Goal: Task Accomplishment & Management: Complete application form

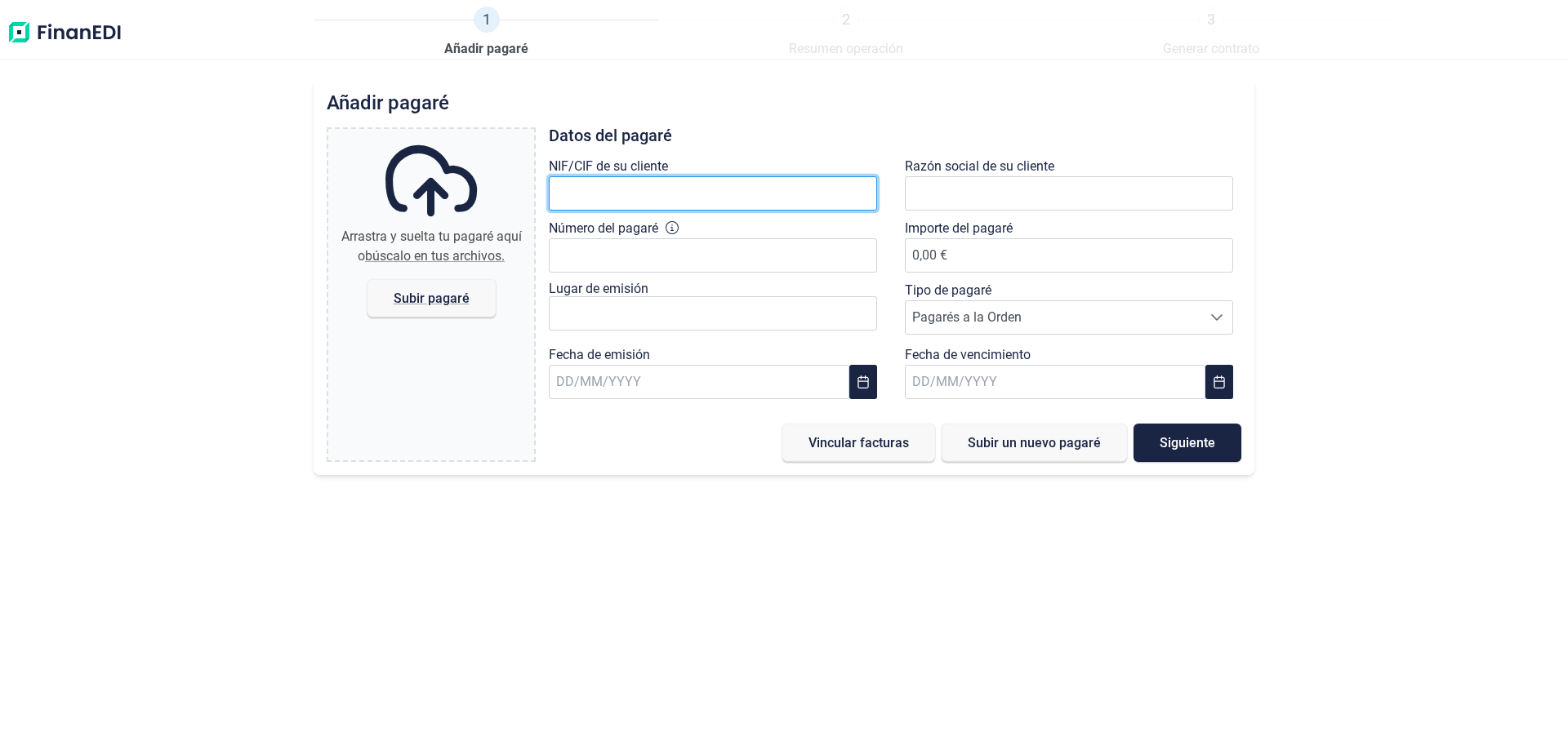
click at [645, 194] on input "text" at bounding box center [714, 193] width 329 height 34
click at [797, 60] on div "1 Añadir pagaré 2 Resumen operación 3 Generar contrato Añadir pagaré Arrastra y…" at bounding box center [784, 375] width 1568 height 750
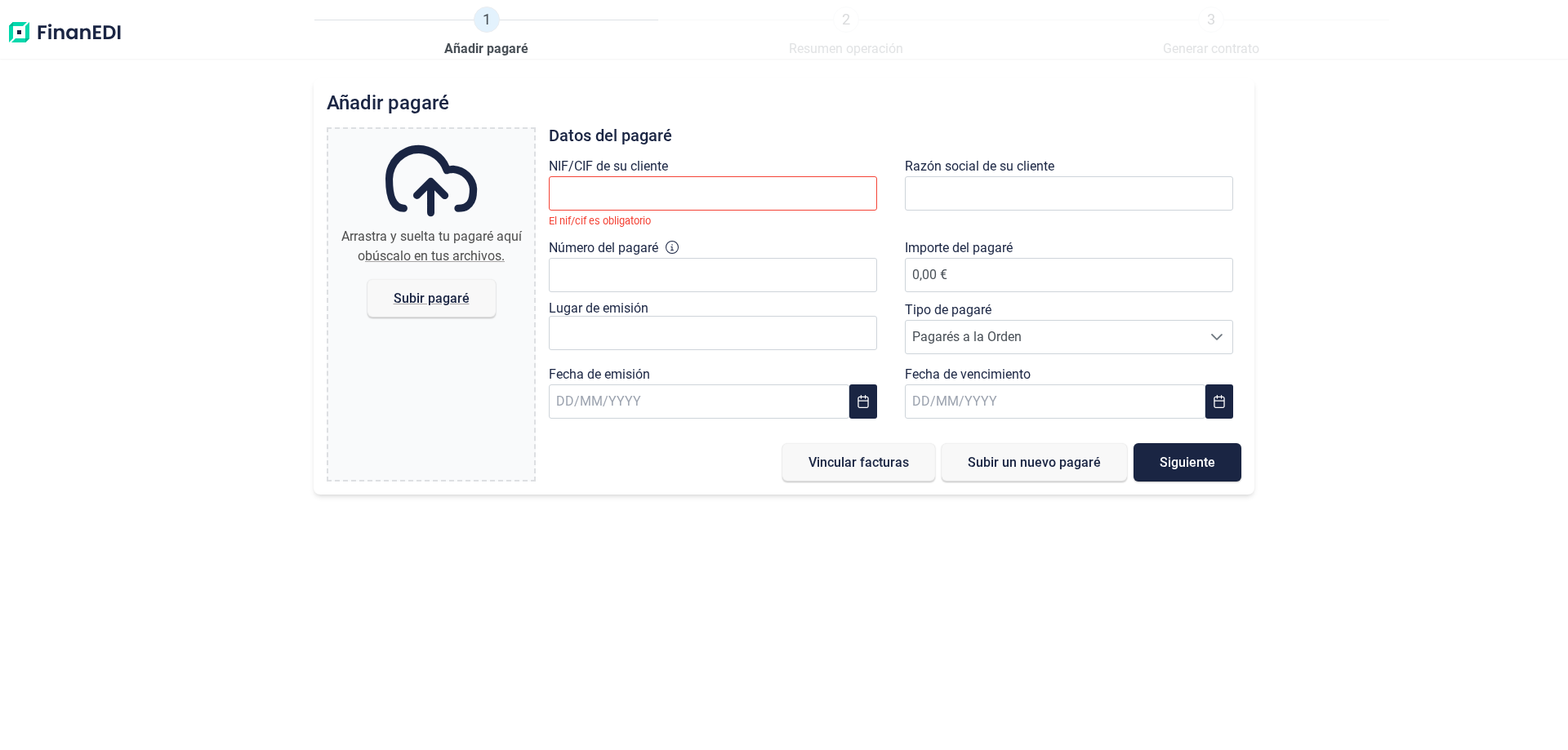
click at [276, 403] on div "Añadir pagaré Arrastra y suelta tu pagaré aquí o búscalo en tus archivos. Subir…" at bounding box center [784, 415] width 1568 height 672
click at [869, 114] on div "Añadir pagaré Arrastra y suelta tu pagaré aquí o búscalo en tus archivos. Subir…" at bounding box center [784, 287] width 941 height 416
click at [653, 179] on input "text" at bounding box center [714, 193] width 329 height 34
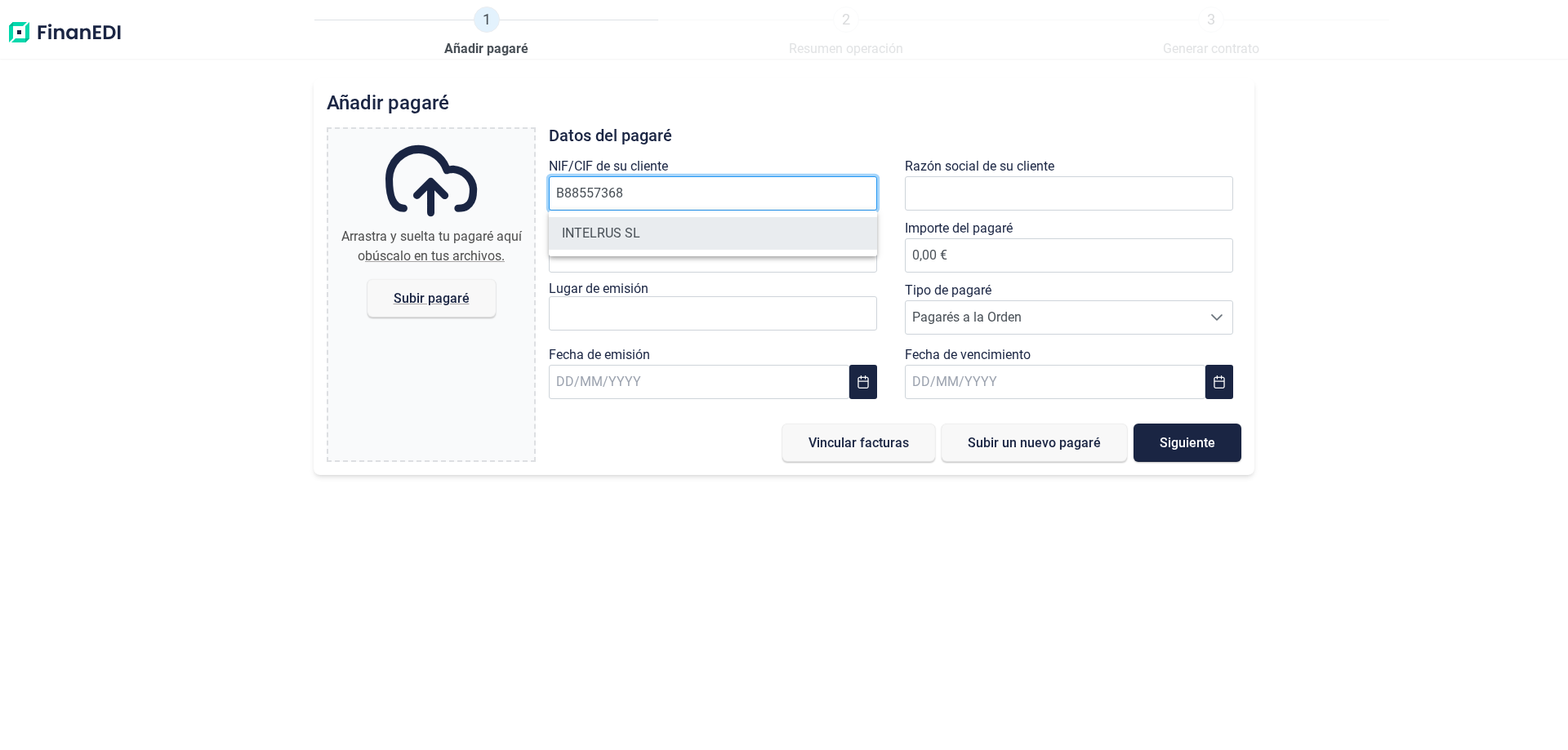
type input "B88557368"
click at [635, 239] on li "INTELRUS SL" at bounding box center [714, 233] width 329 height 33
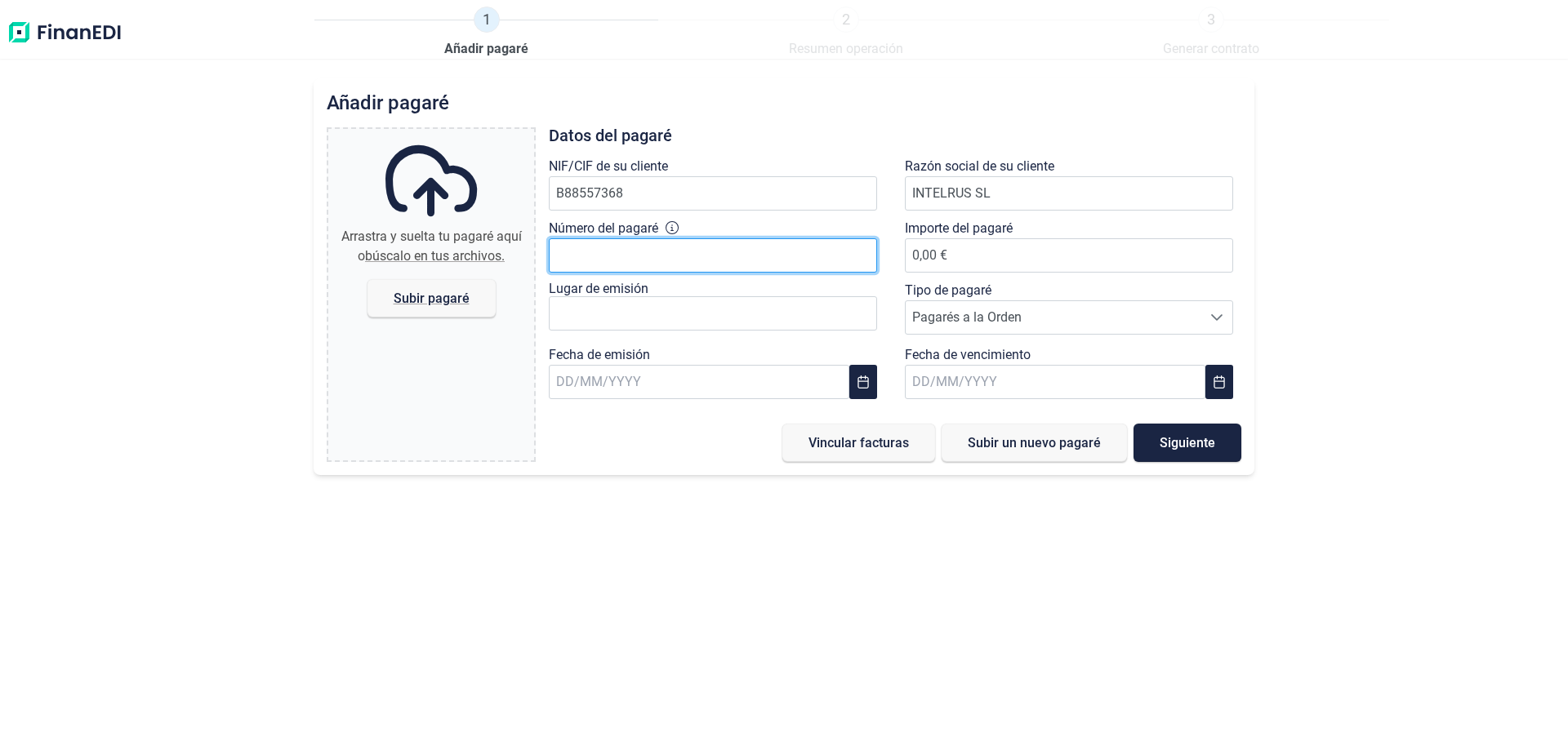
click at [686, 253] on input "Número del pagaré" at bounding box center [714, 255] width 329 height 34
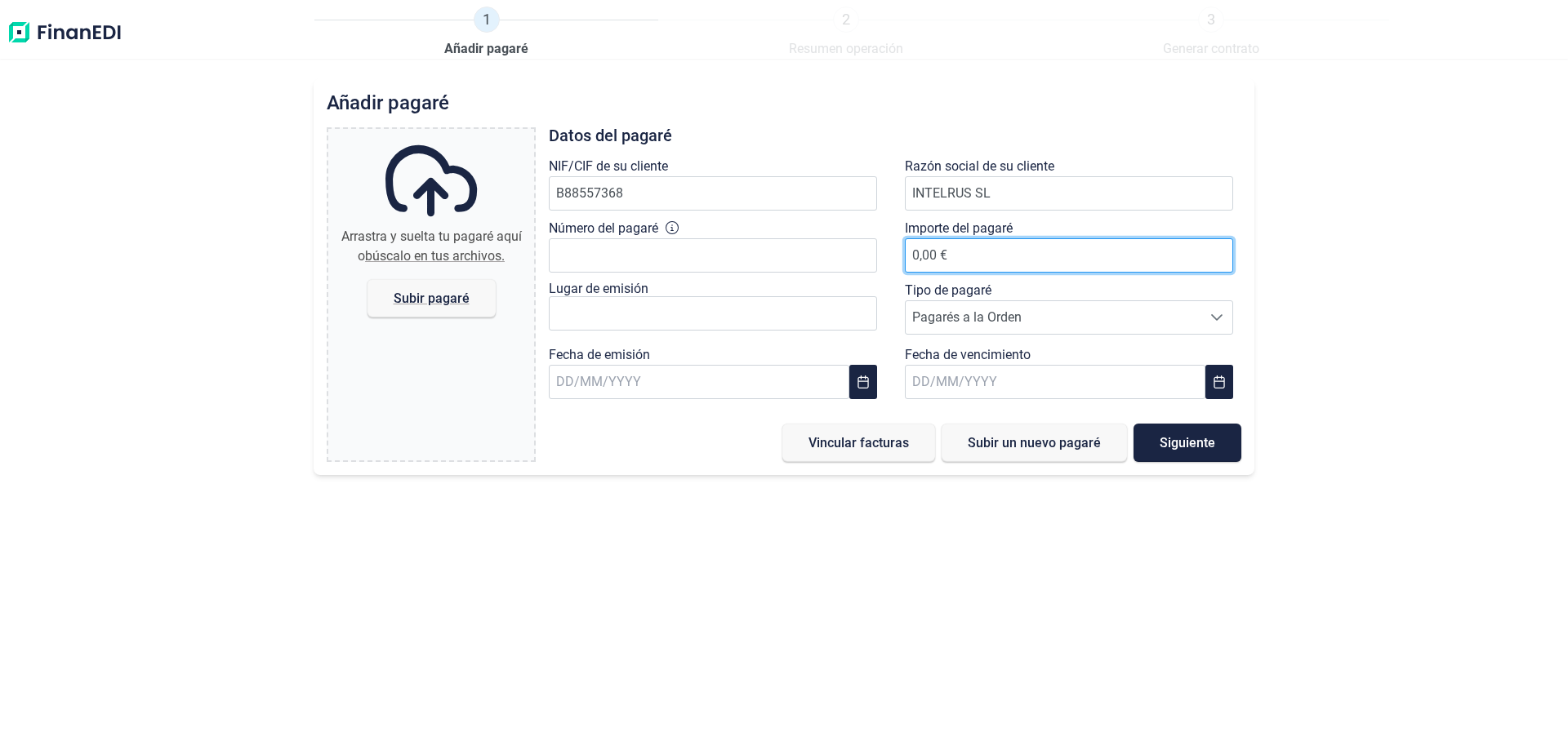
click at [1010, 251] on span "0,00 €" at bounding box center [1069, 255] width 329 height 16
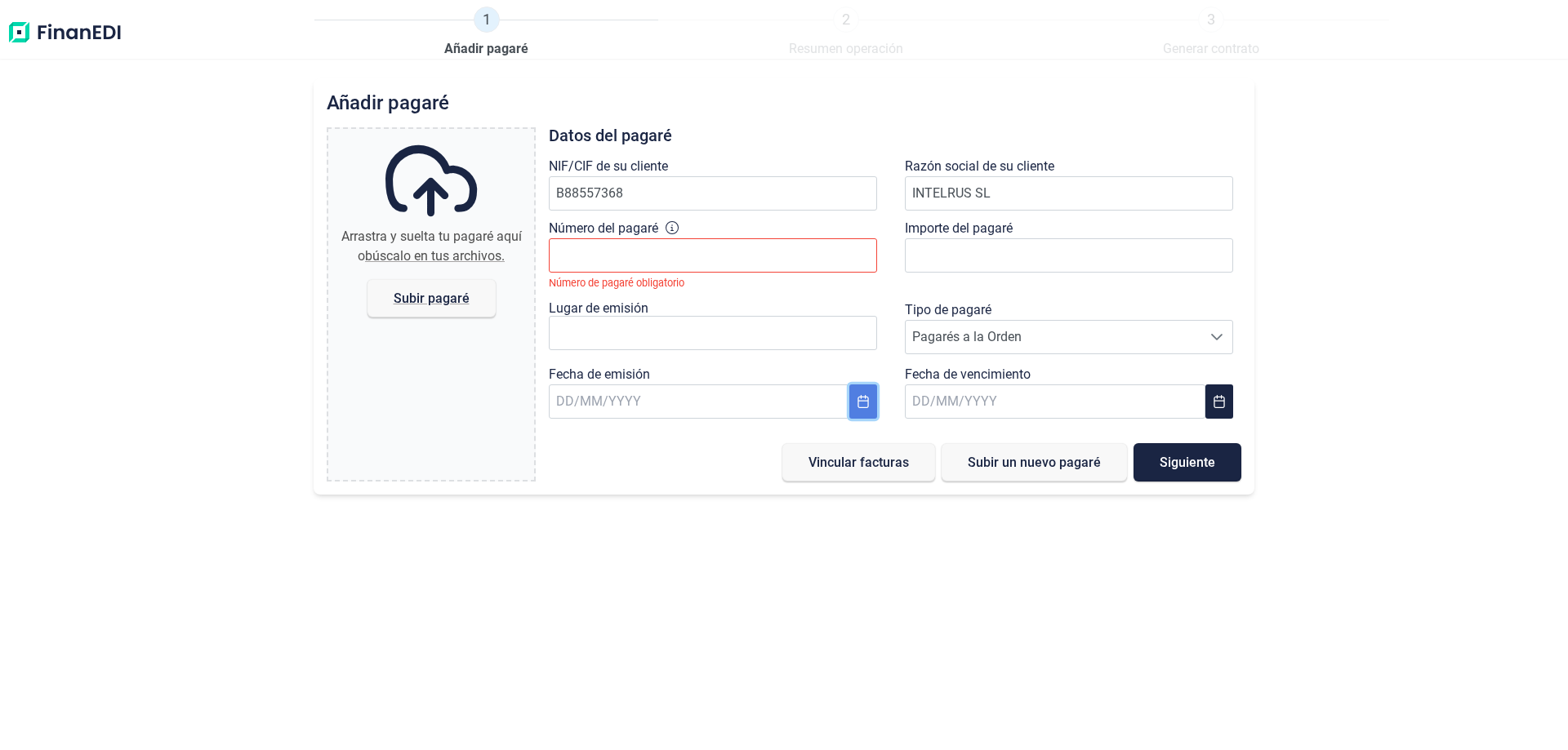
click at [859, 403] on icon "Choose Date" at bounding box center [863, 401] width 11 height 13
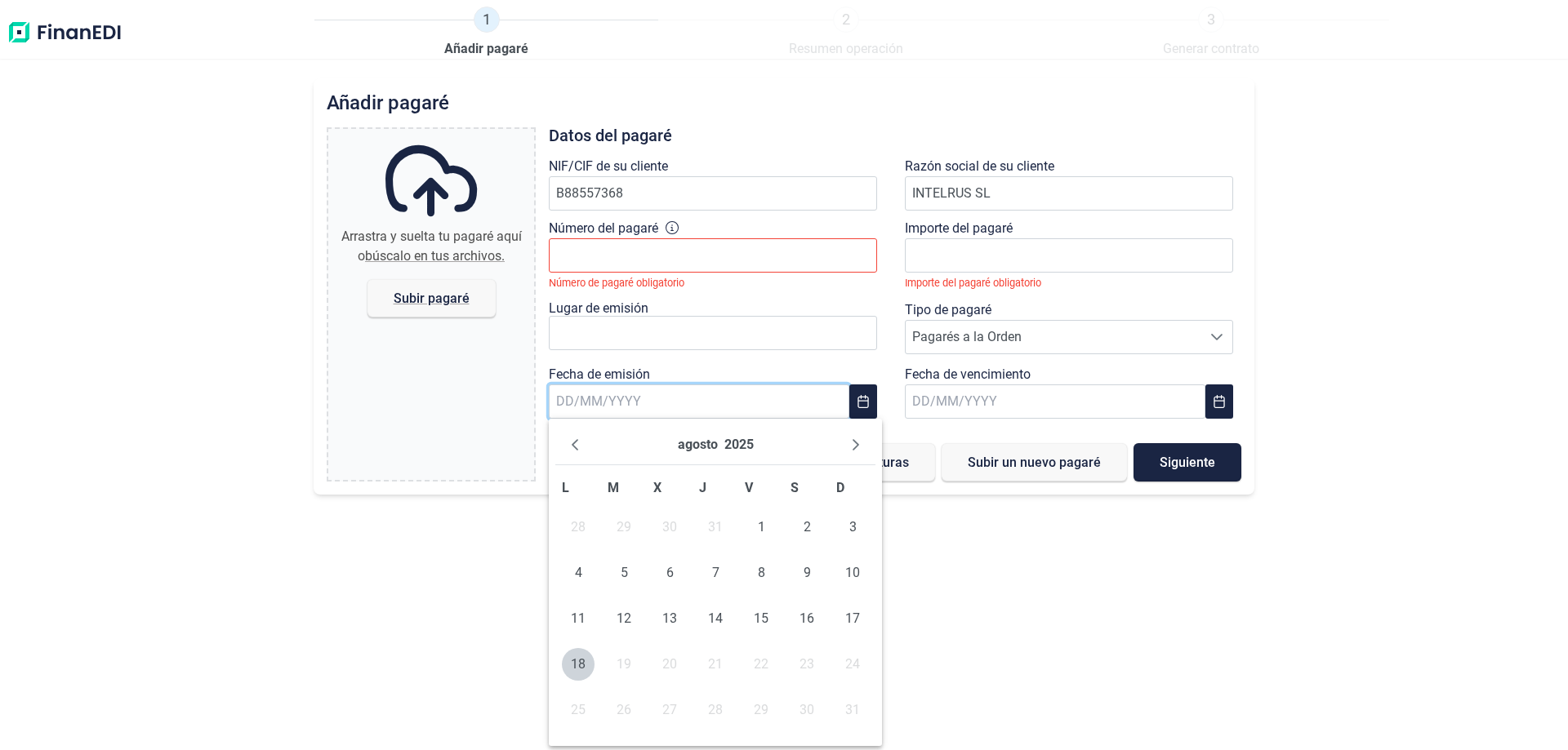
click at [1326, 278] on div "Añadir pagaré Arrastra y suelta tu pagaré aquí o búscalo en tus archivos. Subir…" at bounding box center [784, 415] width 1568 height 672
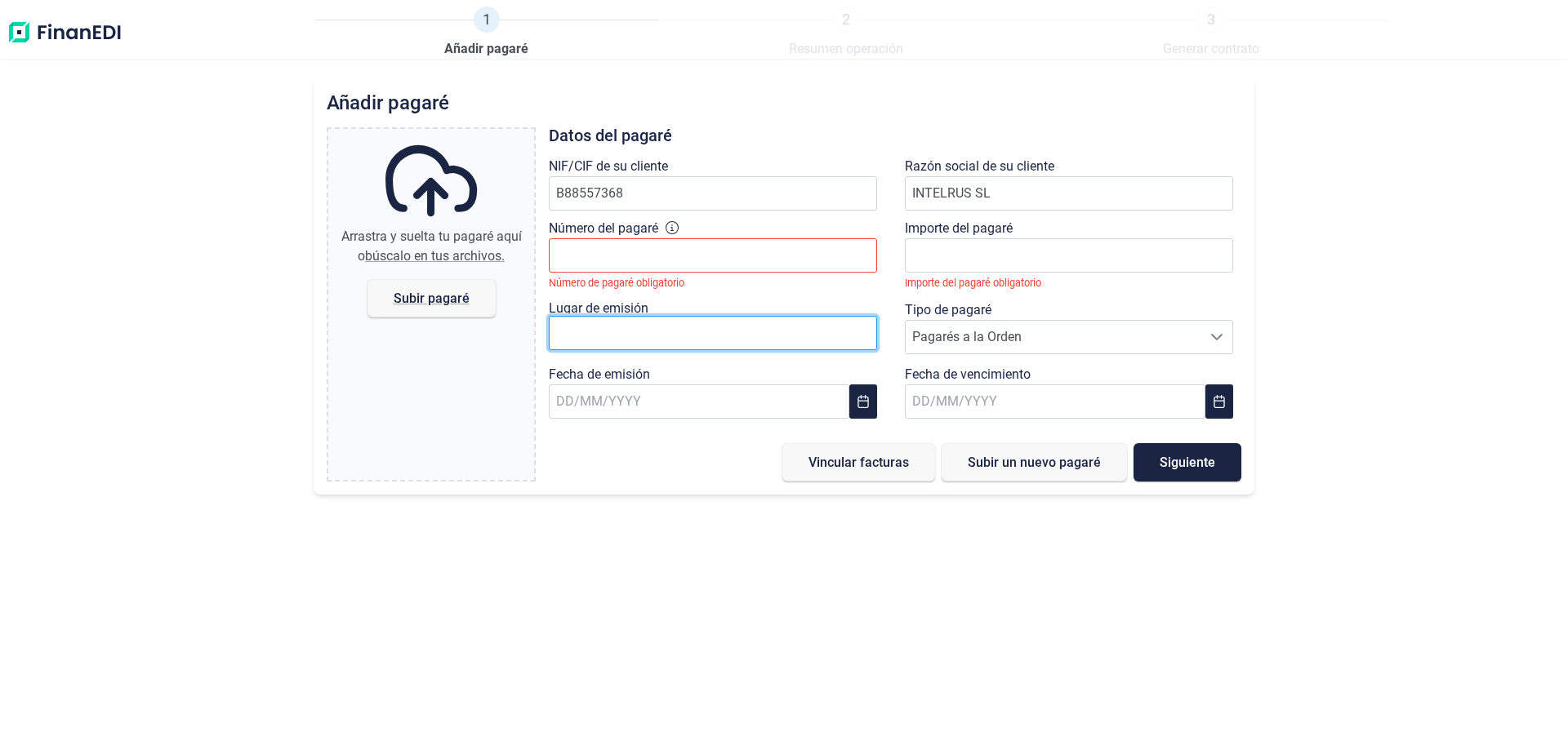
click at [597, 334] on input "text" at bounding box center [714, 333] width 329 height 34
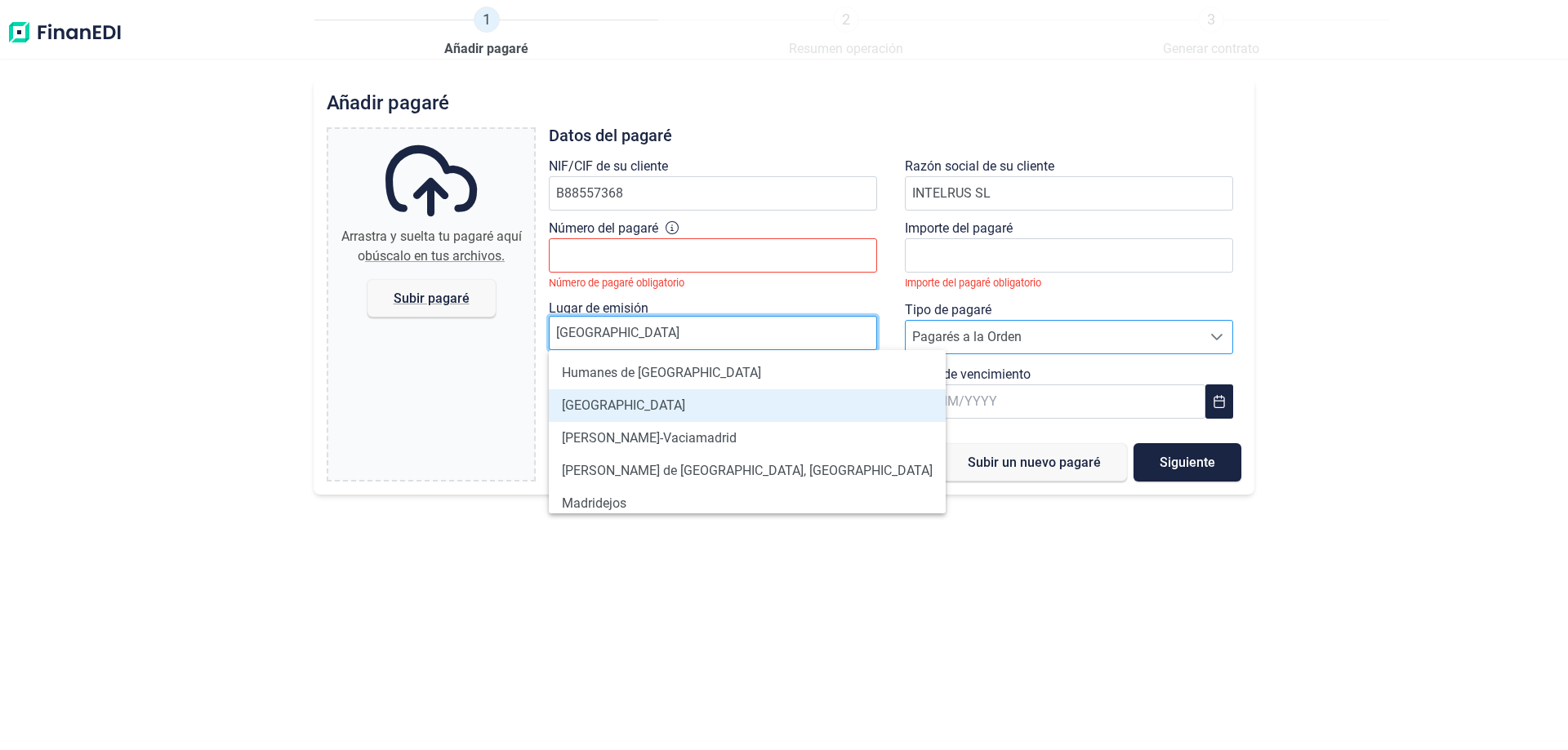
type input "[GEOGRAPHIC_DATA]"
click at [957, 332] on span "Pagarés a la Orden" at bounding box center [1053, 337] width 296 height 33
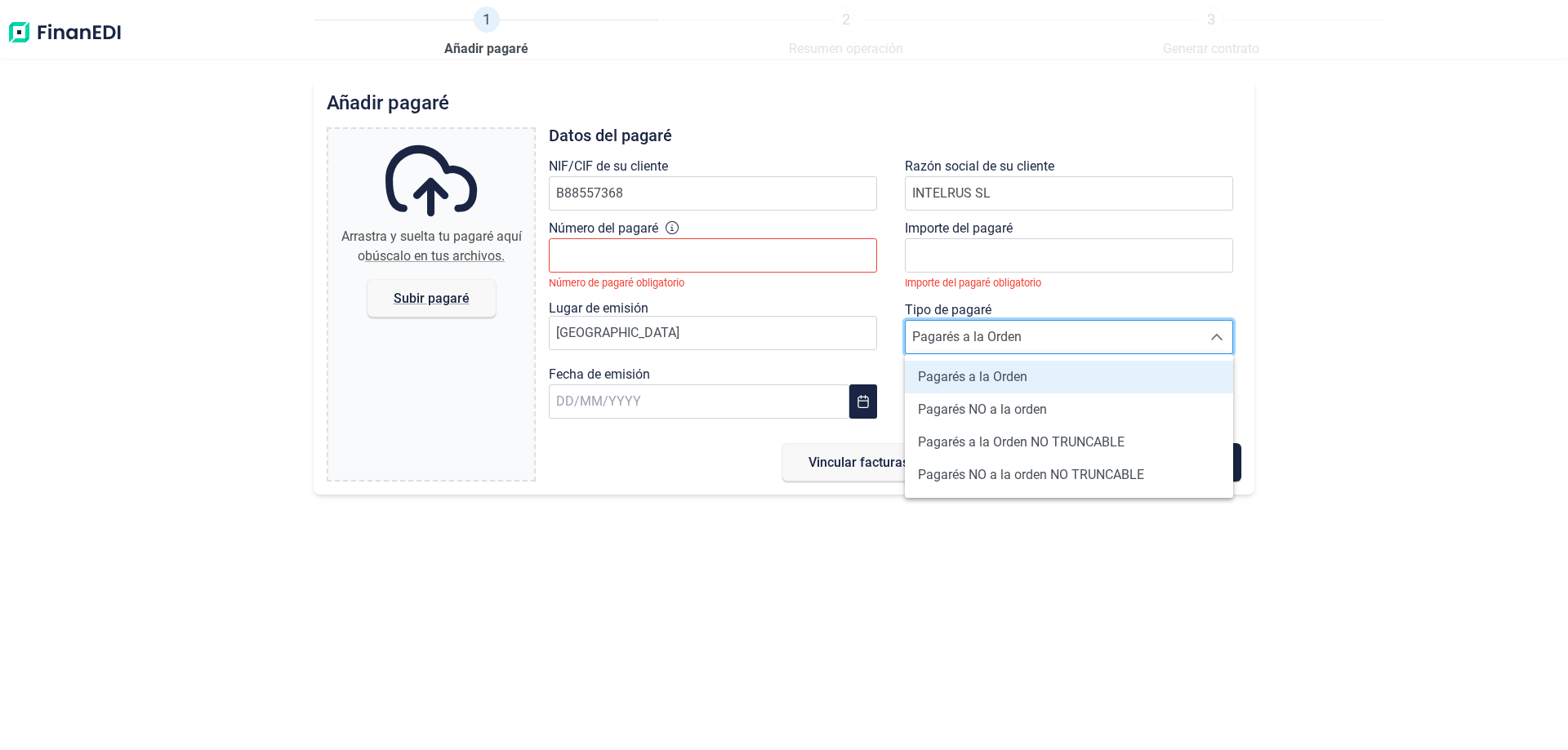
click at [959, 371] on span "Pagarés a la Orden" at bounding box center [973, 376] width 110 height 19
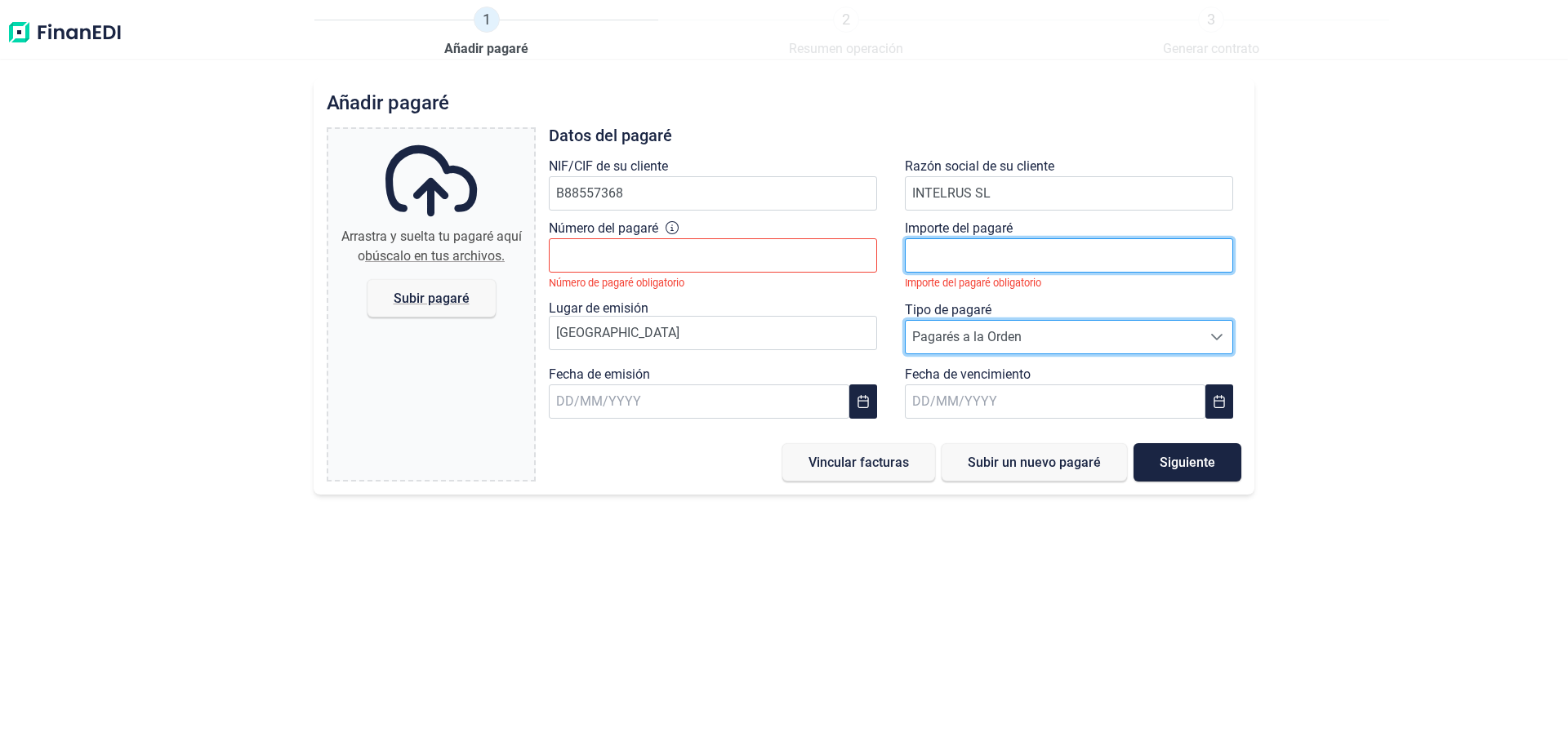
click at [948, 251] on span at bounding box center [1069, 255] width 329 height 16
type input "34996"
type input "34996.80"
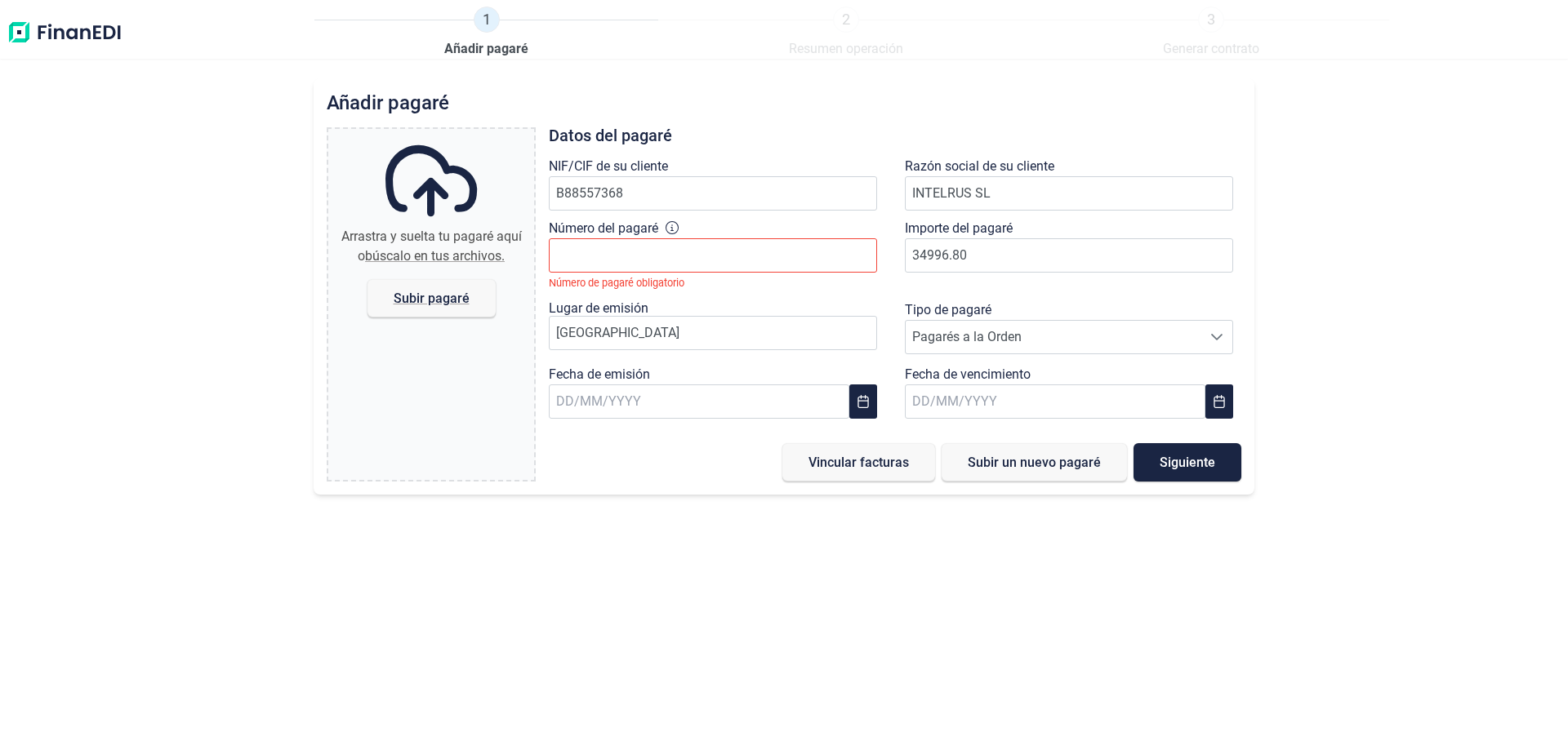
click at [777, 609] on div "Añadir pagaré Arrastra y suelta tu pagaré aquí o búscalo en tus archivos. Subir…" at bounding box center [784, 415] width 1568 height 672
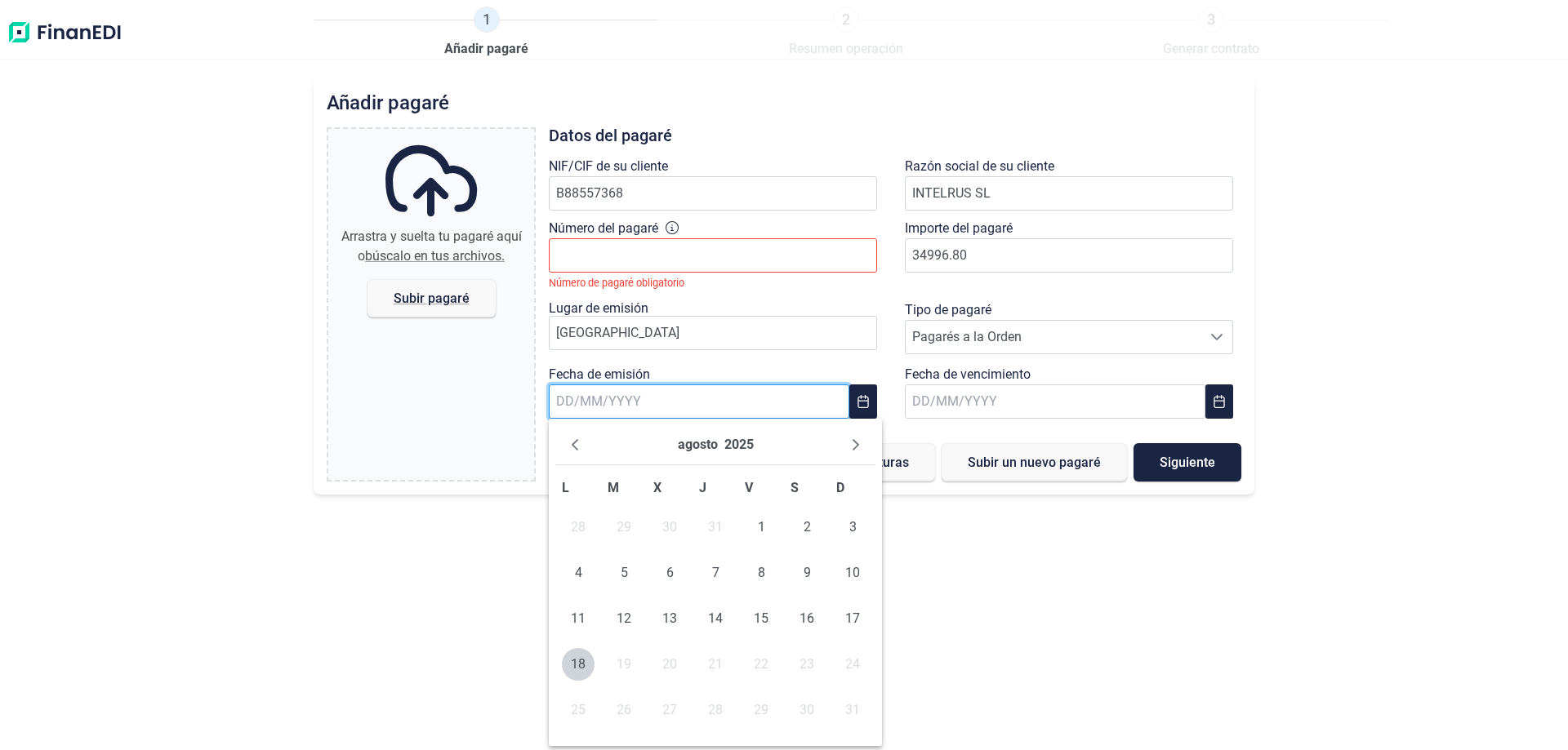
click at [661, 400] on input "text" at bounding box center [699, 401] width 300 height 34
click at [582, 571] on span "4" at bounding box center [578, 572] width 33 height 33
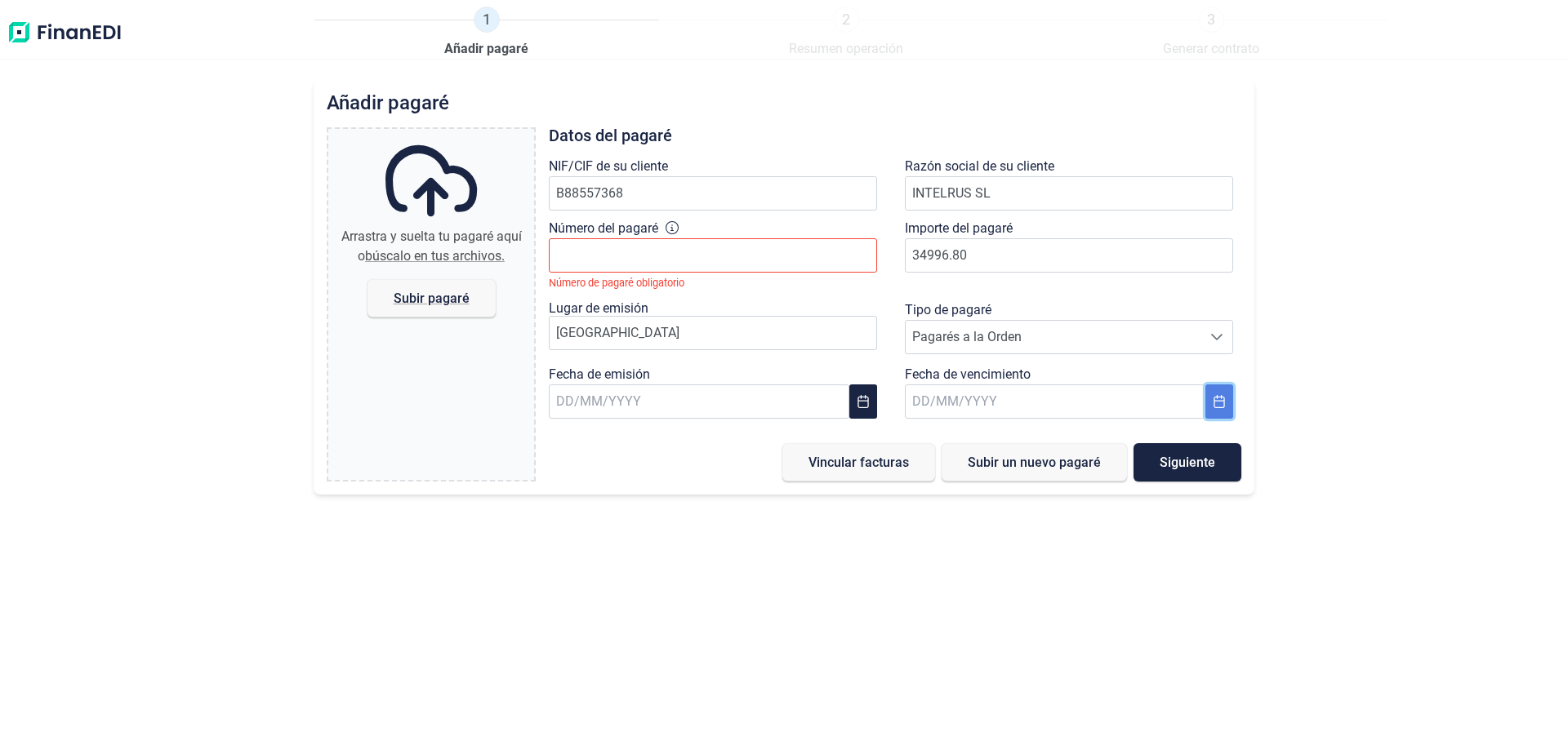
click at [1219, 401] on icon "Choose Date" at bounding box center [1220, 401] width 13 height 13
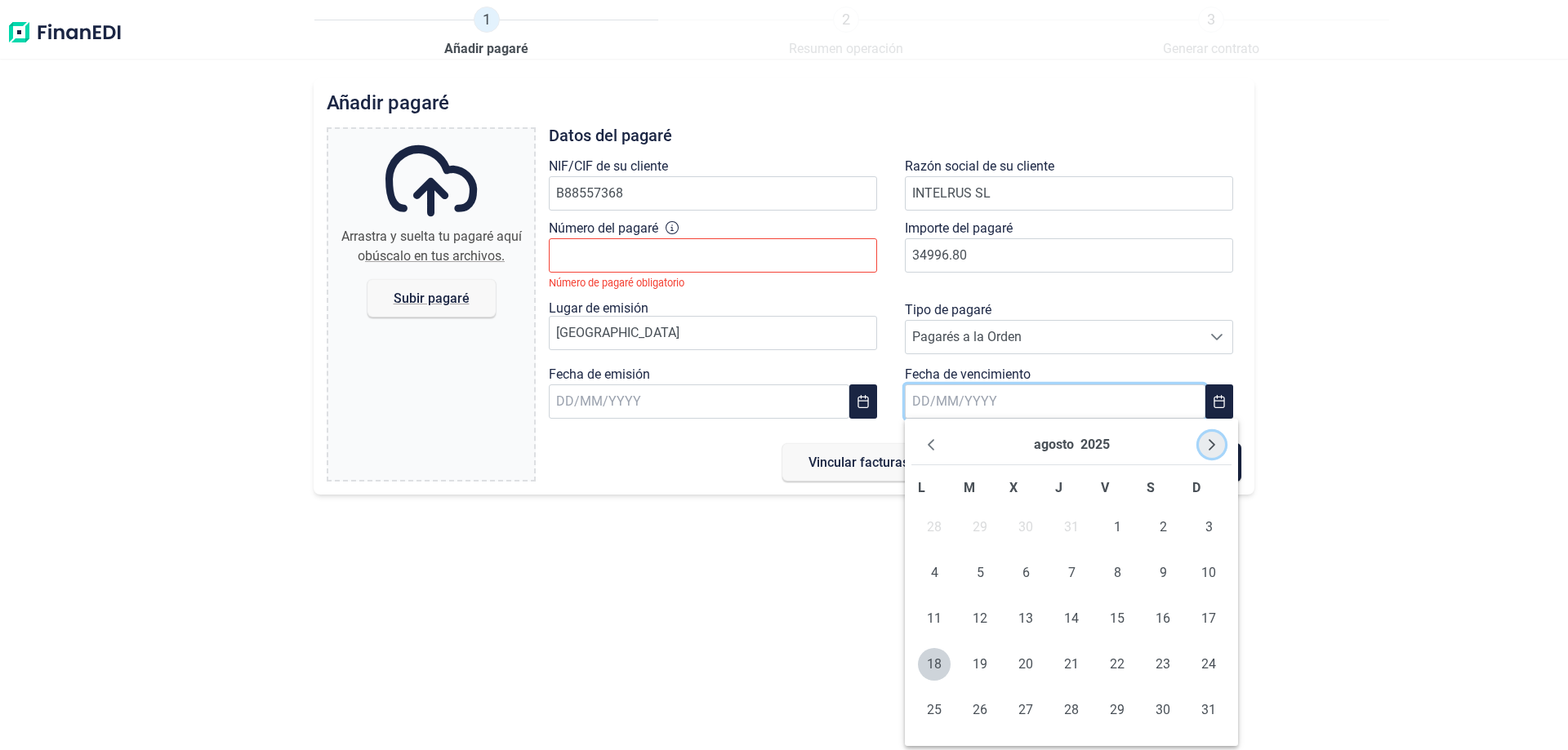
click at [1211, 444] on icon "Next Month" at bounding box center [1212, 445] width 13 height 13
click at [1211, 445] on icon "Next Month" at bounding box center [1212, 445] width 13 height 13
click at [982, 574] on span "4" at bounding box center [979, 572] width 33 height 33
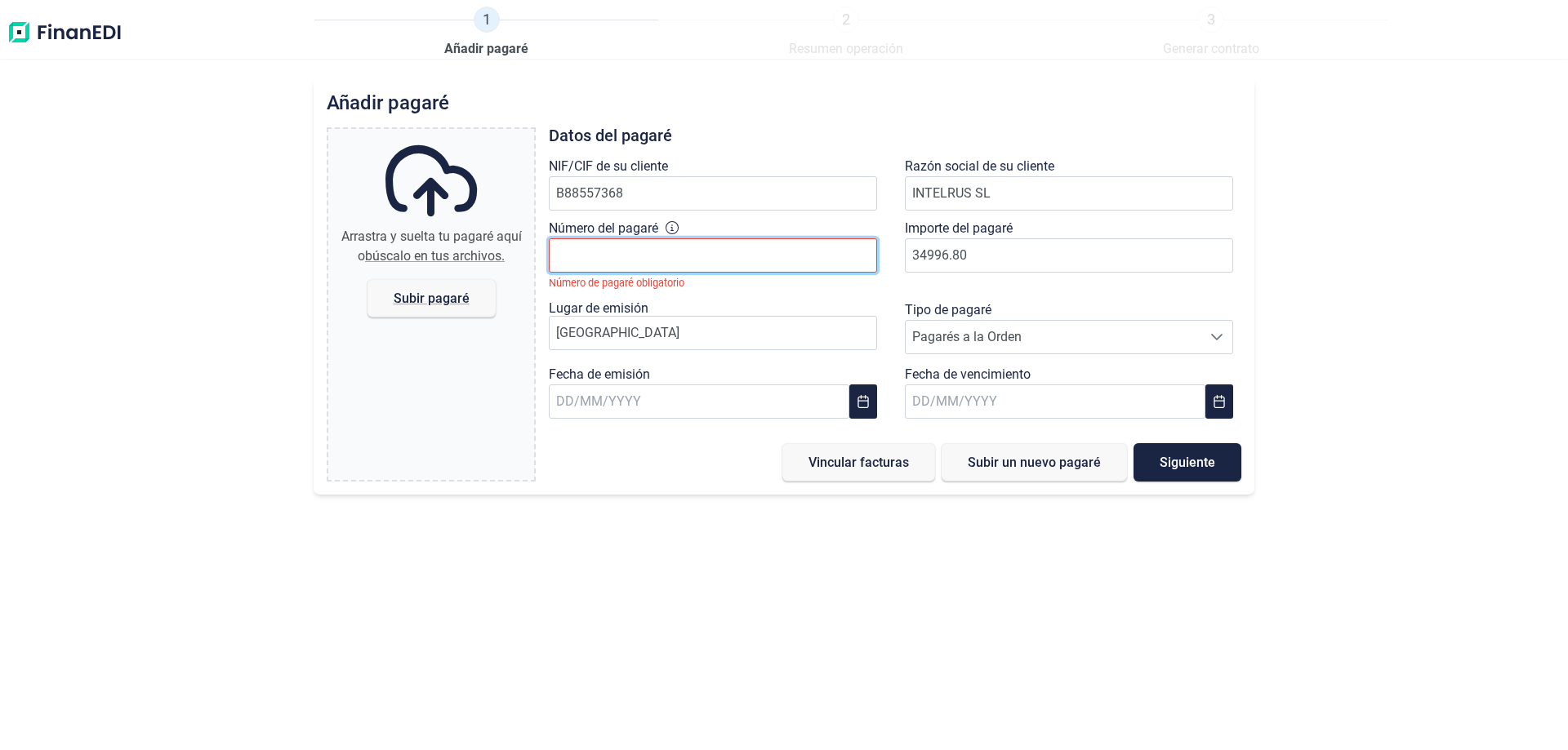
click at [667, 269] on input "Número del pagaré" at bounding box center [714, 255] width 329 height 34
click at [866, 464] on span "Vincular facturas" at bounding box center [859, 463] width 101 height 13
click at [420, 379] on div "Arrastra y suelta tu pagaré aquí o búscalo en tus archivos. Subir pagaré Files" at bounding box center [431, 304] width 205 height 351
click at [1355, 198] on div "Añadir pagaré Arrastra y suelta tu pagaré aquí o búscalo en tus archivos. Subir…" at bounding box center [784, 415] width 1568 height 672
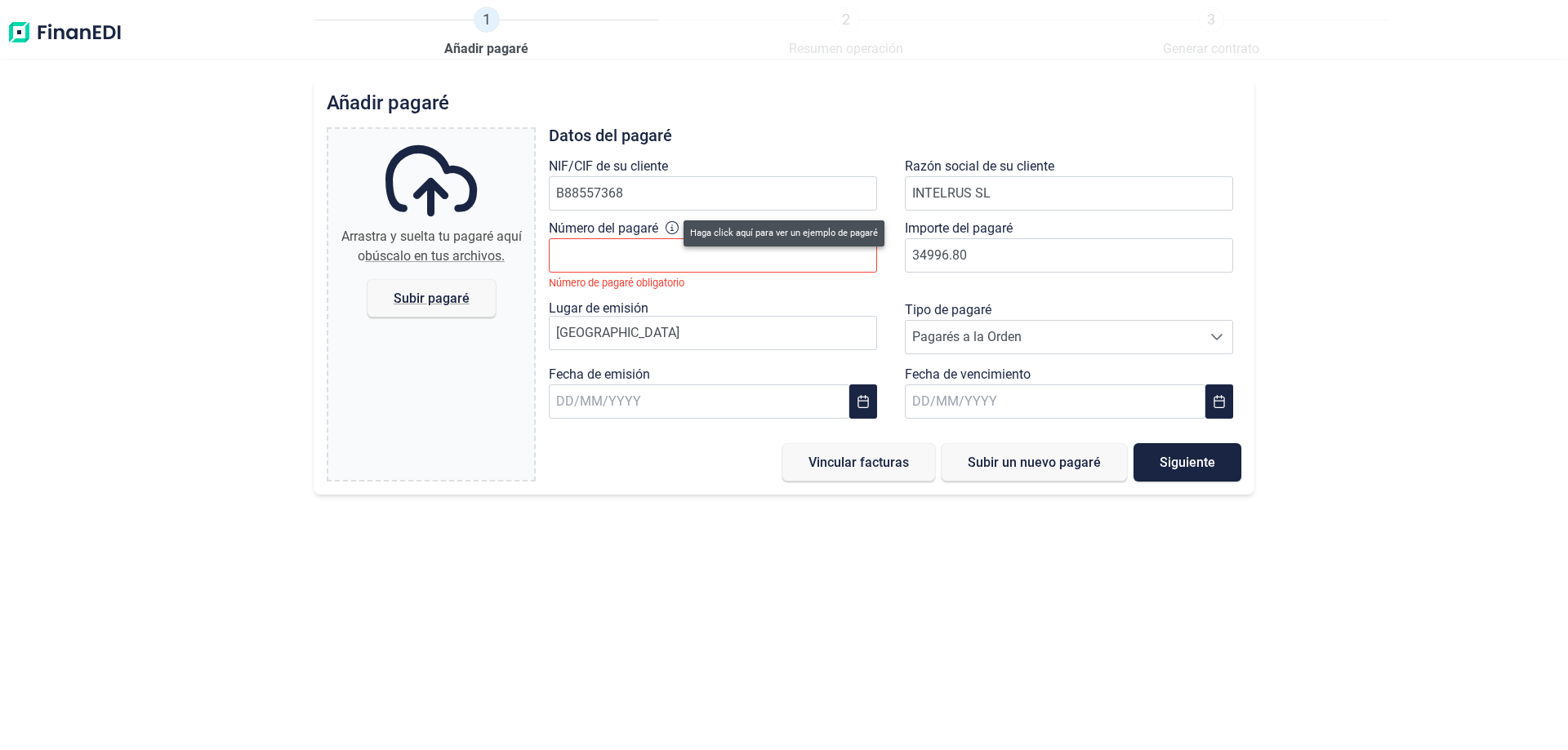
click at [672, 230] on icon at bounding box center [672, 228] width 13 height 13
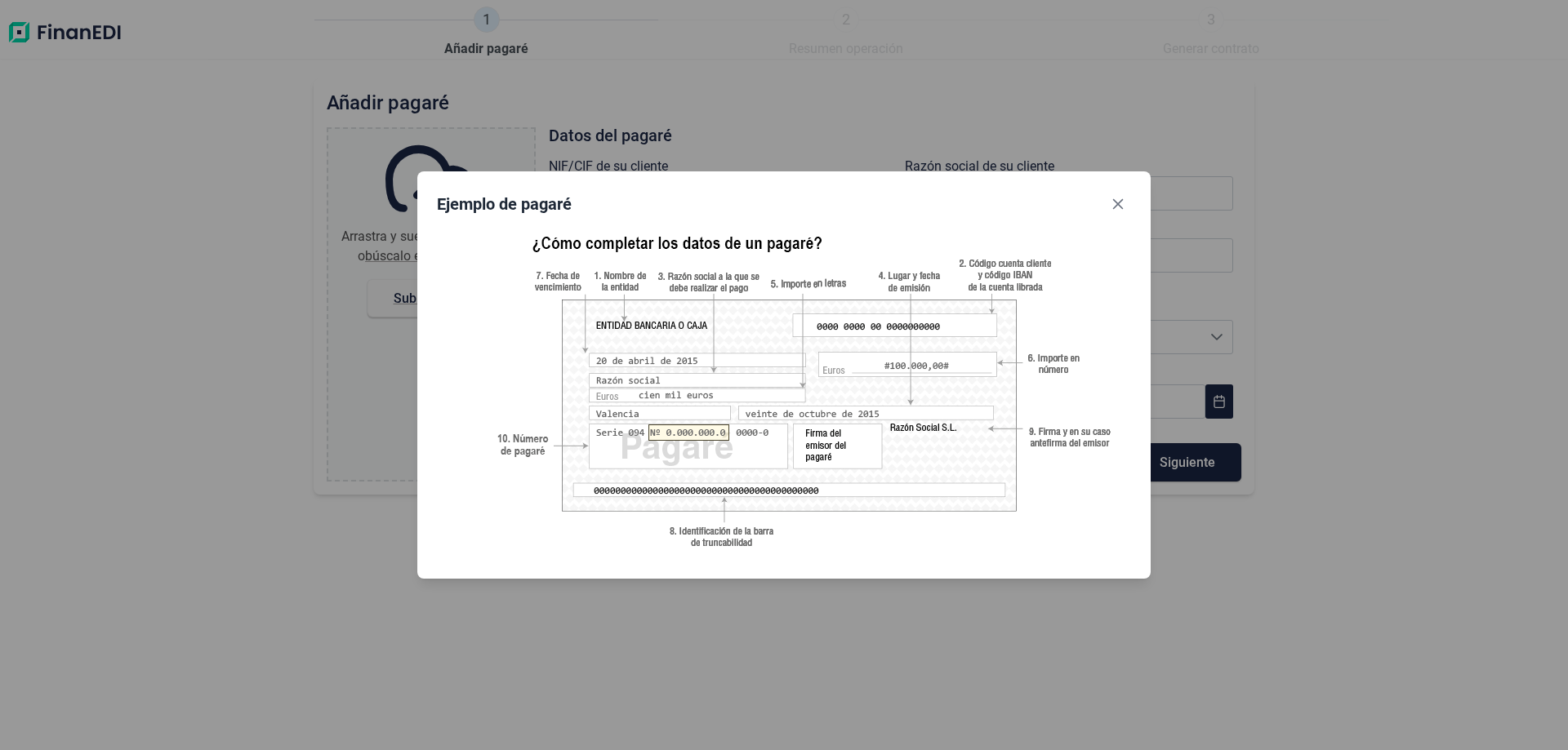
click at [210, 282] on div "Ejemplo de pagaré" at bounding box center [784, 375] width 1568 height 750
click at [1122, 202] on icon "Close" at bounding box center [1119, 204] width 13 height 13
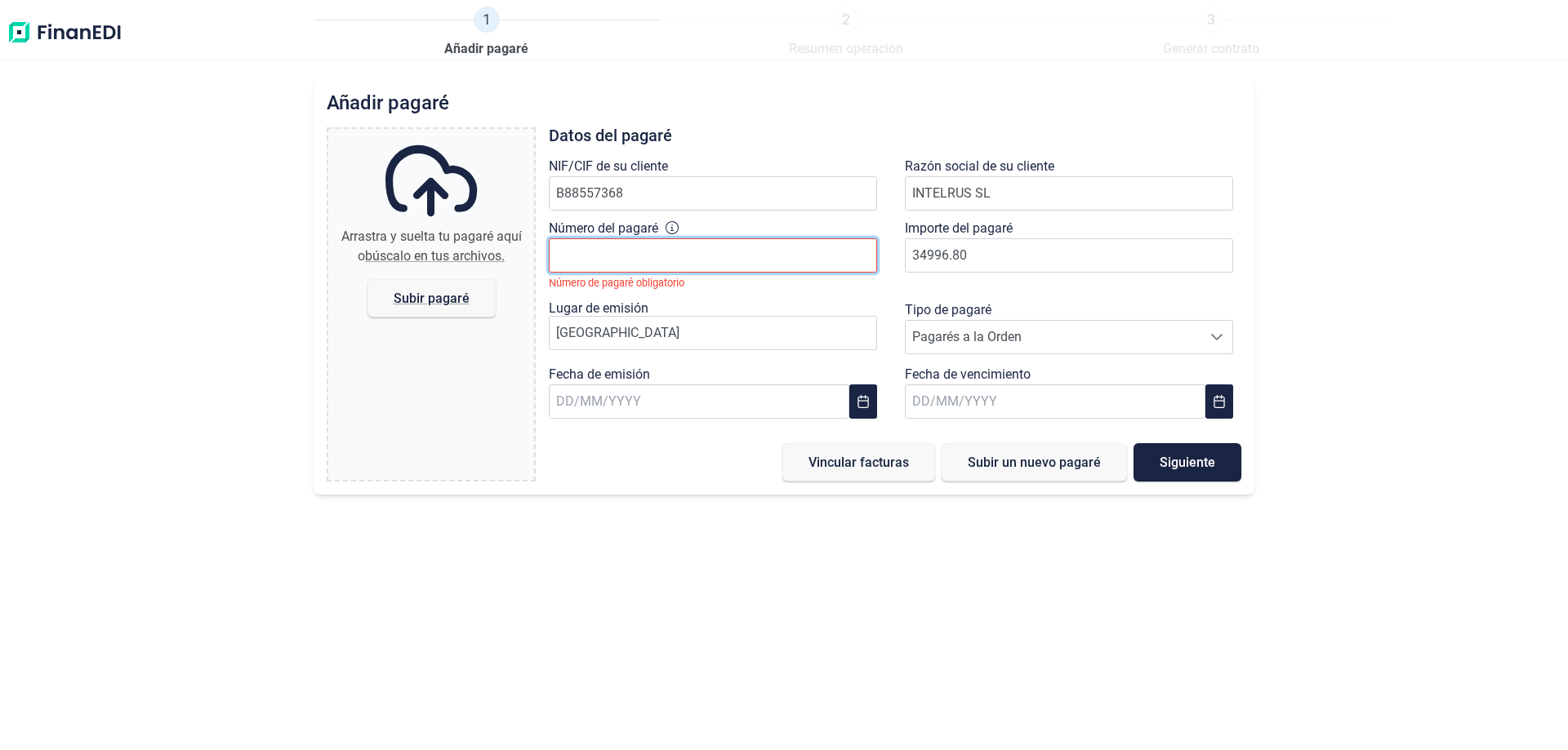
click at [683, 271] on input "Número del pagaré" at bounding box center [714, 255] width 329 height 34
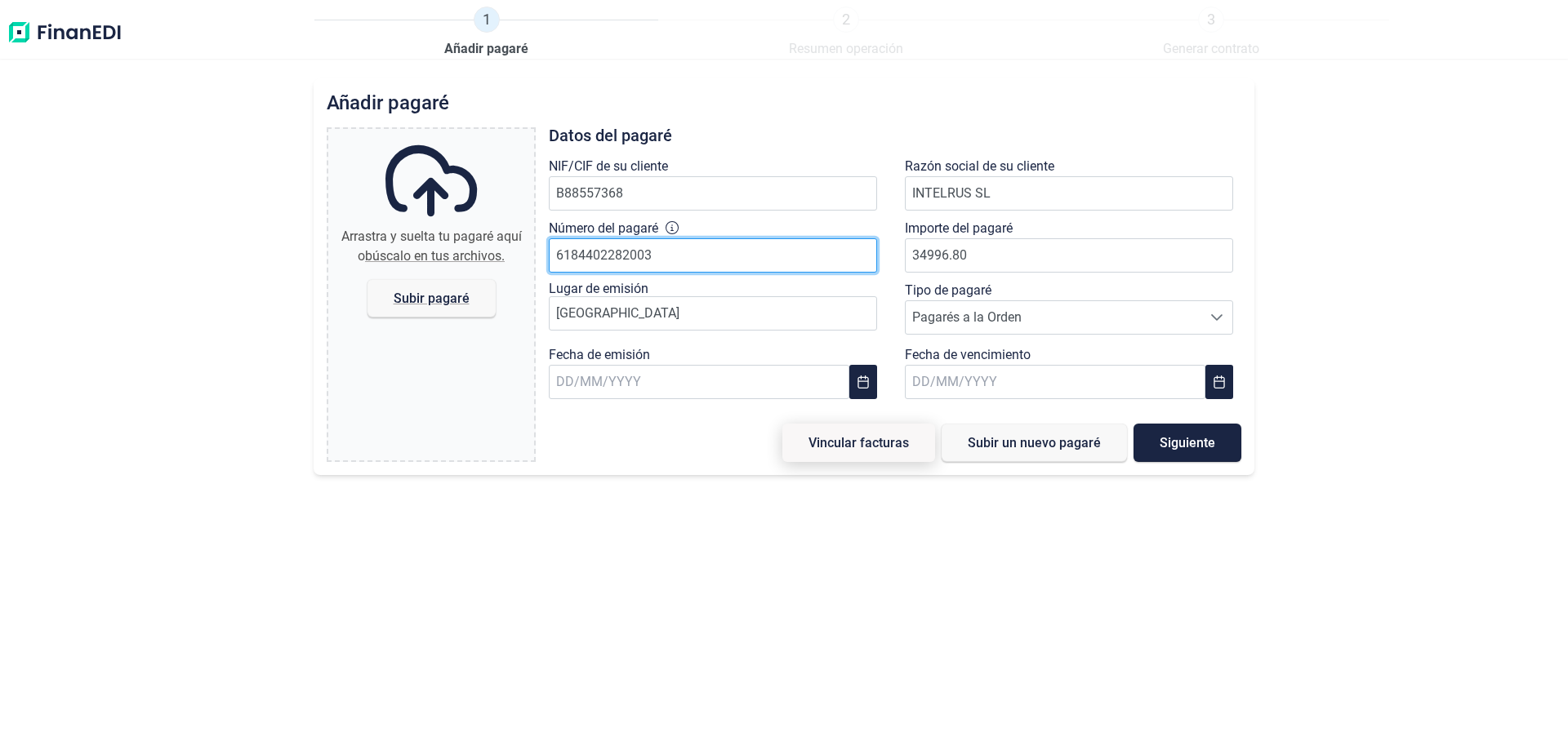
type input "6184402282003"
click at [868, 451] on button "Vincular facturas" at bounding box center [859, 443] width 153 height 39
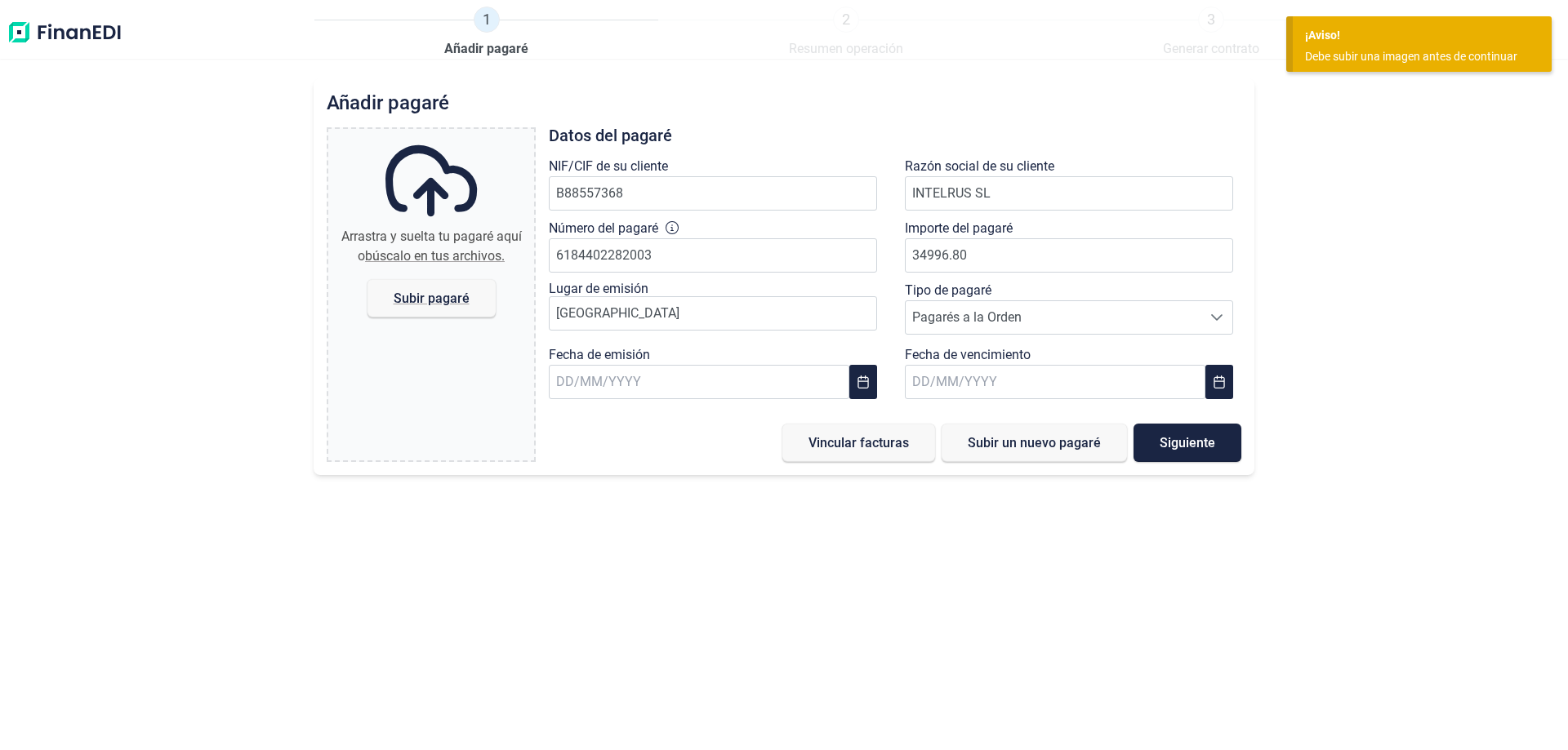
click at [1363, 358] on div "Añadir pagaré Arrastra y suelta tu pagaré aquí o búscalo en tus archivos. Subir…" at bounding box center [784, 415] width 1568 height 672
click at [1192, 445] on span "Siguiente" at bounding box center [1187, 442] width 55 height 13
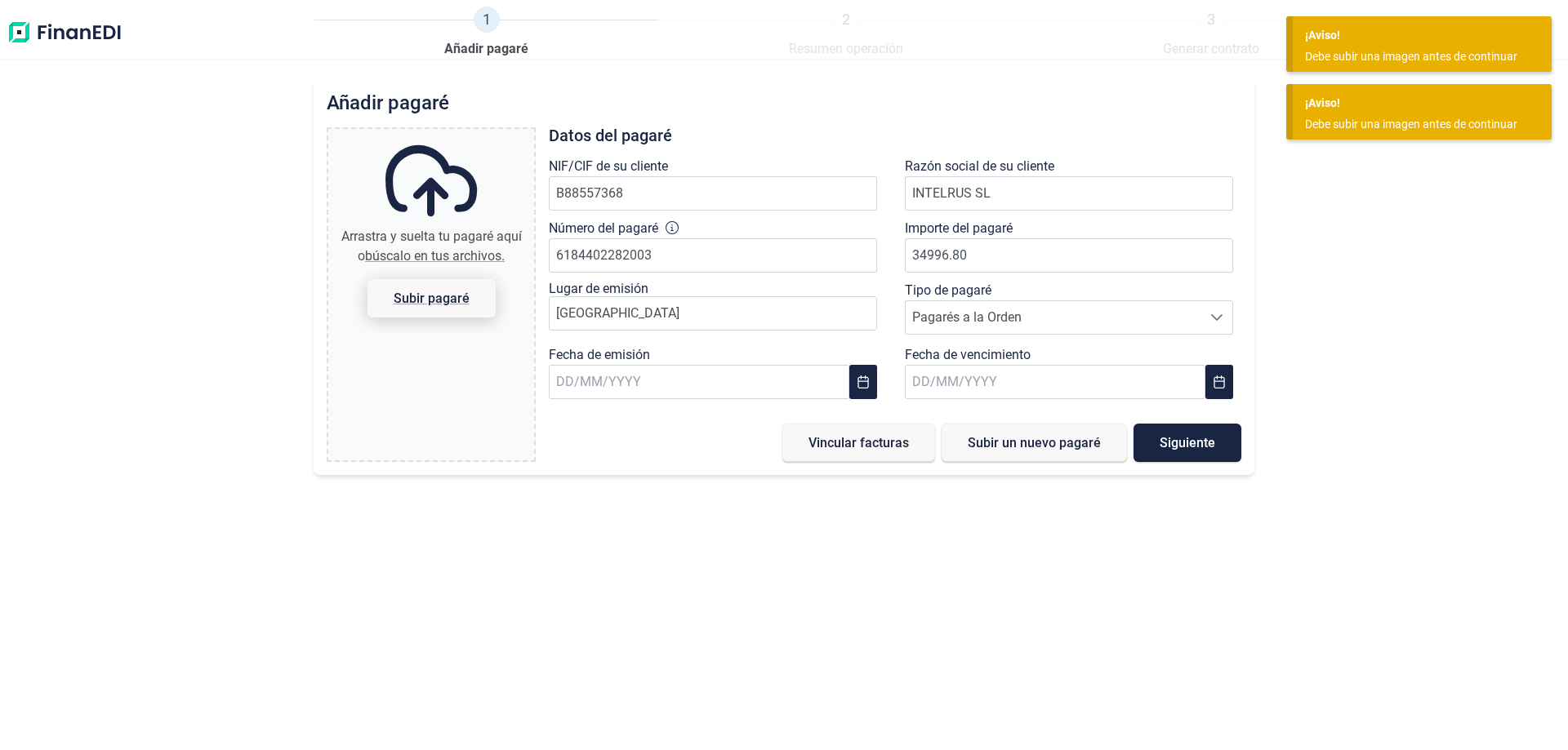
click at [443, 299] on span "Subir pagaré" at bounding box center [432, 298] width 76 height 13
click at [443, 134] on input "Arrastra y suelta tu pagaré aquí o búscalo en tus archivos. Subir pagaré" at bounding box center [431, 132] width 205 height 5
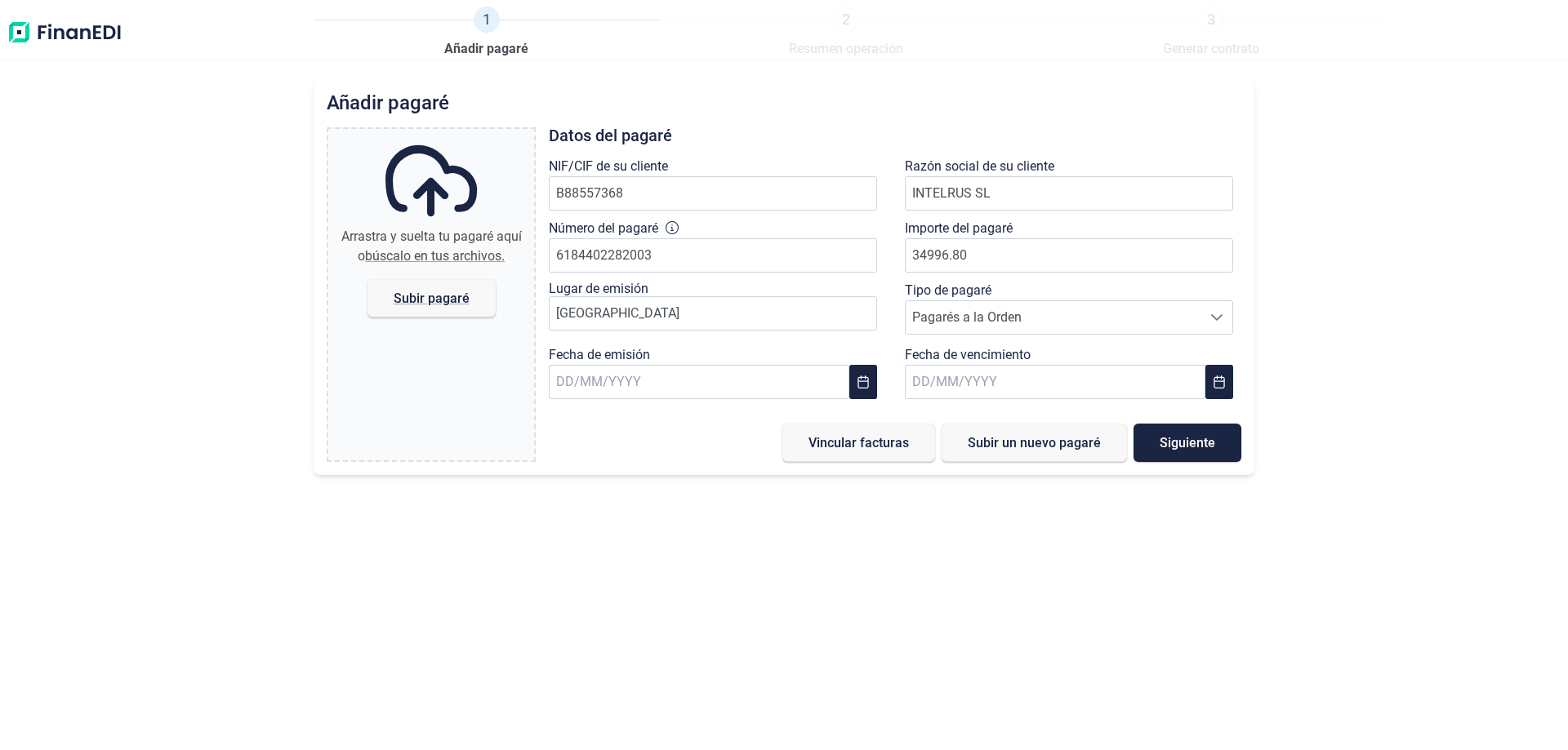
click at [610, 615] on div "Añadir pagaré Arrastra y suelta tu pagaré aquí o búscalo en tus archivos. Subir…" at bounding box center [784, 415] width 1568 height 672
click at [414, 298] on span "Subir pagaré" at bounding box center [432, 298] width 76 height 13
click at [414, 134] on input "Arrastra y suelta tu pagaré aquí o búscalo en tus archivos. Subir pagaré" at bounding box center [431, 132] width 205 height 5
type input "C:\fakepath\Pagare IntelRus.jpg"
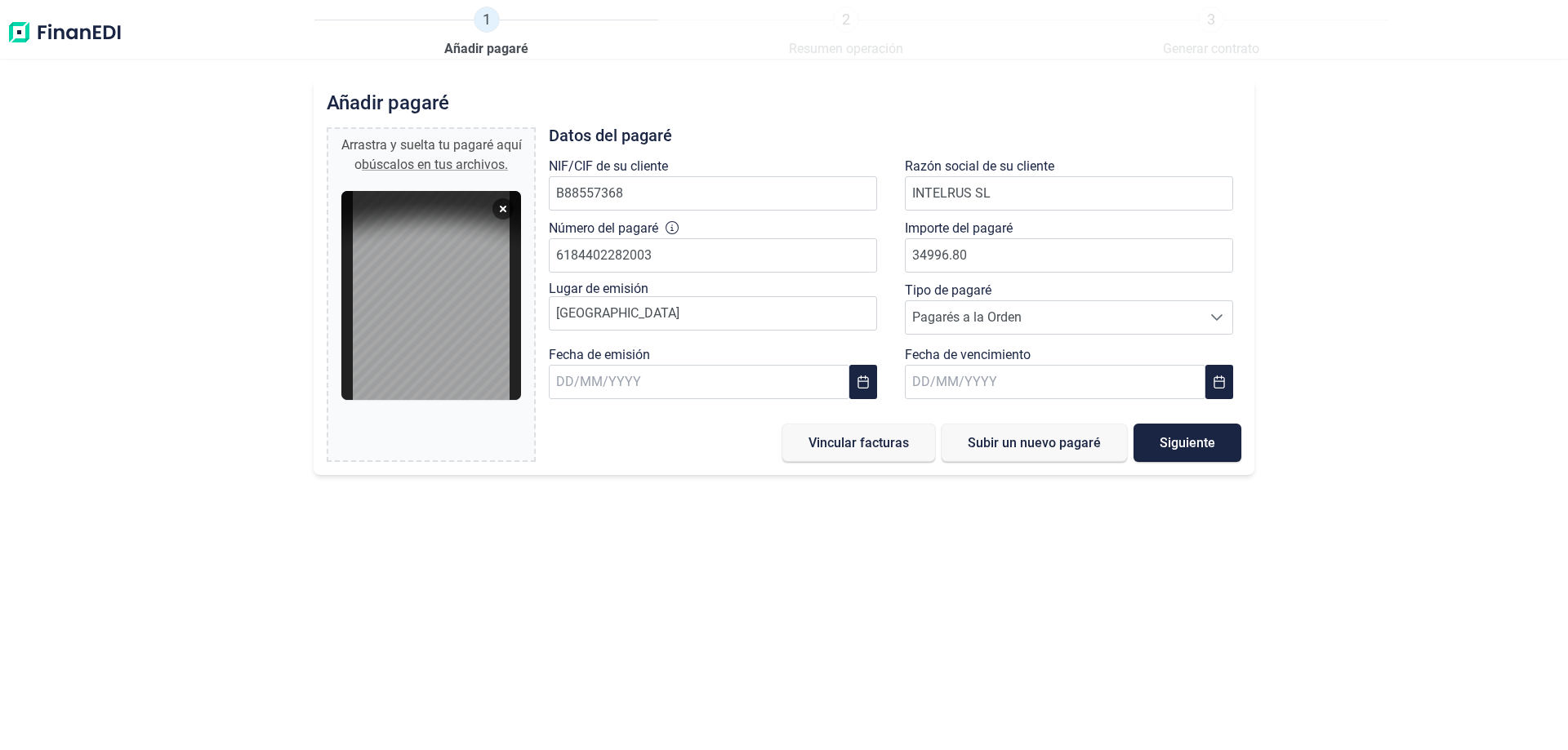
click at [777, 545] on div "Añadir pagaré Arrastra y suelta tu pagaré aquí o búscalos en tus archivos. Paga…" at bounding box center [784, 415] width 1568 height 672
click at [848, 447] on span "Vincular facturas" at bounding box center [859, 442] width 101 height 13
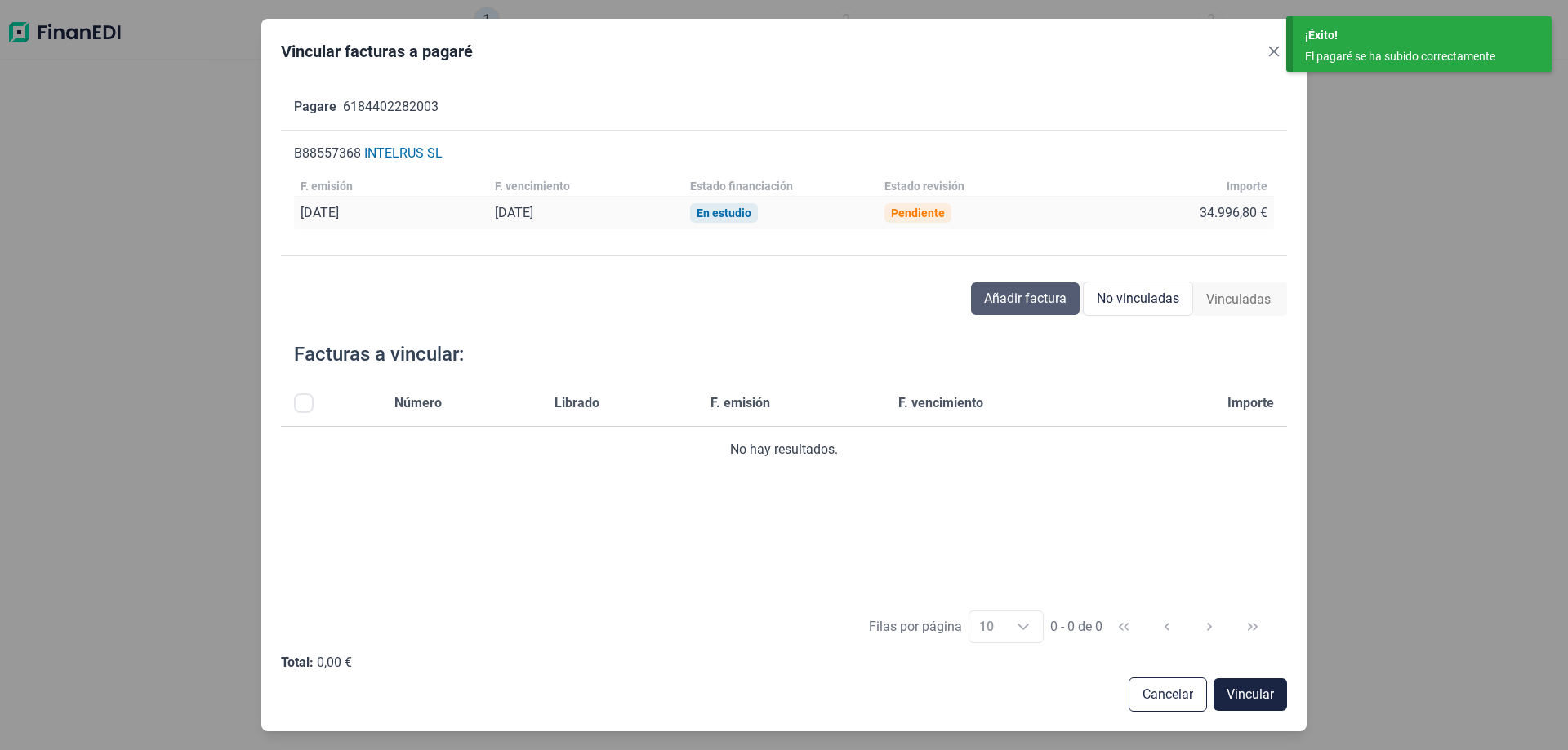
click at [997, 299] on span "Añadir factura" at bounding box center [1025, 298] width 82 height 19
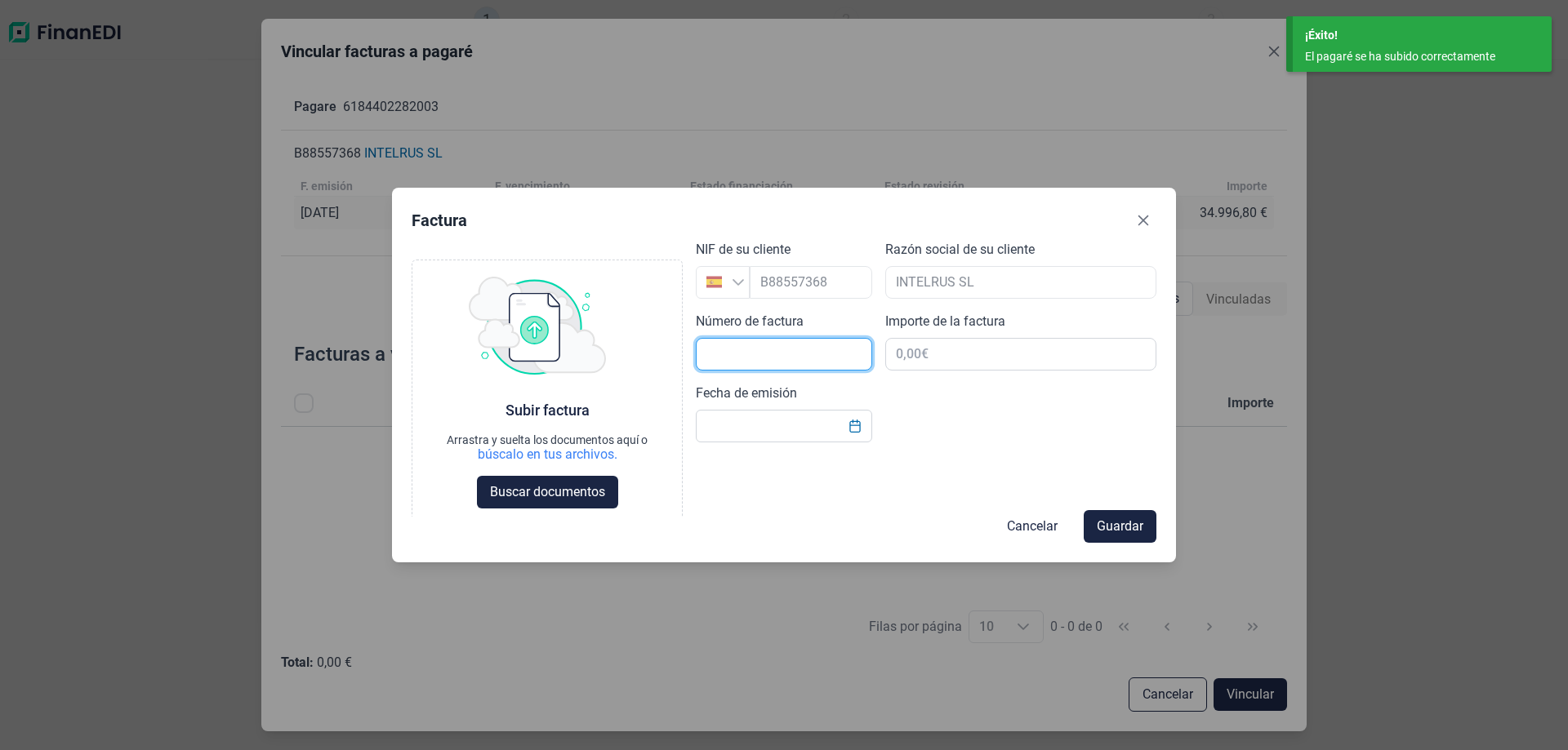
click at [752, 362] on input "text" at bounding box center [784, 354] width 176 height 33
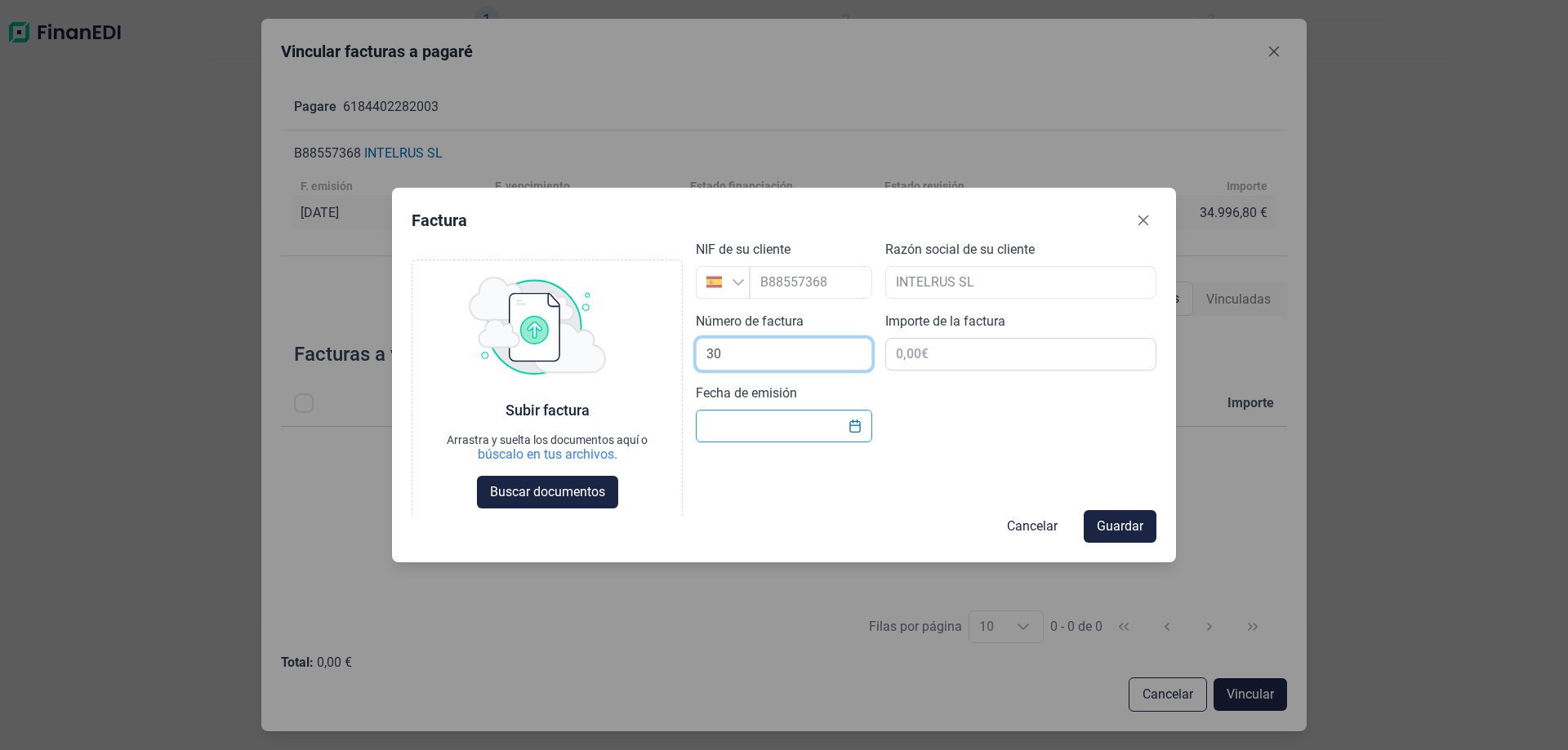
type input "30"
type input "34.996,80 €"
click at [780, 433] on input "Fecha de emisión" at bounding box center [784, 426] width 176 height 33
click at [849, 431] on button "Choose Date" at bounding box center [854, 426] width 31 height 29
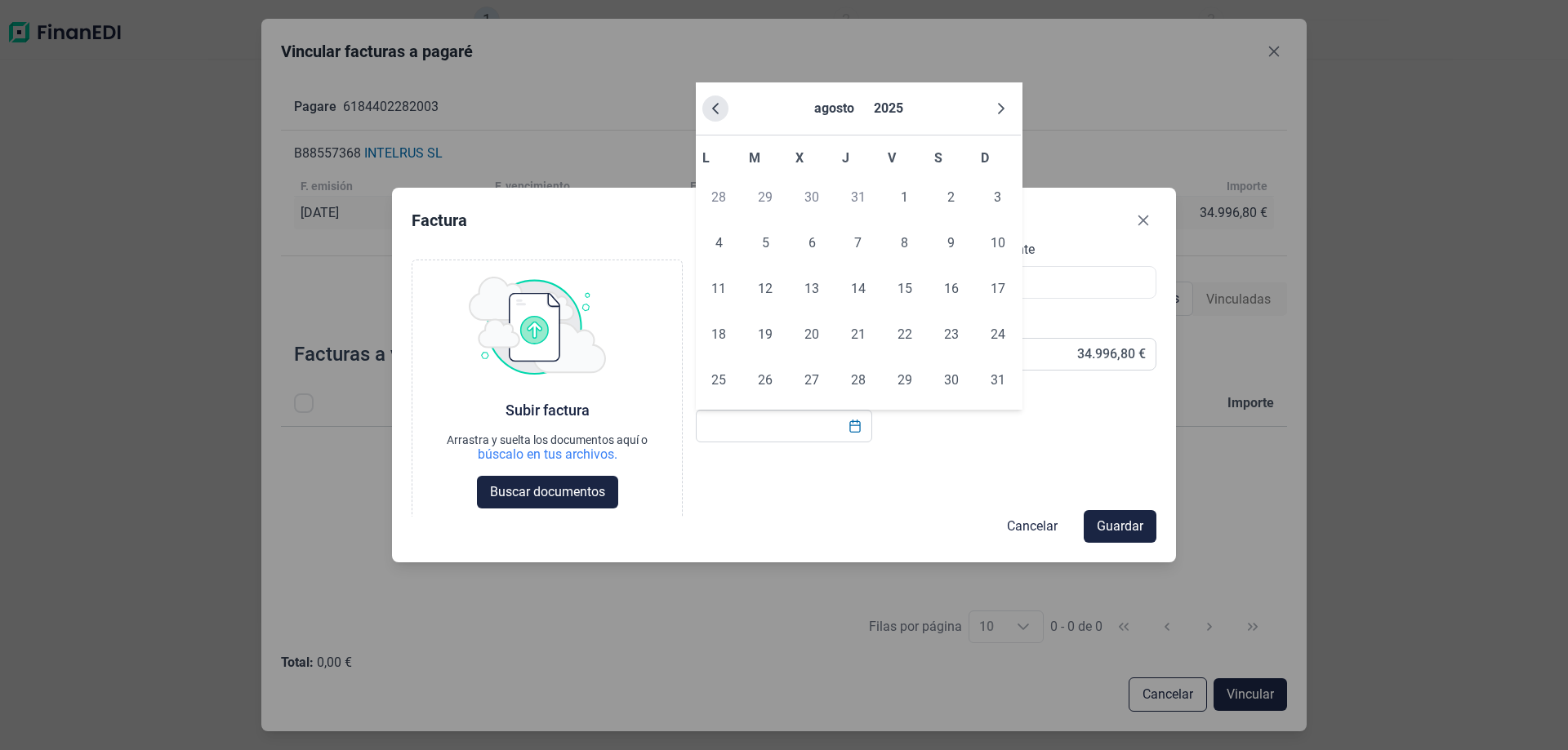
click at [717, 110] on icon "Previous Month" at bounding box center [716, 109] width 13 height 13
click at [813, 379] on span "25" at bounding box center [812, 380] width 33 height 33
type input "[DATE]"
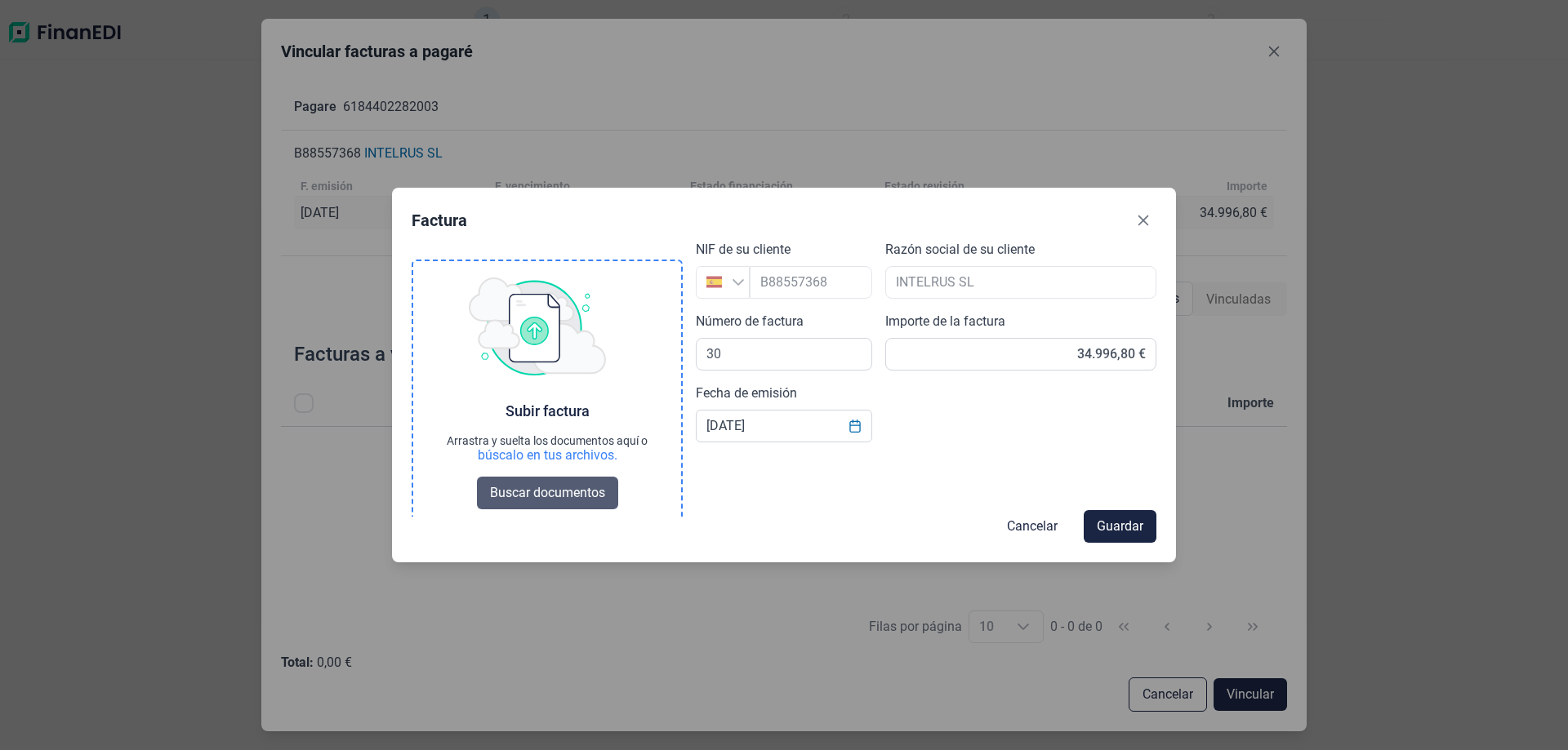
click at [556, 494] on span "Buscar documentos" at bounding box center [547, 493] width 115 height 19
click at [539, 491] on span "Buscar documentos" at bounding box center [547, 493] width 115 height 19
click at [1131, 523] on span "Guardar" at bounding box center [1120, 526] width 47 height 19
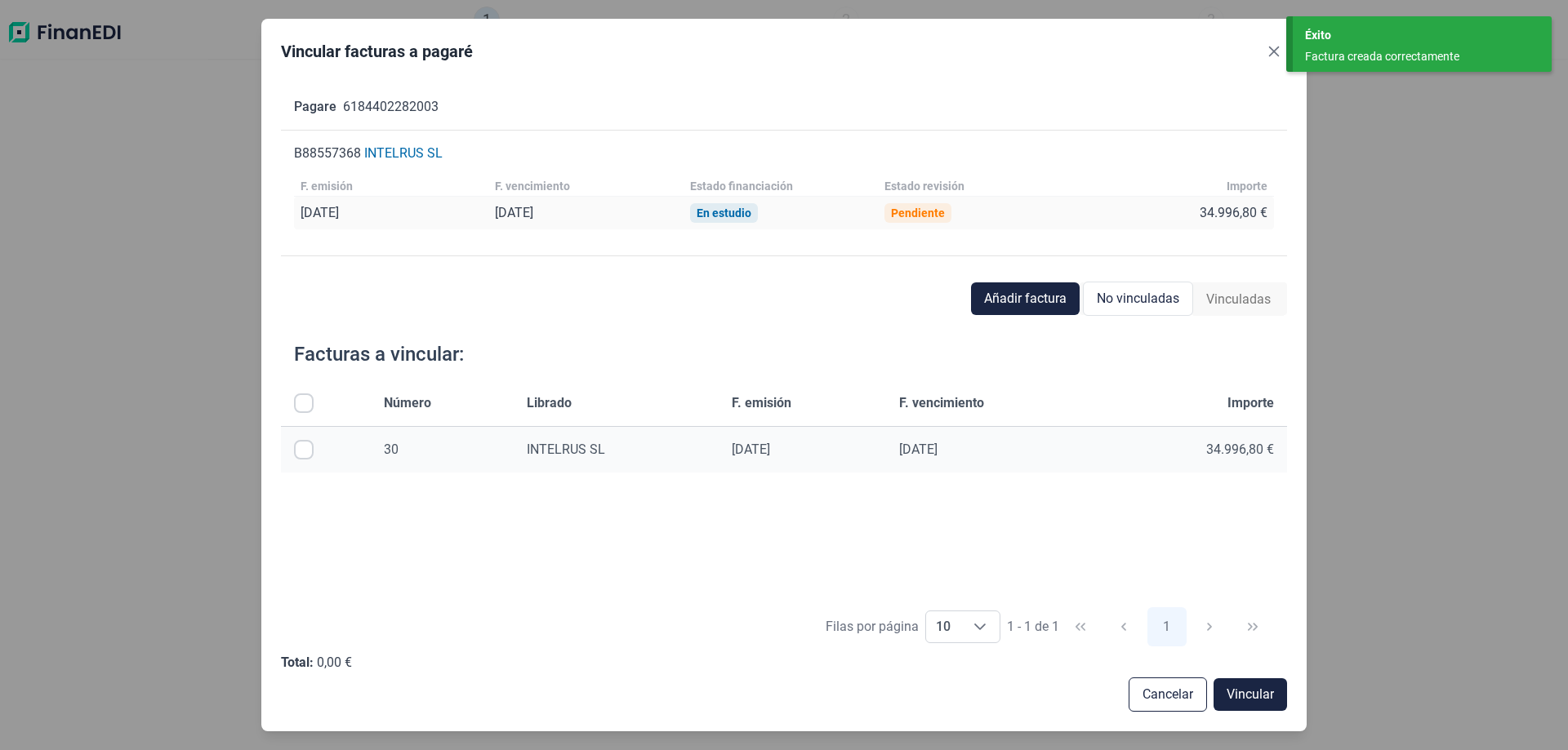
click at [298, 452] on input "Row Selected null" at bounding box center [304, 449] width 19 height 19
checkbox input "true"
click at [1251, 696] on span "Vincular" at bounding box center [1250, 694] width 47 height 19
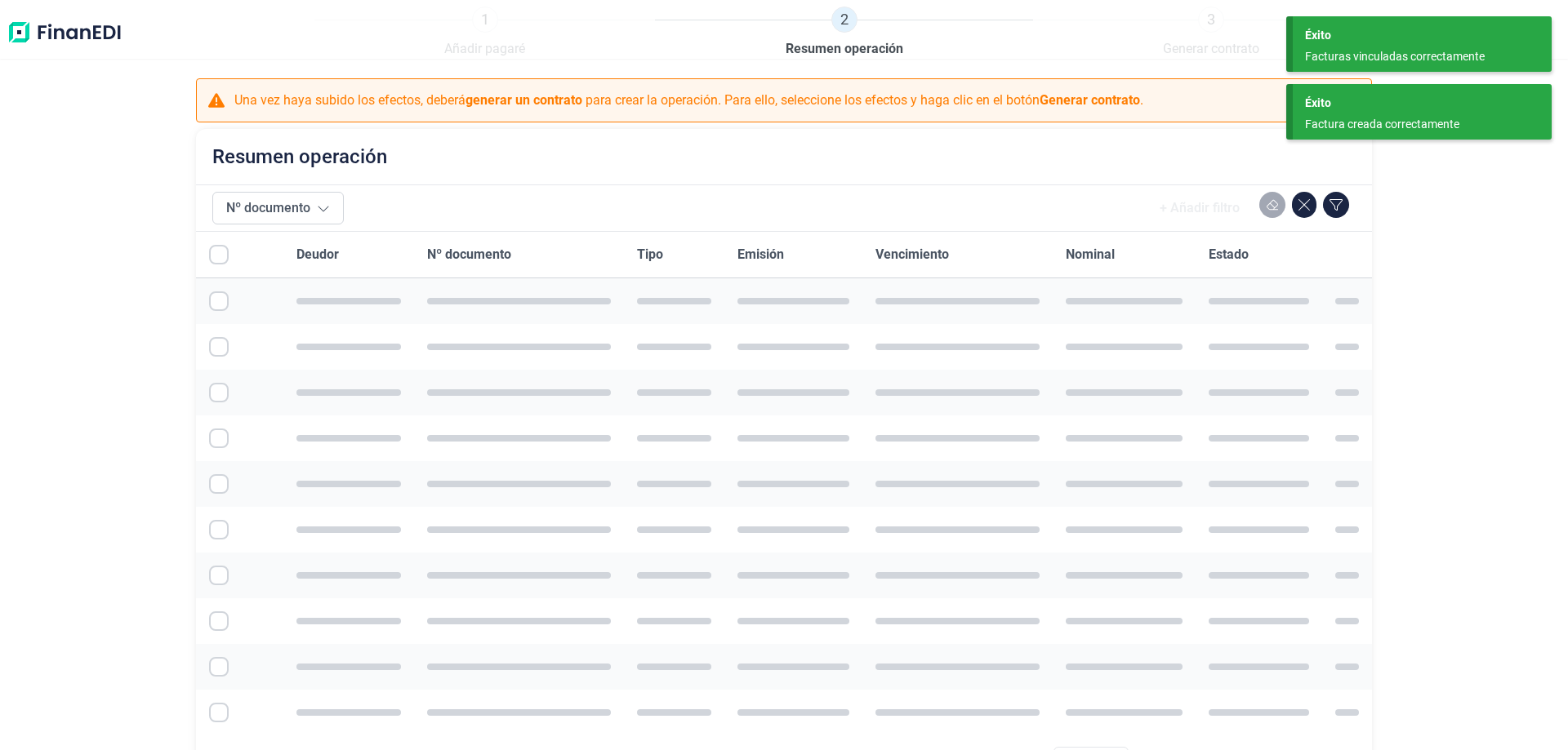
checkbox input "true"
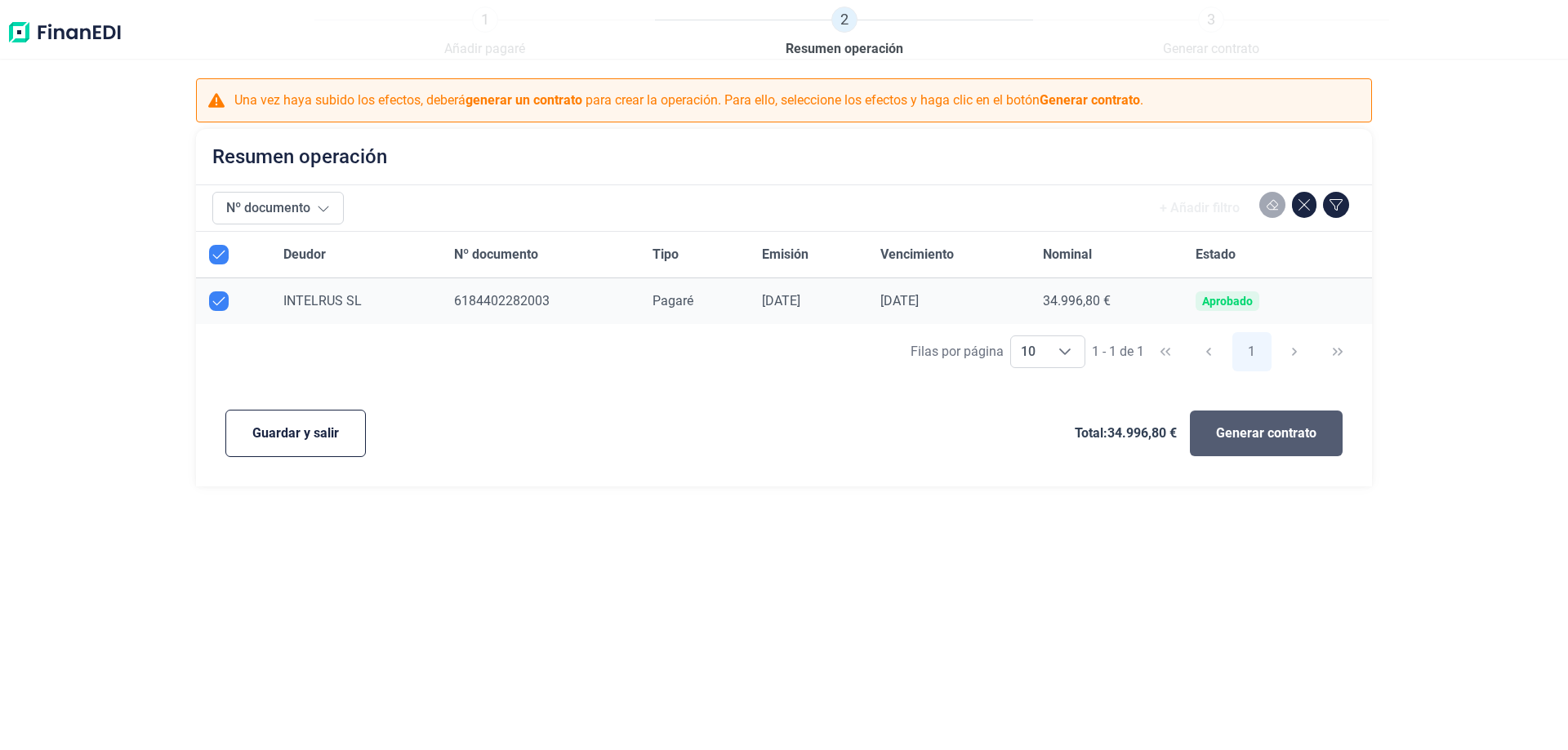
click at [1245, 432] on span "Generar contrato" at bounding box center [1266, 433] width 101 height 19
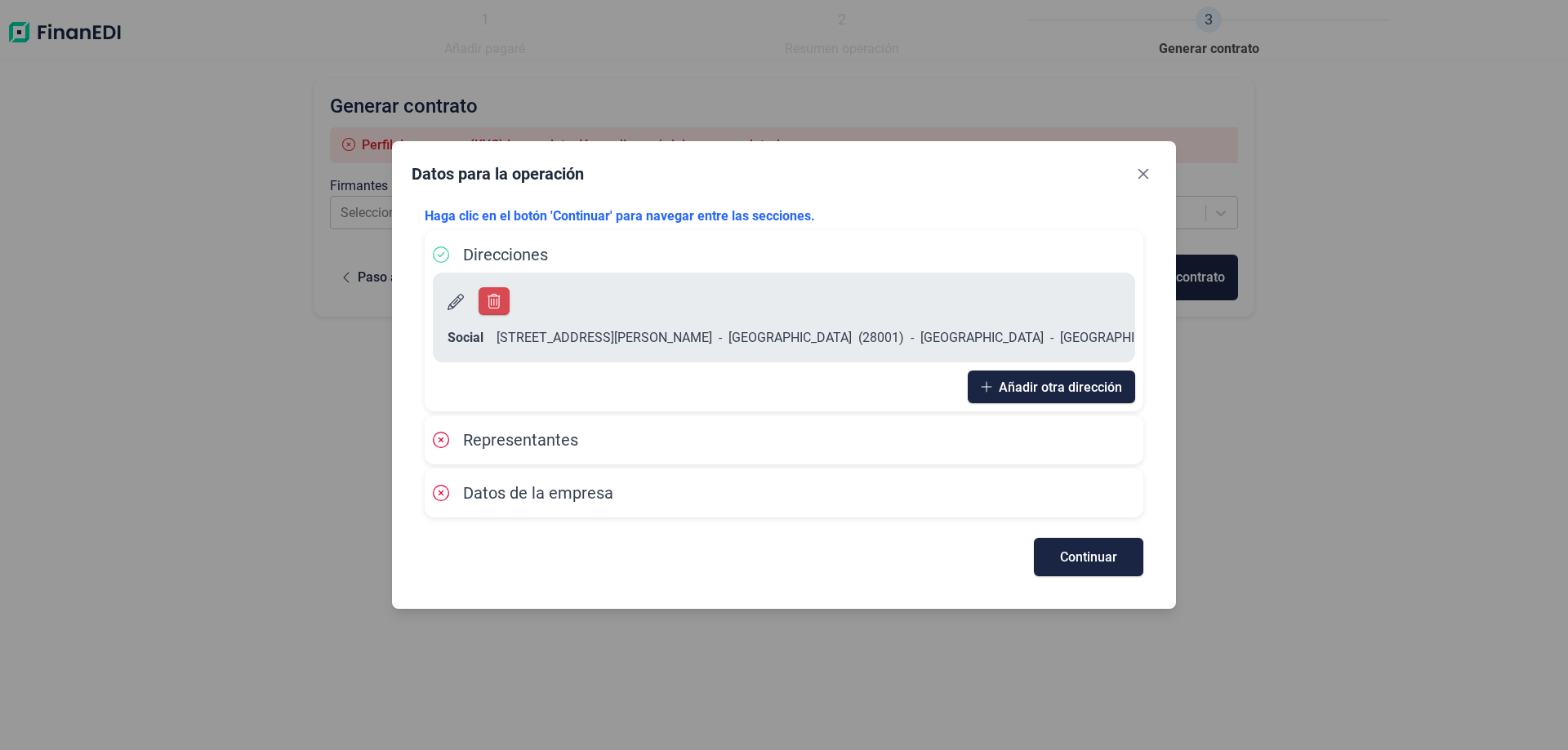
click at [537, 430] on span "Representantes" at bounding box center [520, 439] width 115 height 19
click at [642, 481] on div "Datos de la empresa" at bounding box center [784, 493] width 703 height 24
click at [1091, 551] on span "Continuar" at bounding box center [1088, 557] width 57 height 13
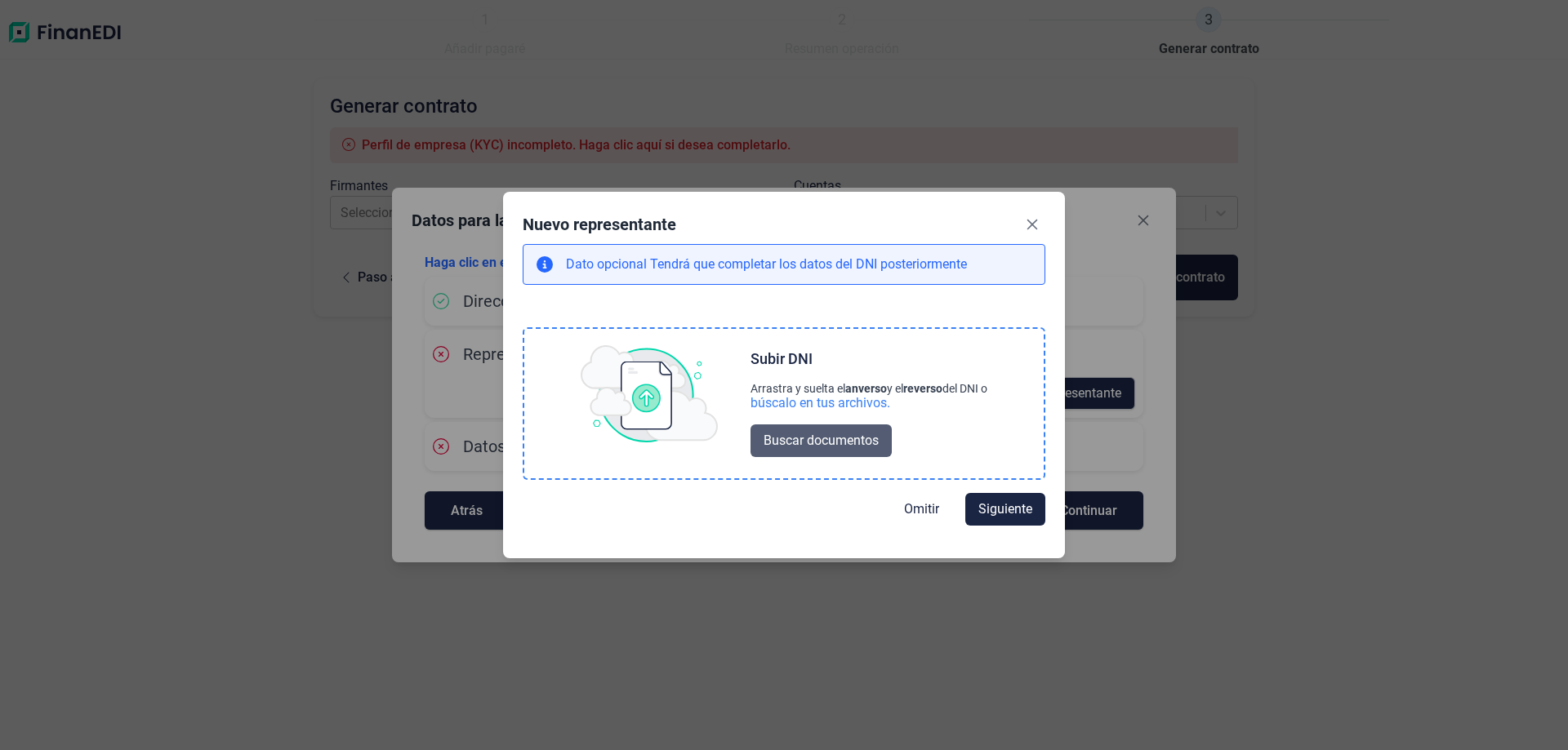
click at [836, 442] on span "Buscar documentos" at bounding box center [821, 440] width 115 height 19
click at [833, 442] on span "Buscar documentos" at bounding box center [821, 440] width 115 height 19
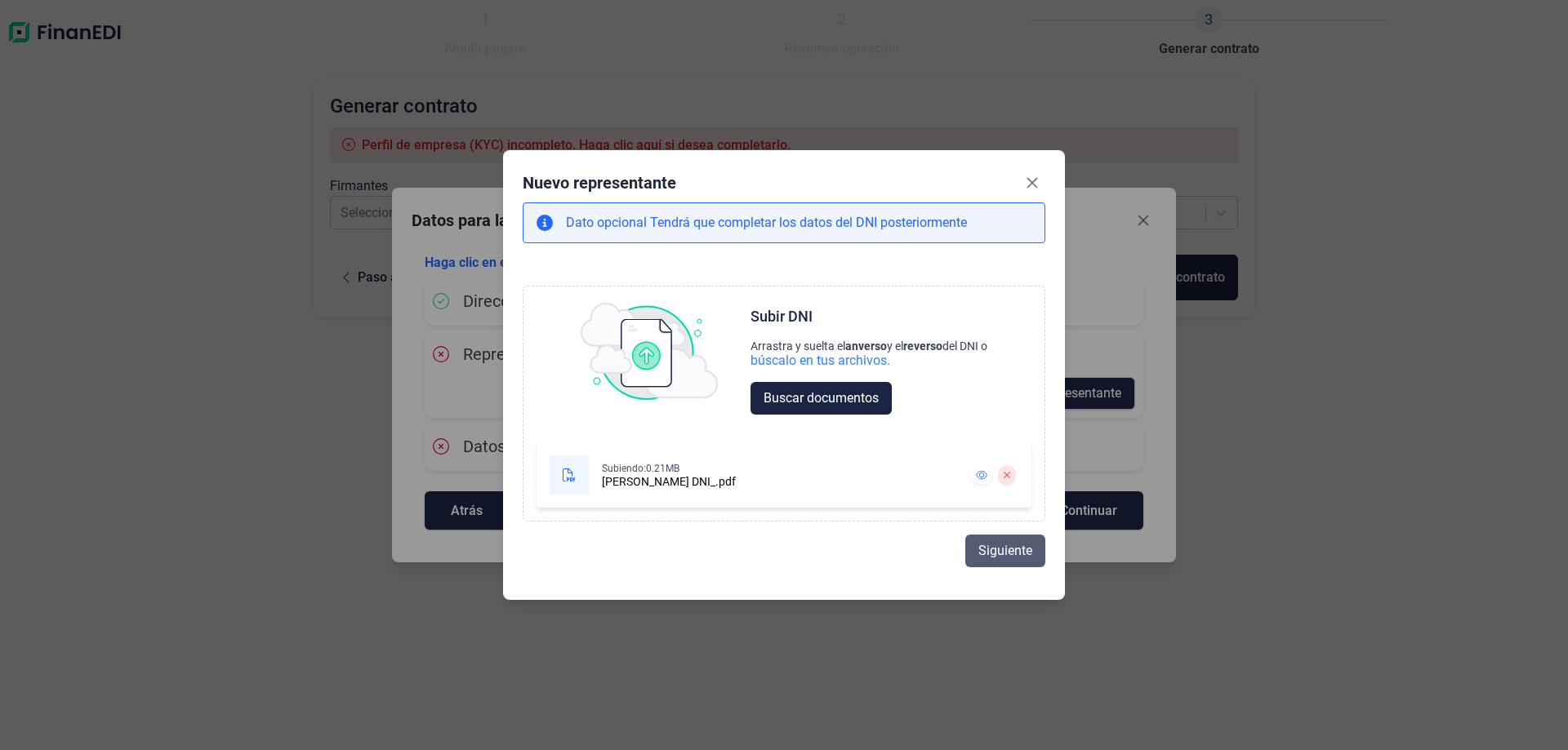
click at [1000, 553] on span "Siguiente" at bounding box center [1005, 551] width 54 height 19
select select "ES"
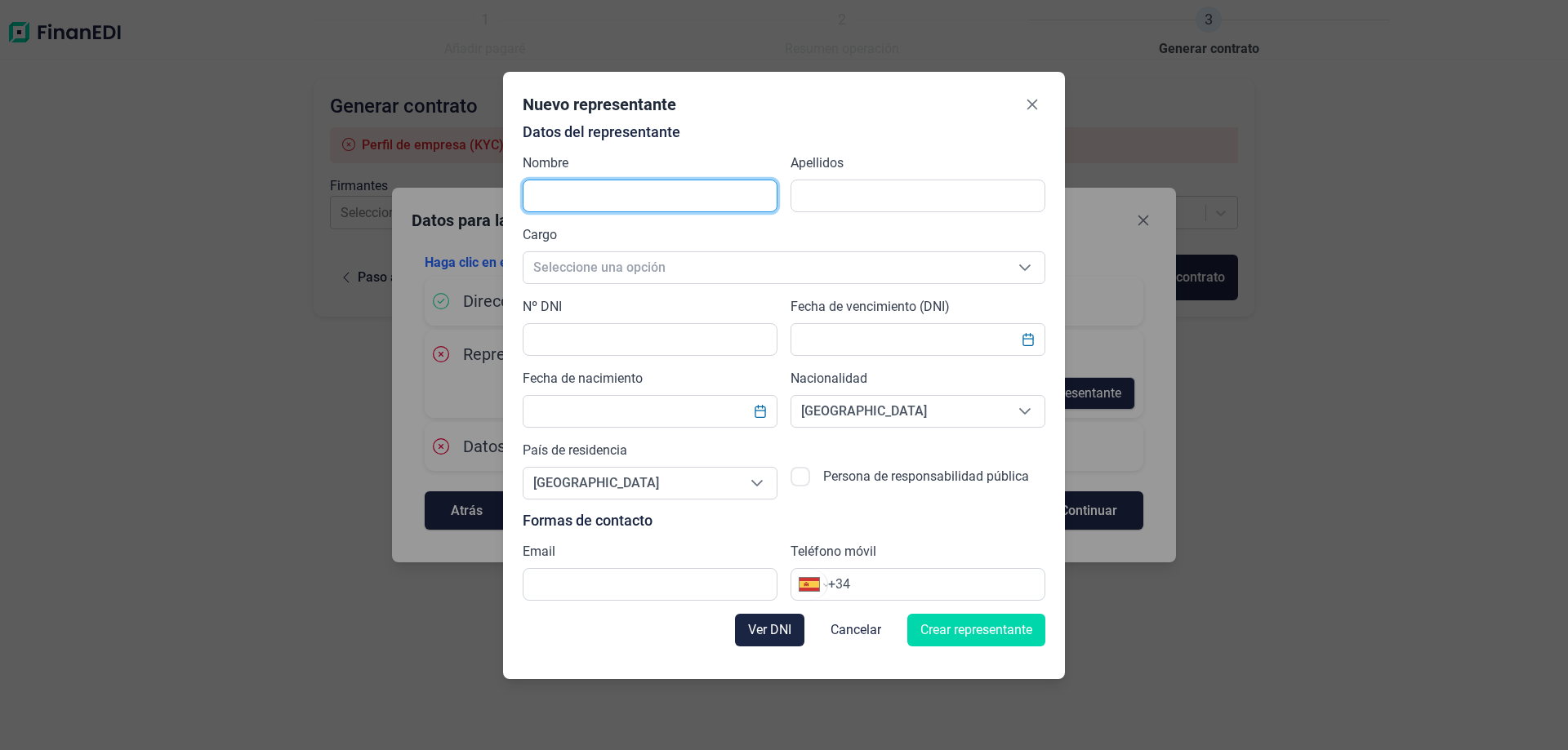
click at [656, 191] on input "text" at bounding box center [650, 195] width 255 height 33
type input "[PERSON_NAME]"
type input "Moldovan"
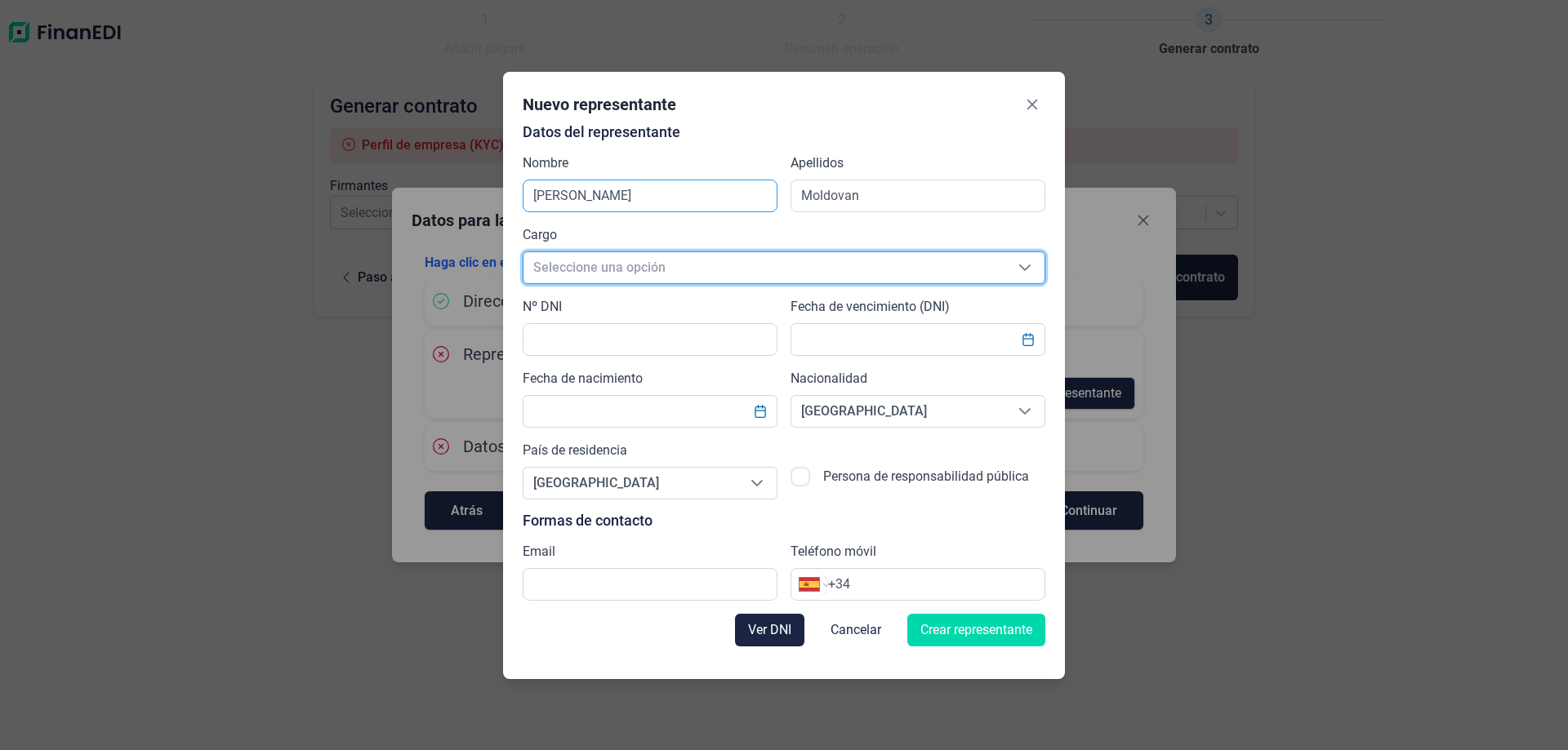
scroll to position [18, 90]
click at [654, 266] on span "Seleccione una opción" at bounding box center [764, 267] width 482 height 31
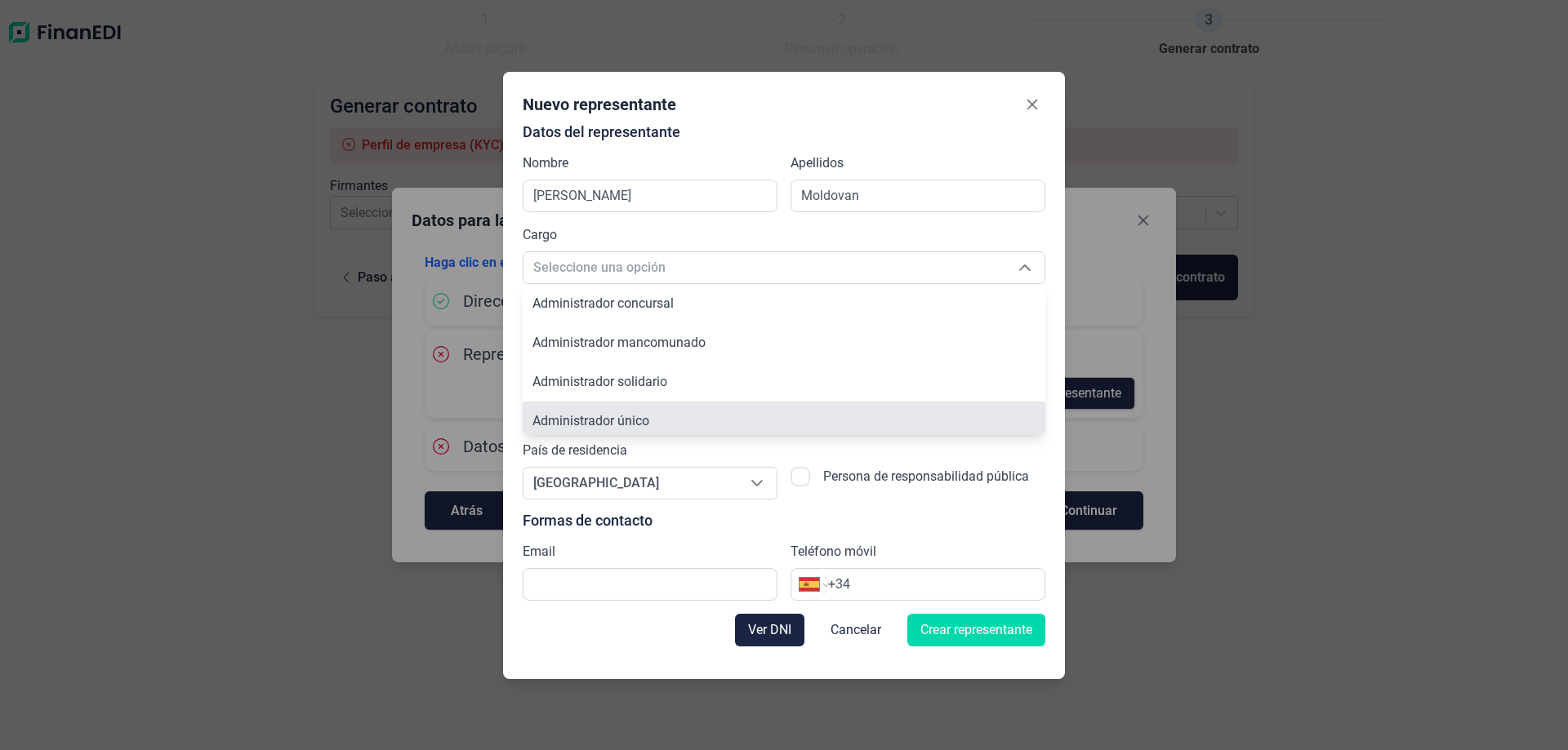
scroll to position [6, 0]
click at [642, 413] on span "Administrador único" at bounding box center [590, 415] width 117 height 16
type input "Administrador único"
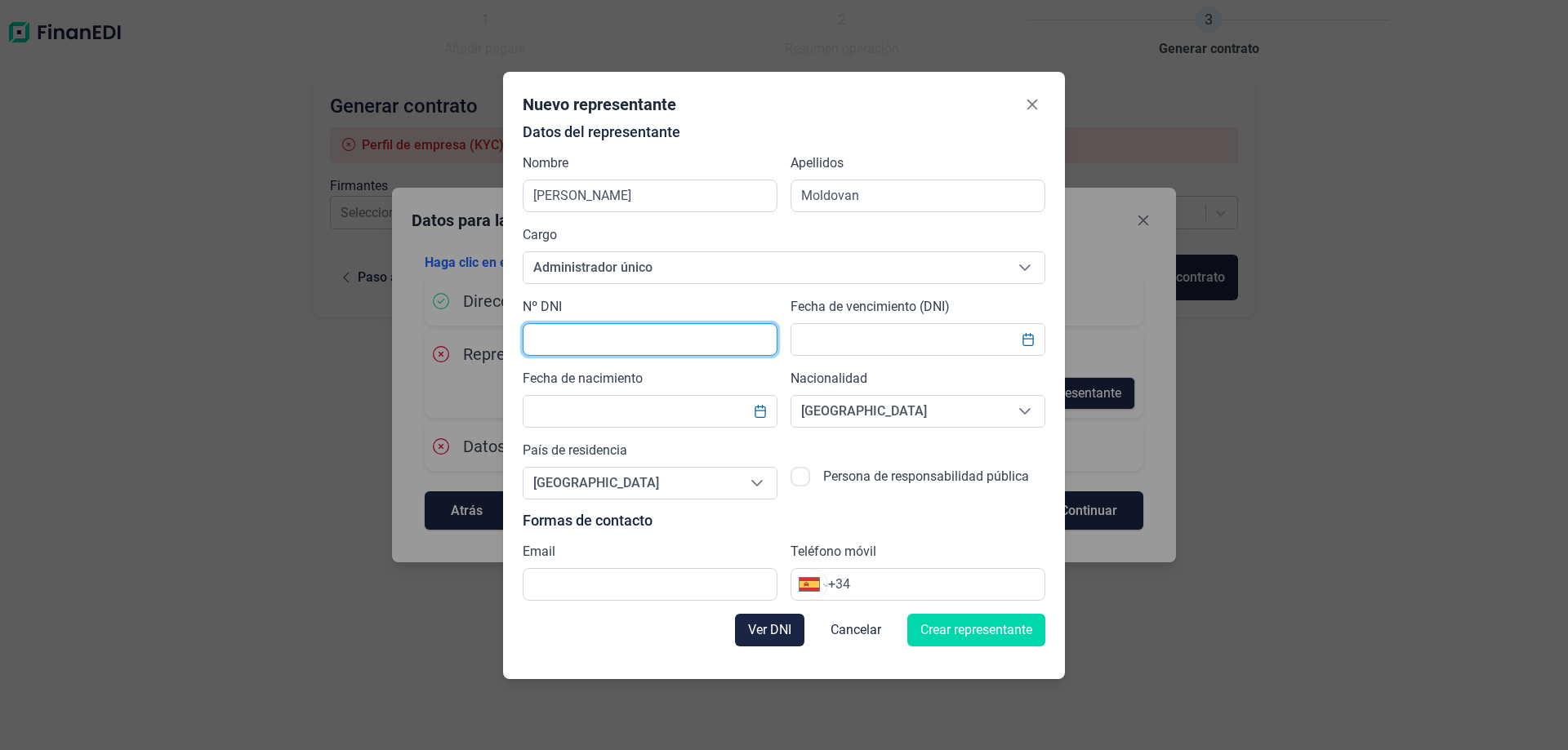
click at [601, 334] on input "text" at bounding box center [650, 339] width 255 height 33
click at [903, 416] on span "[GEOGRAPHIC_DATA]" at bounding box center [898, 411] width 214 height 31
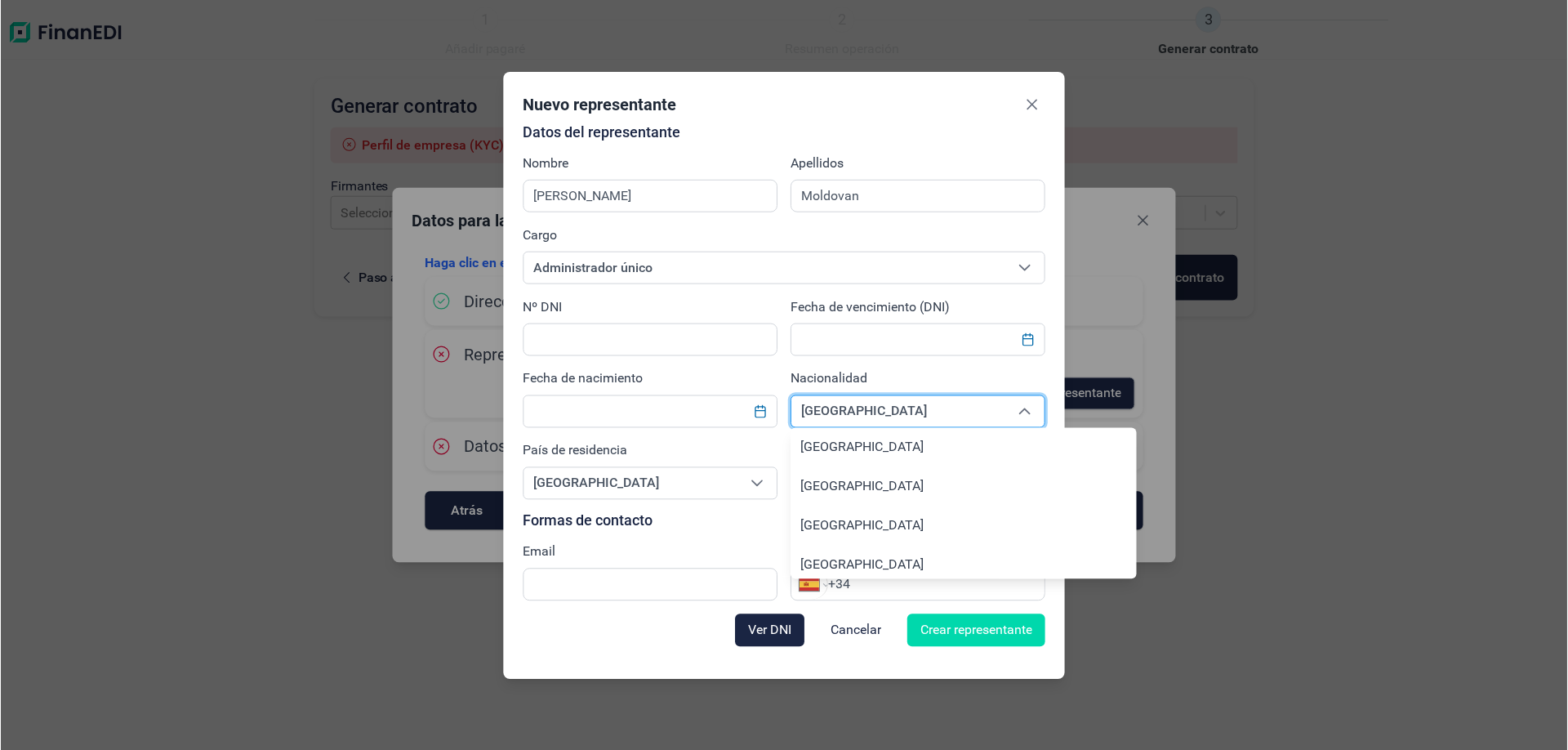
scroll to position [7044, 0]
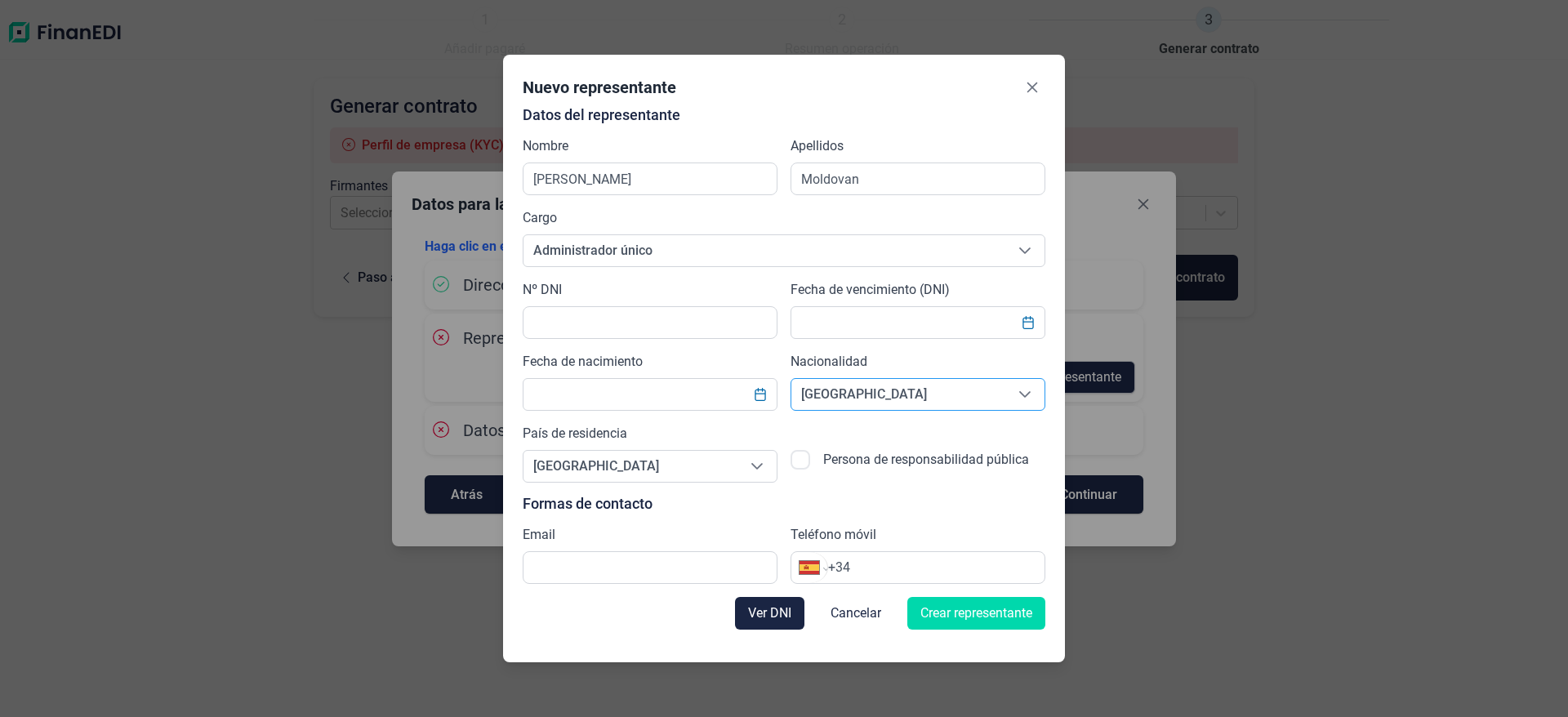
click at [880, 401] on span "[GEOGRAPHIC_DATA]" at bounding box center [898, 394] width 214 height 31
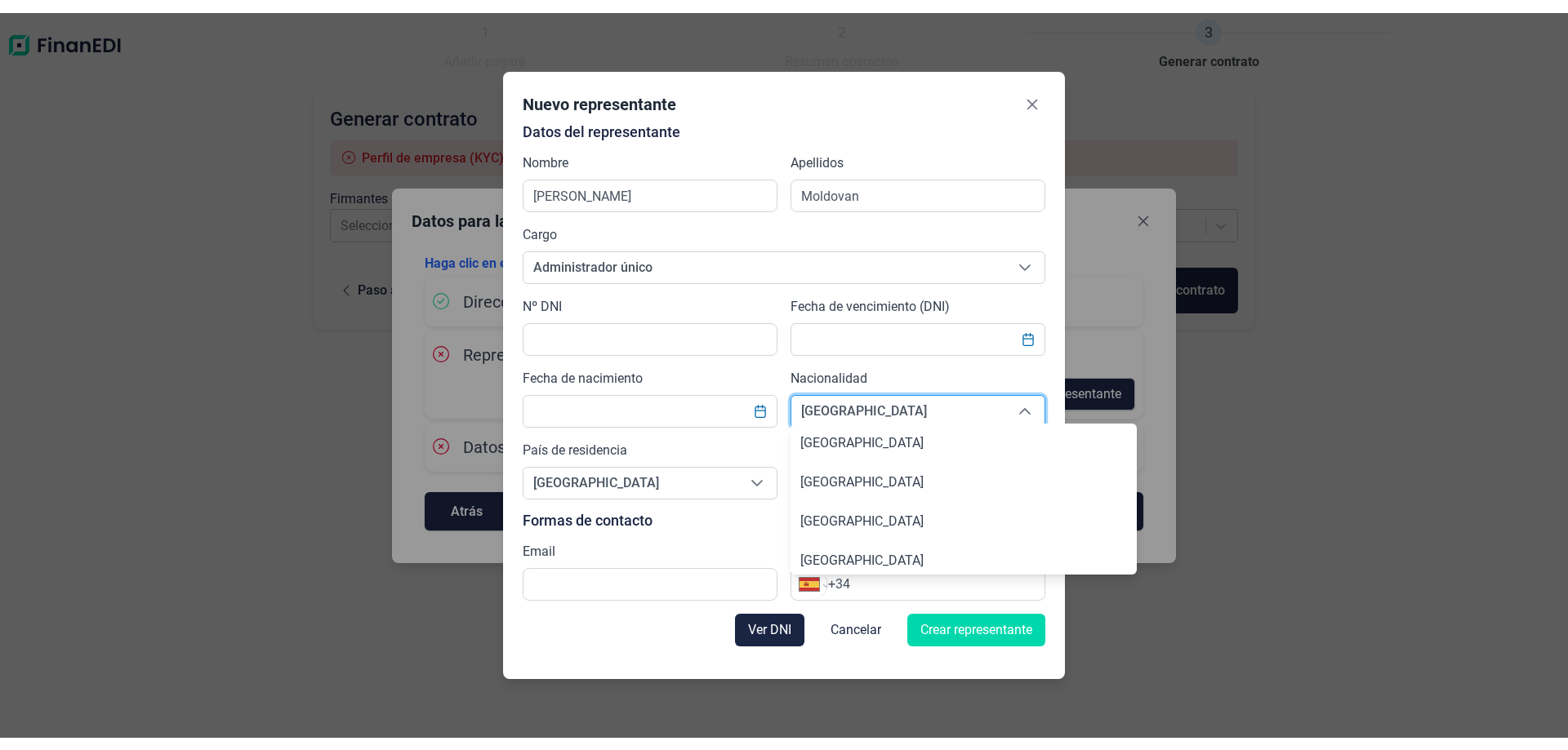
scroll to position [6980, 0]
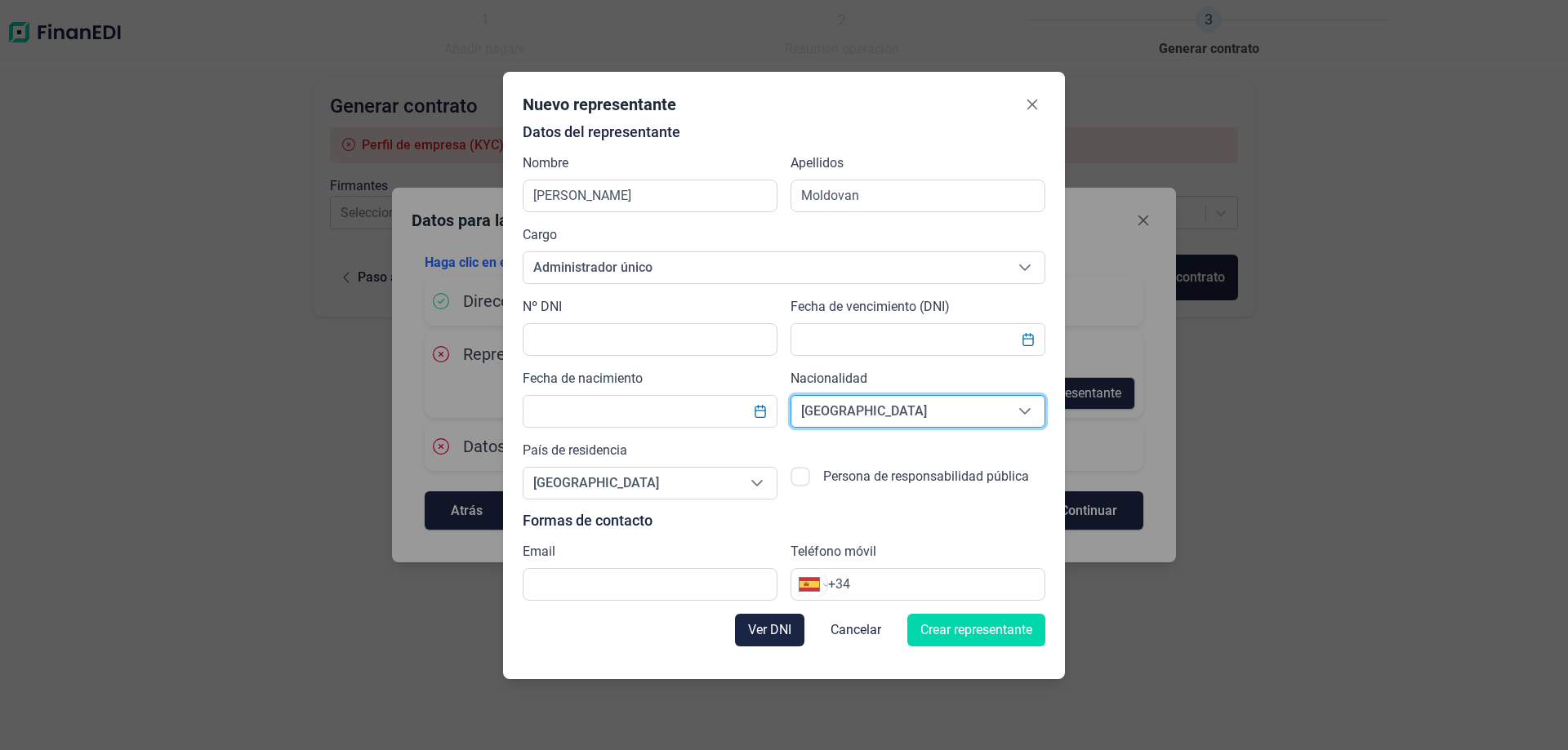
click at [876, 416] on span "[GEOGRAPHIC_DATA]" at bounding box center [898, 411] width 214 height 31
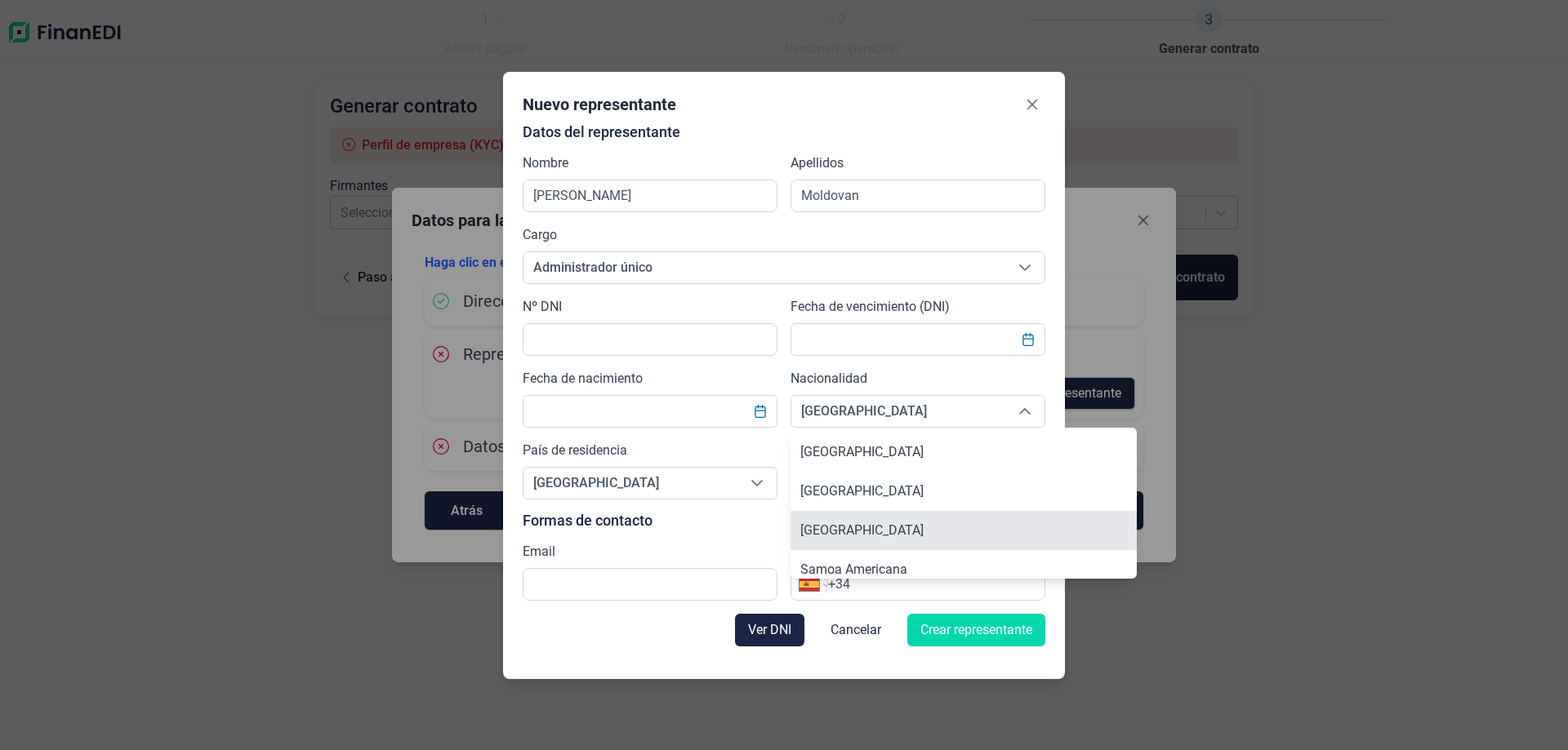
scroll to position [7347, 0]
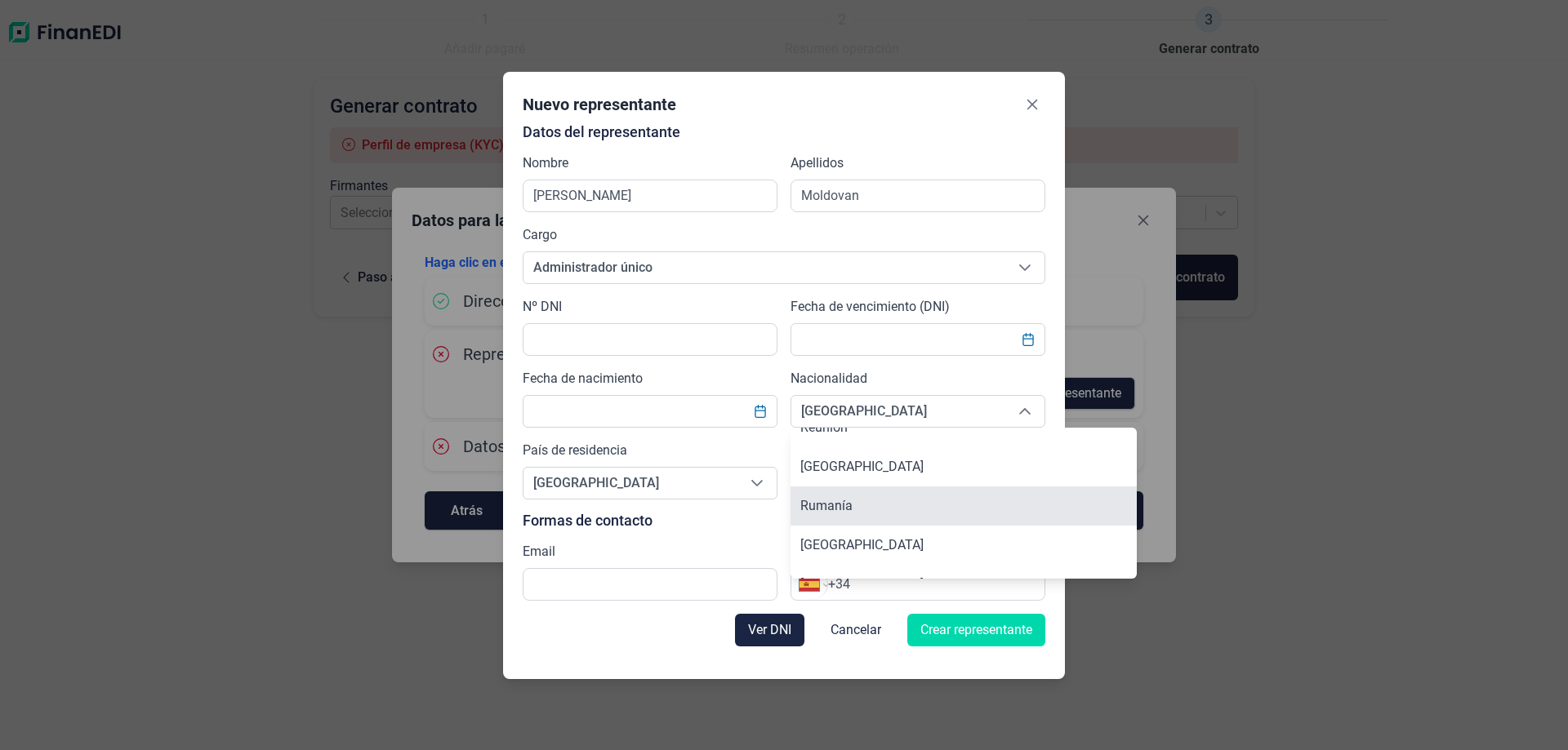
click at [859, 502] on li "Rumanía" at bounding box center [963, 506] width 346 height 39
type input "Rumanía"
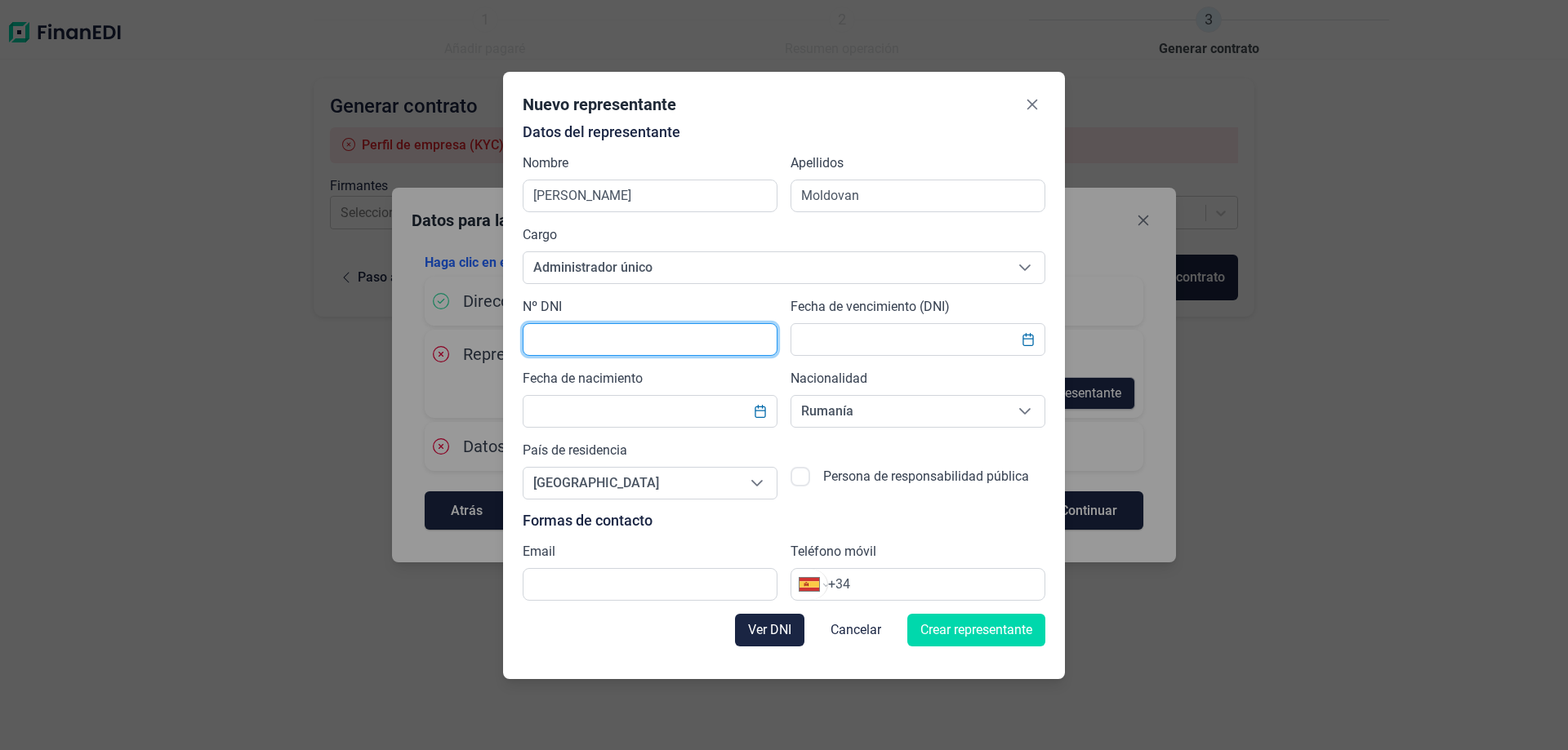
click at [672, 339] on input "text" at bounding box center [650, 339] width 255 height 33
click at [756, 631] on span "Ver DNI" at bounding box center [770, 629] width 44 height 19
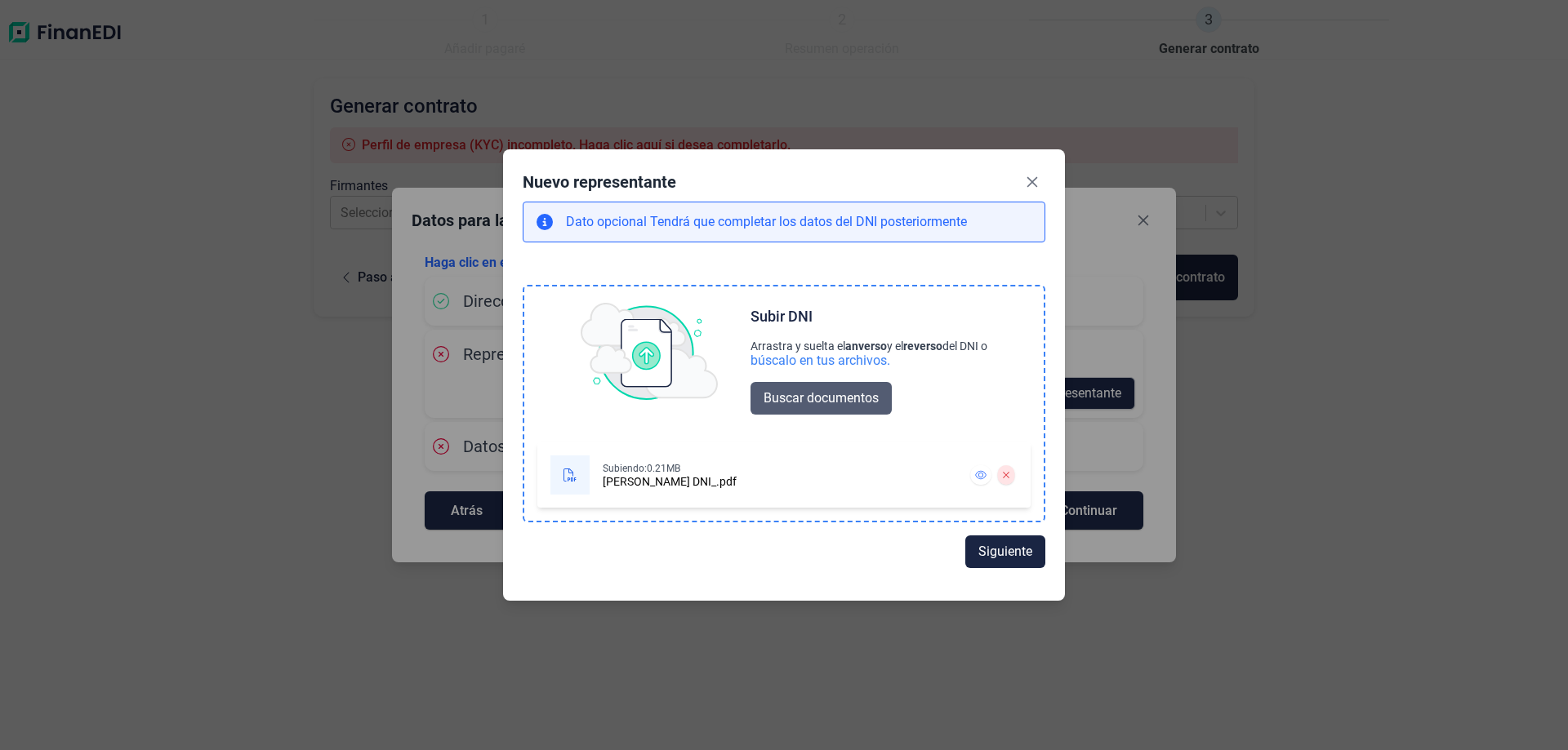
click at [802, 401] on span "Buscar documentos" at bounding box center [821, 398] width 115 height 19
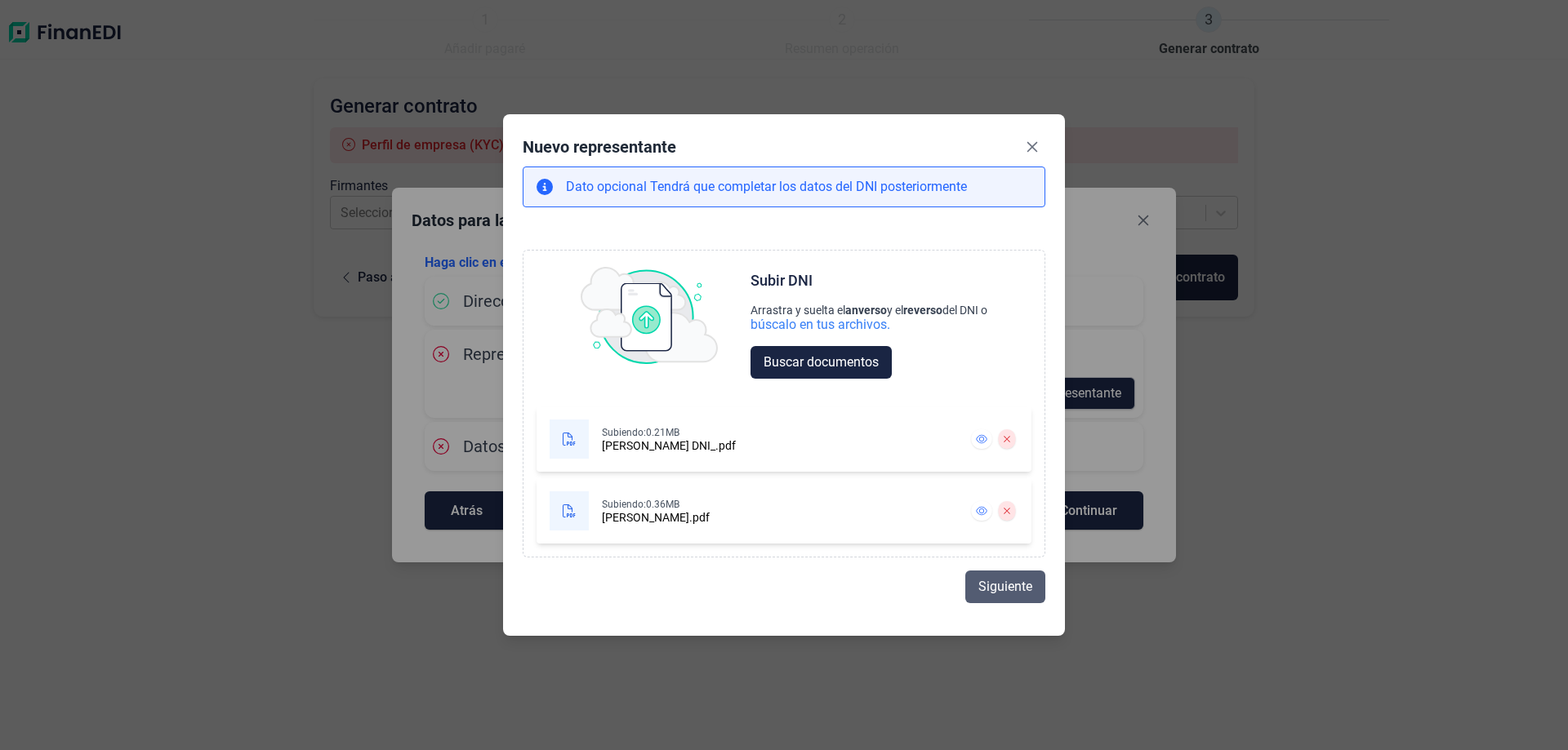
click at [996, 595] on span "Siguiente" at bounding box center [1005, 587] width 54 height 19
select select "ES"
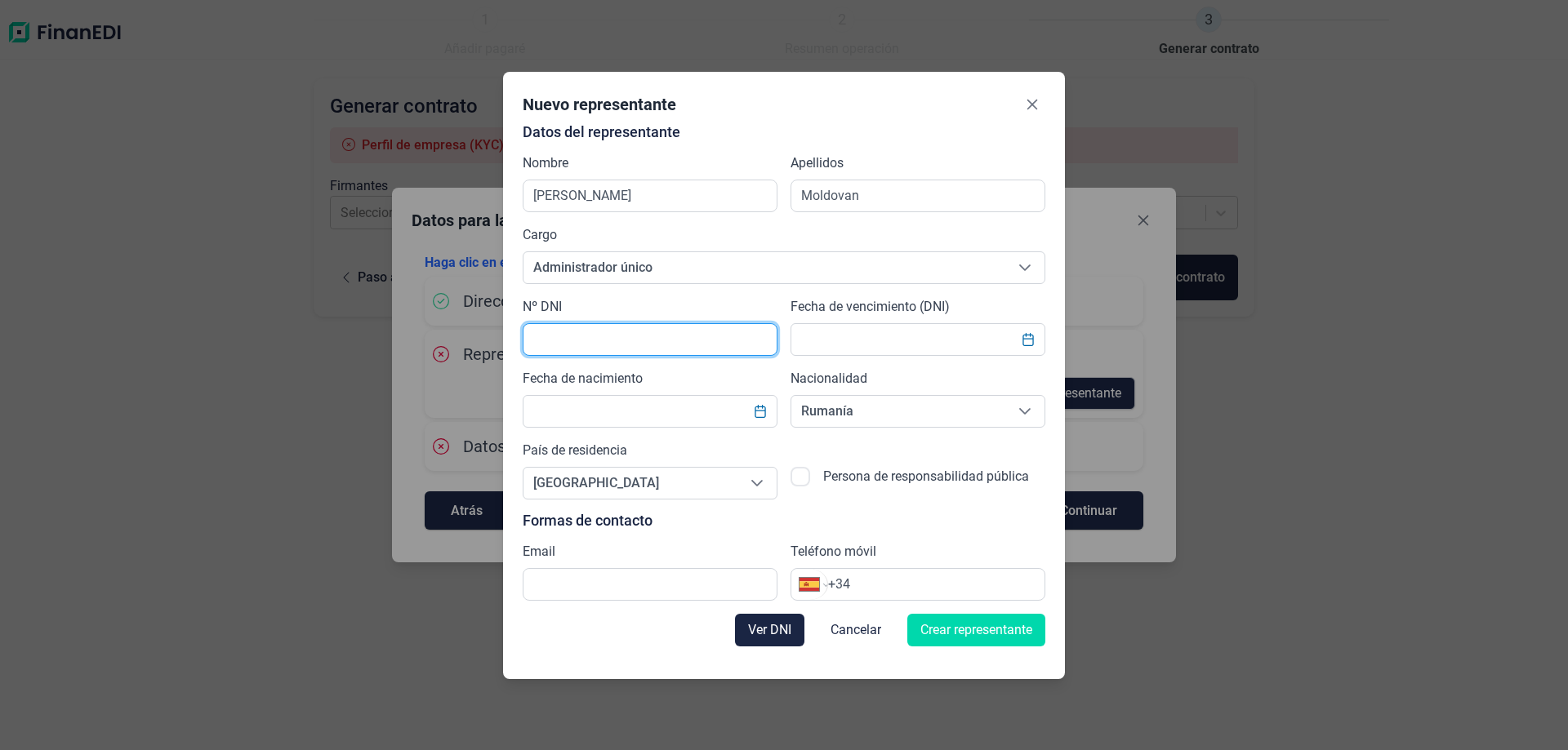
click at [579, 340] on input "text" at bounding box center [650, 339] width 255 height 33
type input "059510744"
click at [1023, 339] on button "Choose Date" at bounding box center [1028, 339] width 31 height 29
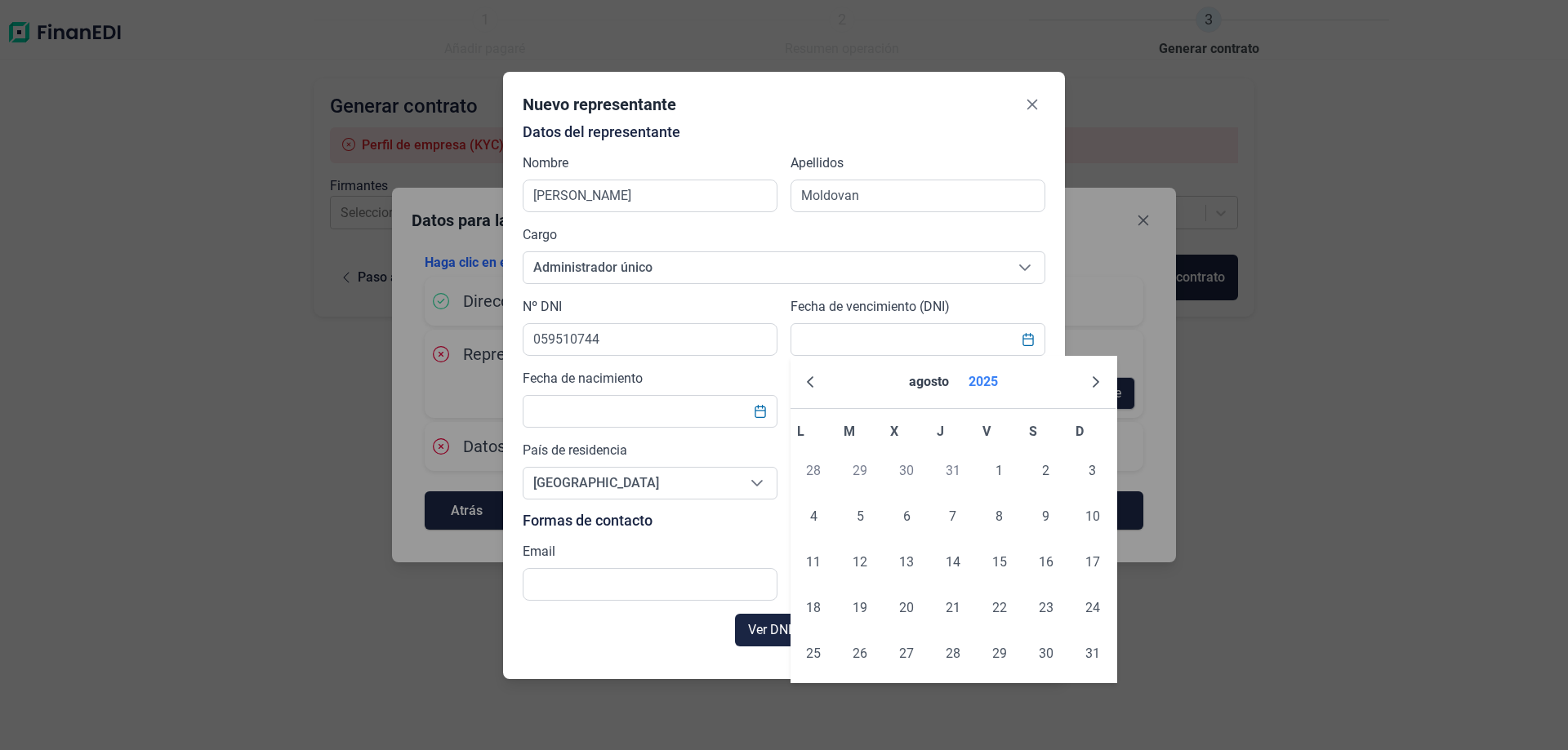
click at [997, 385] on button "2025" at bounding box center [984, 382] width 43 height 39
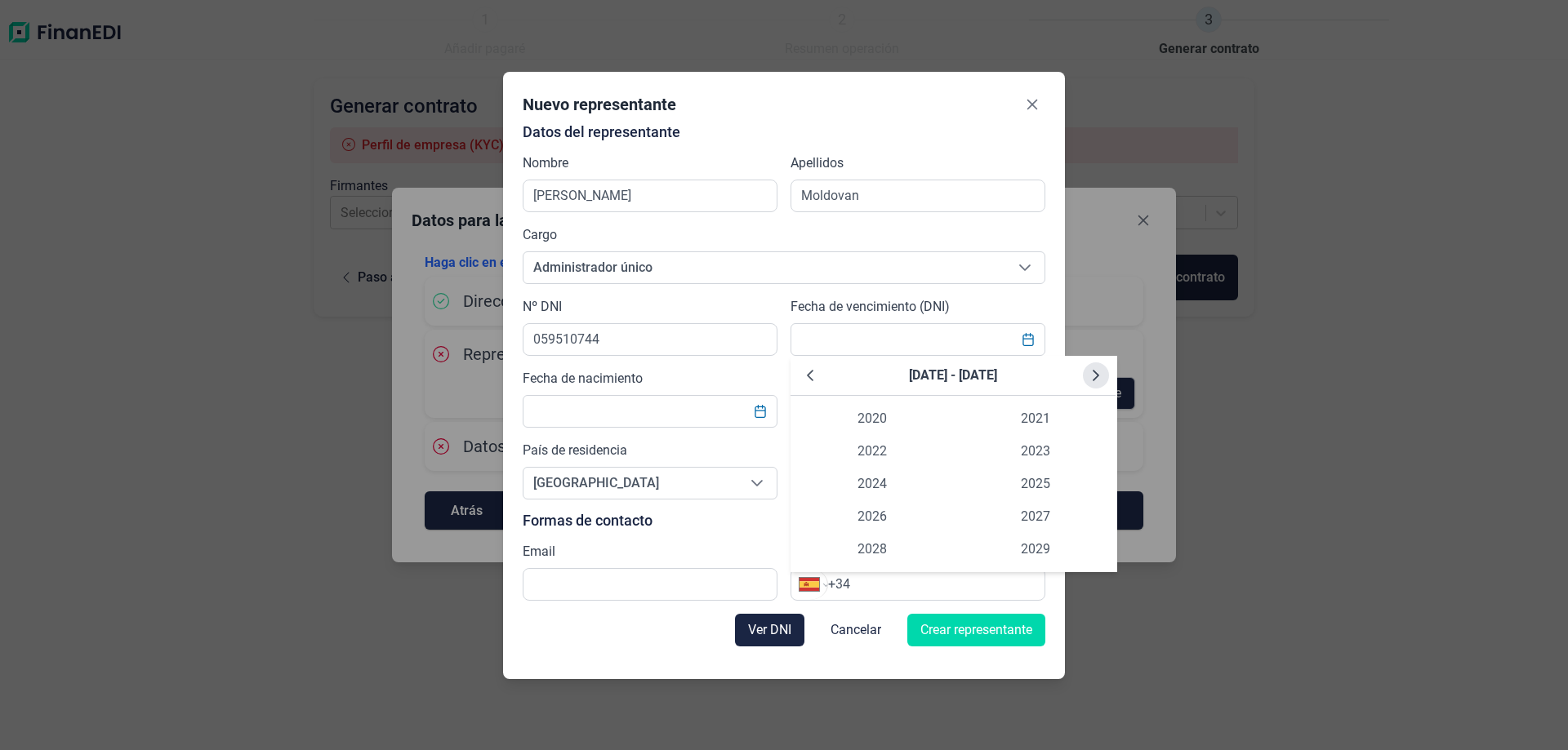
click at [1092, 375] on icon "Next Decade" at bounding box center [1096, 375] width 13 height 13
click at [1031, 415] on span "2031" at bounding box center [1036, 418] width 164 height 33
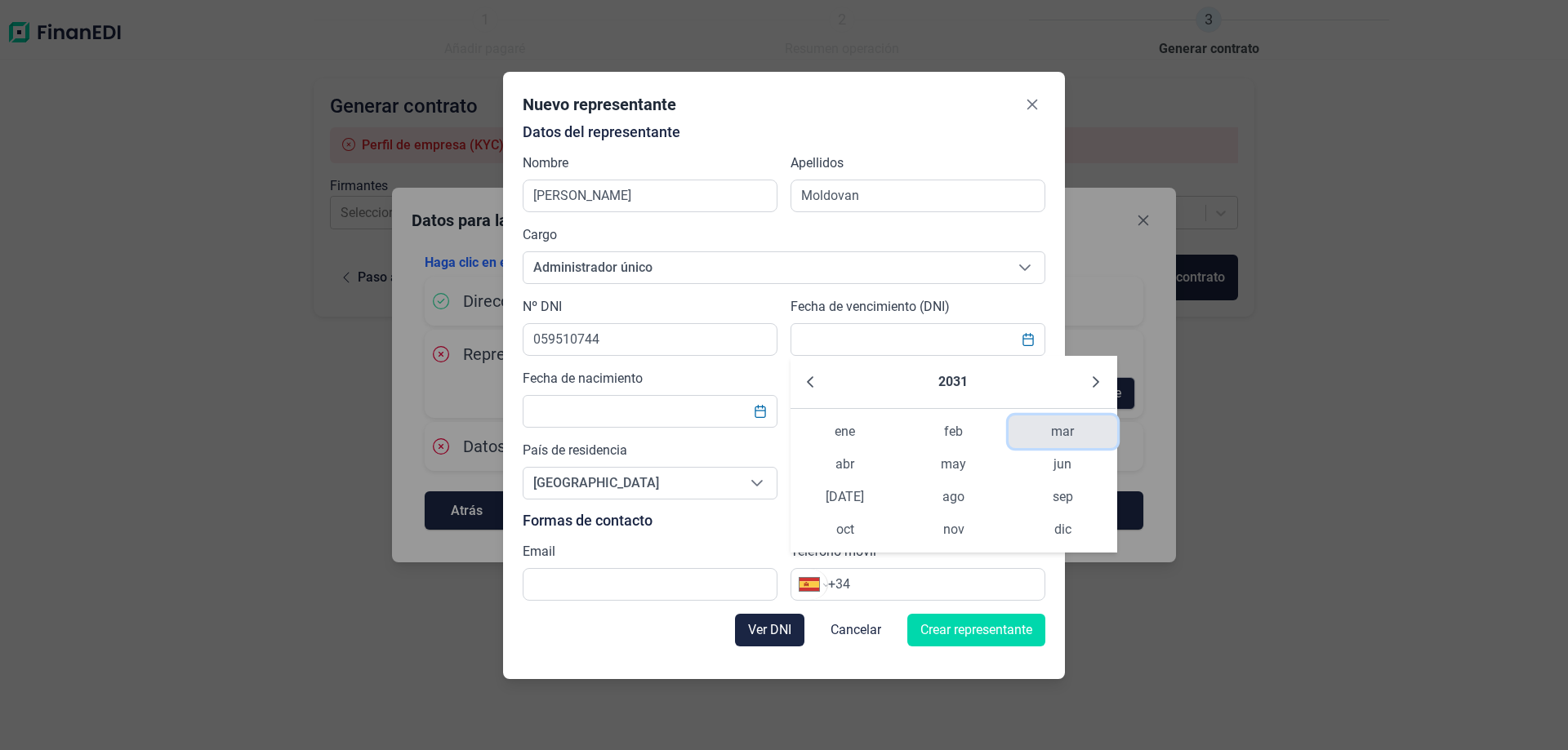
click at [1057, 438] on span "mar" at bounding box center [1063, 432] width 109 height 33
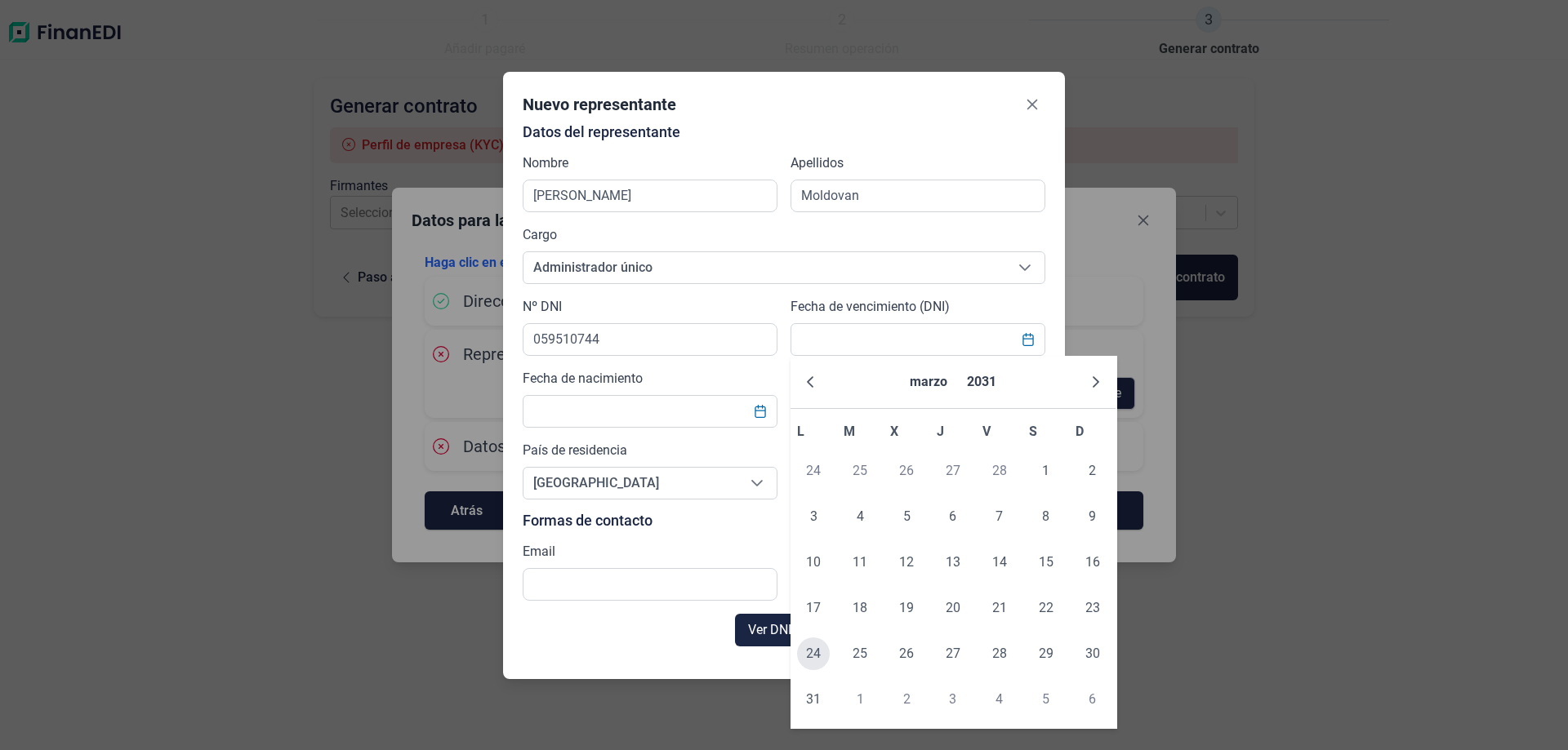
click at [812, 648] on span "24" at bounding box center [813, 654] width 33 height 33
type input "[DATE]"
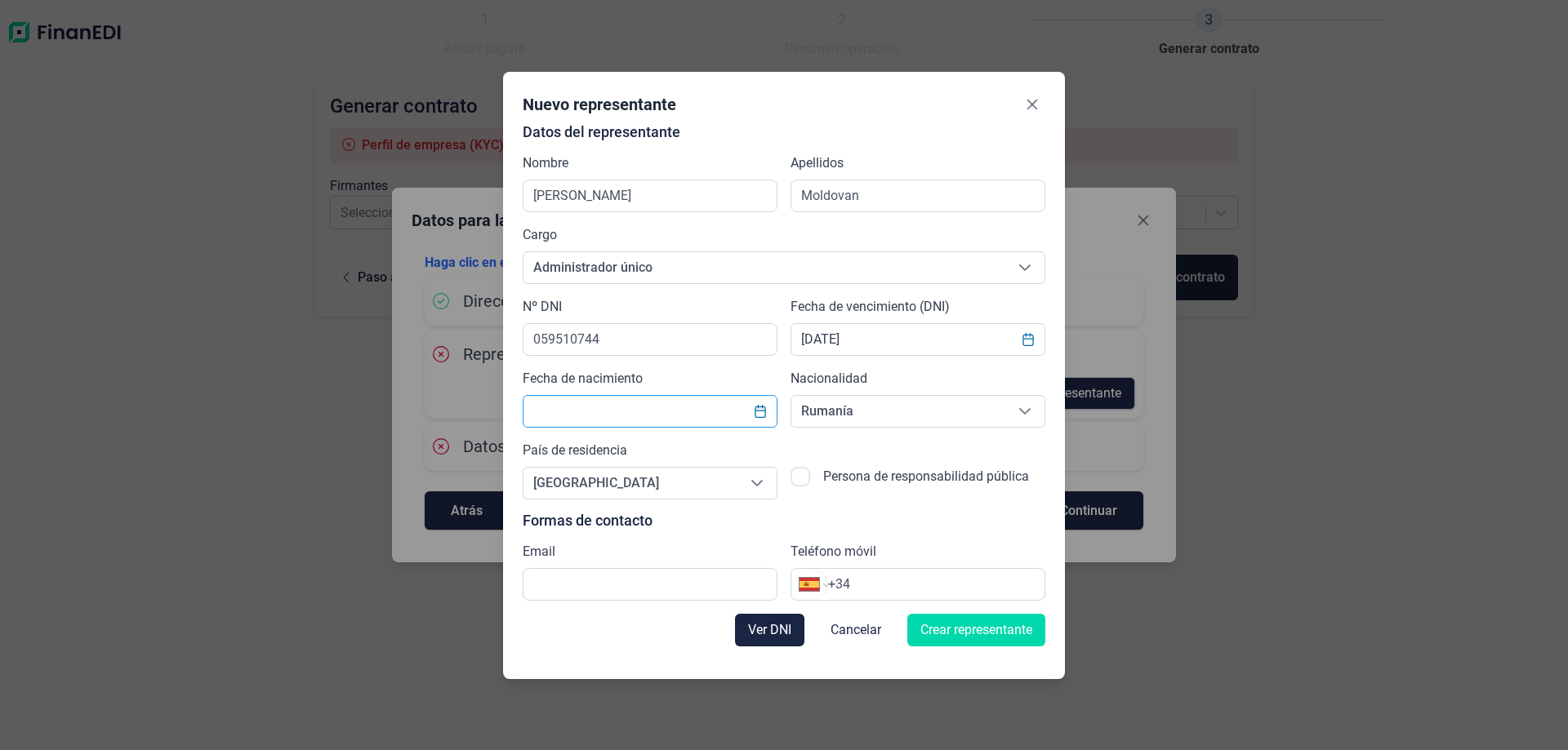
click at [695, 408] on input "text" at bounding box center [650, 411] width 255 height 33
click at [763, 411] on icon "Choose Date" at bounding box center [761, 411] width 13 height 13
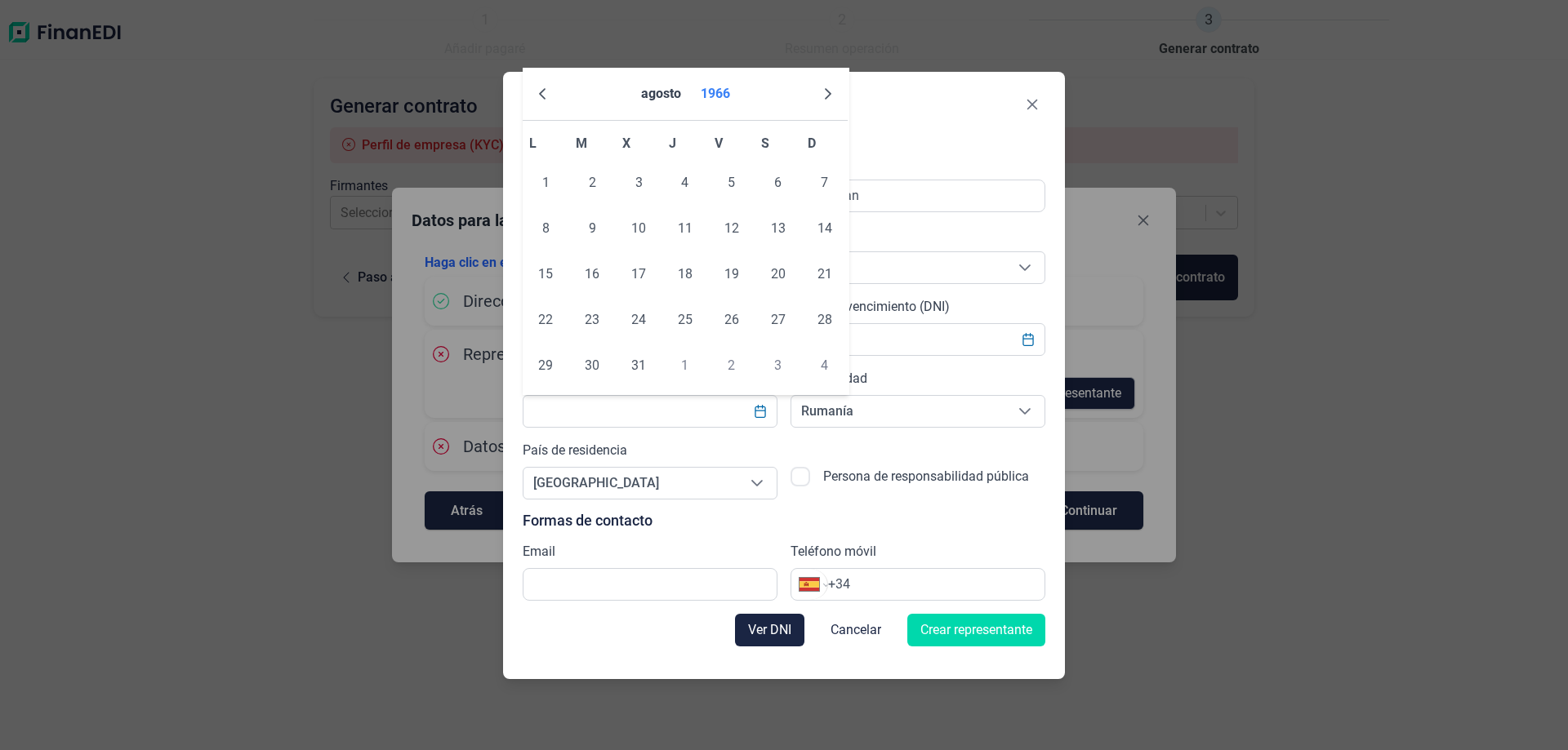
click at [727, 97] on button "1966" at bounding box center [715, 94] width 43 height 39
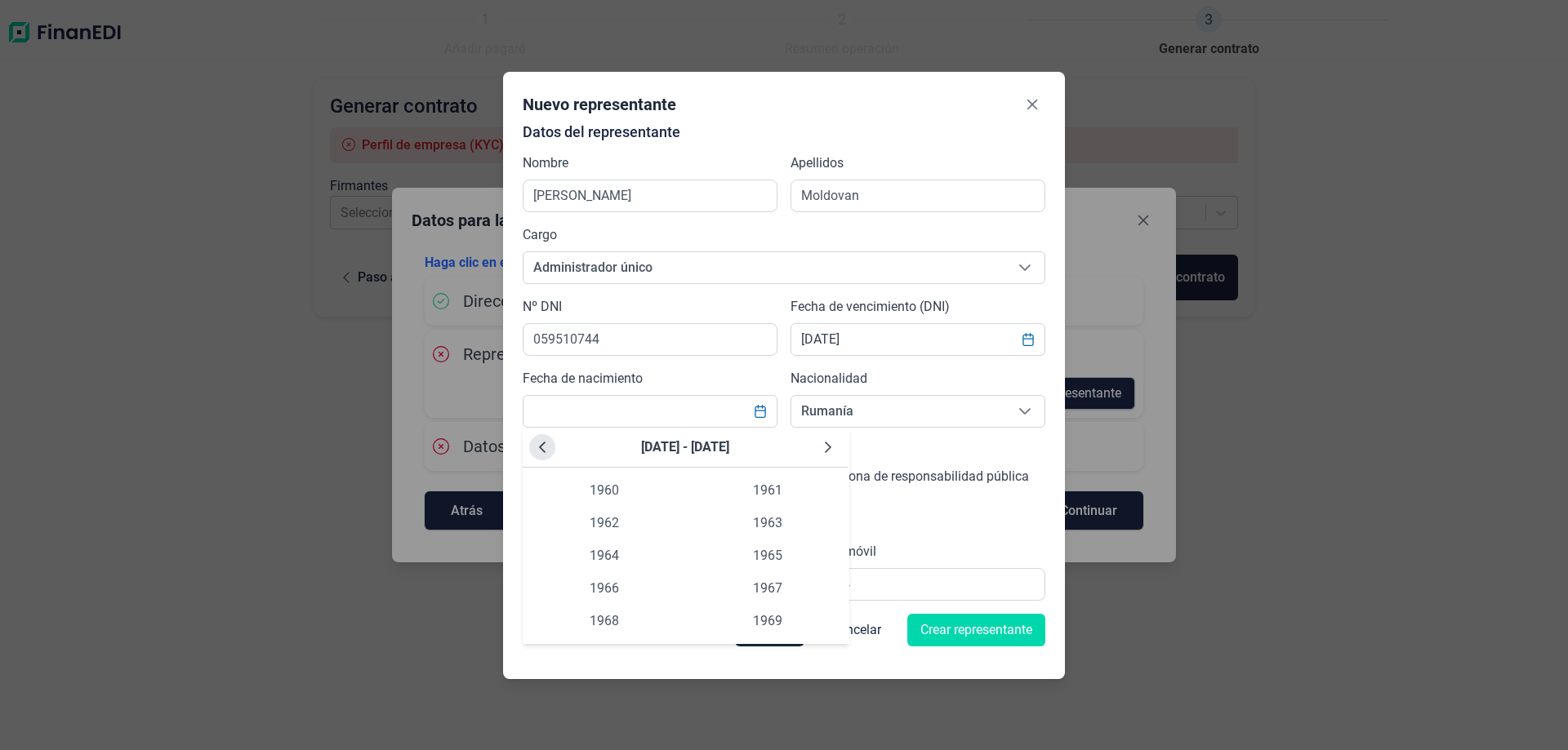
click at [542, 449] on icon "Previous Decade" at bounding box center [543, 447] width 7 height 12
click at [757, 546] on span "1955" at bounding box center [767, 556] width 164 height 33
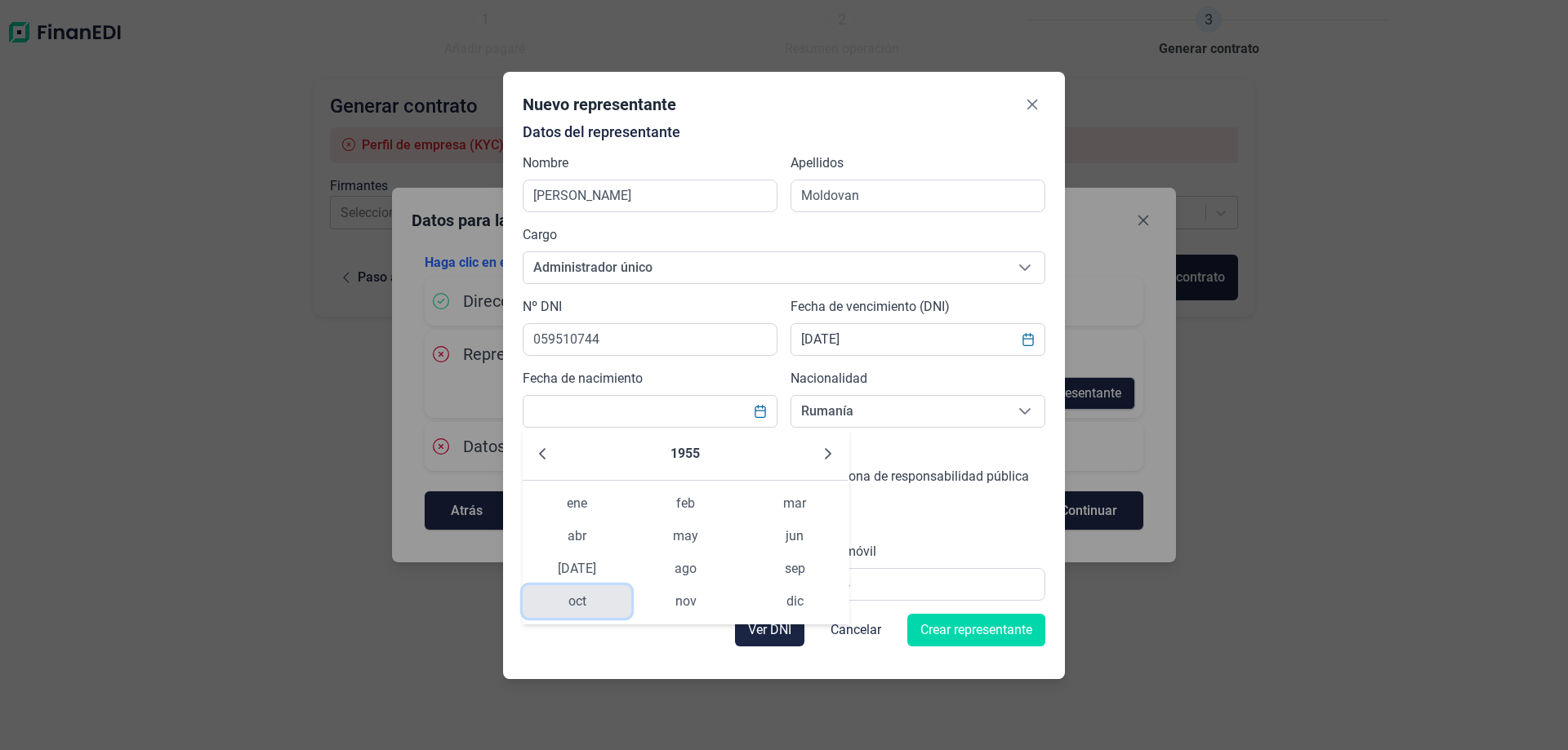
click at [595, 596] on span "oct" at bounding box center [577, 601] width 109 height 33
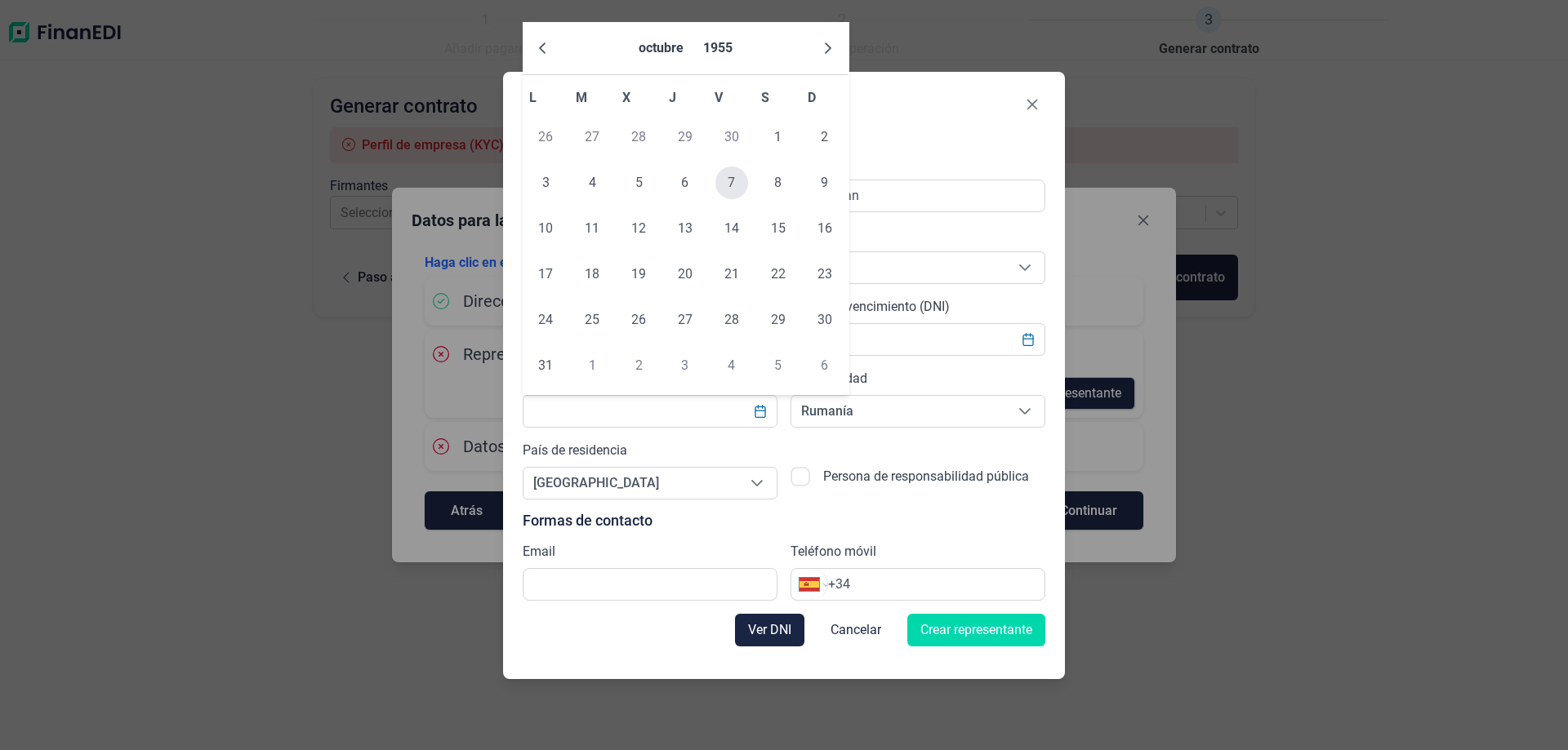
click at [730, 180] on span "7" at bounding box center [731, 183] width 33 height 33
type input "[DATE]"
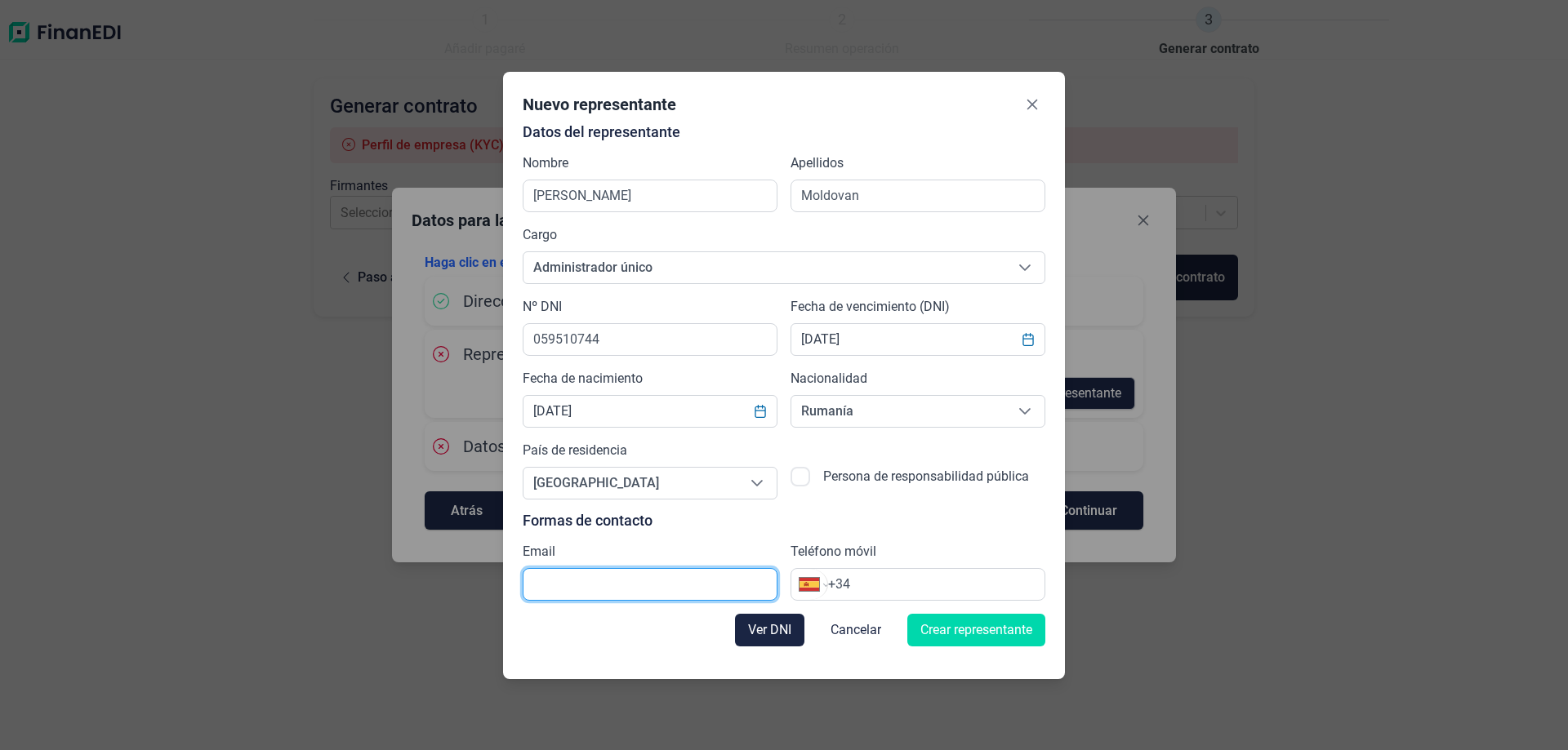
click at [608, 582] on input "text" at bounding box center [650, 584] width 255 height 33
type input "[EMAIL_ADDRESS][DOMAIN_NAME]"
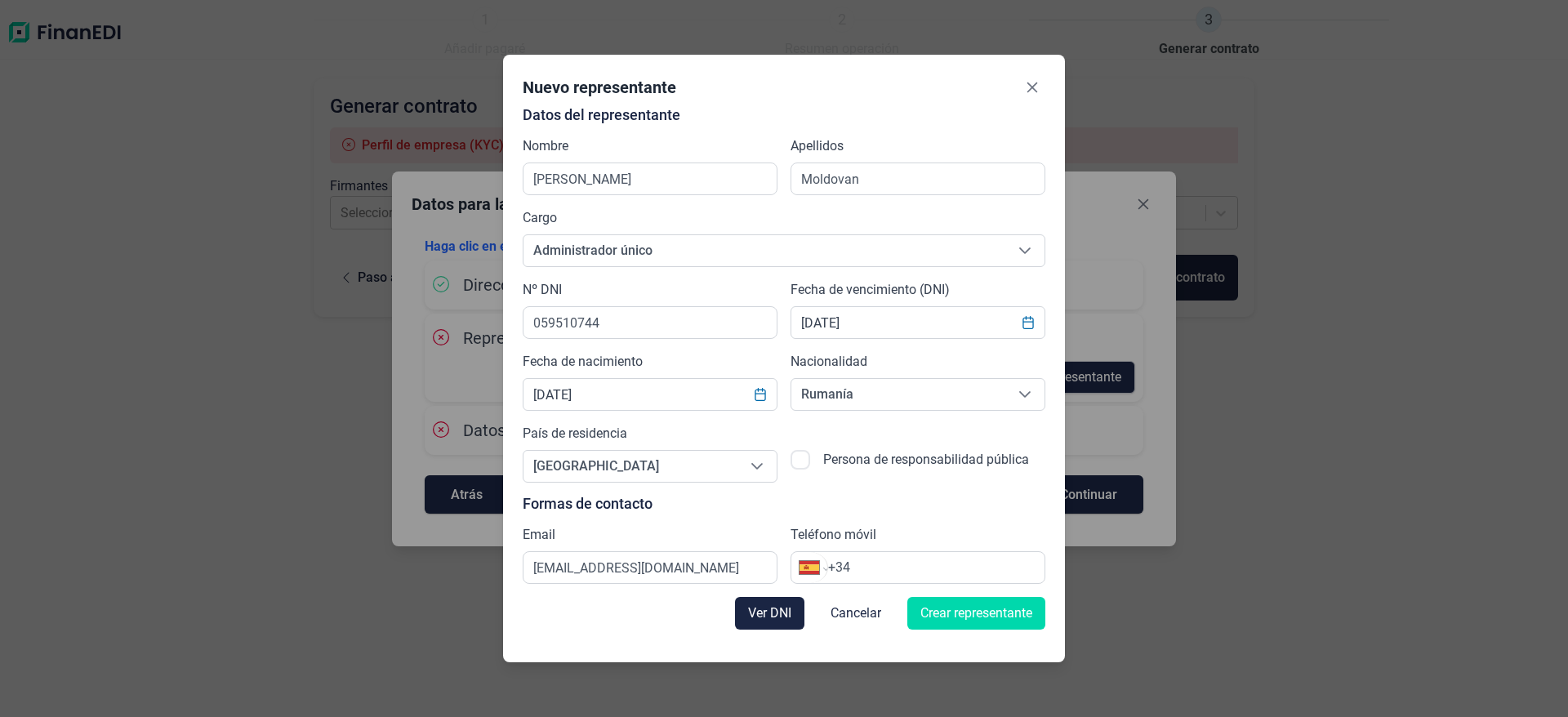
click at [907, 568] on input "+34" at bounding box center [937, 567] width 216 height 19
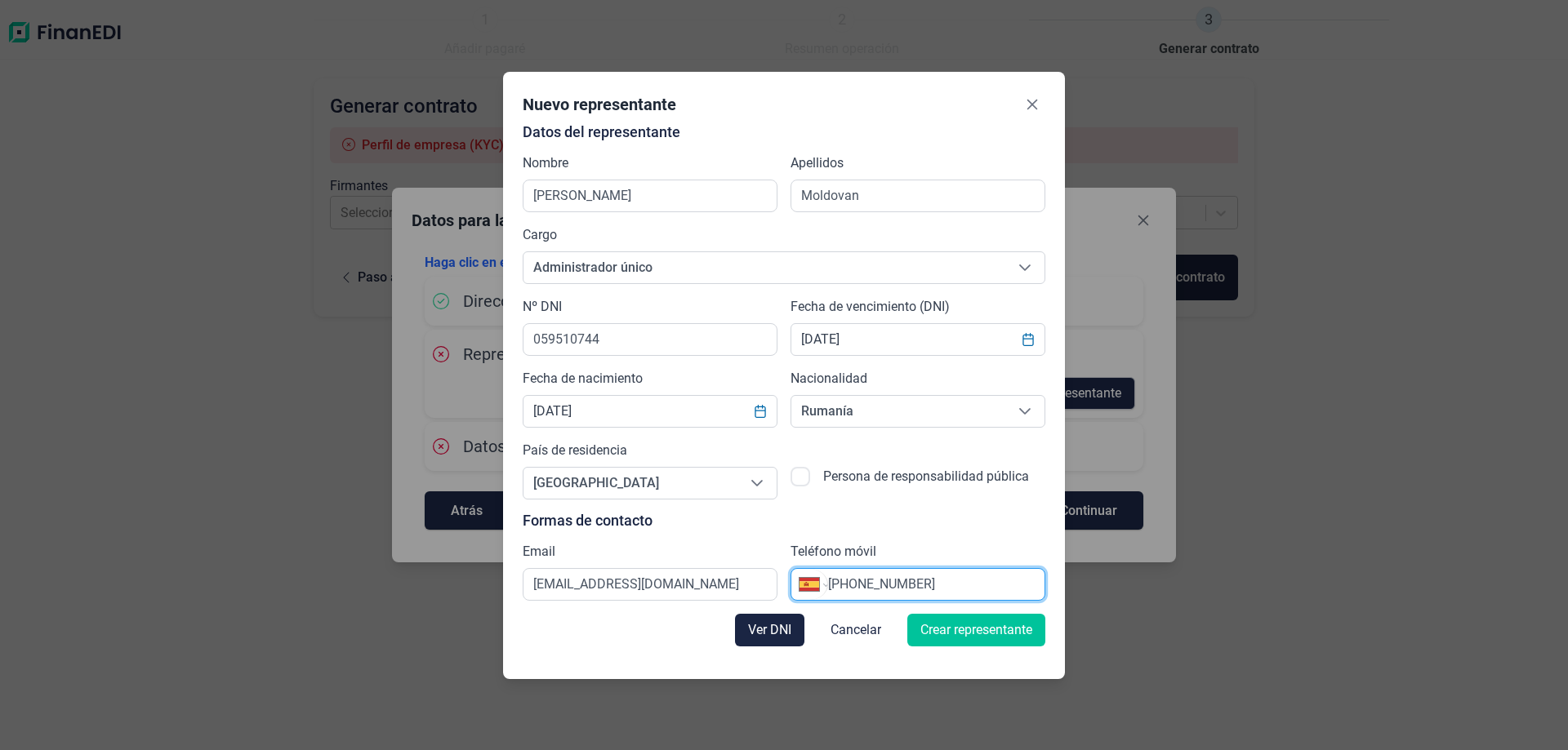
type input "[PHONE_NUMBER]"
click at [957, 630] on span "Crear representante" at bounding box center [976, 629] width 112 height 19
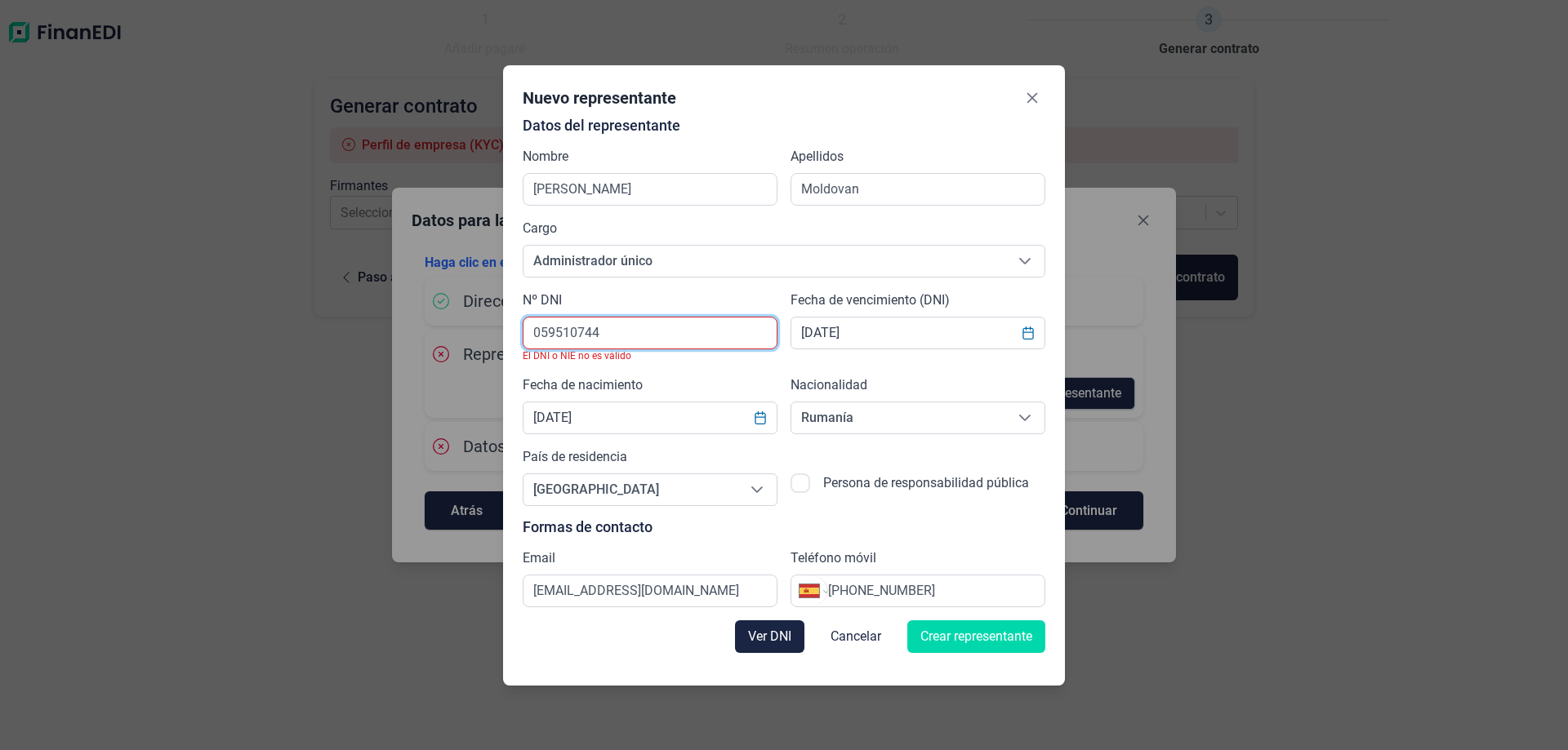
click at [646, 334] on input "059510744" at bounding box center [650, 333] width 255 height 33
click at [554, 324] on input "059510744" at bounding box center [650, 333] width 255 height 33
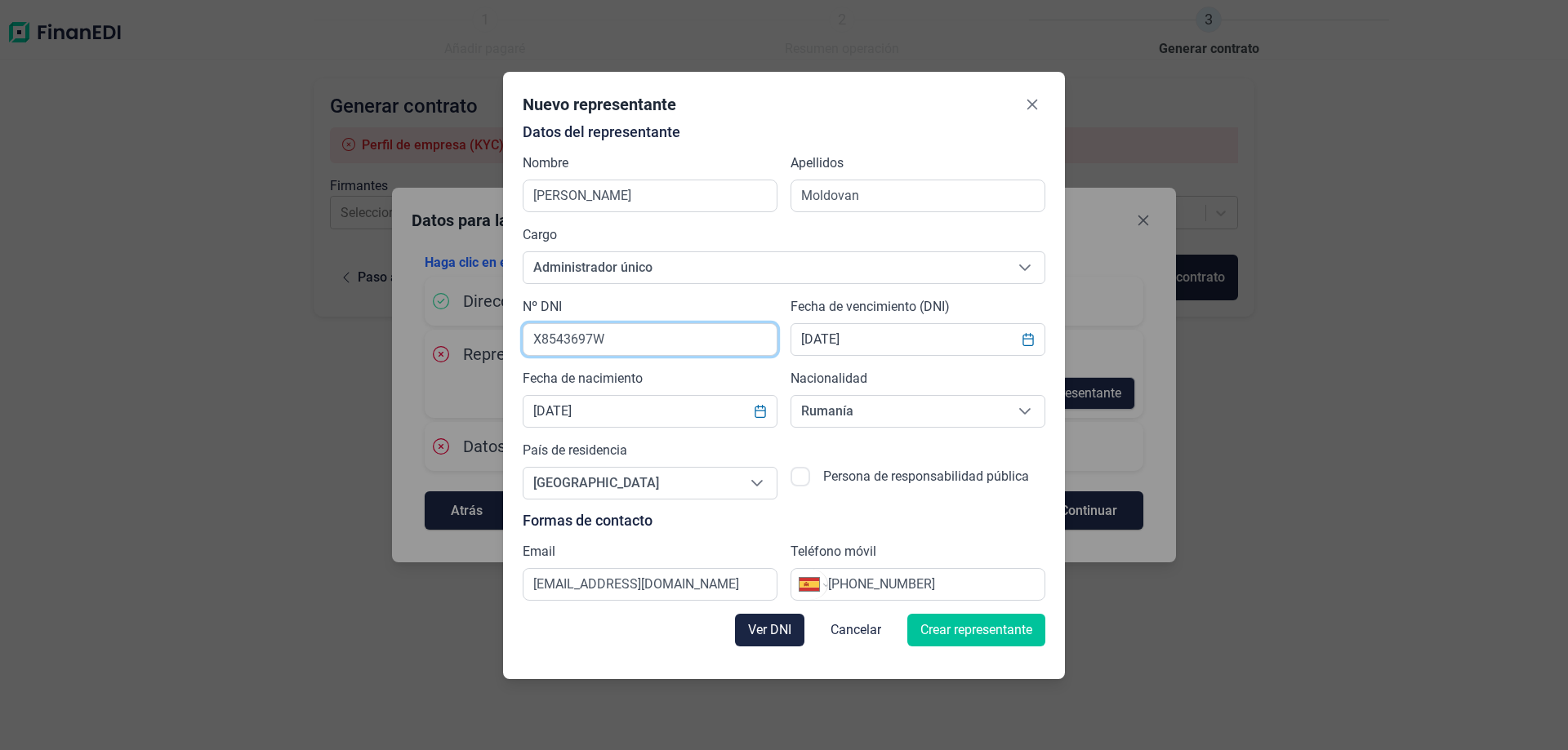
type input "X8543697W"
click at [965, 626] on span "Crear representante" at bounding box center [976, 629] width 112 height 19
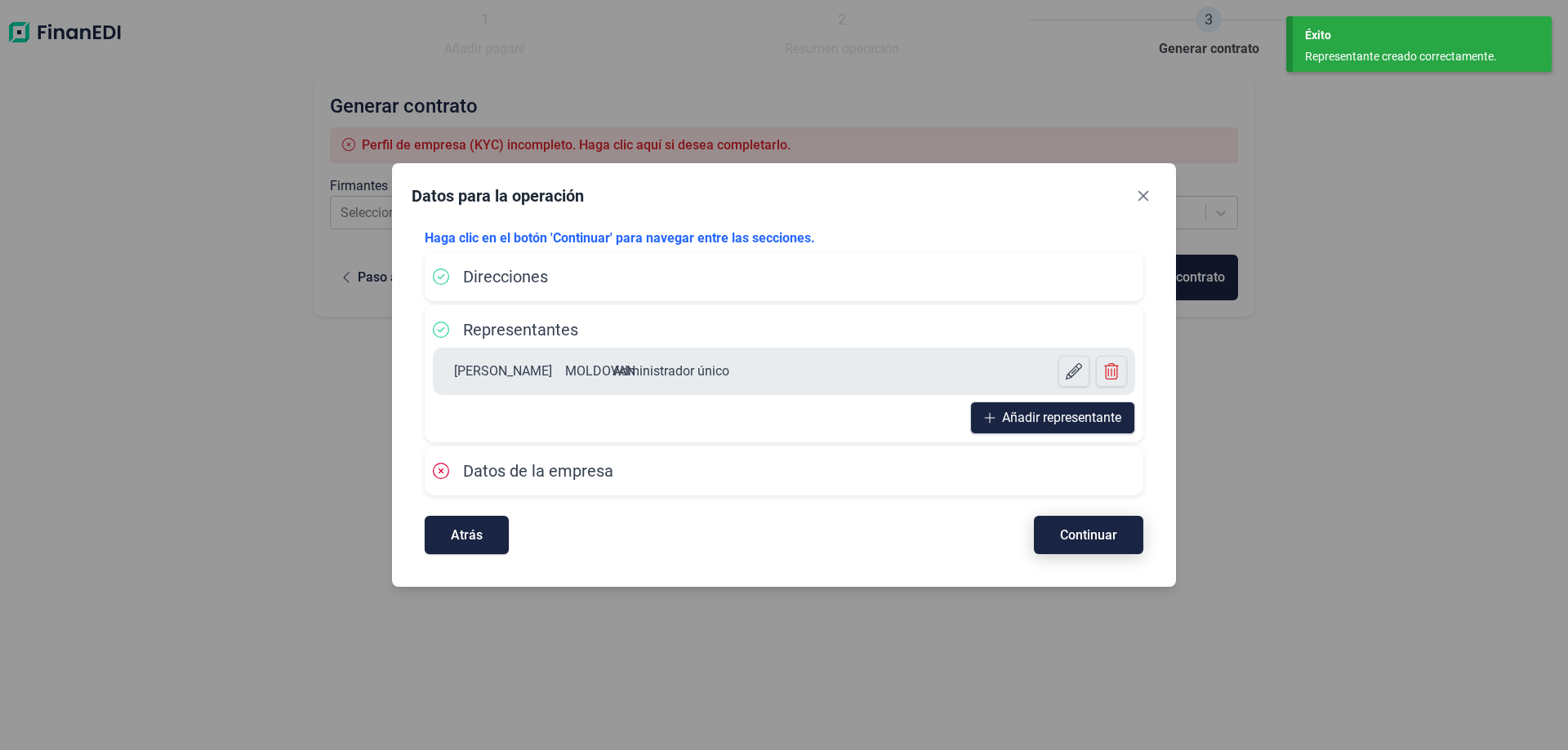
click at [1074, 530] on span "Continuar" at bounding box center [1088, 535] width 57 height 13
select select "ES"
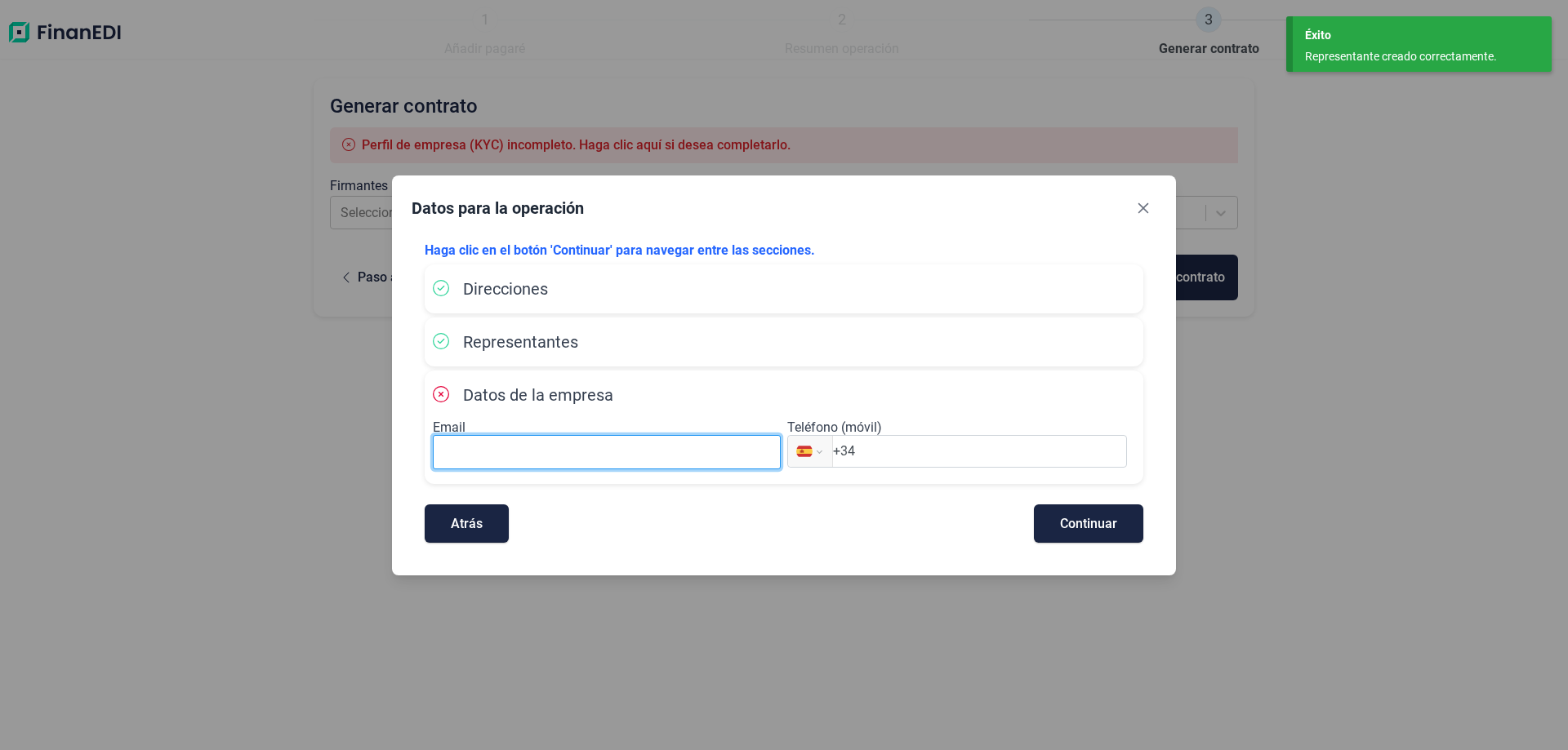
click at [525, 458] on input at bounding box center [606, 452] width 348 height 34
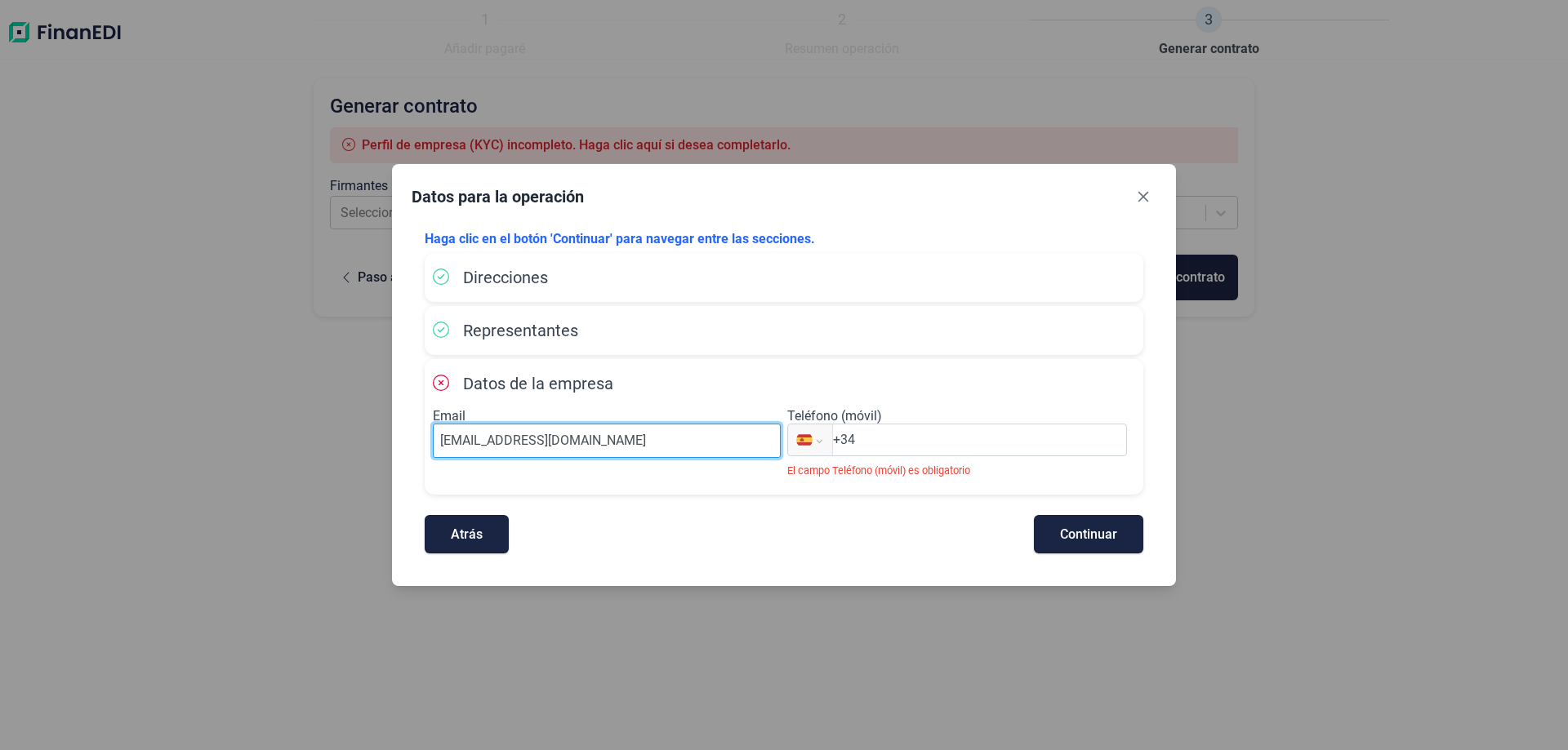
type input "[EMAIL_ADDRESS][DOMAIN_NAME]"
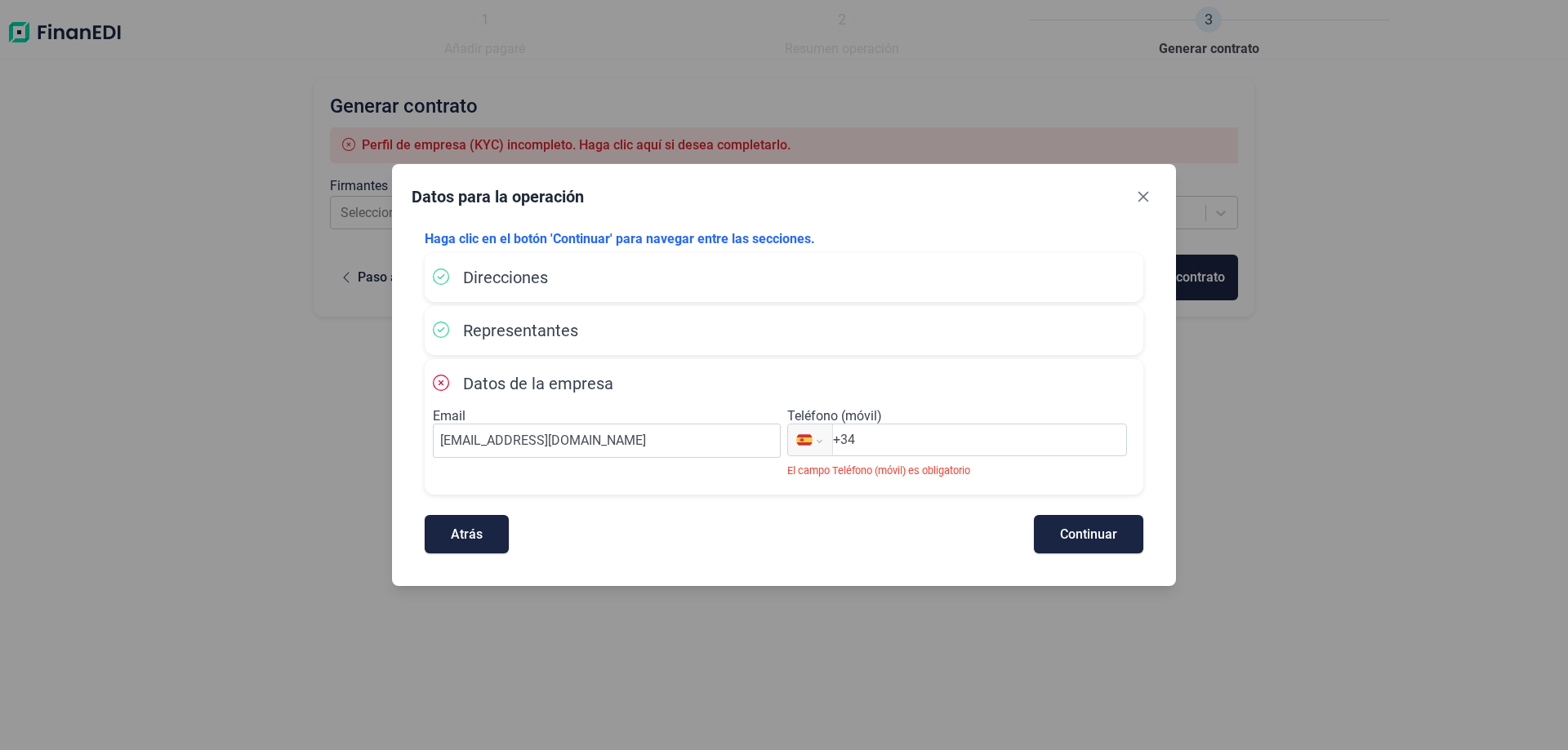
click at [994, 442] on input "+34" at bounding box center [980, 439] width 293 height 19
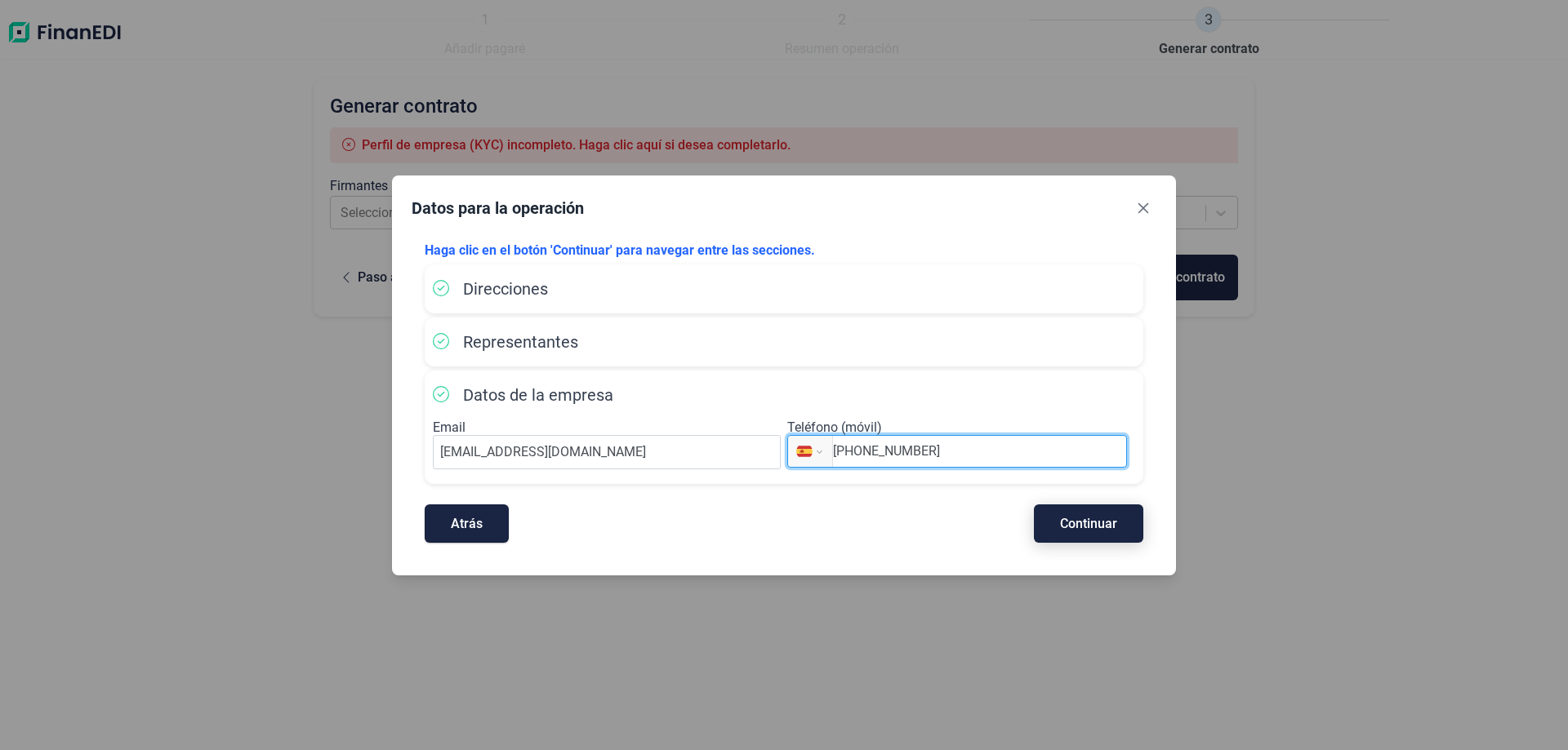
type input "[PHONE_NUMBER]"
click at [1086, 524] on span "Continuar" at bounding box center [1088, 524] width 57 height 13
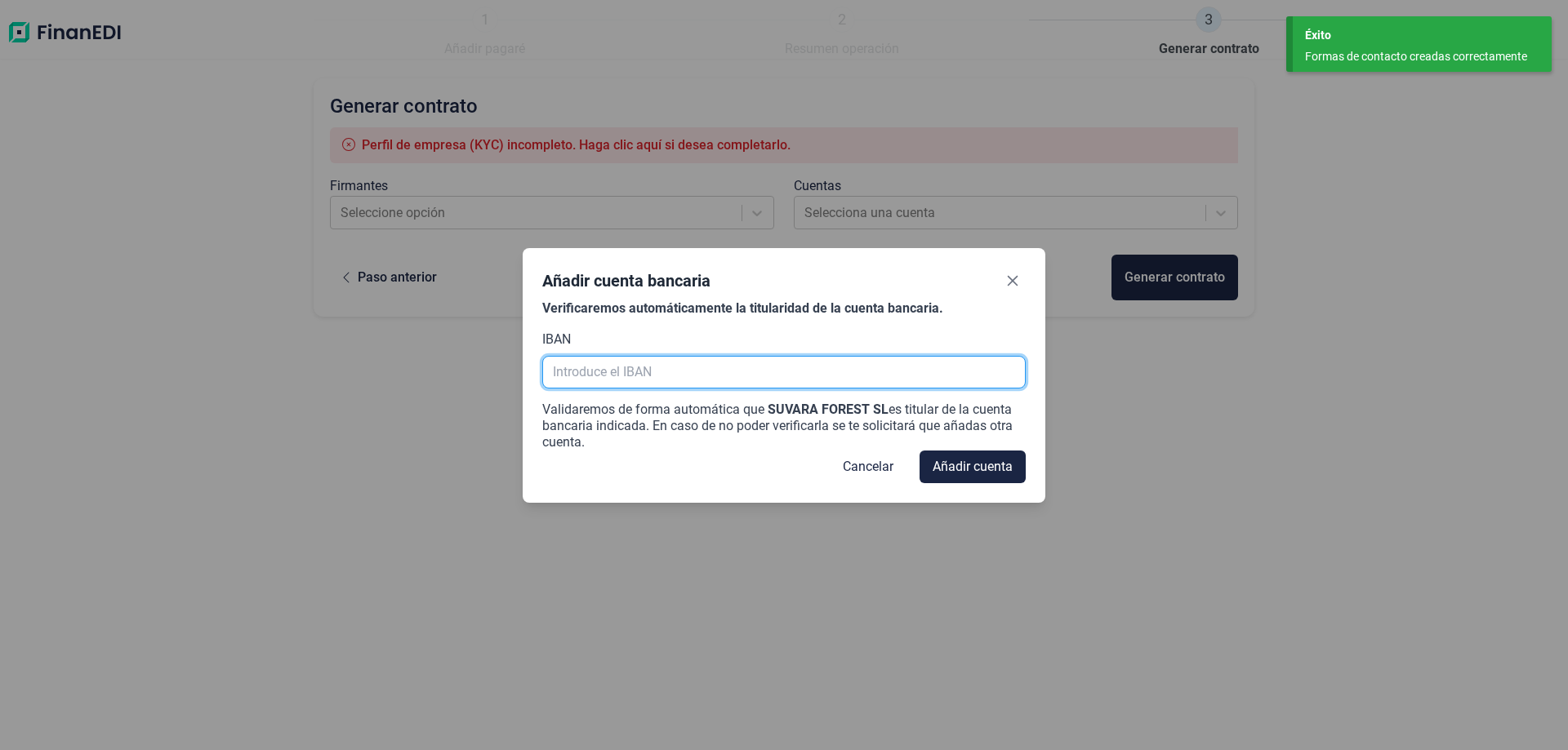
click at [823, 371] on input "text" at bounding box center [784, 372] width 484 height 33
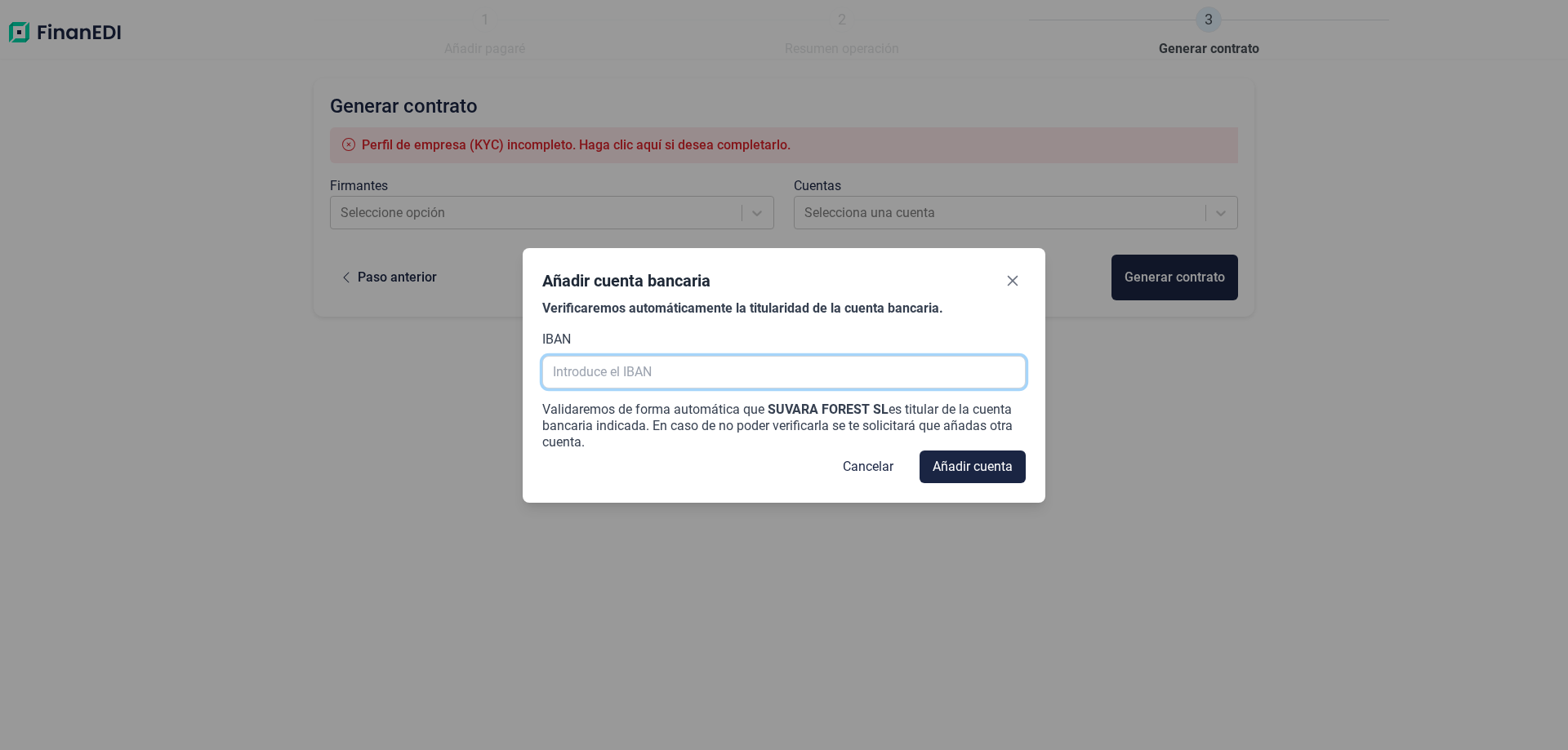
paste input "[FINANCIAL_ID]"
type input "[FINANCIAL_ID]"
click at [992, 466] on span "Añadir cuenta" at bounding box center [972, 467] width 80 height 19
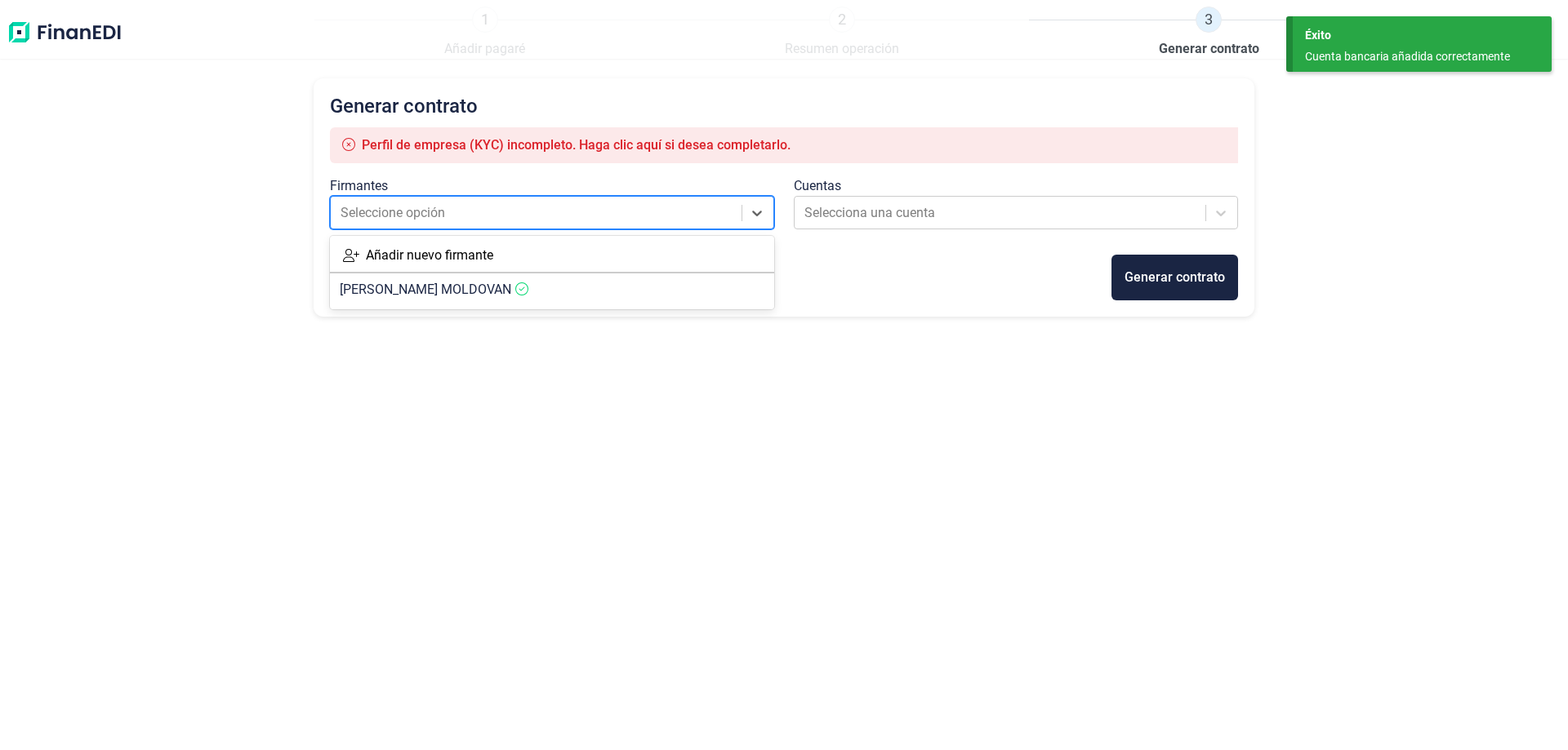
click at [605, 212] on div at bounding box center [537, 213] width 394 height 23
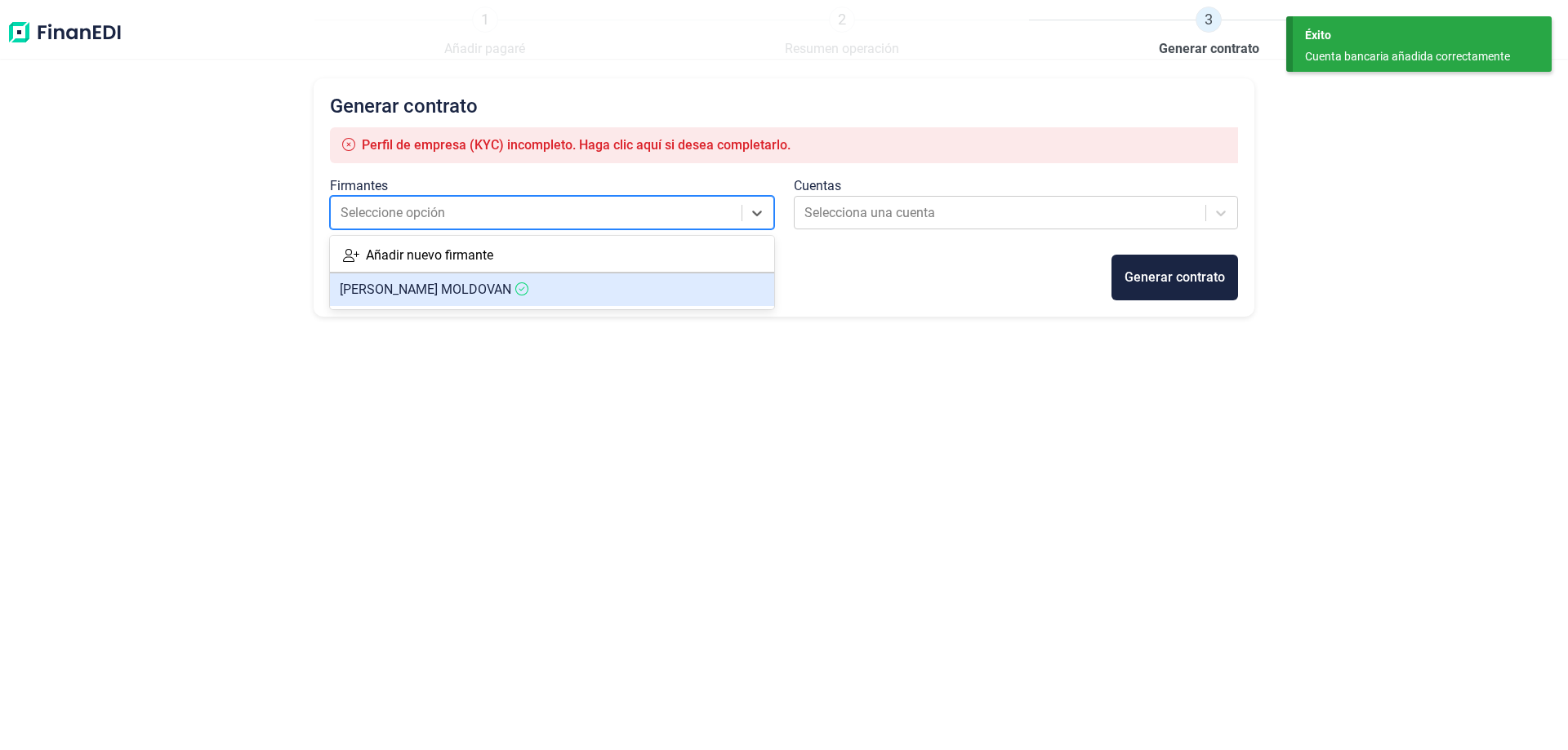
click at [403, 290] on span "[PERSON_NAME]" at bounding box center [425, 289] width 172 height 16
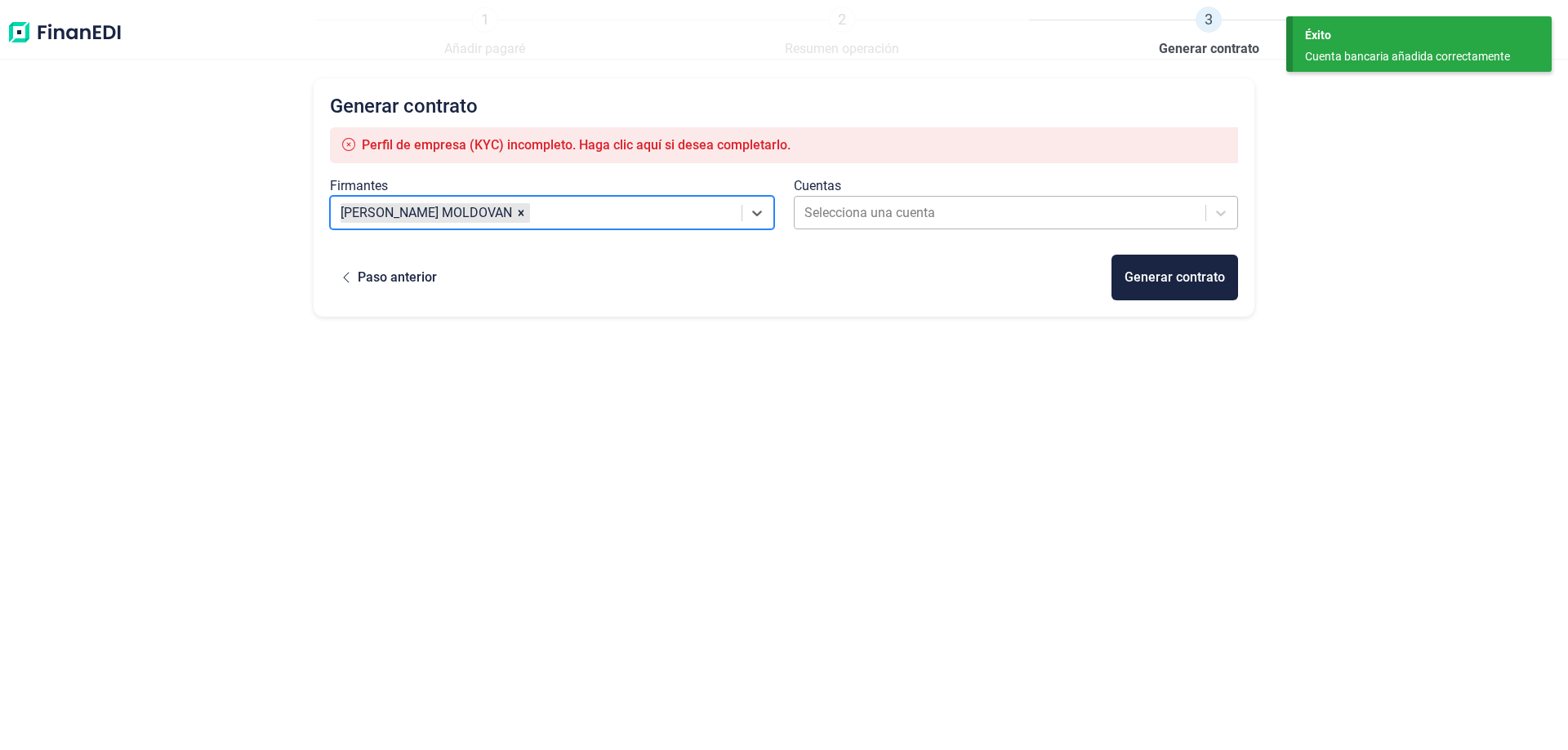
click at [877, 213] on div at bounding box center [1002, 213] width 394 height 23
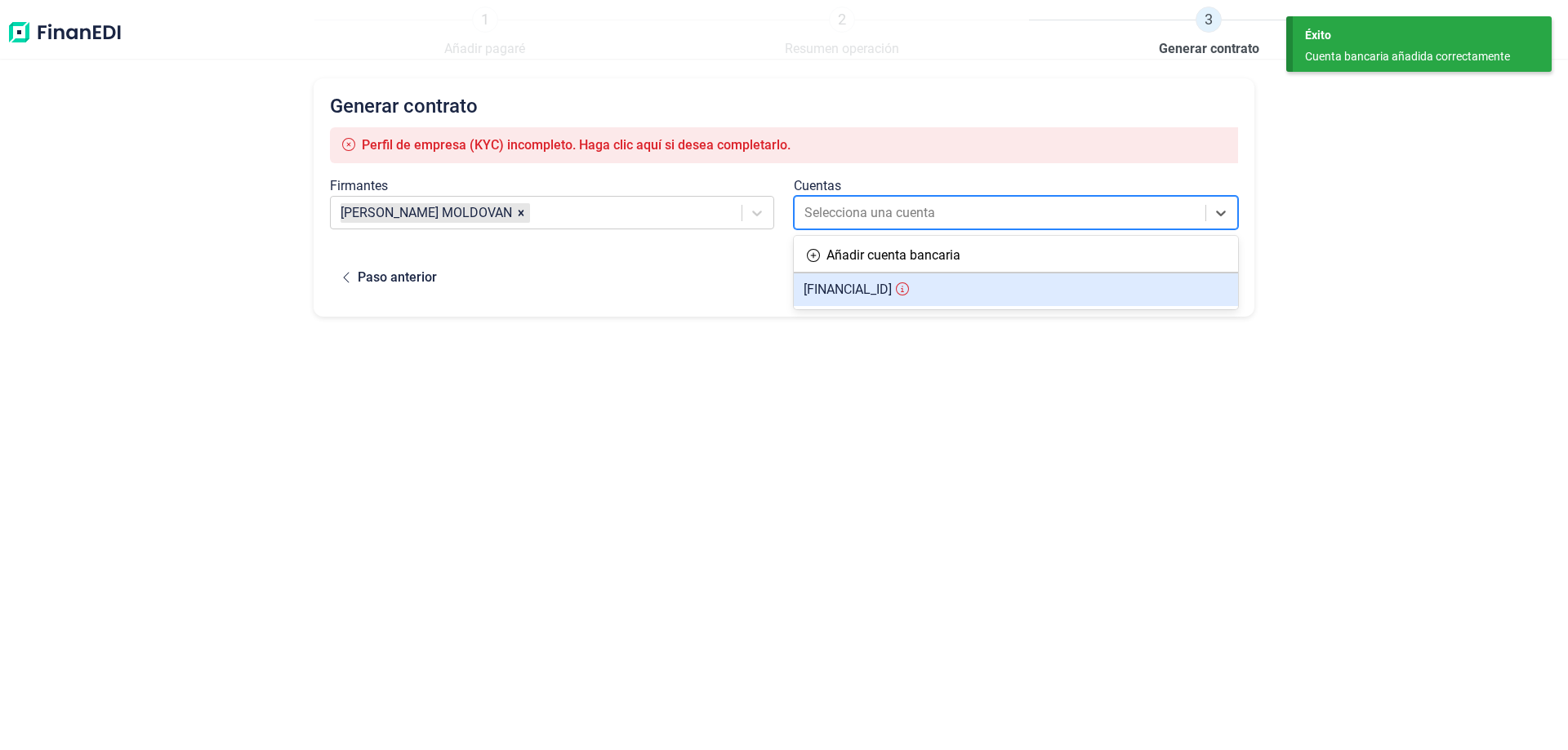
click at [880, 290] on span "[FINANCIAL_ID]" at bounding box center [848, 289] width 88 height 16
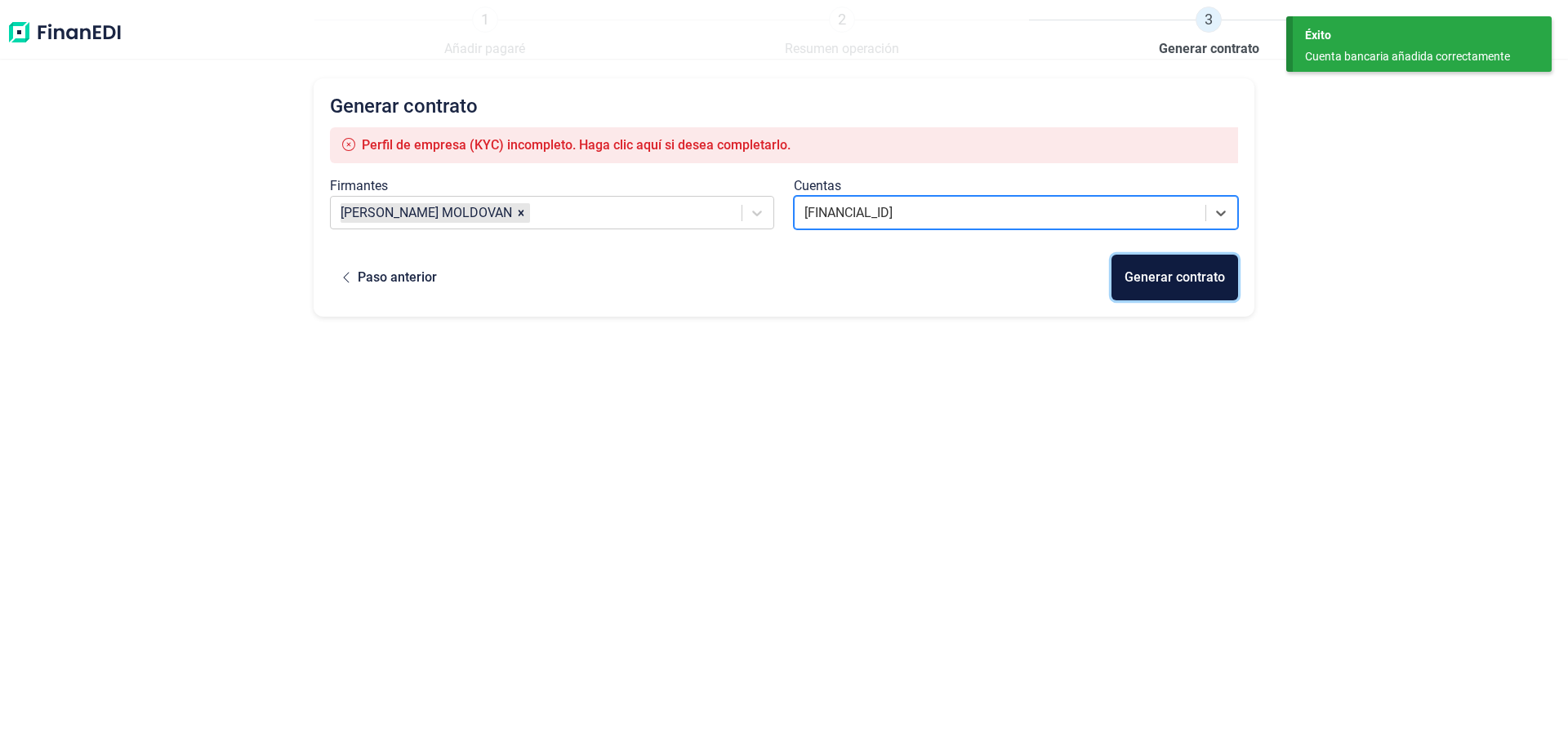
click at [1155, 276] on div "Generar contrato" at bounding box center [1175, 277] width 101 height 19
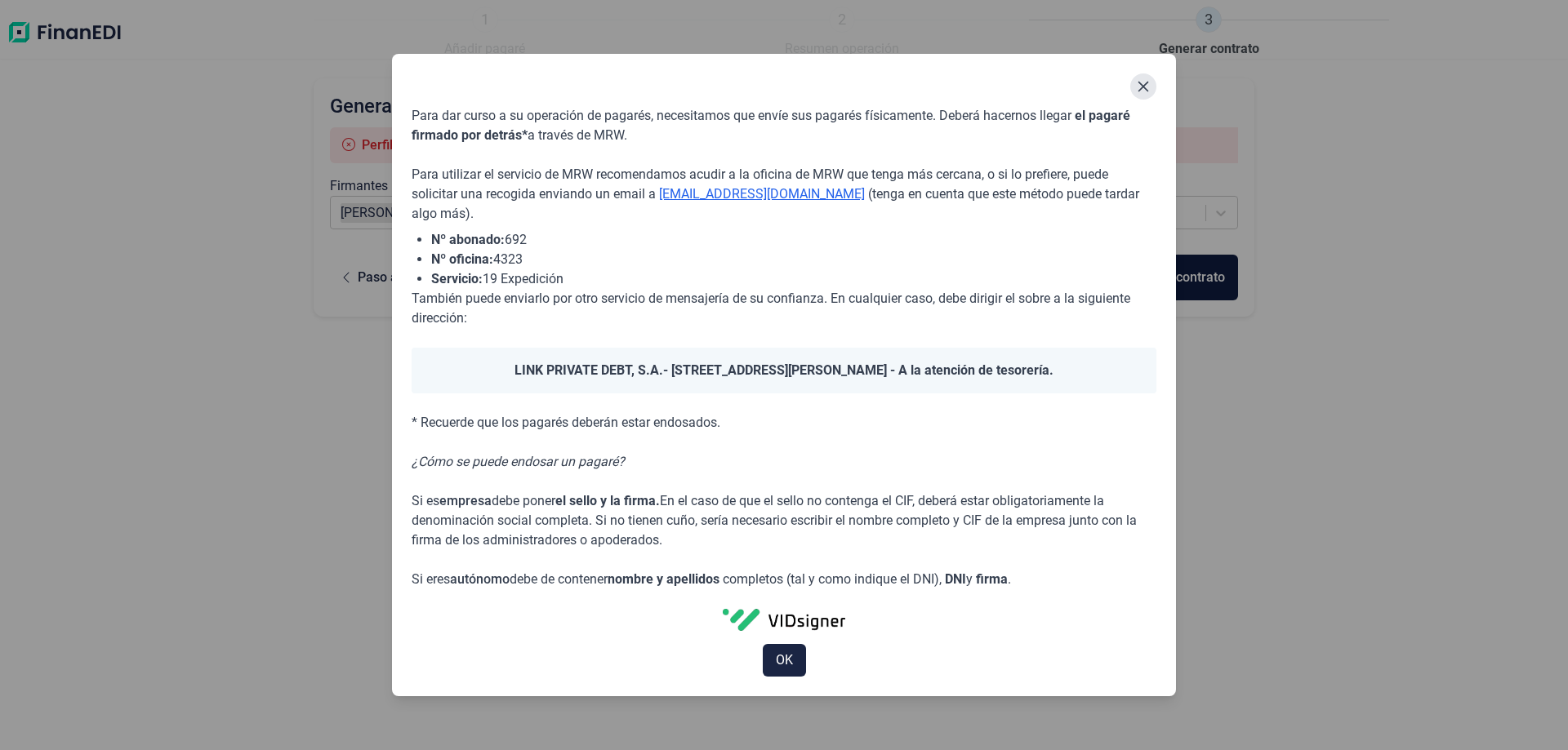
click at [1140, 87] on icon "Close" at bounding box center [1144, 86] width 13 height 13
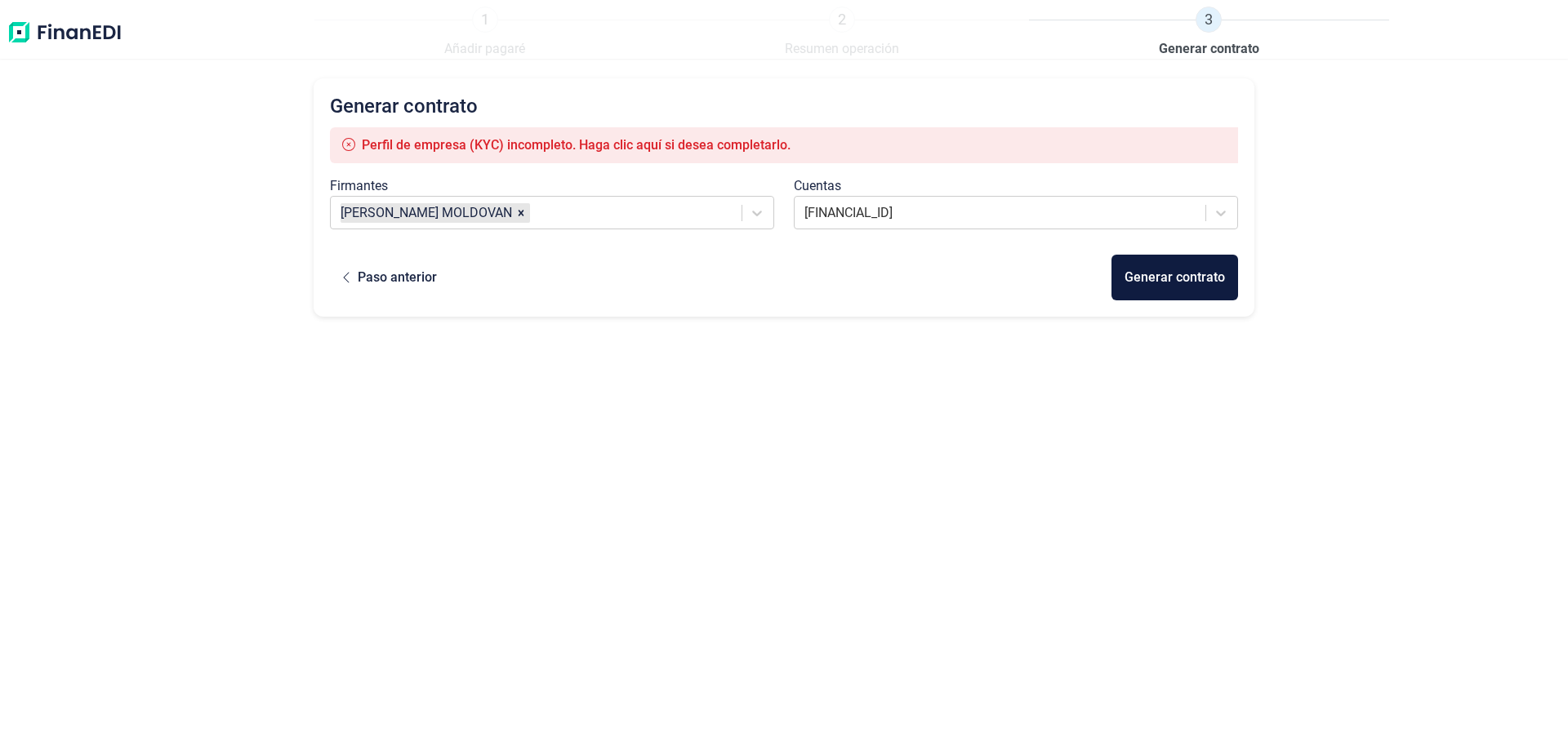
click at [813, 386] on div "Generar contrato Perfil de empresa (KYC) incompleto. Haga clic aquí si desea co…" at bounding box center [784, 386] width 941 height 615
click at [1088, 212] on div at bounding box center [1002, 213] width 394 height 23
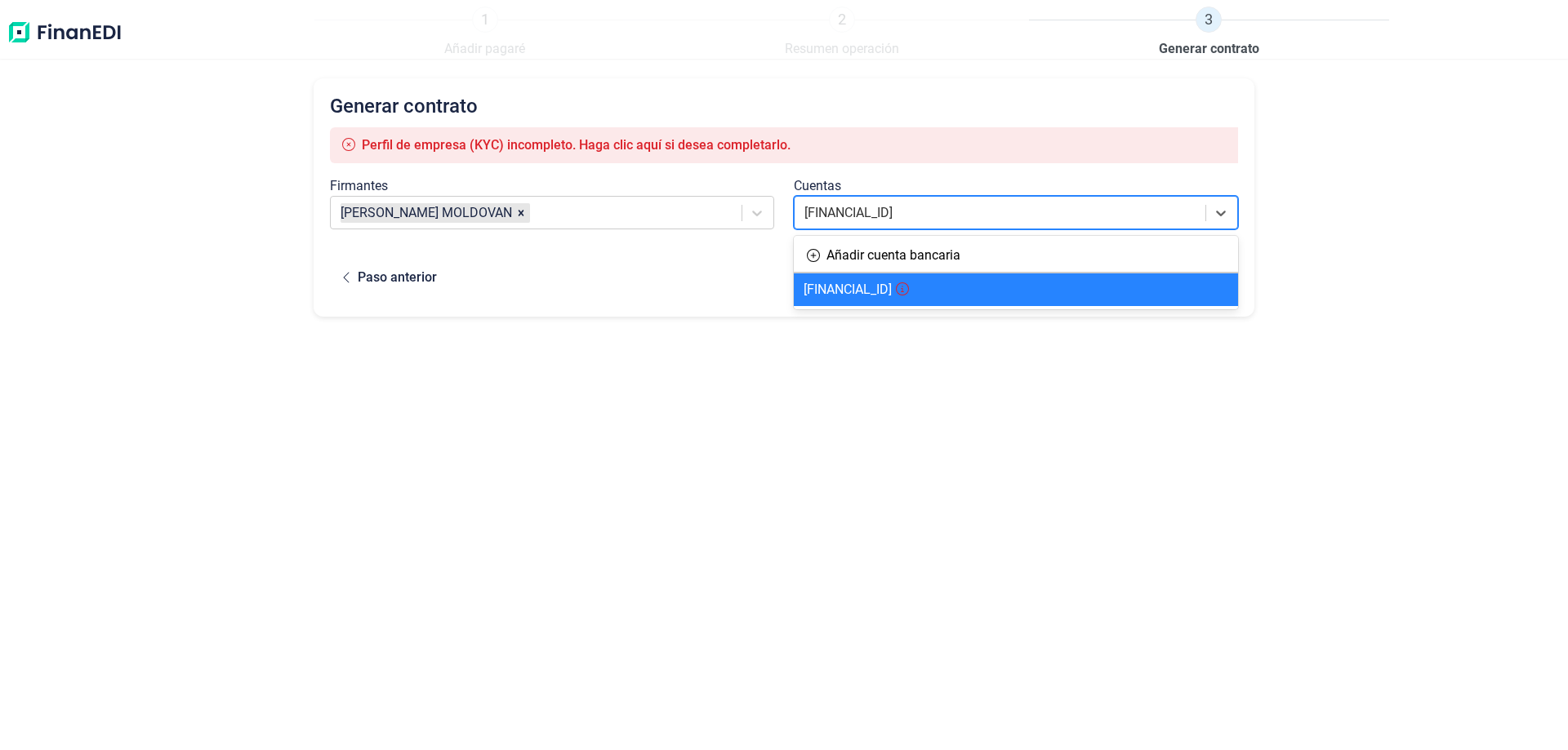
click at [1088, 212] on div at bounding box center [1002, 213] width 394 height 23
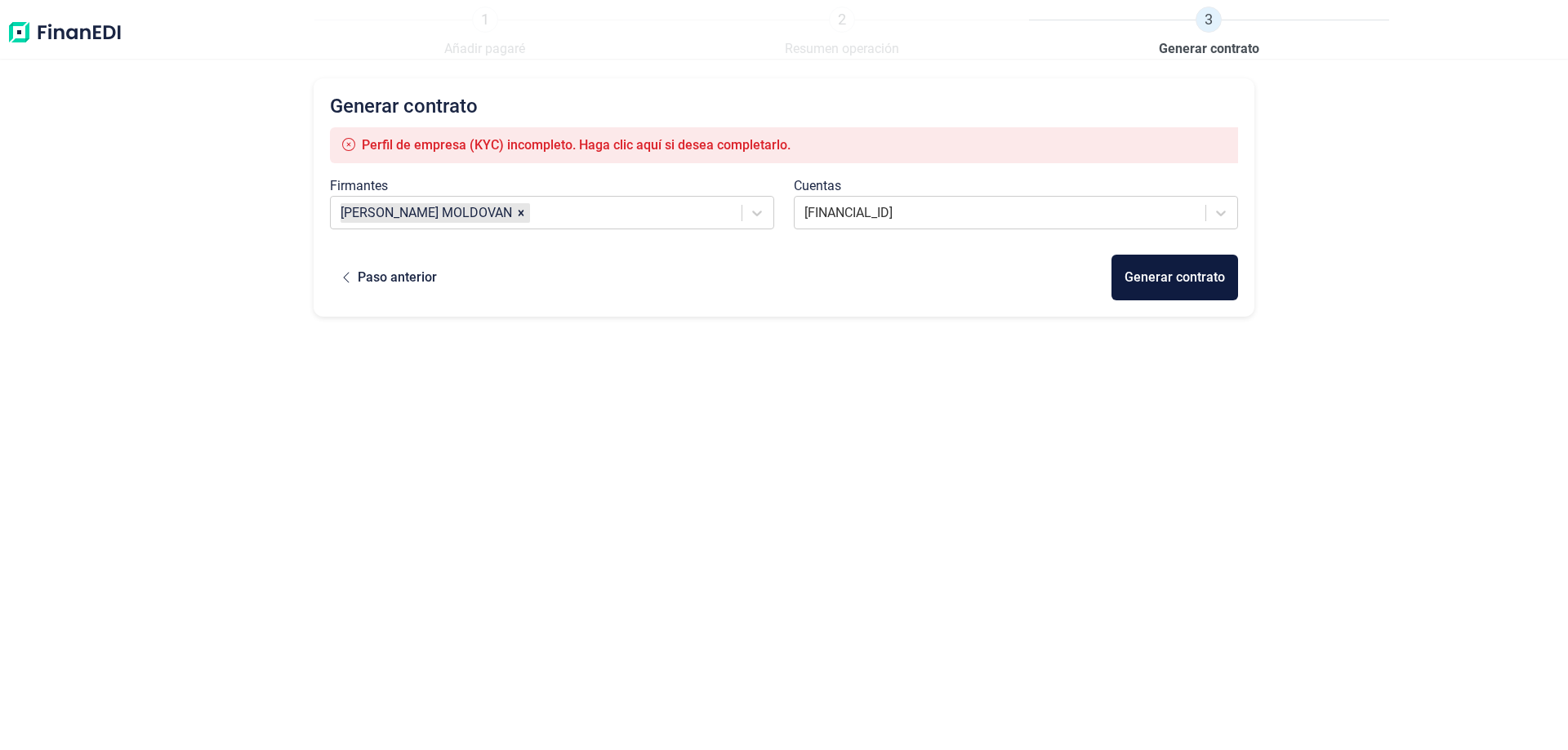
click at [975, 360] on div "Generar contrato Perfil de empresa (KYC) incompleto. Haga clic aquí si desea co…" at bounding box center [784, 386] width 941 height 615
click at [86, 40] on img at bounding box center [65, 33] width 116 height 52
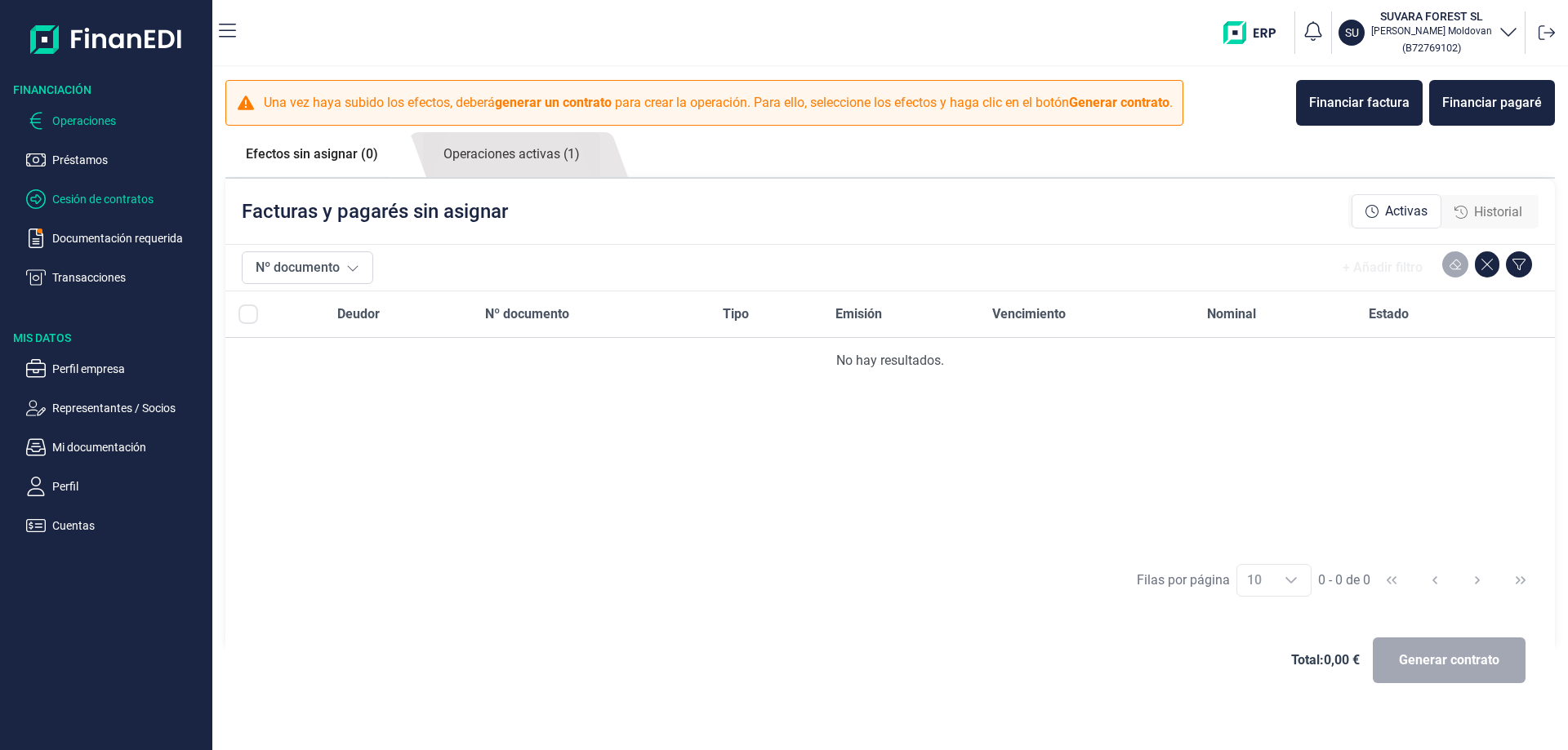
click at [119, 194] on p "Cesión de contratos" at bounding box center [128, 199] width 153 height 19
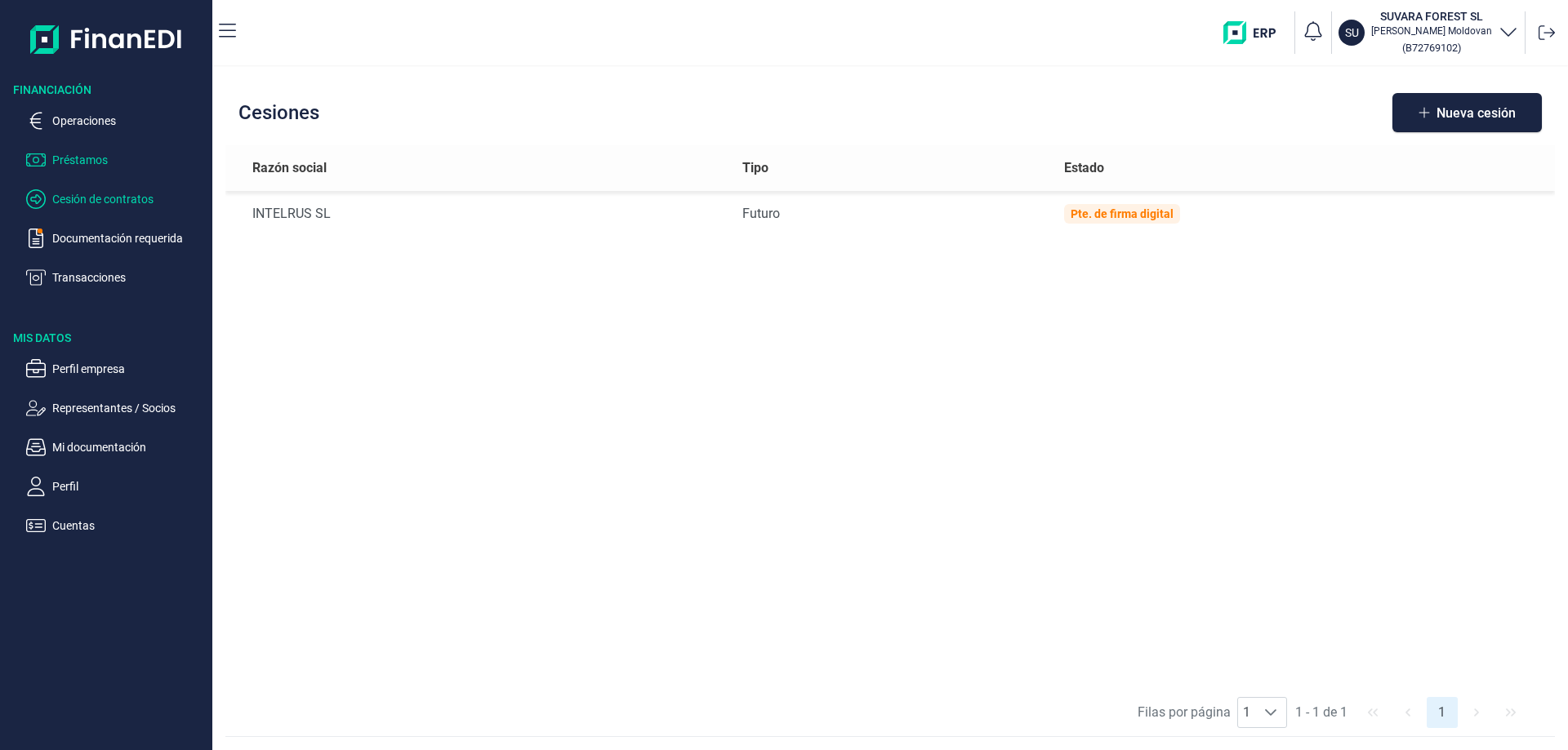
click at [81, 158] on p "Préstamos" at bounding box center [128, 159] width 153 height 19
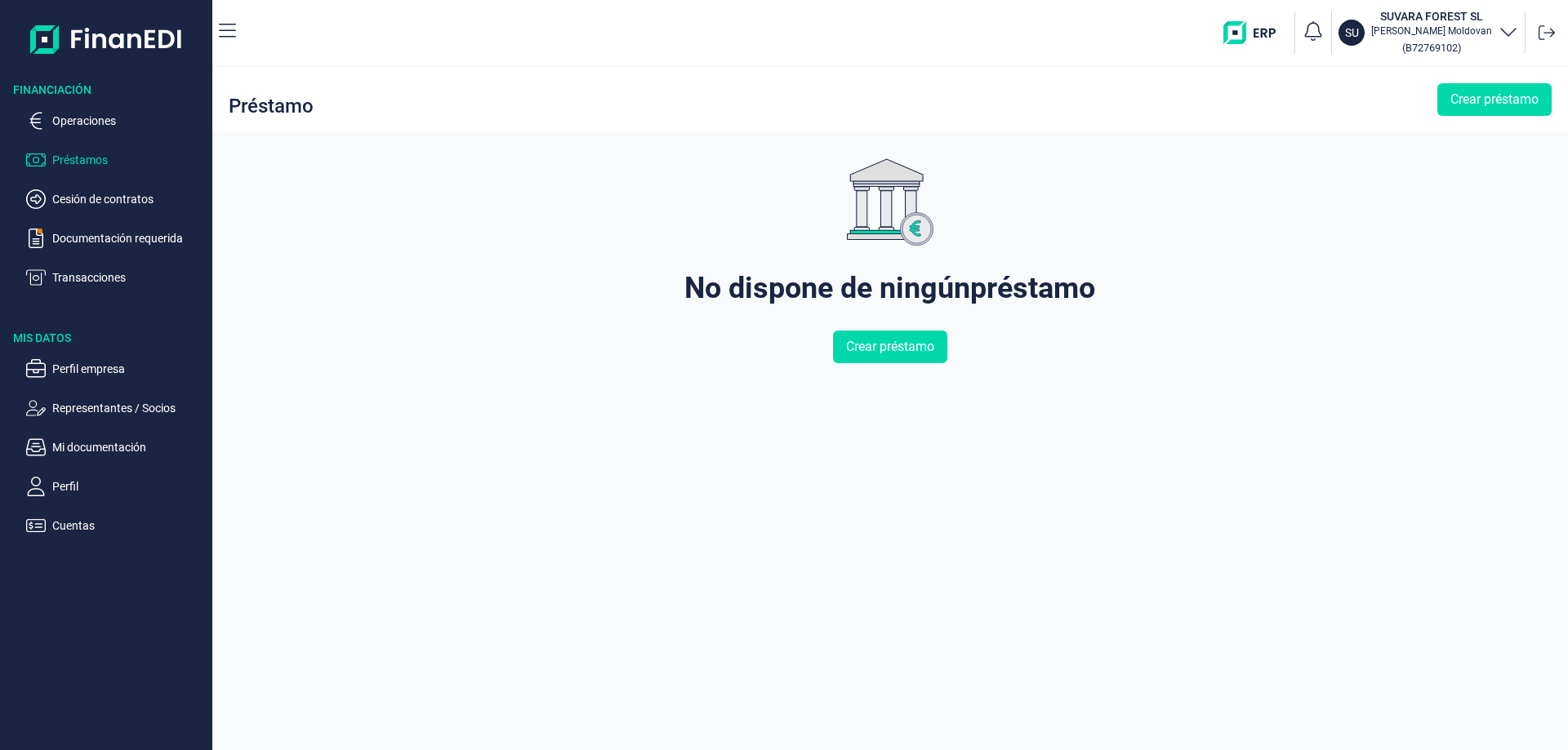
click at [944, 364] on div "No dispone de ningún préstamo Crear préstamo" at bounding box center [890, 441] width 434 height 566
click at [900, 350] on span "Crear préstamo" at bounding box center [890, 346] width 88 height 19
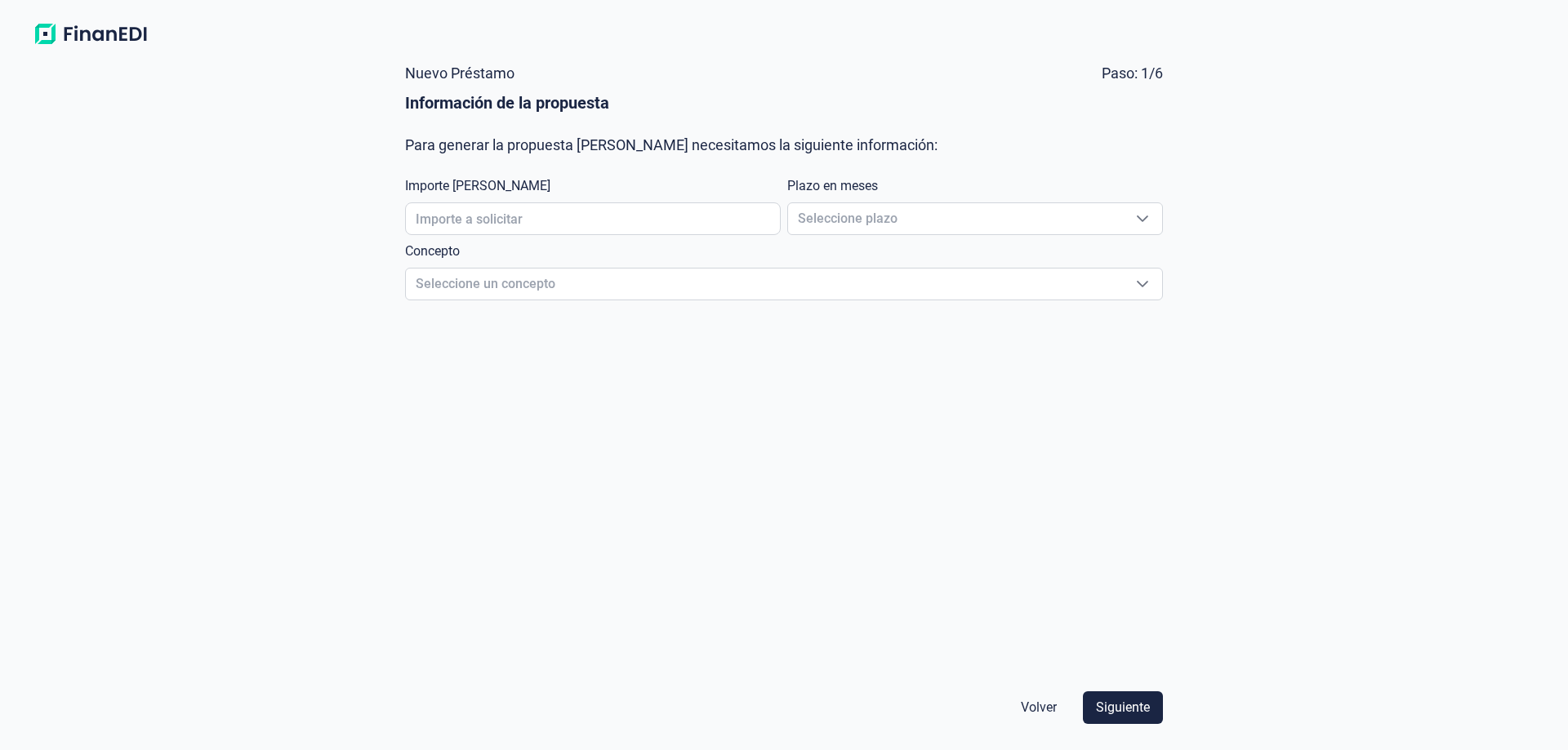
click at [106, 39] on img at bounding box center [91, 34] width 129 height 29
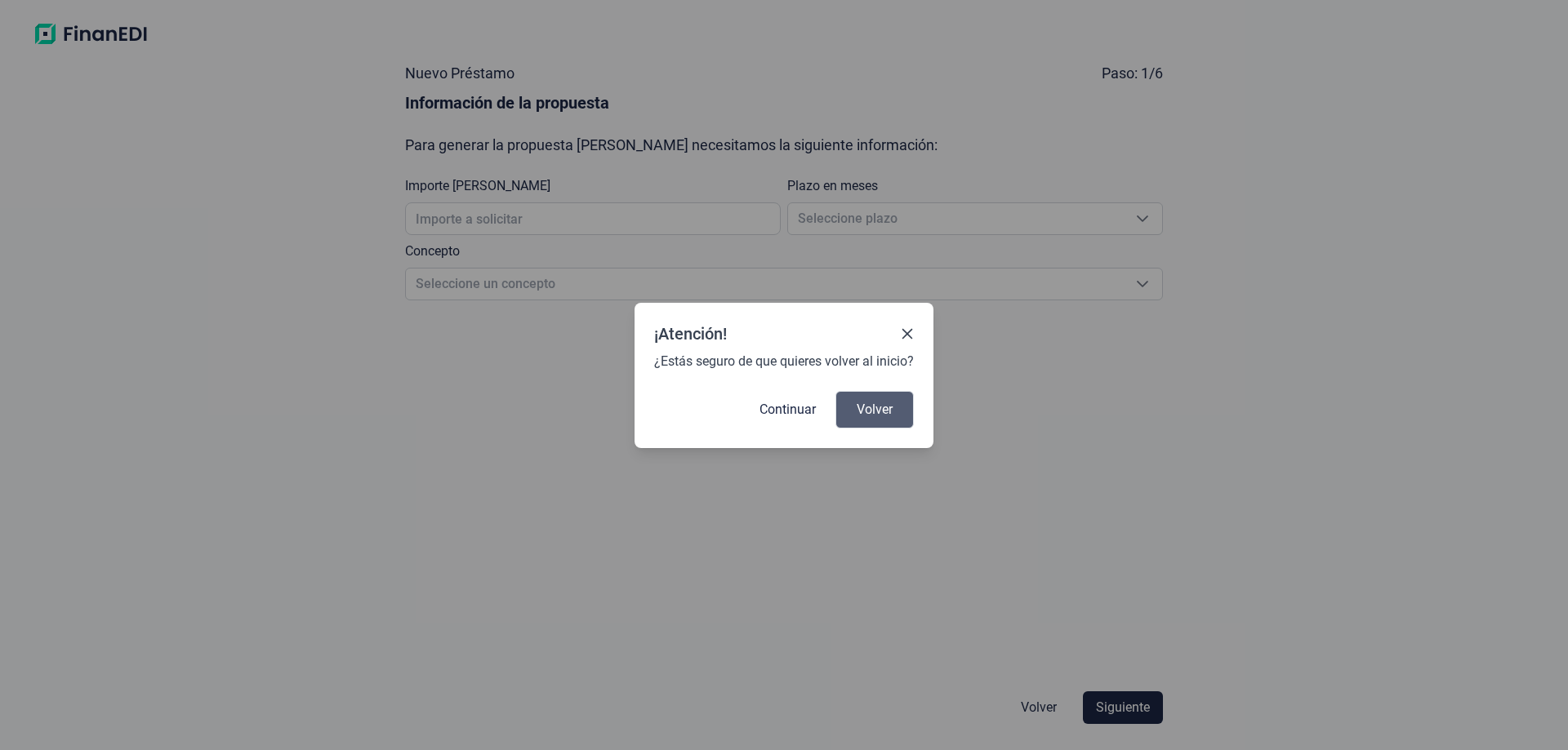
click at [866, 409] on span "Volver" at bounding box center [875, 409] width 36 height 19
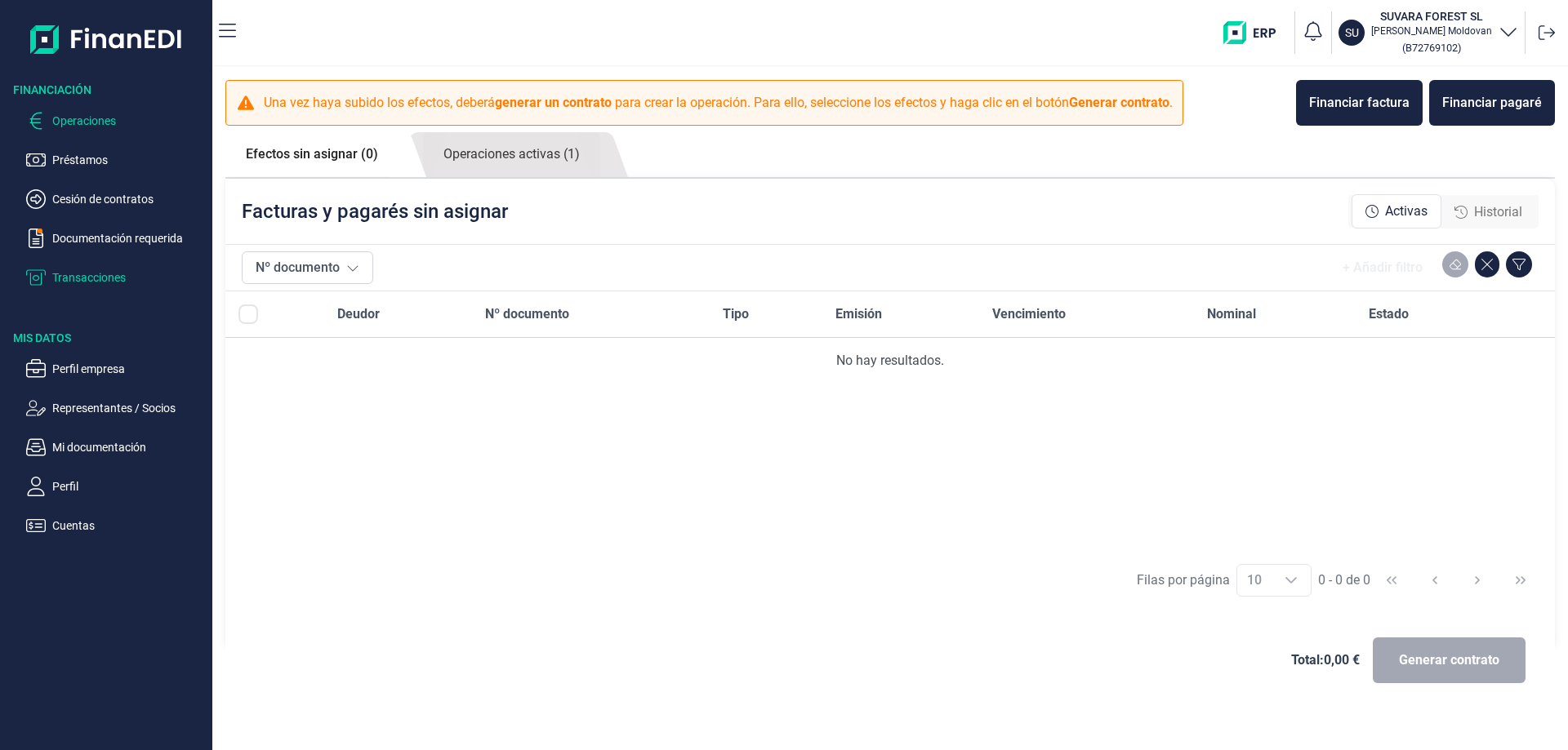
click at [75, 281] on p "Transacciones" at bounding box center [128, 277] width 153 height 19
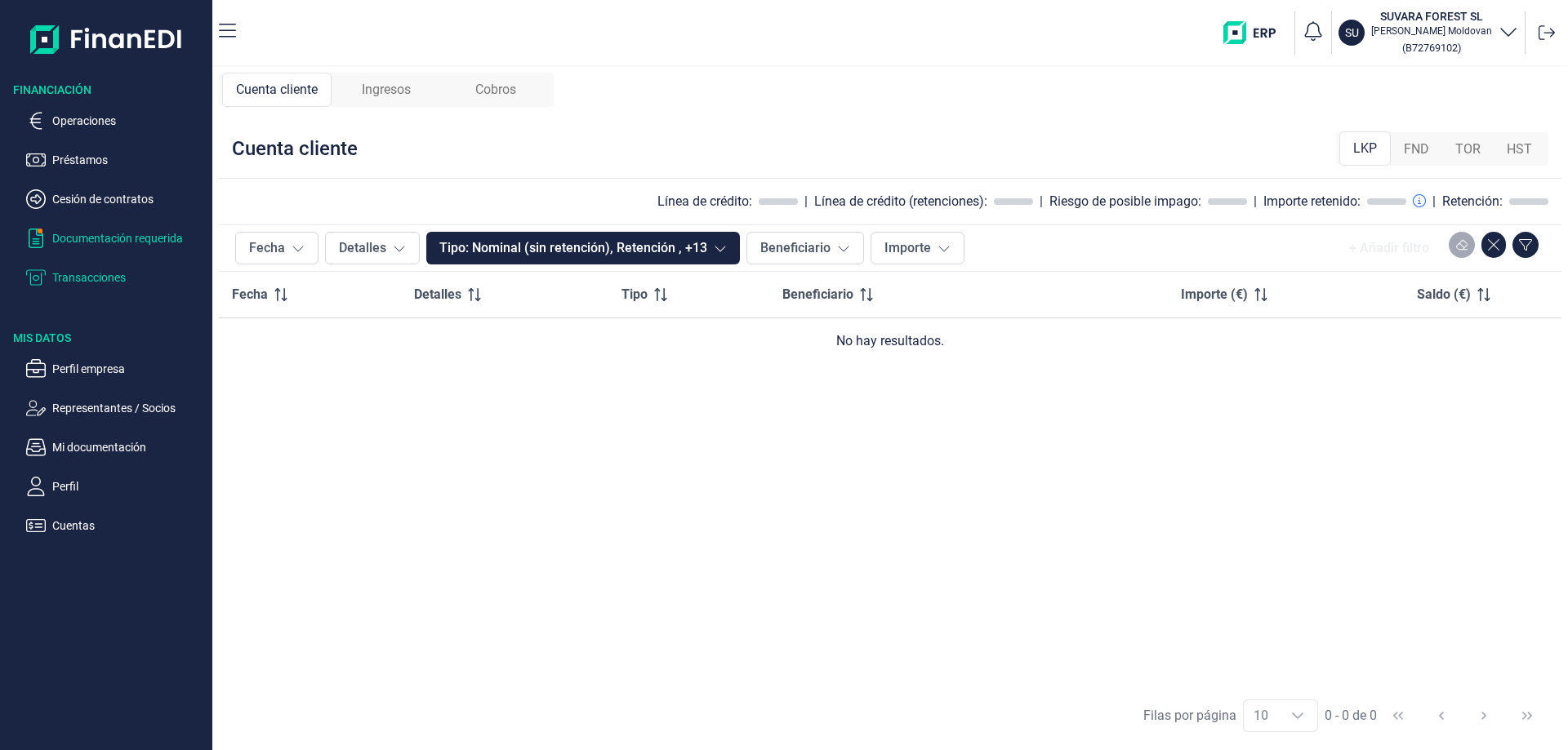
click at [88, 241] on p "Documentación requerida" at bounding box center [128, 238] width 153 height 19
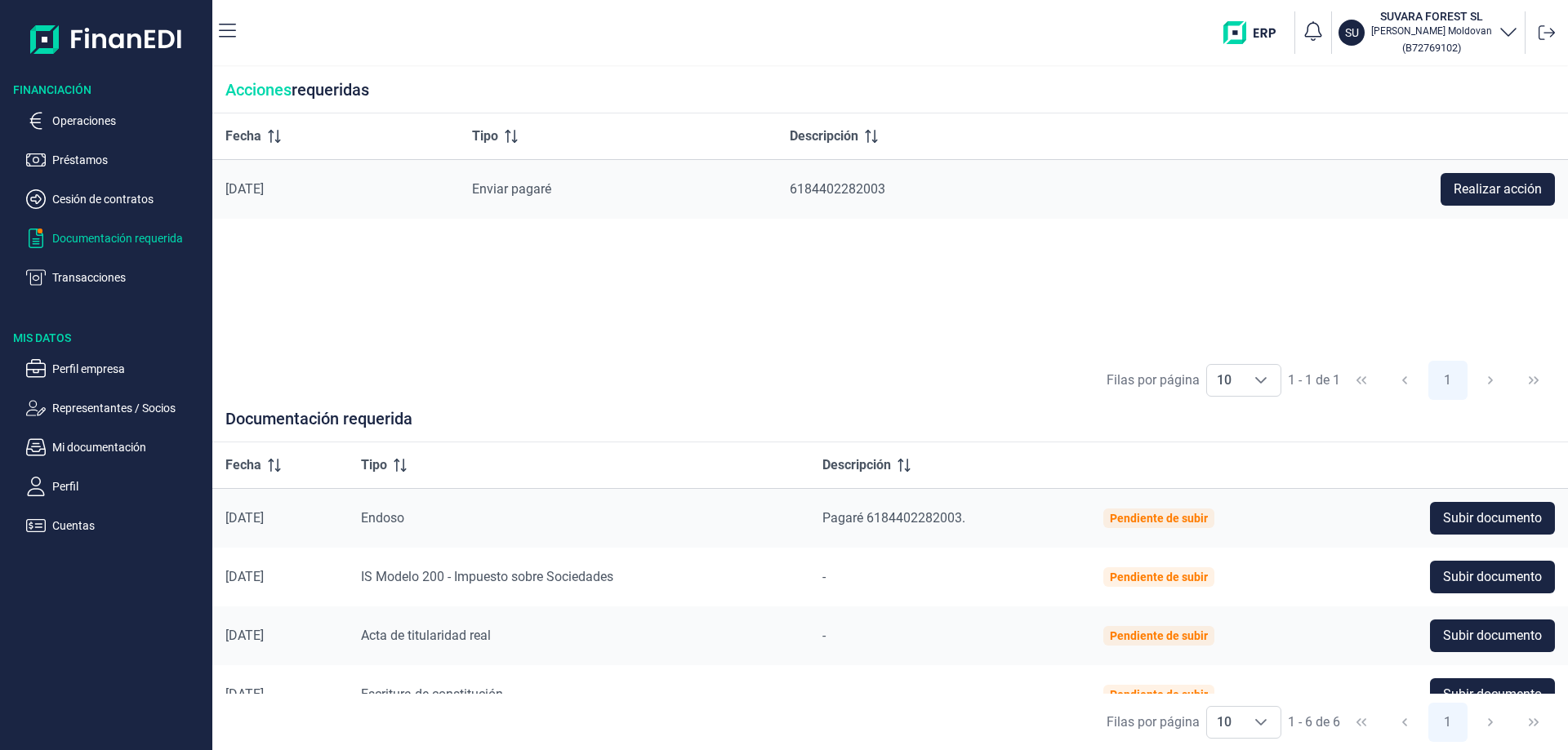
click at [915, 313] on div "Fecha Tipo Descripción [DATE] Enviar pagaré 6184402282003 Realizar acción" at bounding box center [890, 232] width 1356 height 239
click at [120, 447] on p "Mi documentación" at bounding box center [128, 447] width 153 height 19
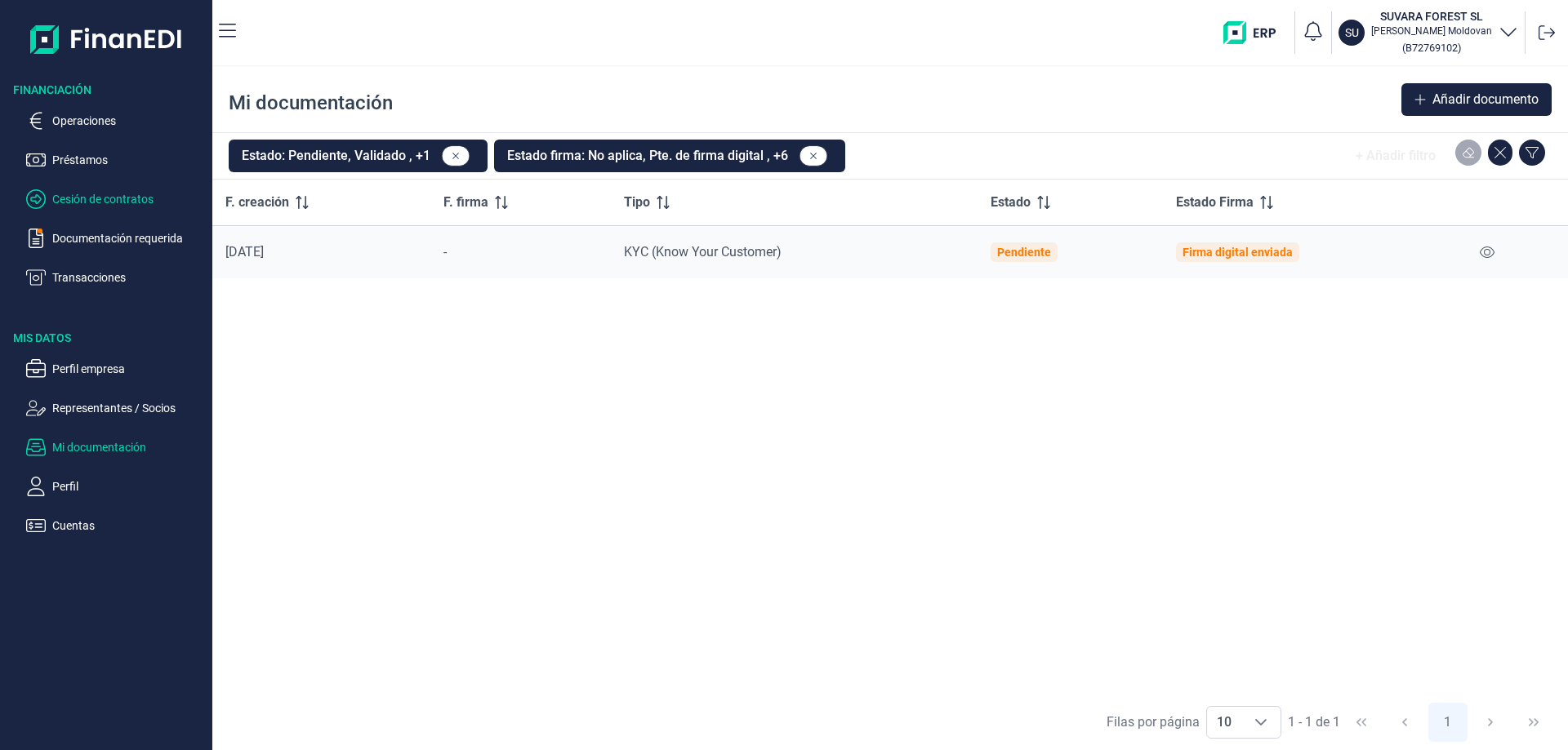
click at [99, 195] on p "Cesión de contratos" at bounding box center [128, 199] width 153 height 19
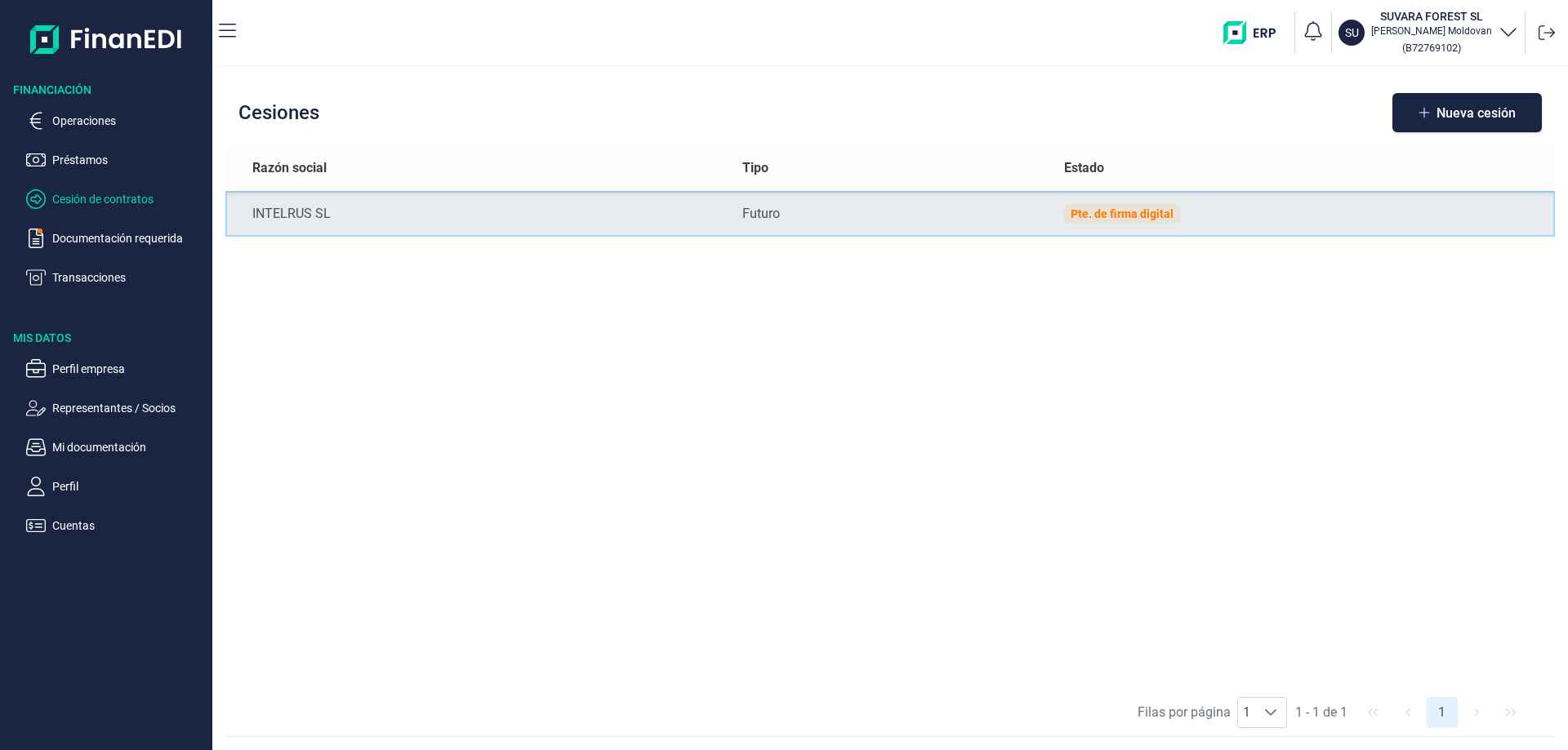
click at [1102, 225] on td "Pte. de firma digital" at bounding box center [1303, 214] width 504 height 46
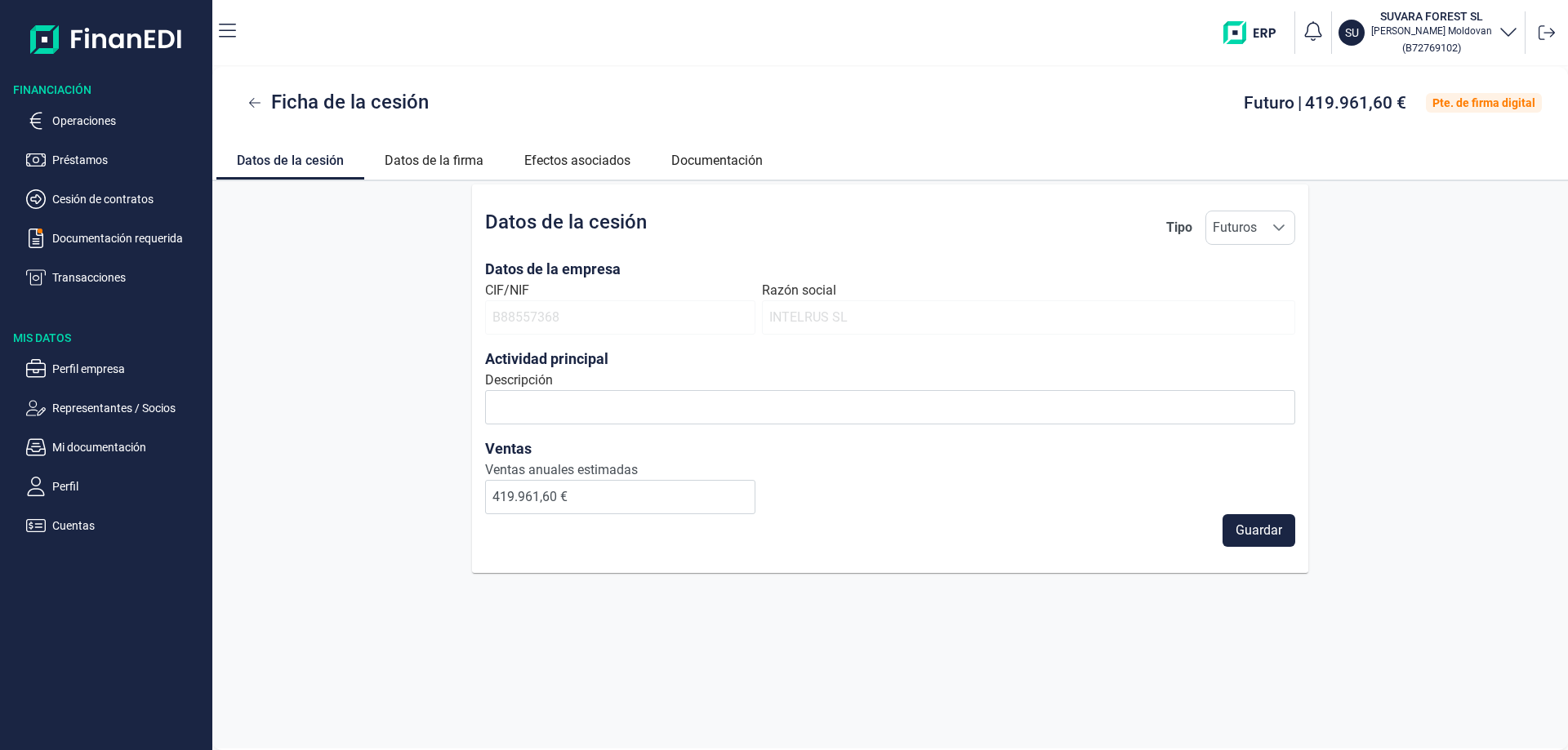
click at [1343, 112] on span "419.961,60 €" at bounding box center [1356, 102] width 101 height 19
click at [1284, 109] on span "Futuro" at bounding box center [1269, 102] width 50 height 19
click at [1325, 107] on span "419.961,60 €" at bounding box center [1356, 102] width 101 height 19
click at [439, 168] on link "Datos de la firma" at bounding box center [434, 158] width 140 height 39
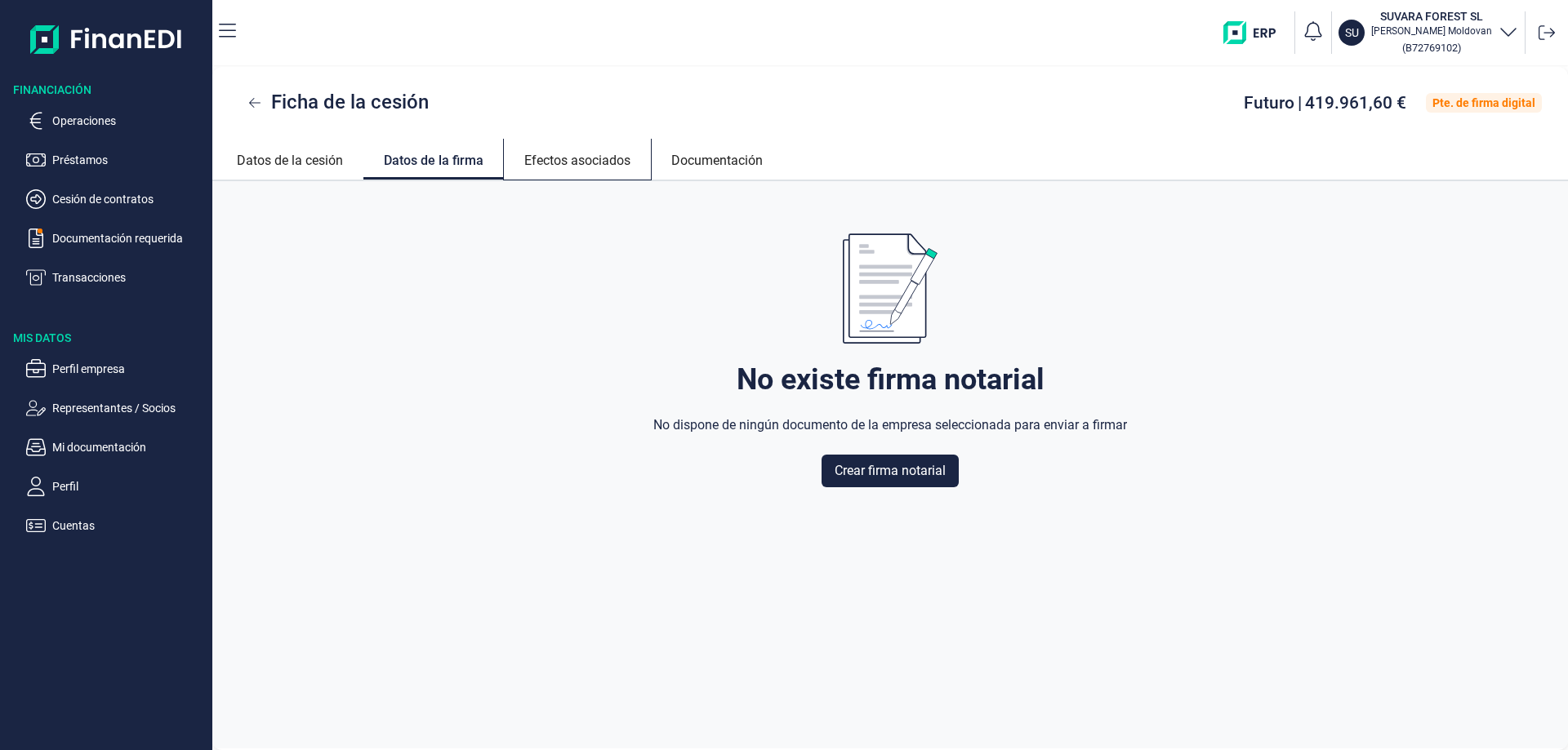
click at [554, 161] on link "Efectos asociados" at bounding box center [577, 158] width 147 height 39
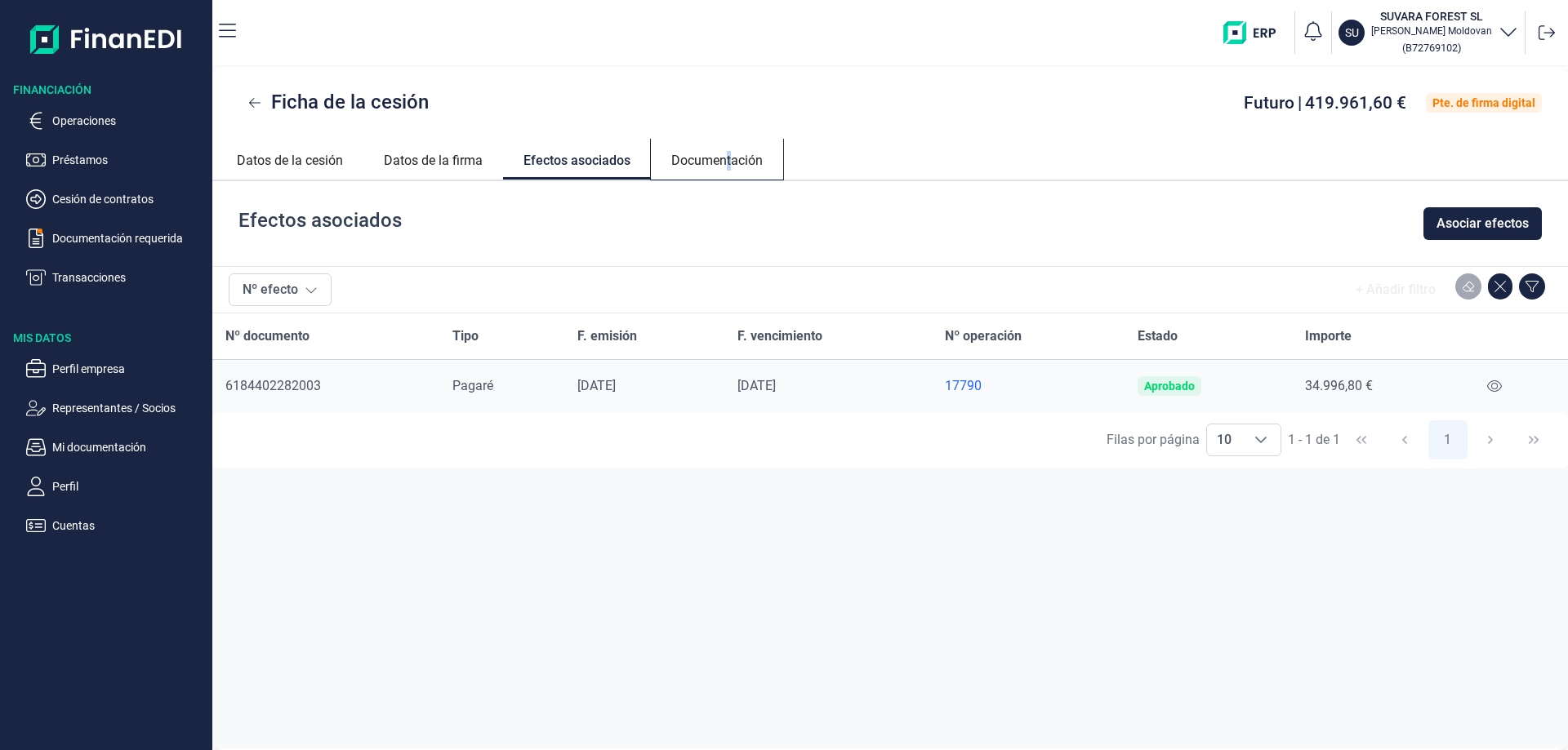
click at [731, 164] on link "Documentación" at bounding box center [717, 158] width 132 height 39
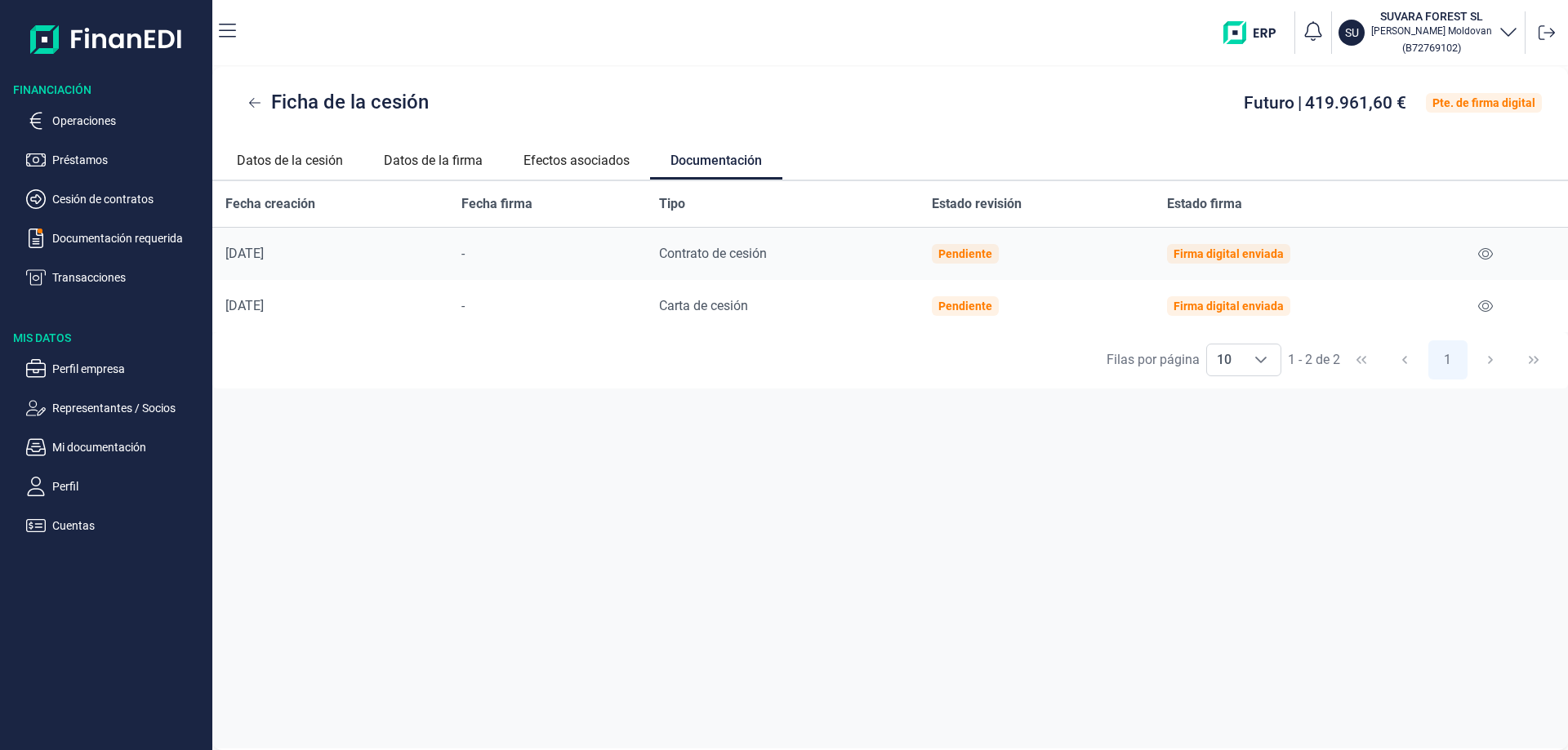
click at [60, 539] on div "Financiación Operaciones Préstamos Cesión de contratos Documentación requerida …" at bounding box center [106, 407] width 212 height 685
click at [64, 528] on p "Cuentas" at bounding box center [128, 525] width 153 height 19
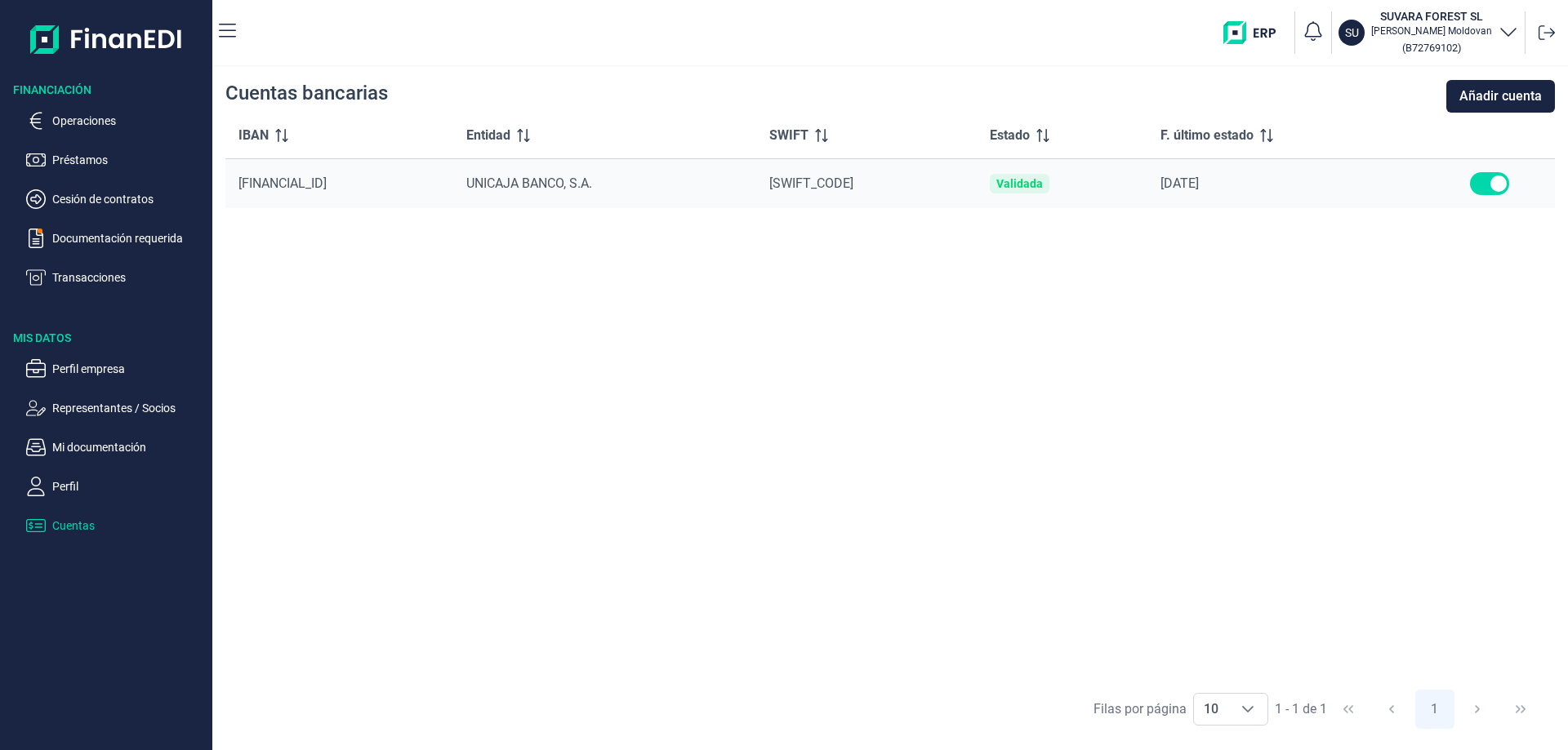
click at [70, 498] on ul "Perfil empresa Representantes / Socios Mi documentación Perfil Cuentas" at bounding box center [106, 441] width 212 height 189
click at [64, 489] on p "Perfil" at bounding box center [128, 486] width 153 height 19
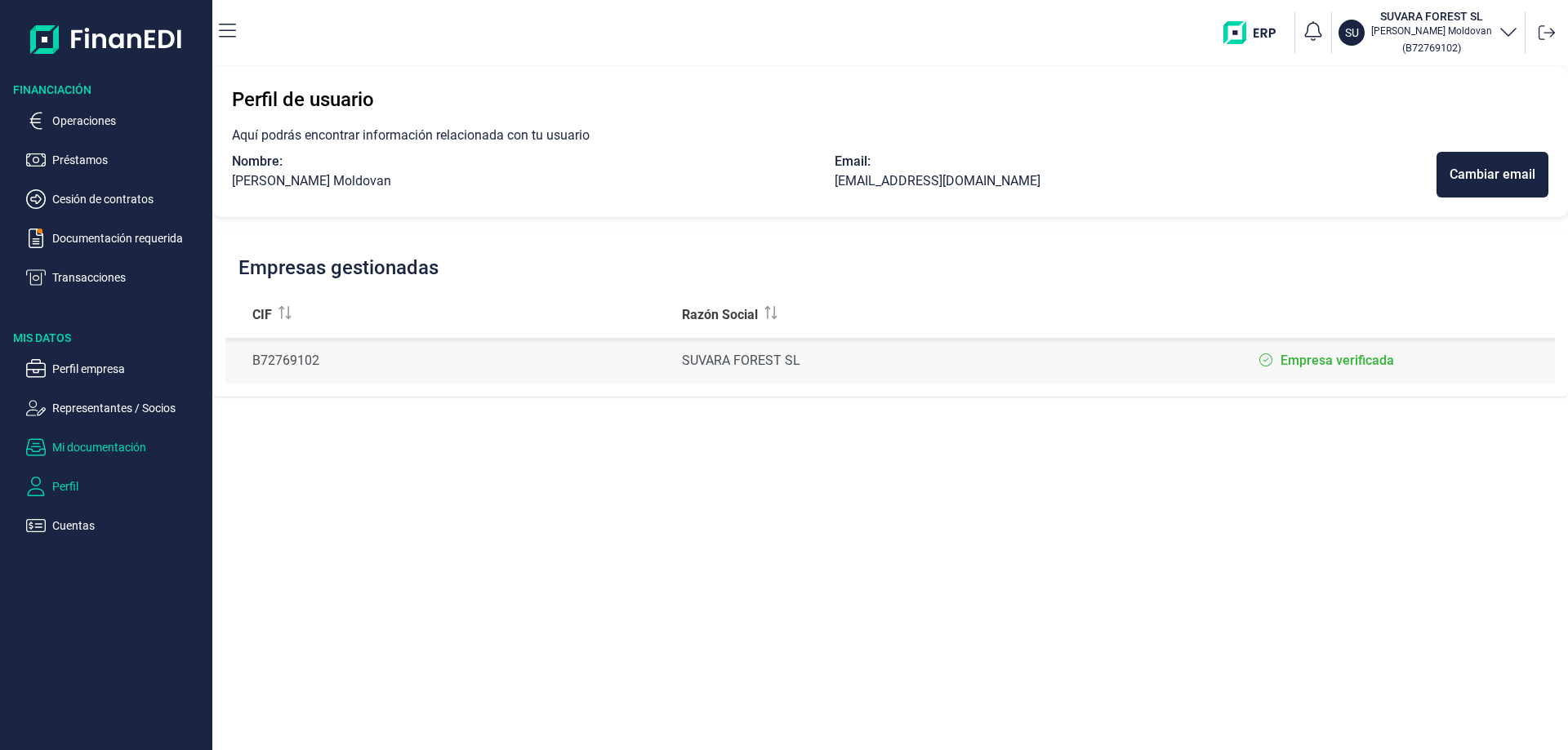
click at [79, 447] on p "Mi documentación" at bounding box center [128, 447] width 153 height 19
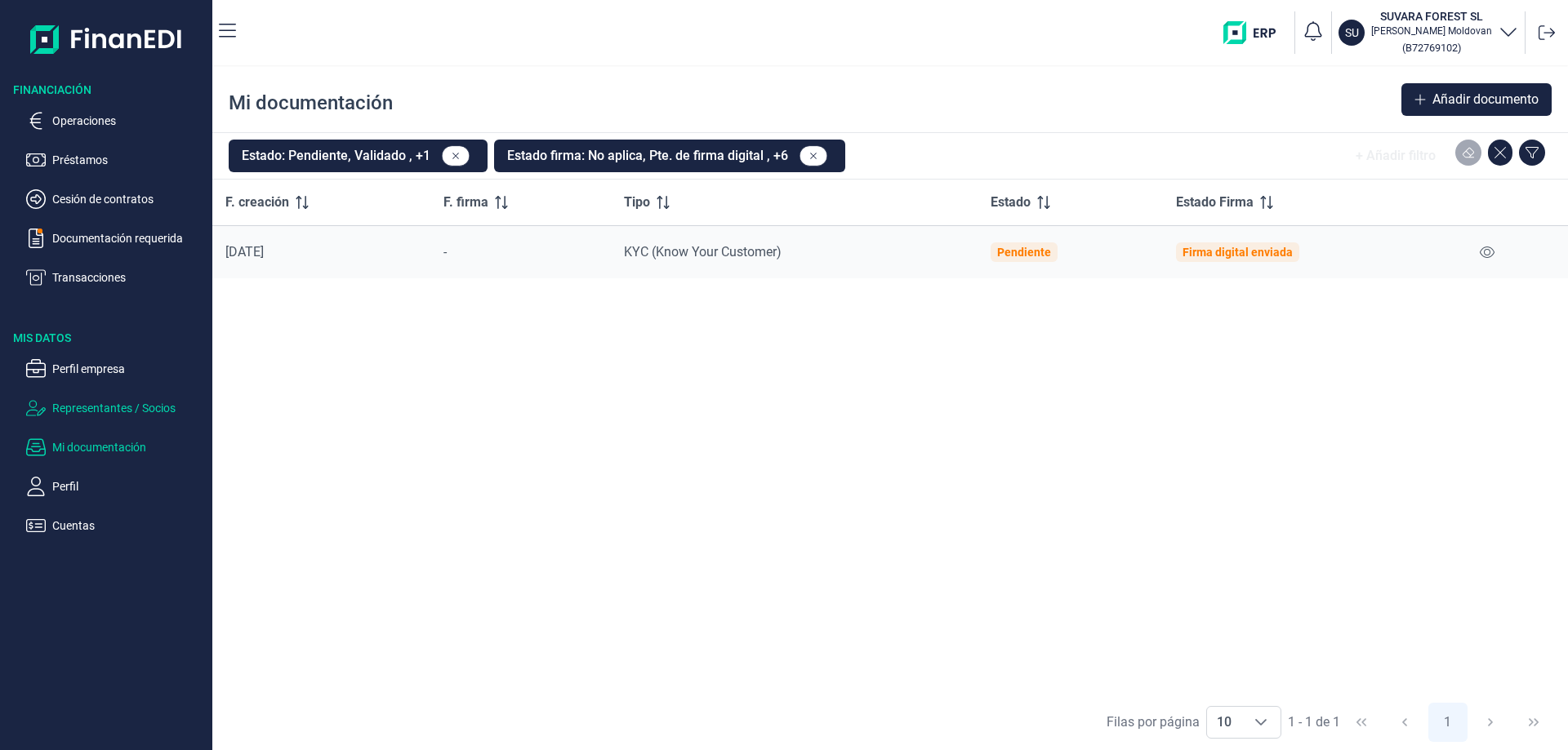
click at [70, 410] on p "Representantes / Socios" at bounding box center [128, 407] width 153 height 19
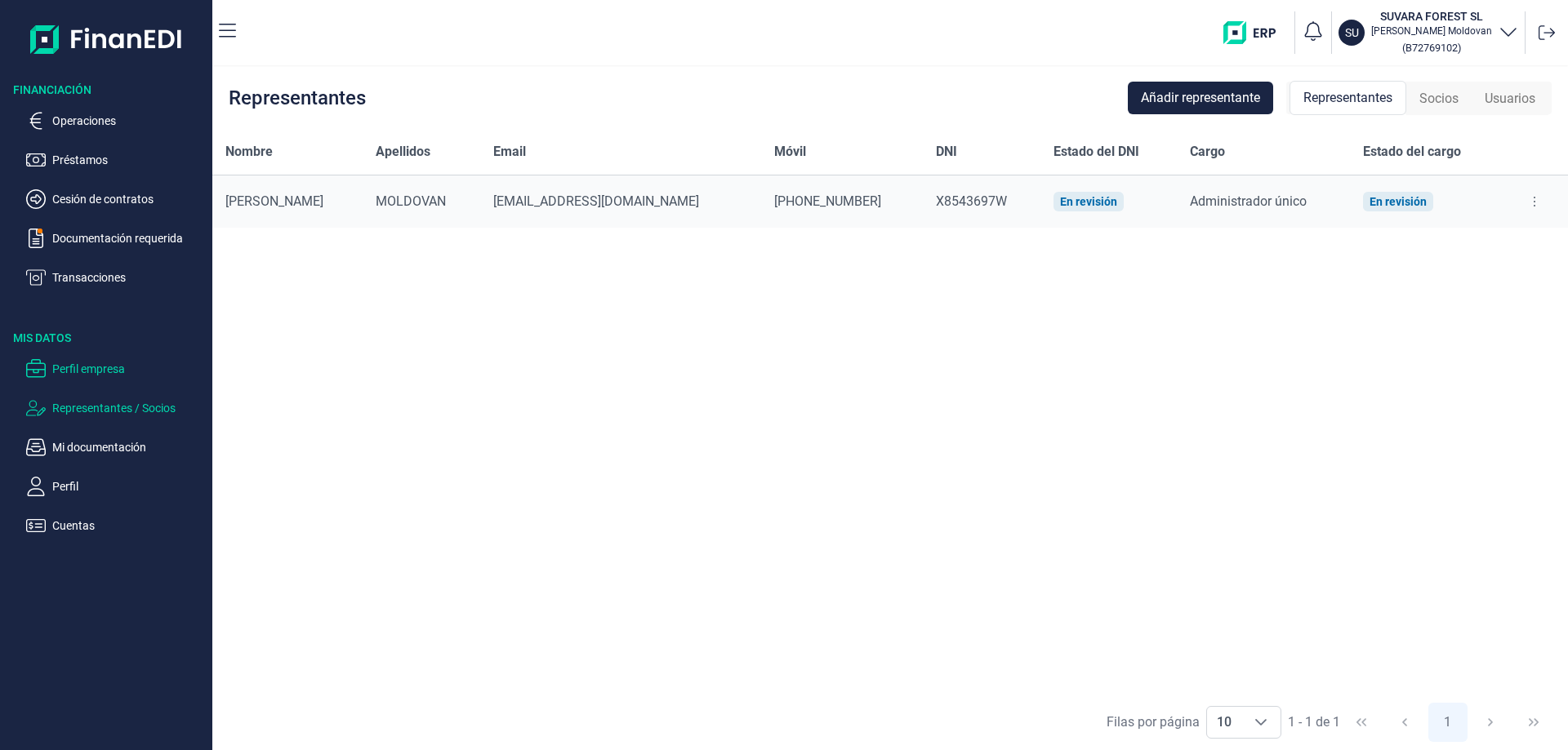
click at [75, 374] on p "Perfil empresa" at bounding box center [128, 369] width 153 height 19
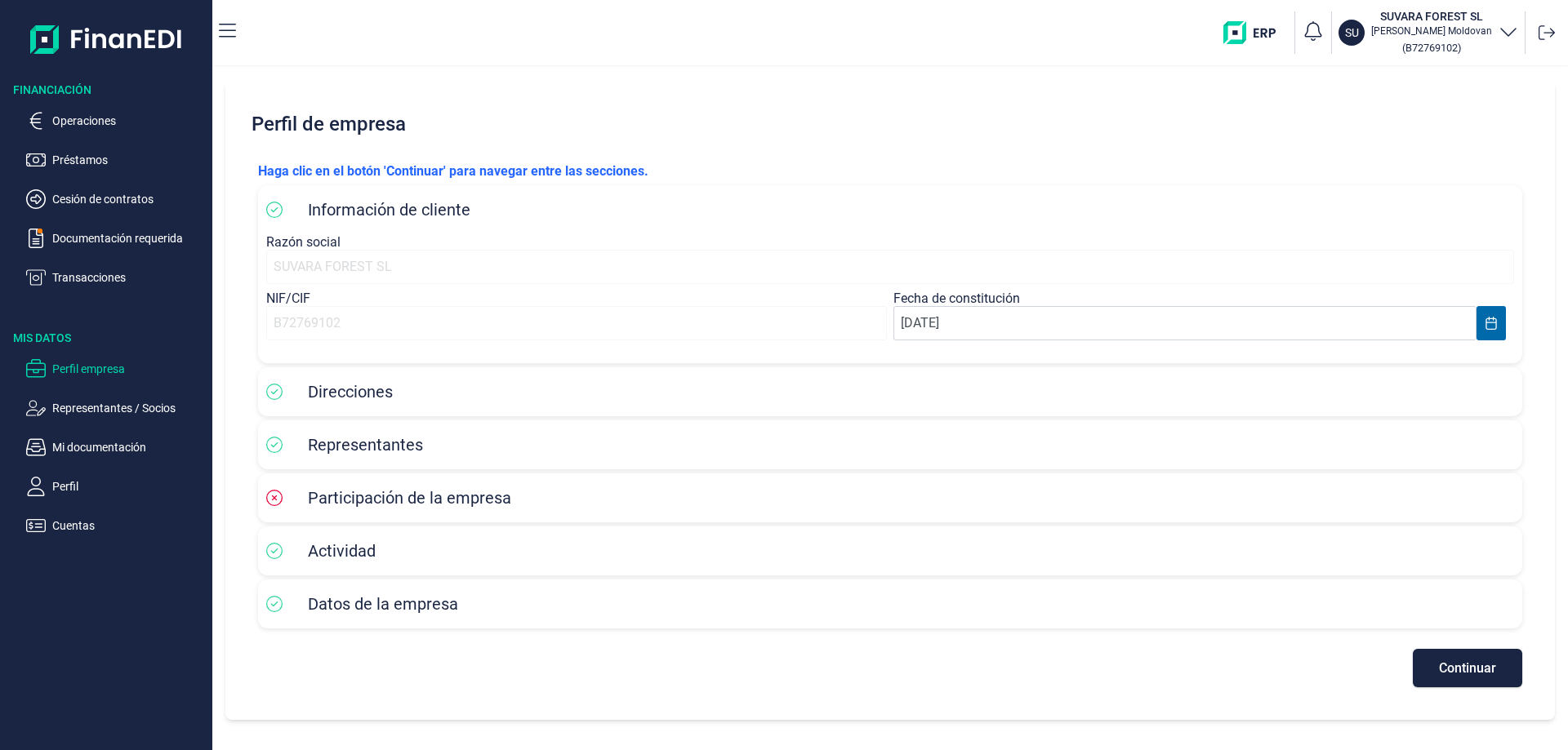
click at [376, 497] on span "Participación de la empresa" at bounding box center [409, 498] width 204 height 19
click at [270, 497] on icon at bounding box center [274, 497] width 16 height 16
click at [1441, 662] on span "Continuar" at bounding box center [1467, 668] width 57 height 13
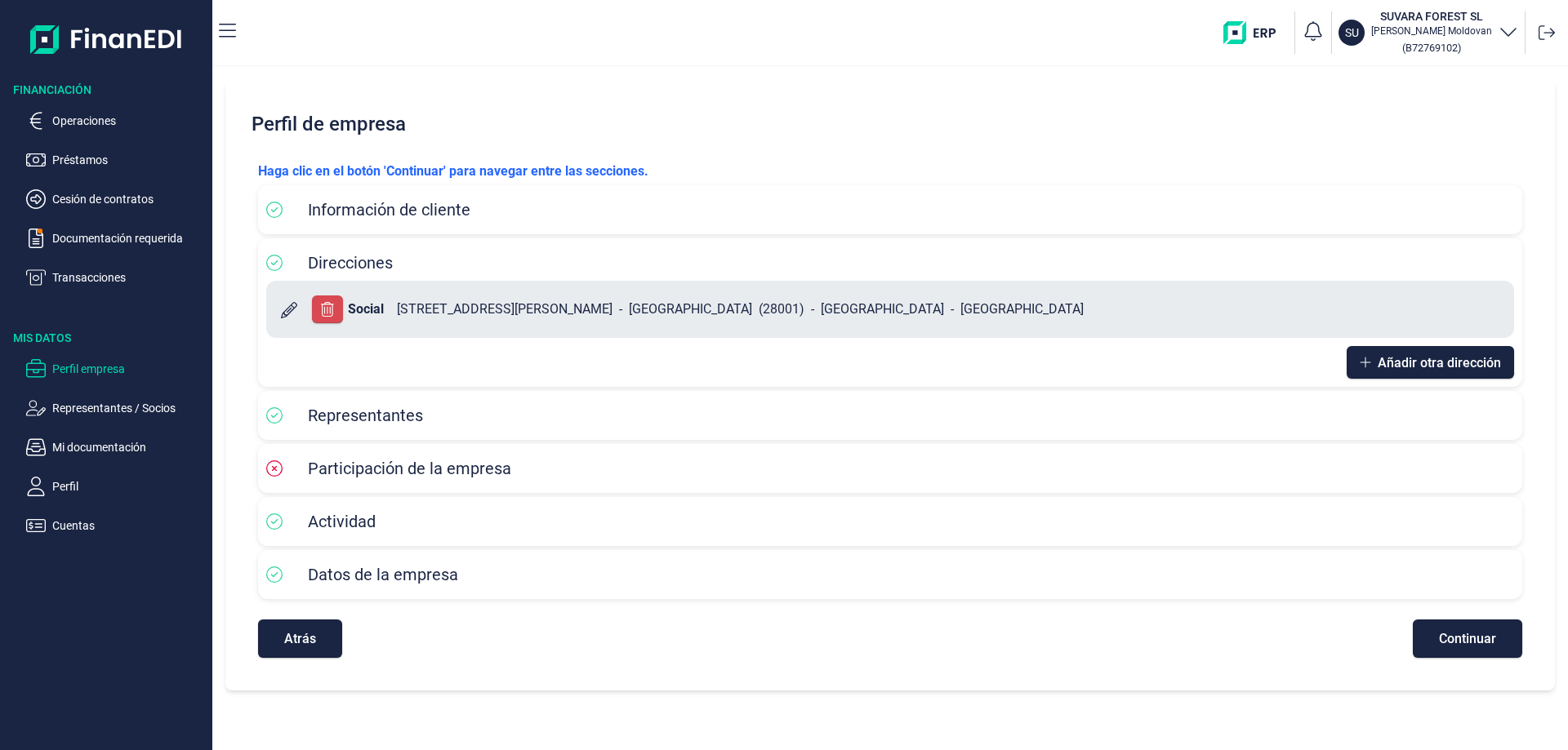
click at [1021, 461] on div "Participación de la empresa" at bounding box center [890, 468] width 1248 height 24
click at [1460, 658] on div "Haga clic en el botón 'Continuar' para navegar entre las secciones. Información…" at bounding box center [890, 409] width 1290 height 522
click at [1458, 644] on span "Continuar" at bounding box center [1467, 639] width 57 height 13
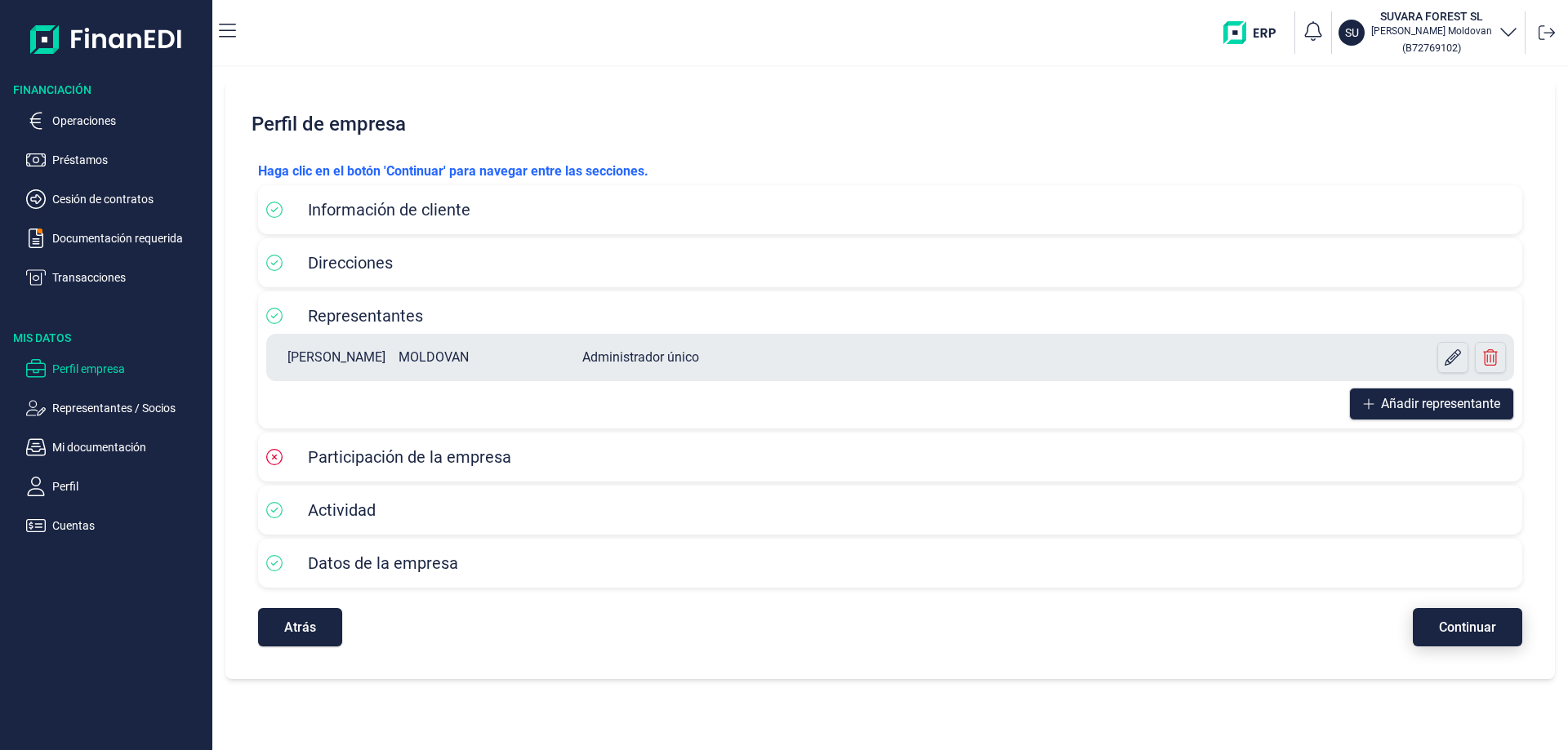
click at [1503, 632] on button "Continuar" at bounding box center [1467, 628] width 110 height 39
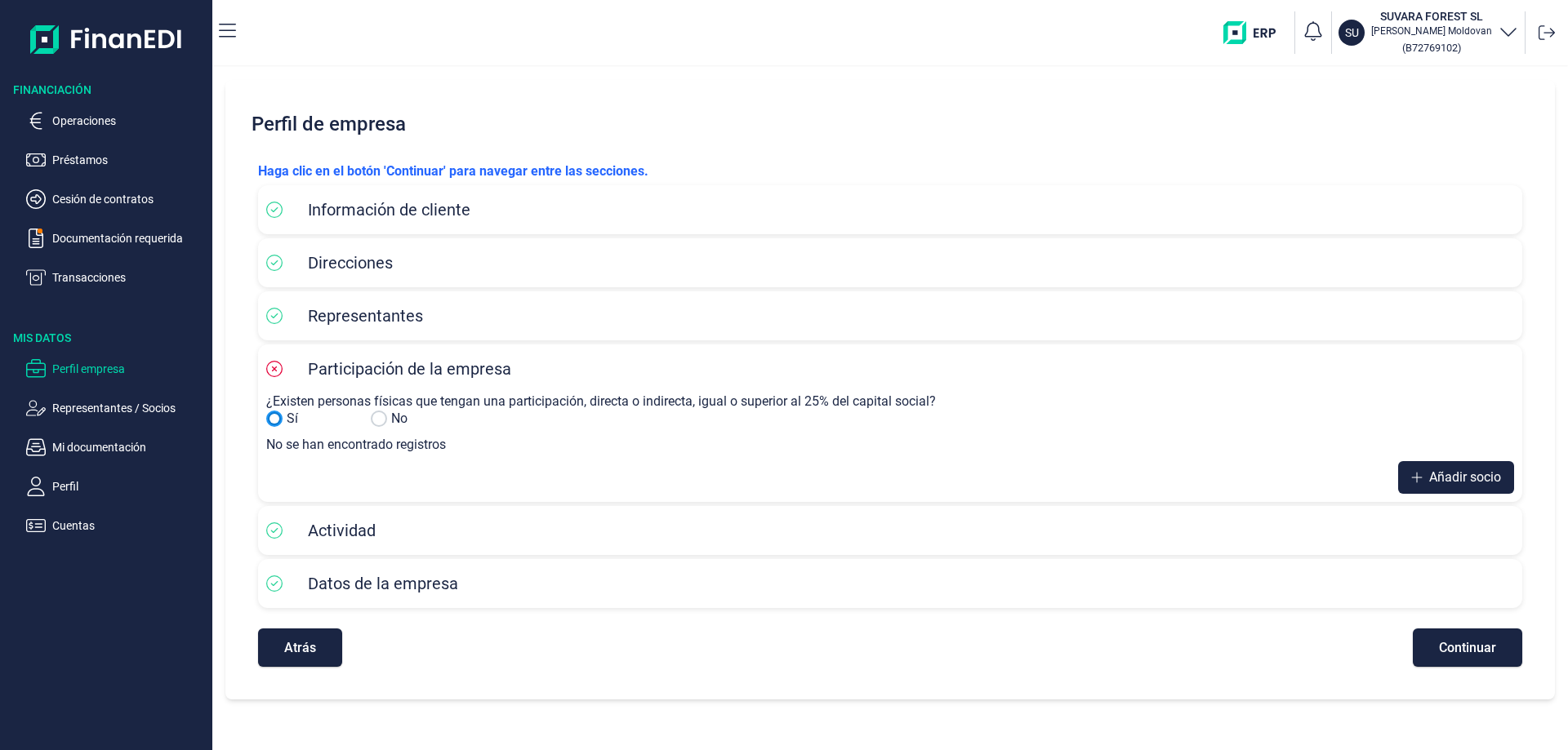
click at [275, 420] on input "No" at bounding box center [274, 418] width 16 height 16
click at [274, 420] on input "No" at bounding box center [274, 418] width 16 height 16
click at [1443, 476] on span "Añadir socio" at bounding box center [1466, 477] width 72 height 19
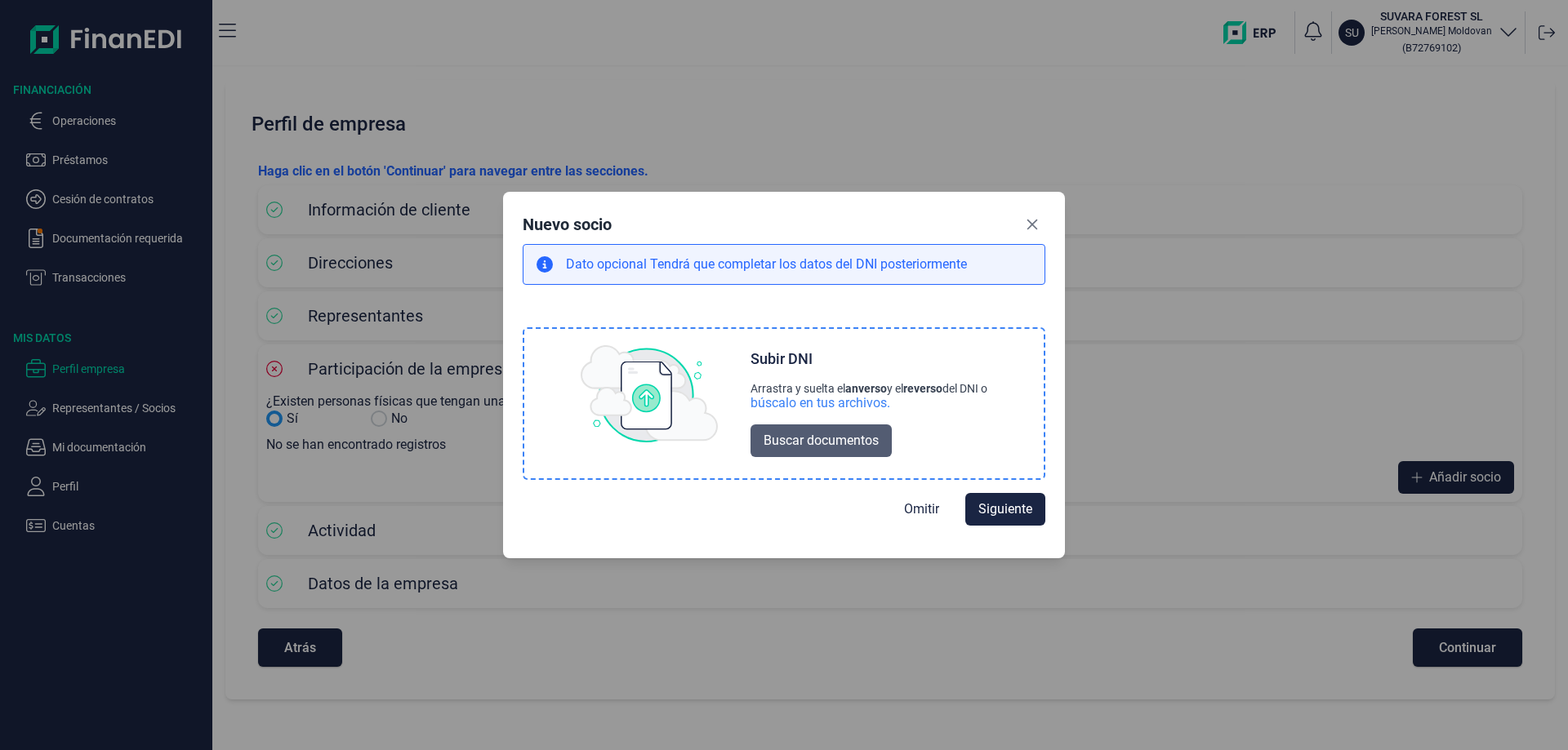
click at [828, 442] on span "Buscar documentos" at bounding box center [821, 440] width 115 height 19
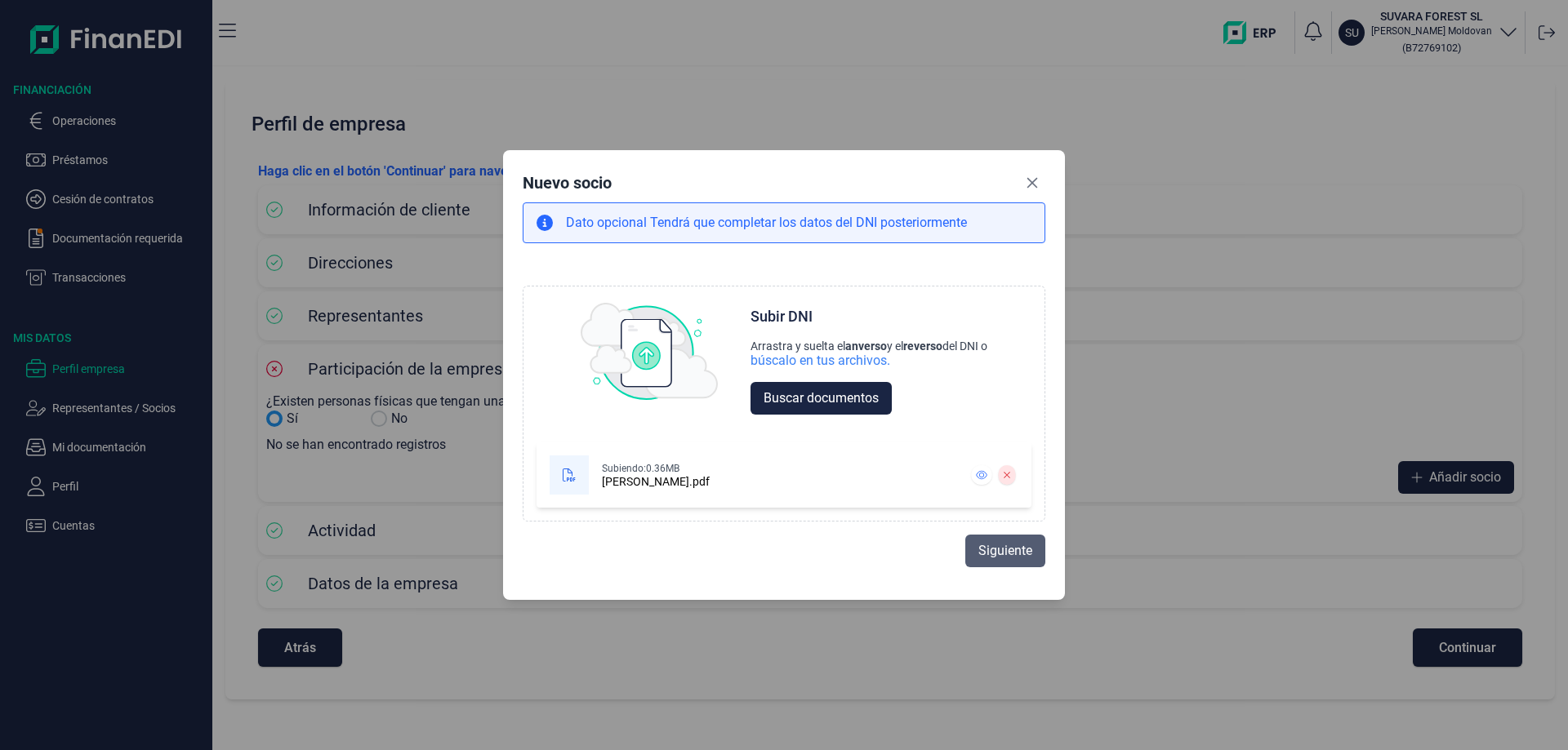
click at [992, 552] on span "Siguiente" at bounding box center [1005, 551] width 54 height 19
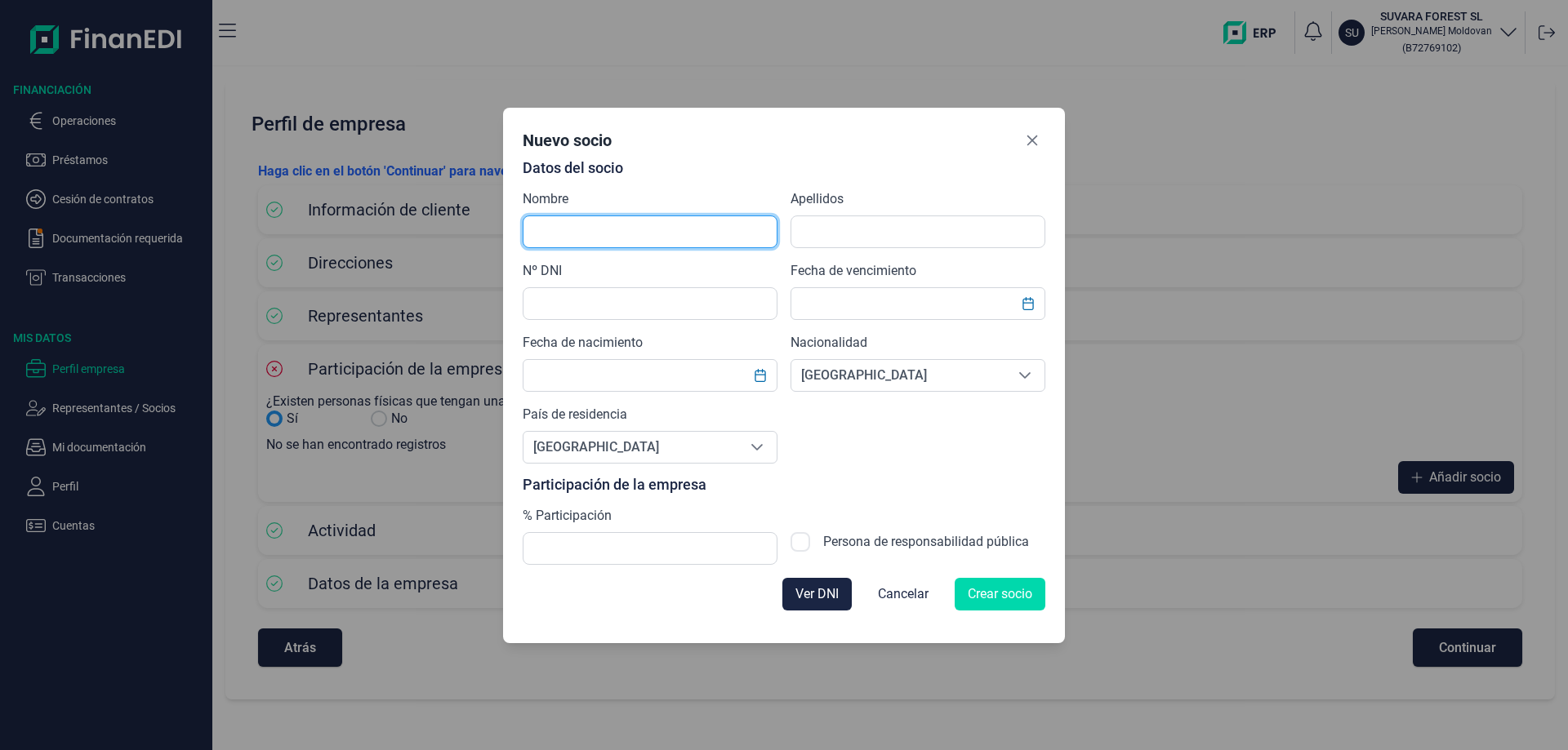
click at [627, 230] on input "text" at bounding box center [650, 231] width 255 height 33
type input "[PERSON_NAME]"
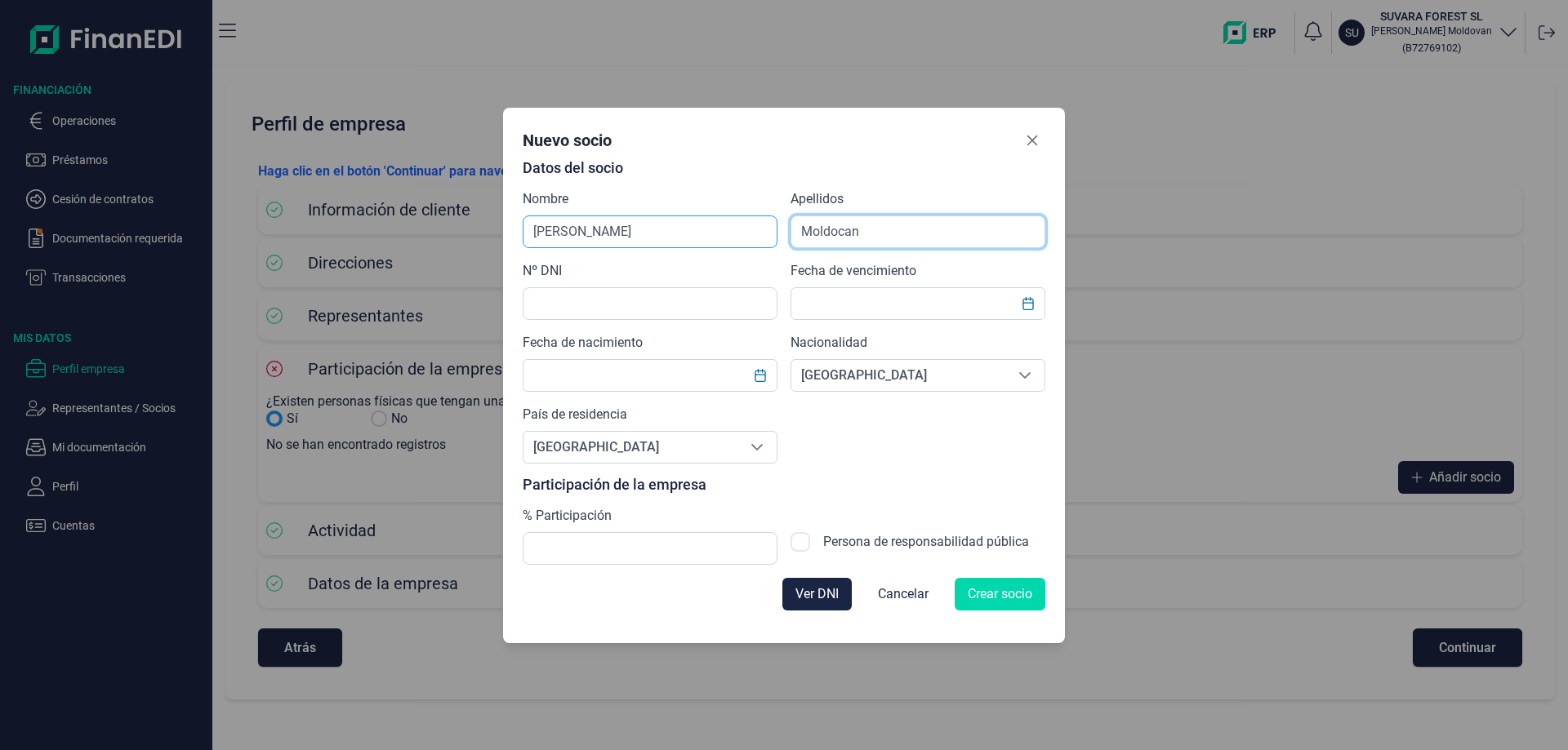
type input "Moldocan"
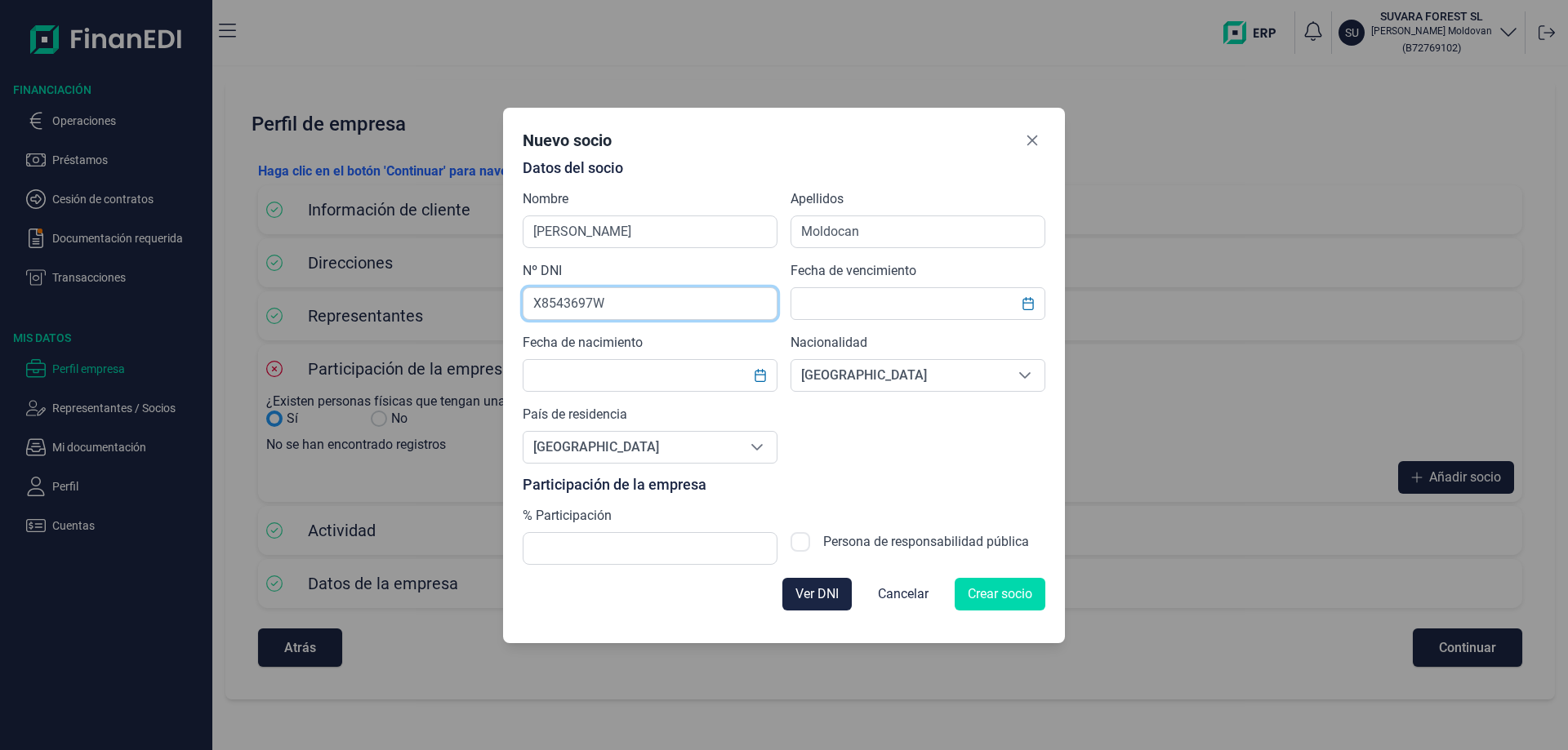
type input "X8543697W"
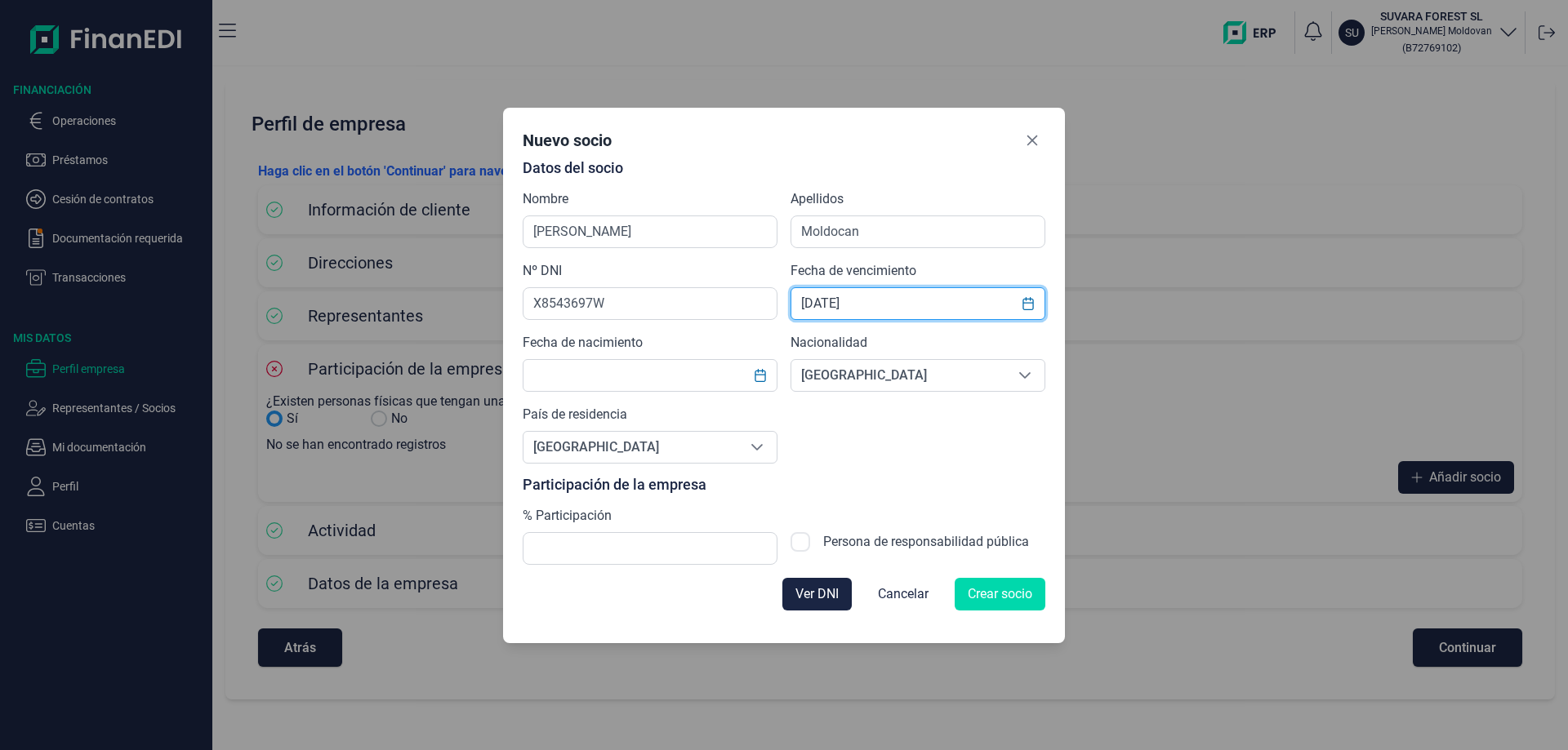
type input "[DATE]"
drag, startPoint x: 826, startPoint y: 300, endPoint x: 741, endPoint y: 303, distance: 85.1
click at [791, 303] on input "[DATE]" at bounding box center [918, 303] width 255 height 33
click at [659, 379] on input "text" at bounding box center [650, 375] width 255 height 33
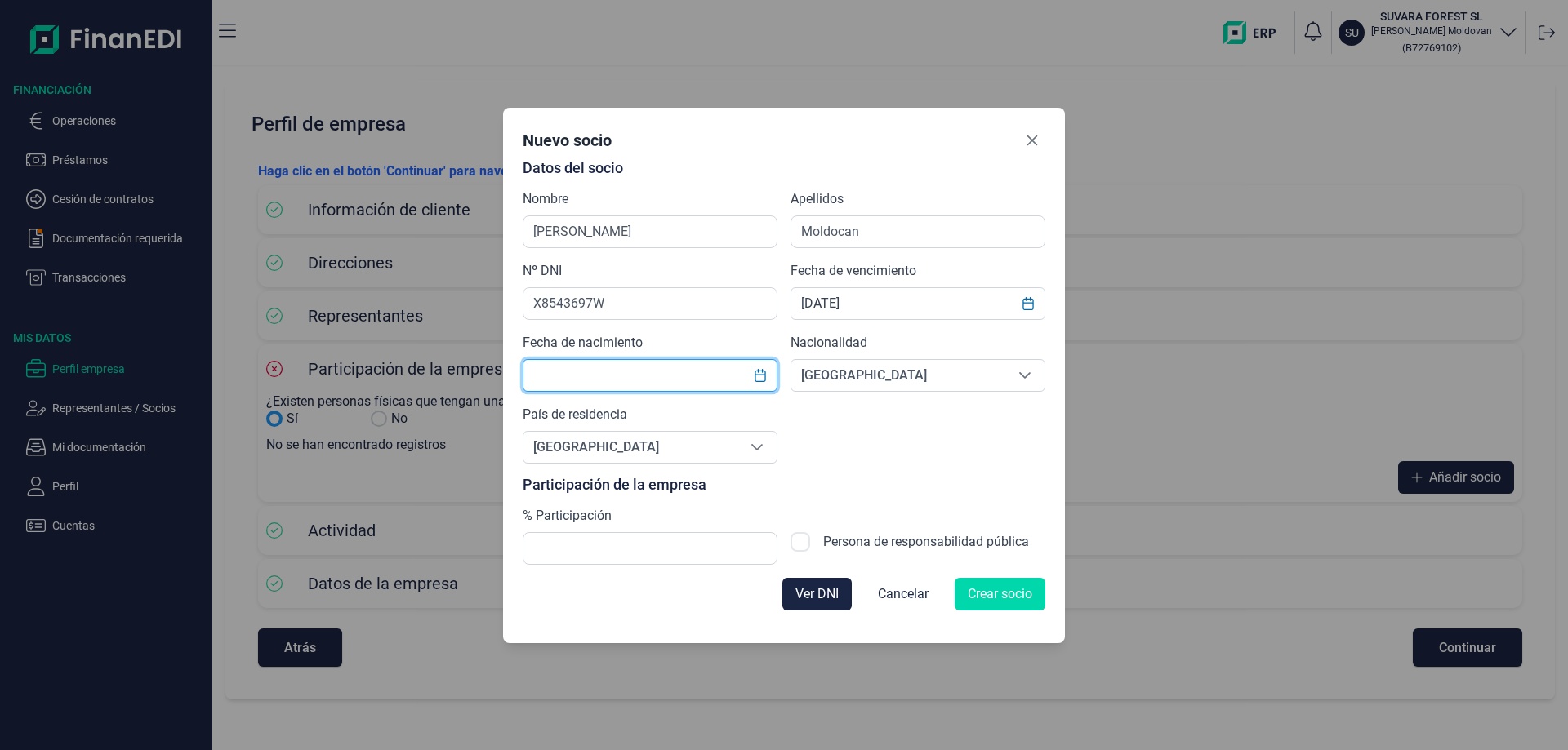
paste input "[DATE]"
type input "[DATE]"
click at [879, 309] on input "[DATE]" at bounding box center [918, 303] width 255 height 33
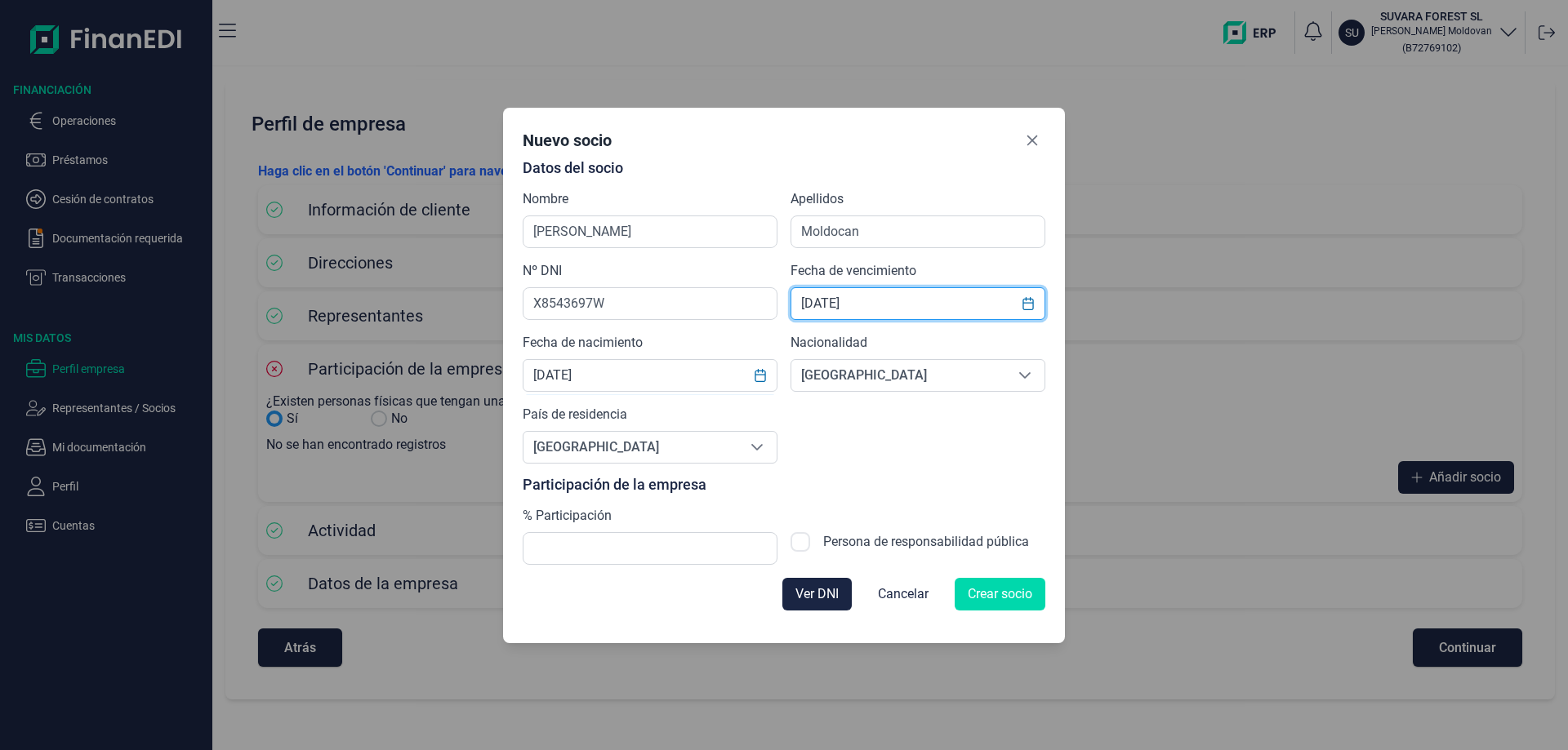
drag, startPoint x: 884, startPoint y: 305, endPoint x: 737, endPoint y: 303, distance: 147.0
click at [791, 303] on input "[DATE]" at bounding box center [918, 303] width 255 height 33
click at [1028, 304] on icon "Choose Date" at bounding box center [1029, 304] width 13 height 13
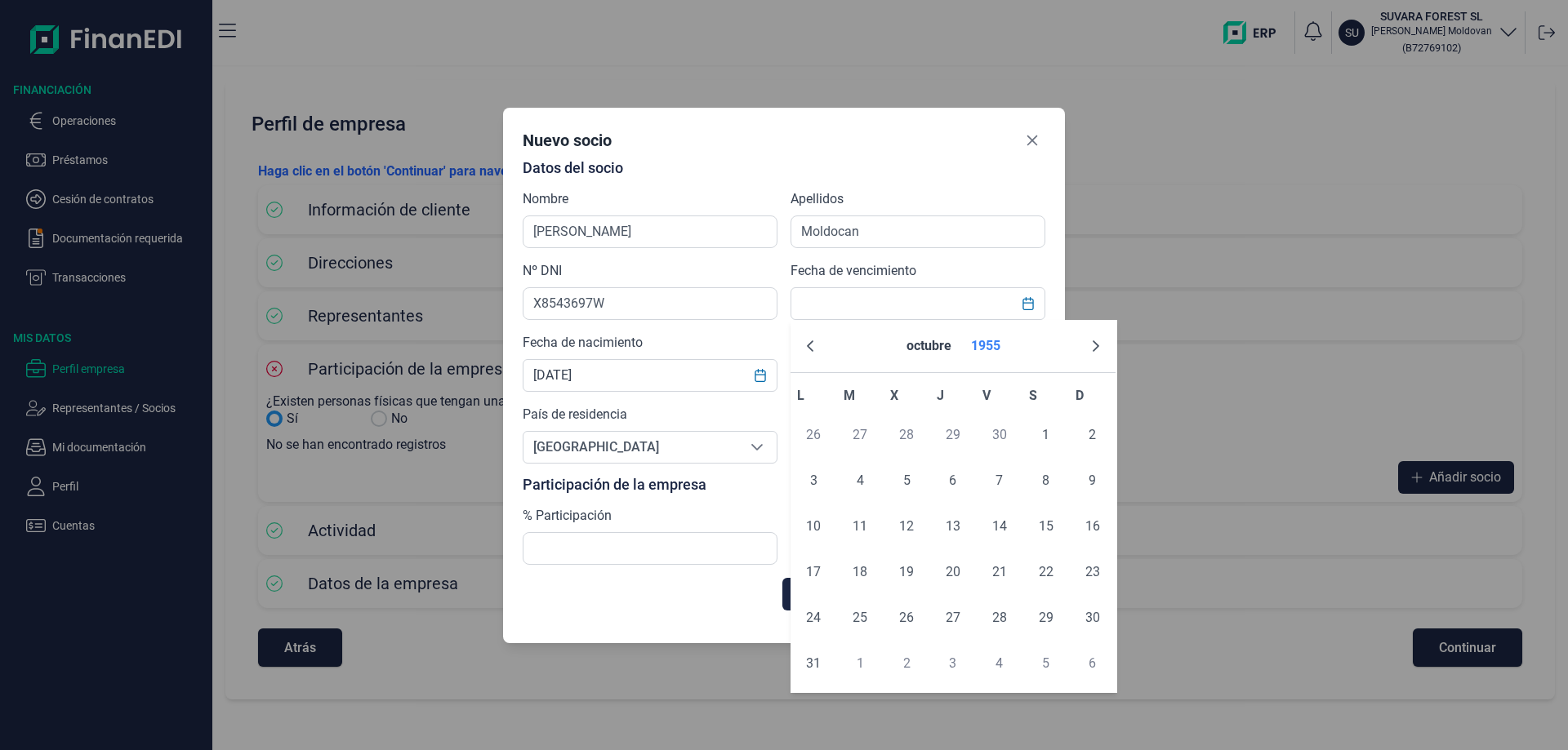
click at [994, 346] on button "1955" at bounding box center [985, 346] width 43 height 39
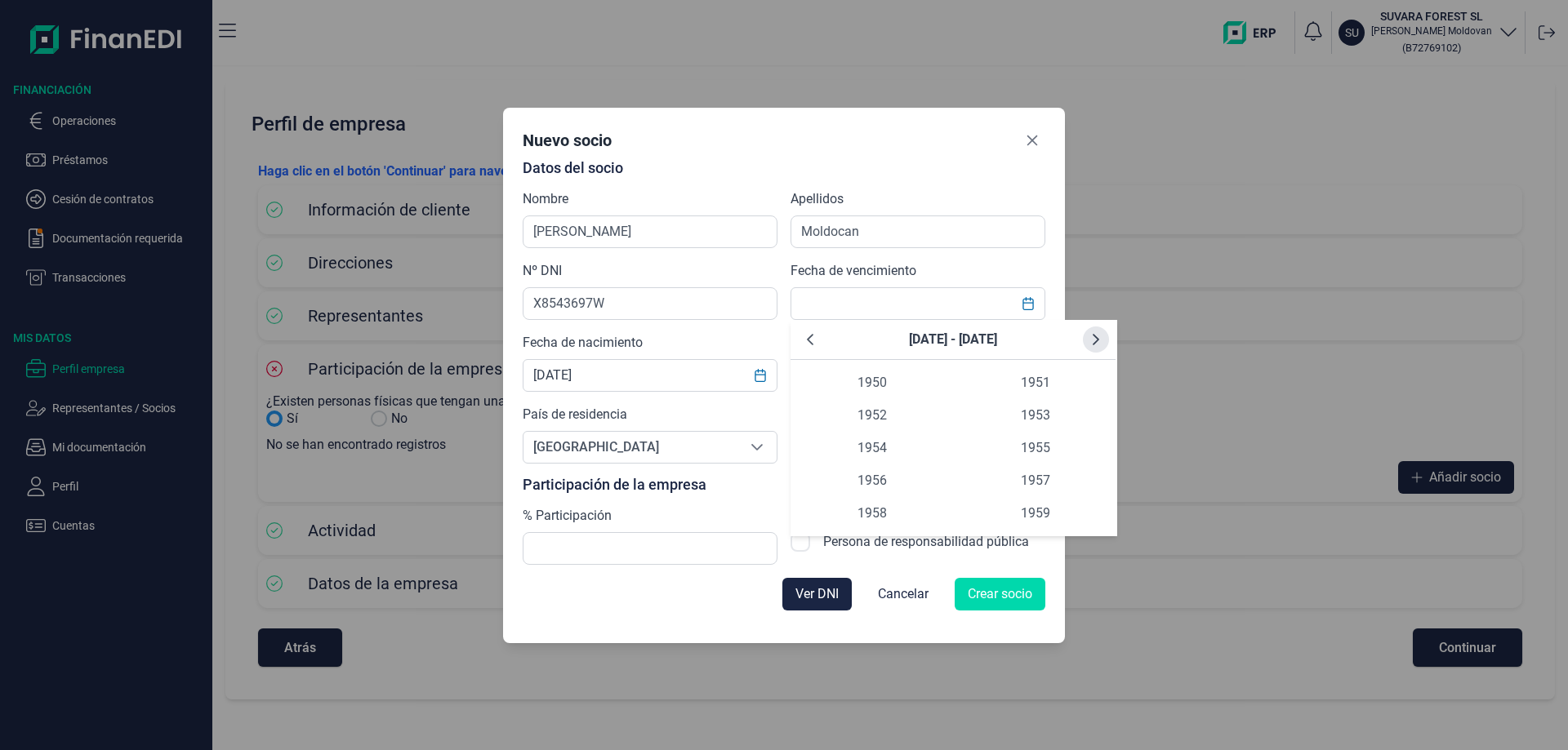
click at [1099, 341] on icon "Next Decade" at bounding box center [1096, 339] width 13 height 13
click at [1094, 341] on icon "Next Decade" at bounding box center [1096, 339] width 13 height 13
click at [1093, 342] on icon "Next Decade" at bounding box center [1096, 339] width 13 height 13
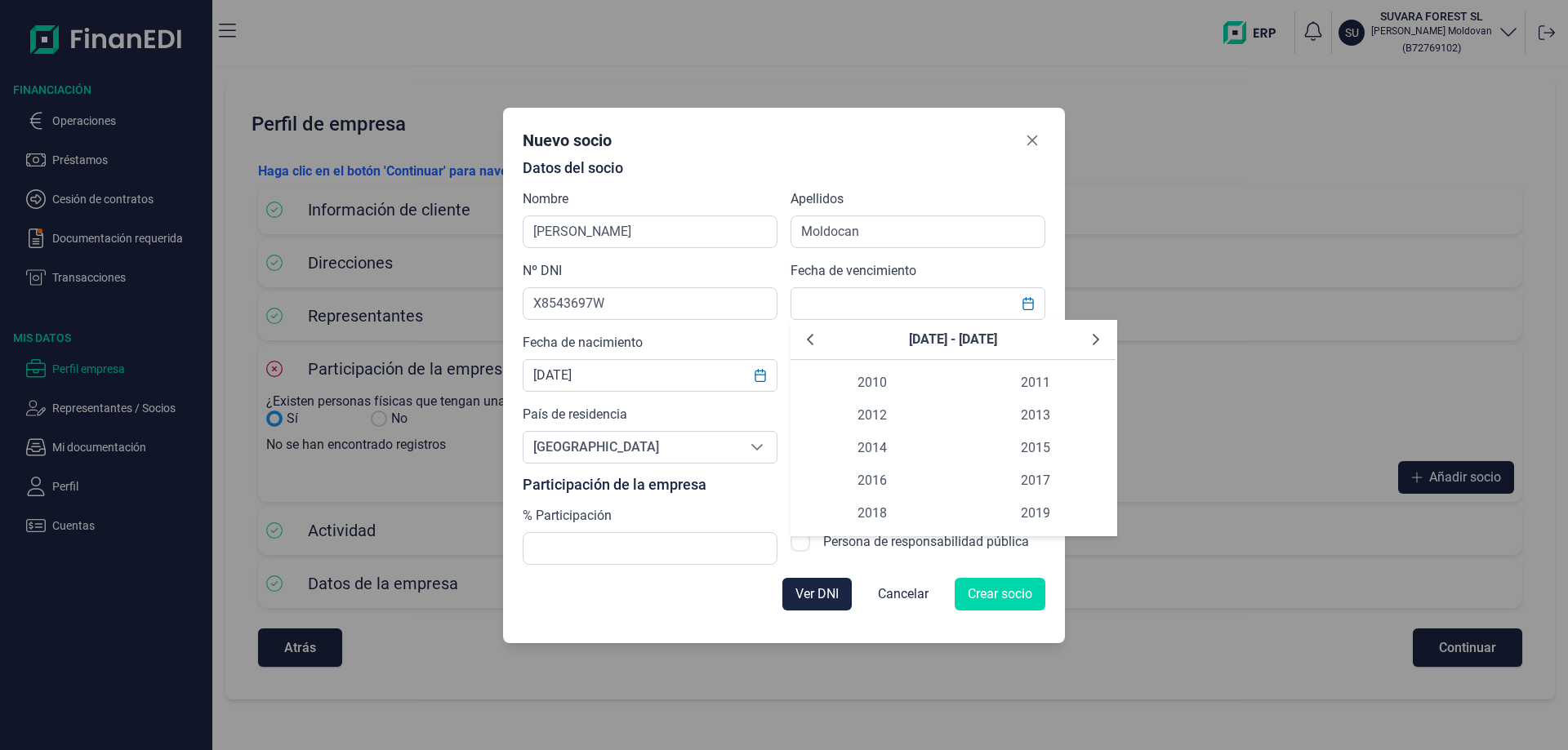
click at [1093, 342] on icon "Next Decade" at bounding box center [1096, 339] width 13 height 13
click at [875, 380] on span "2030" at bounding box center [872, 382] width 164 height 33
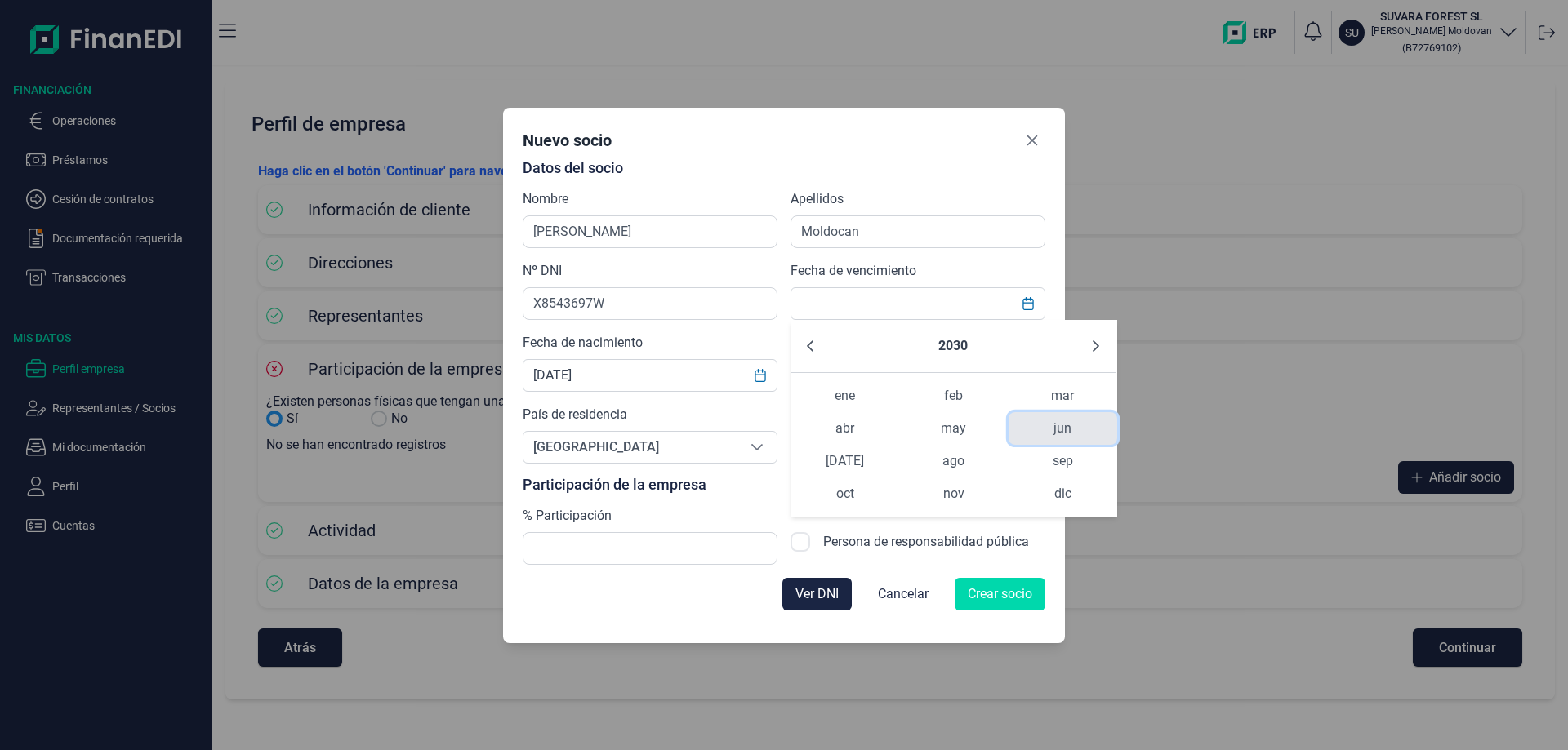
click at [1062, 421] on span "jun" at bounding box center [1063, 428] width 109 height 33
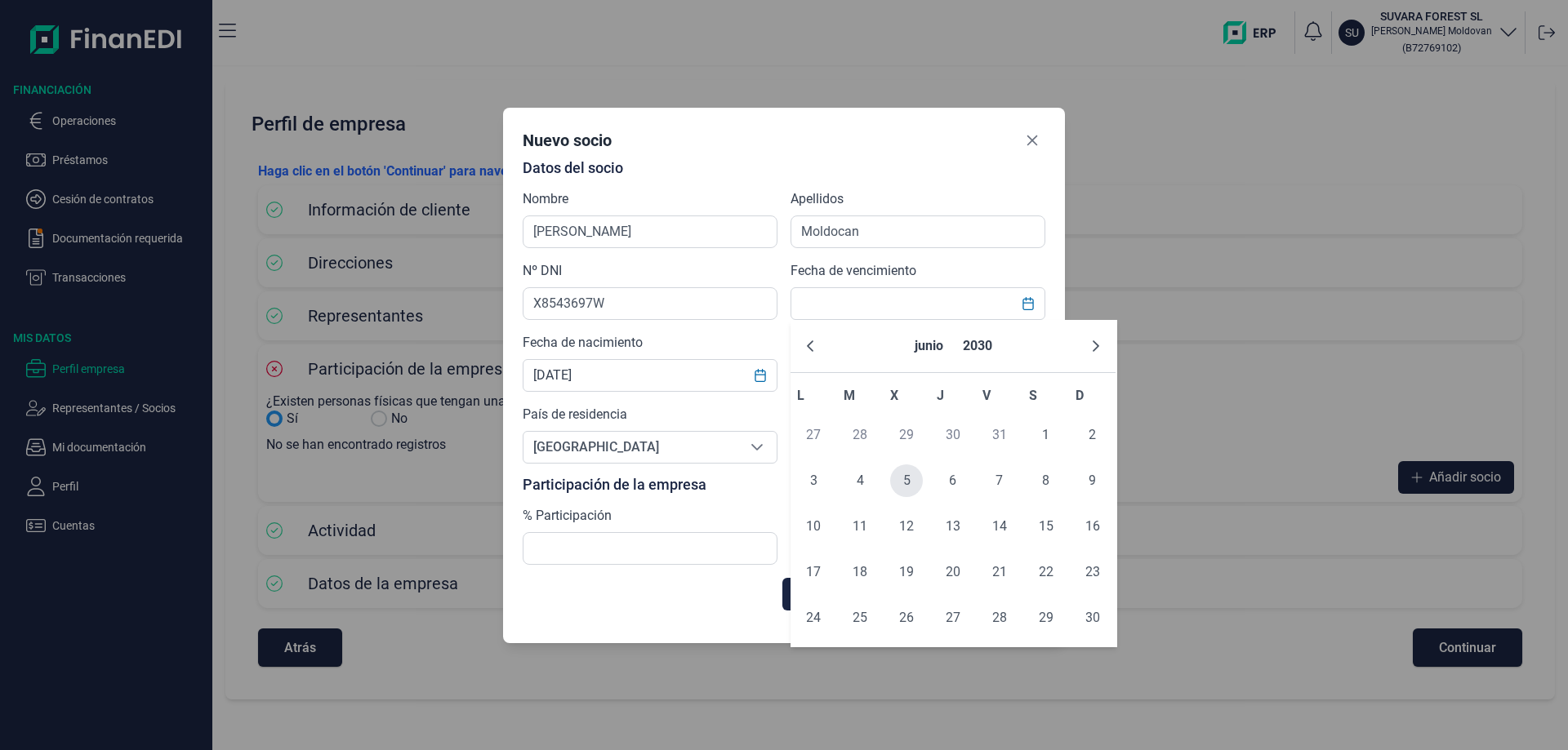
click at [906, 478] on span "5" at bounding box center [906, 480] width 33 height 33
type input "[DATE]"
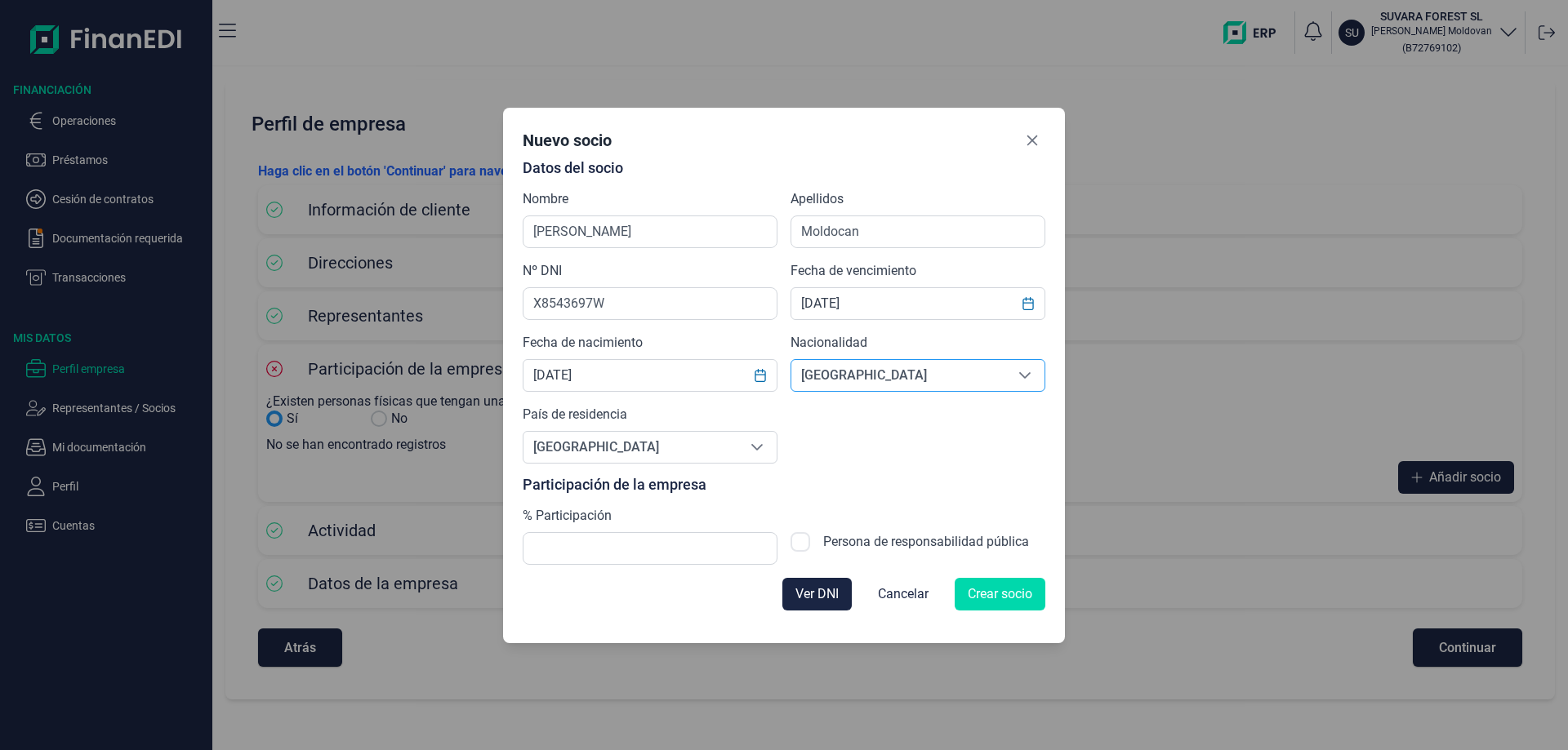
click at [850, 378] on span "[GEOGRAPHIC_DATA]" at bounding box center [898, 375] width 214 height 31
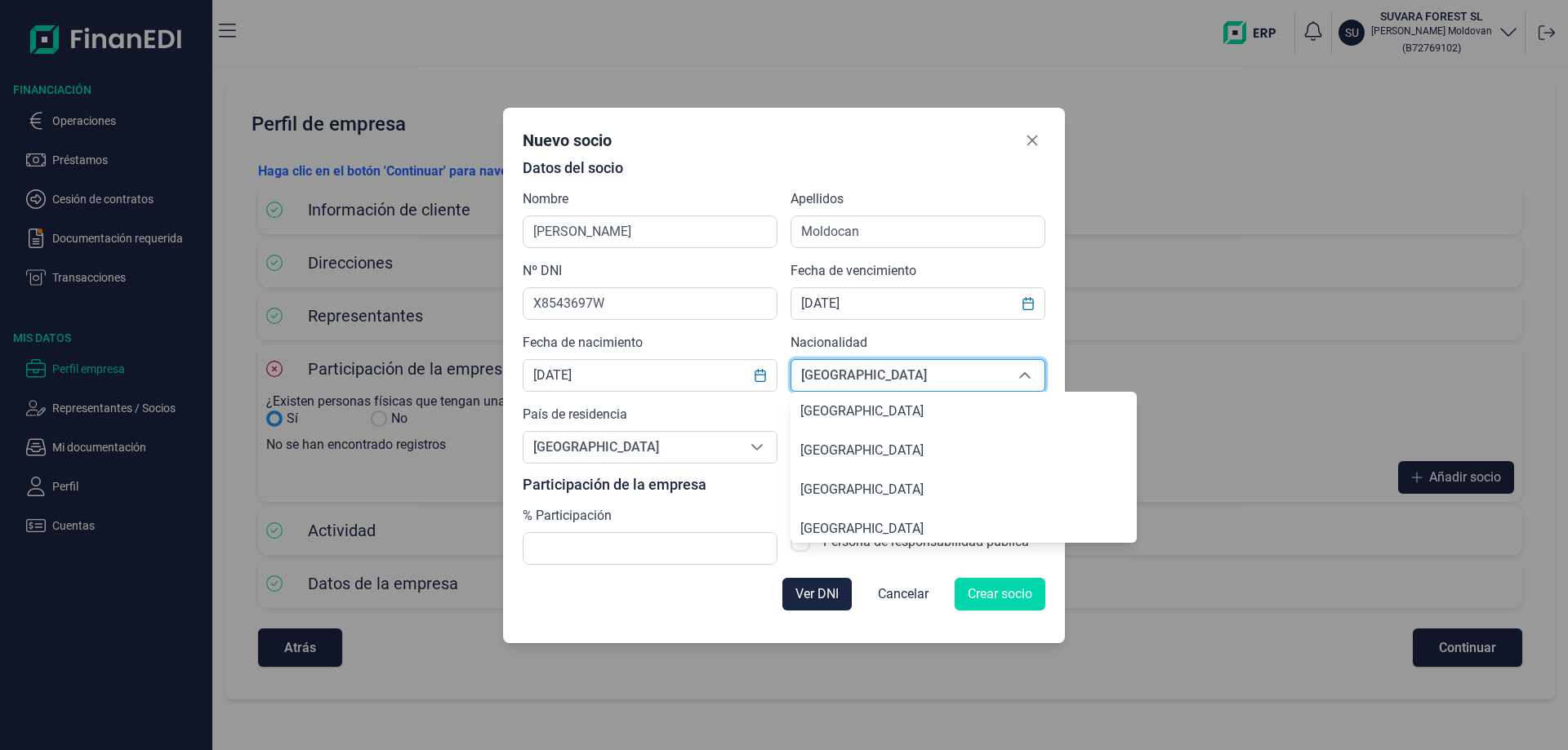
scroll to position [7037, 0]
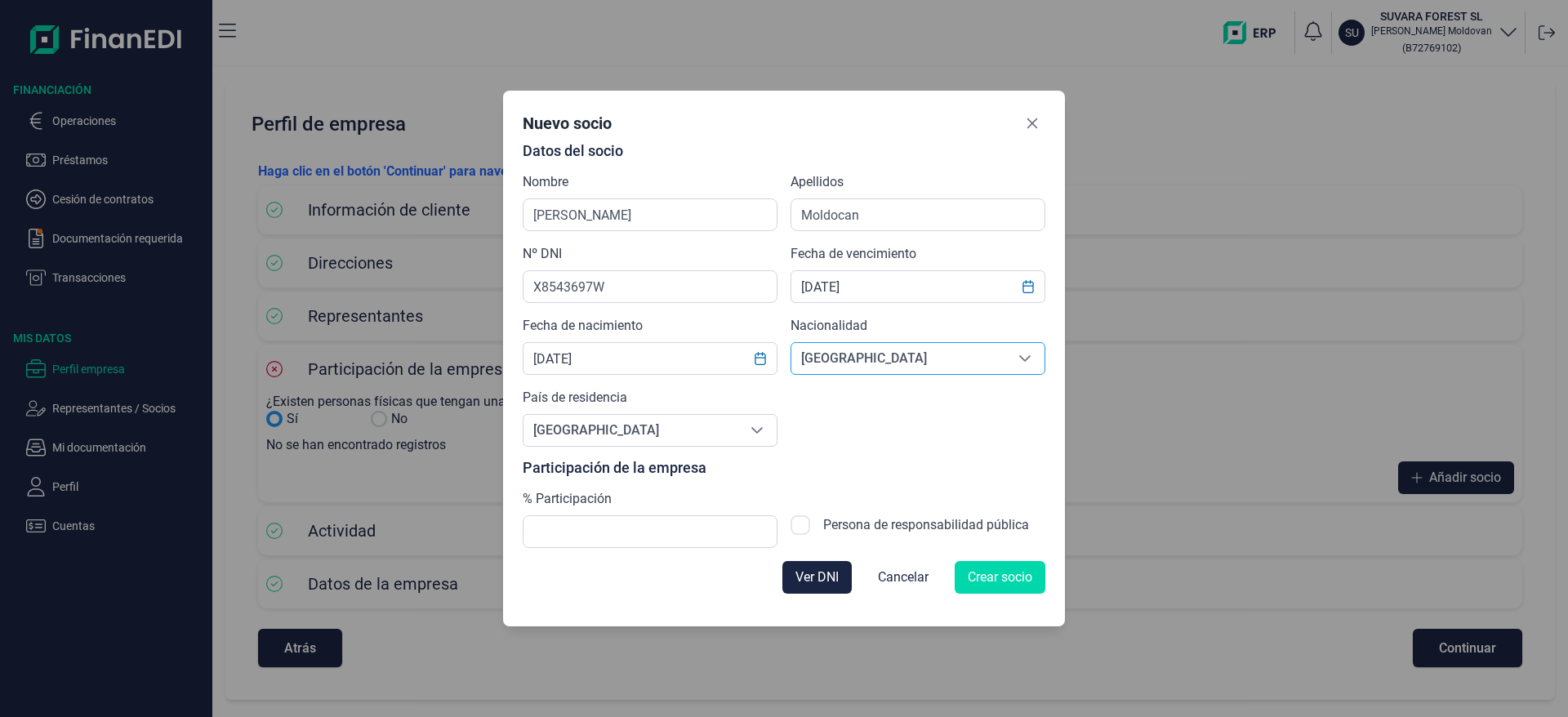
click at [848, 363] on span "[GEOGRAPHIC_DATA]" at bounding box center [898, 358] width 214 height 31
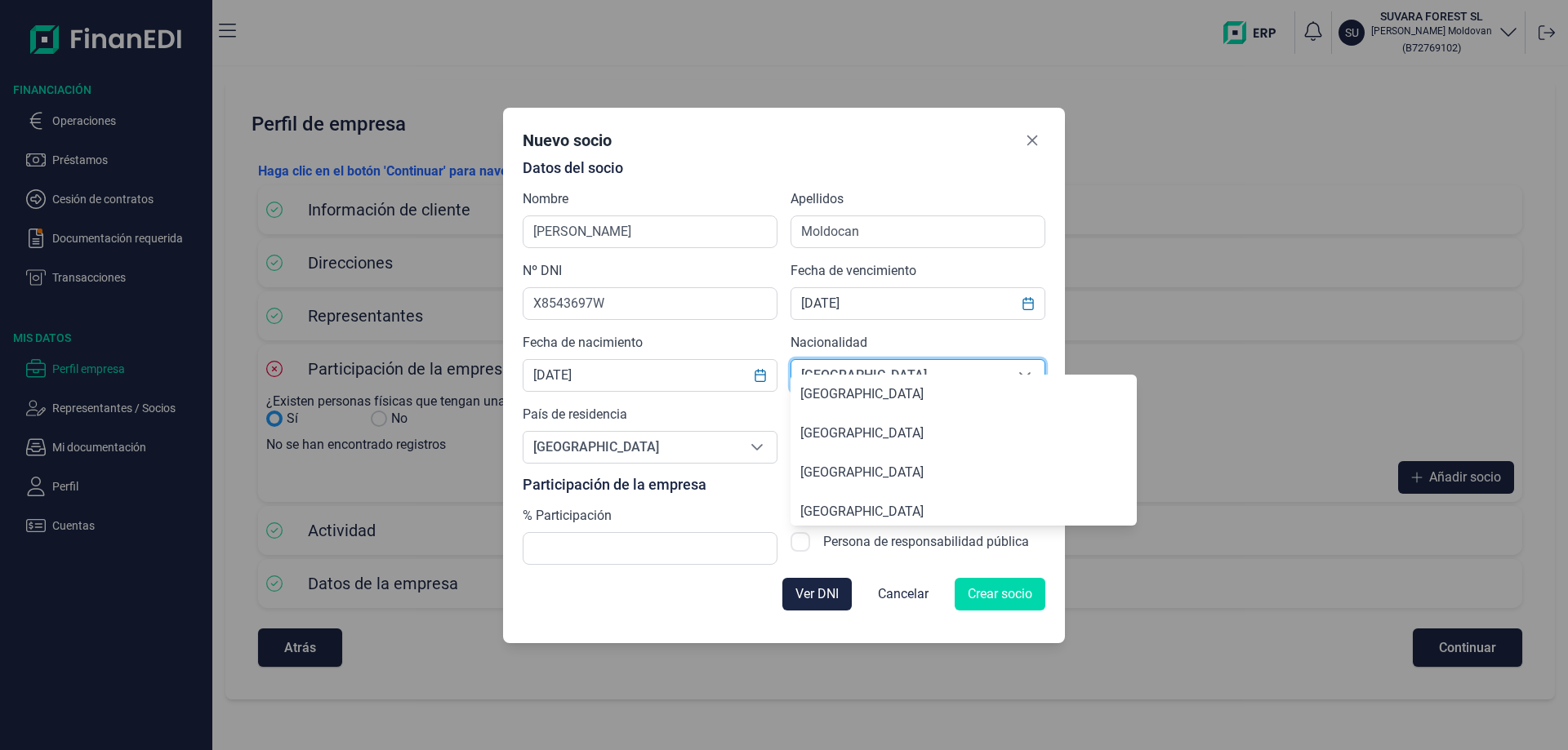
scroll to position [0, 0]
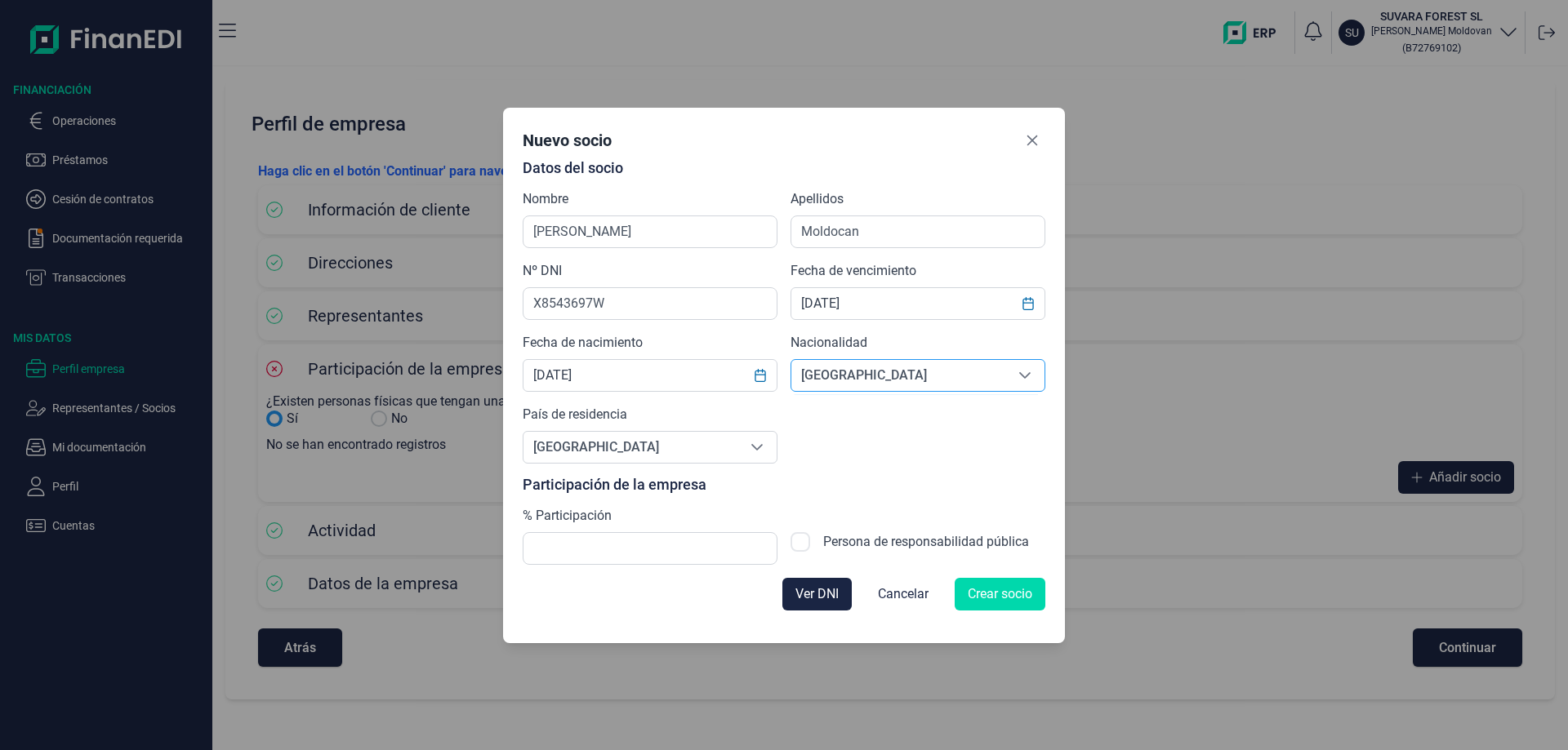
click at [857, 377] on span "[GEOGRAPHIC_DATA]" at bounding box center [898, 375] width 214 height 31
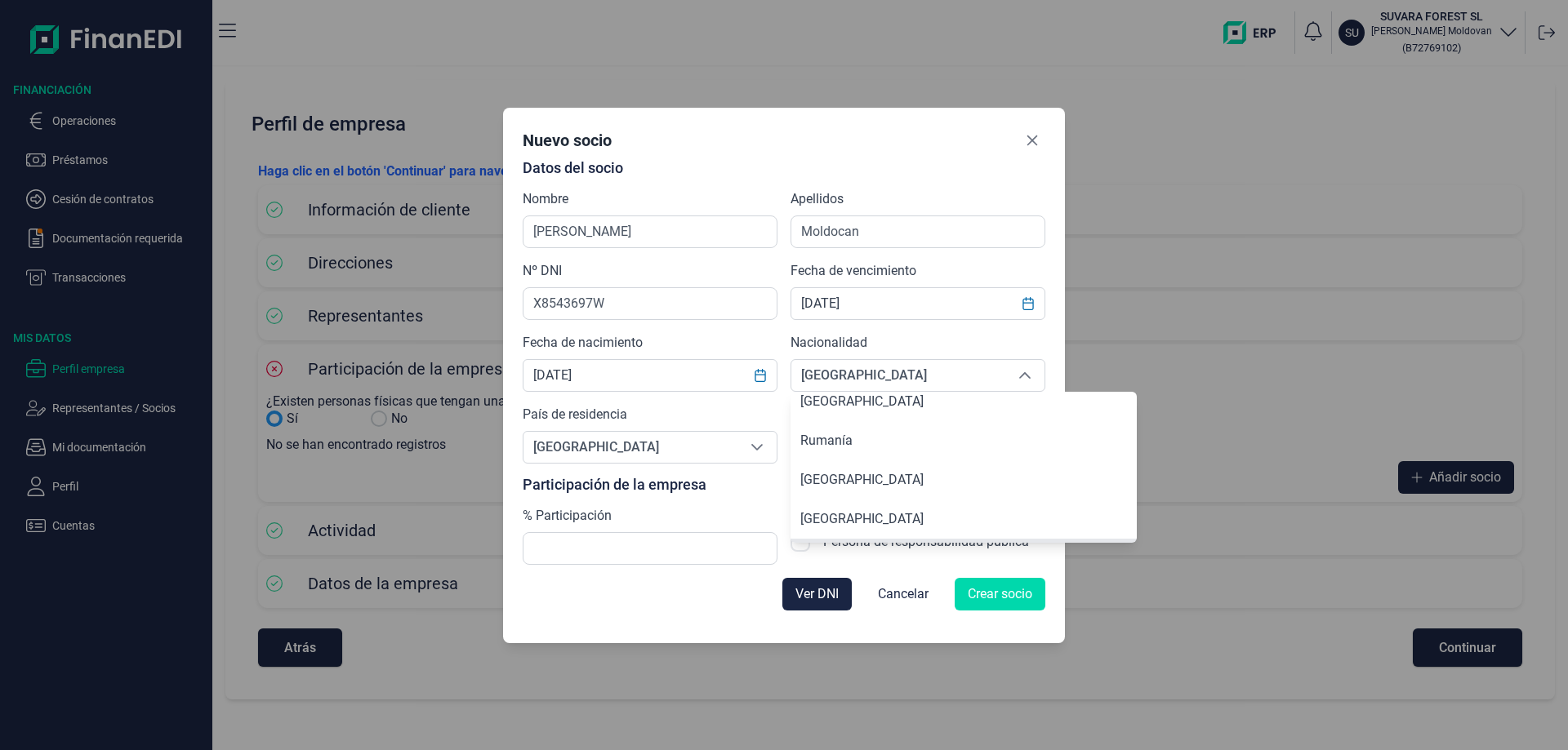
scroll to position [7347, 0]
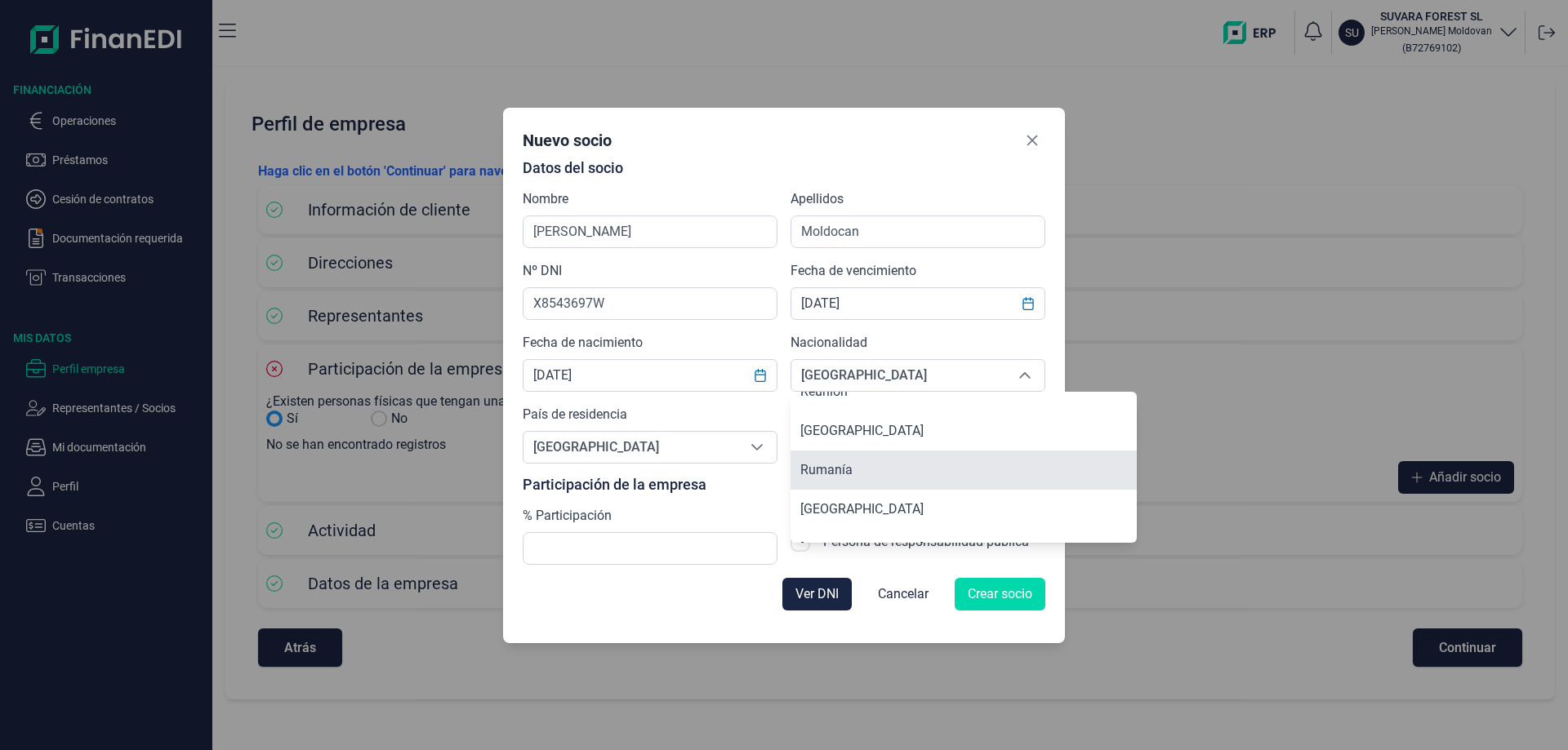
click at [841, 475] on span "Rumanía" at bounding box center [827, 469] width 52 height 16
type input "Rumanía"
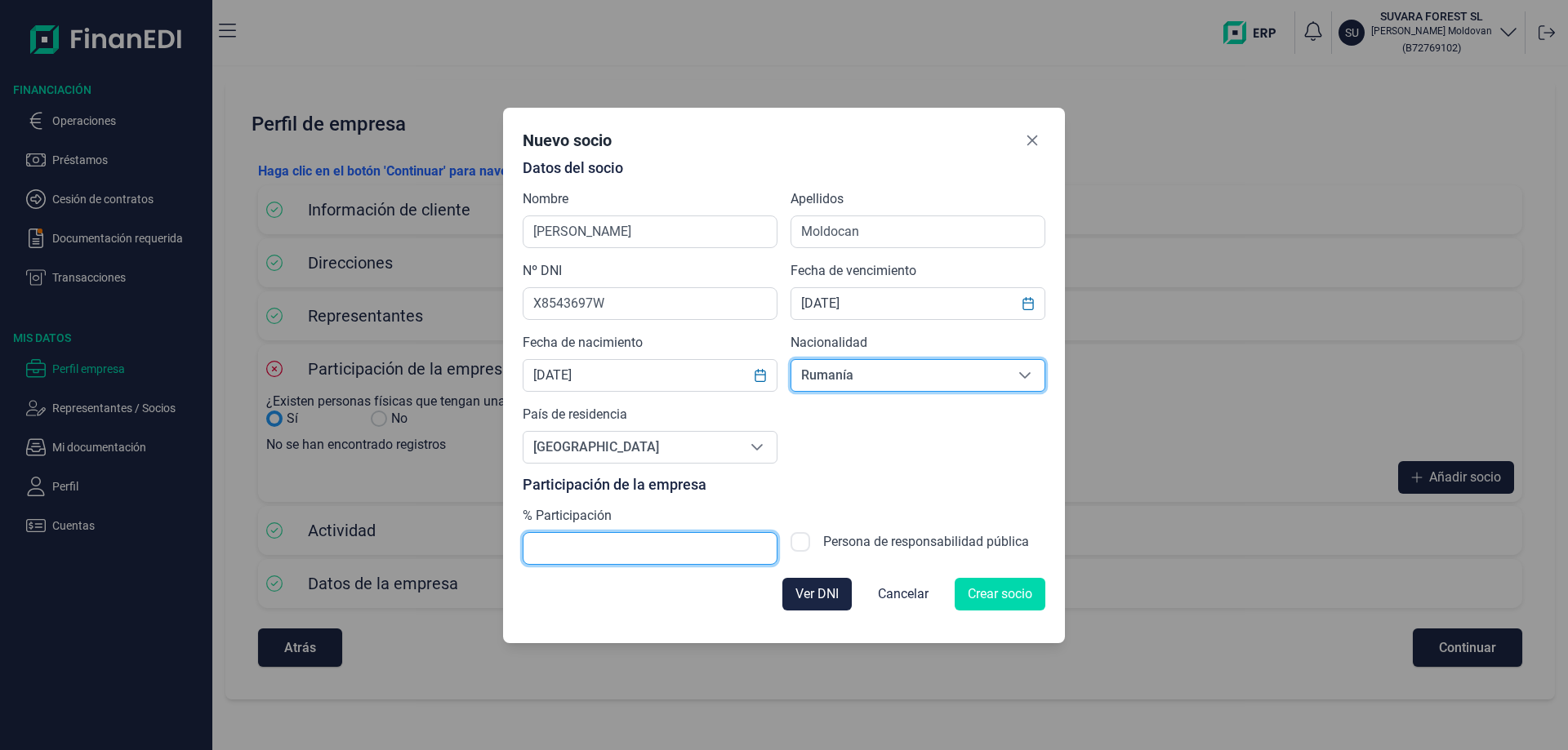
click at [648, 552] on input "text" at bounding box center [650, 548] width 255 height 33
type input "100,00"
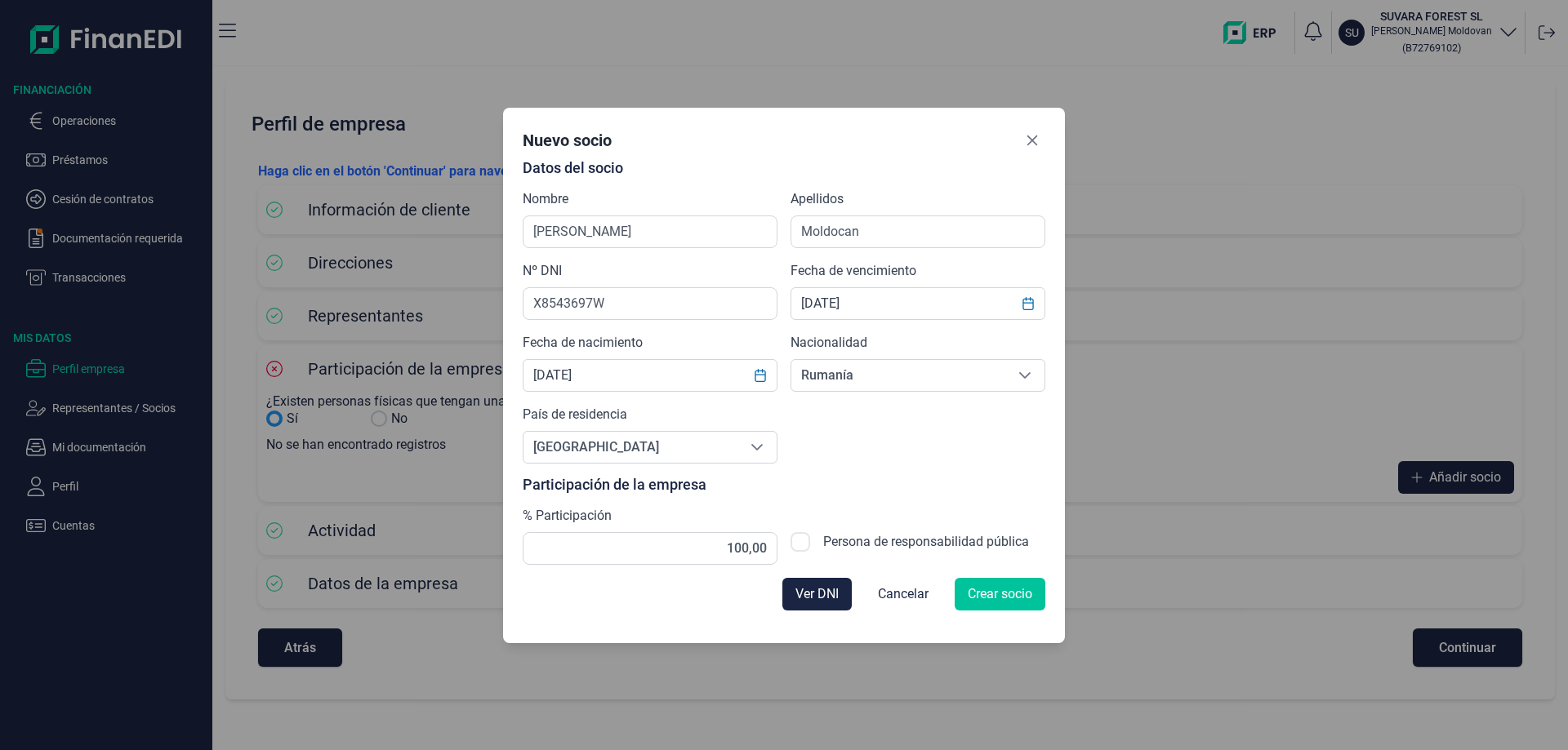
click at [994, 592] on span "Crear socio" at bounding box center [999, 593] width 65 height 19
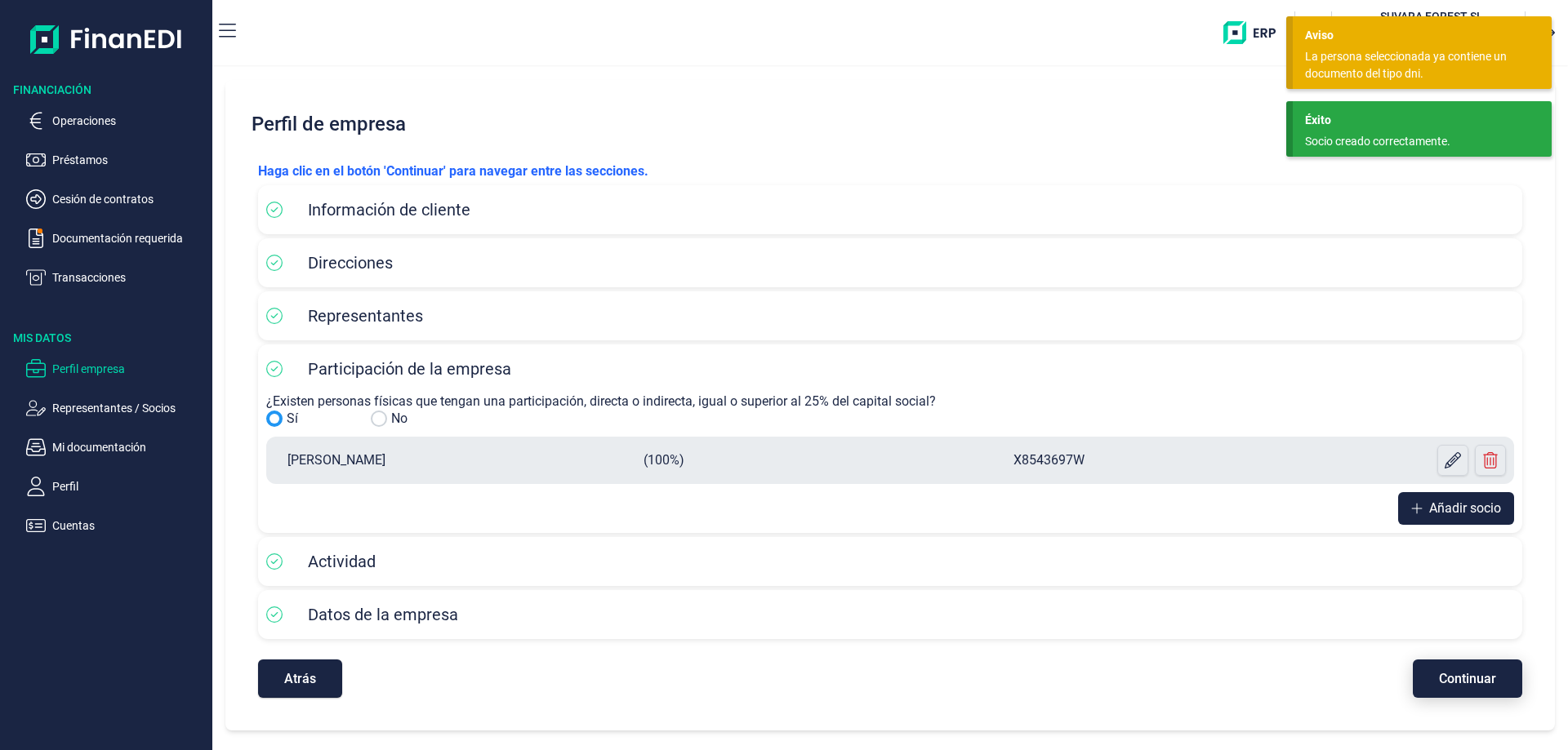
click at [1441, 680] on span "Continuar" at bounding box center [1467, 679] width 57 height 13
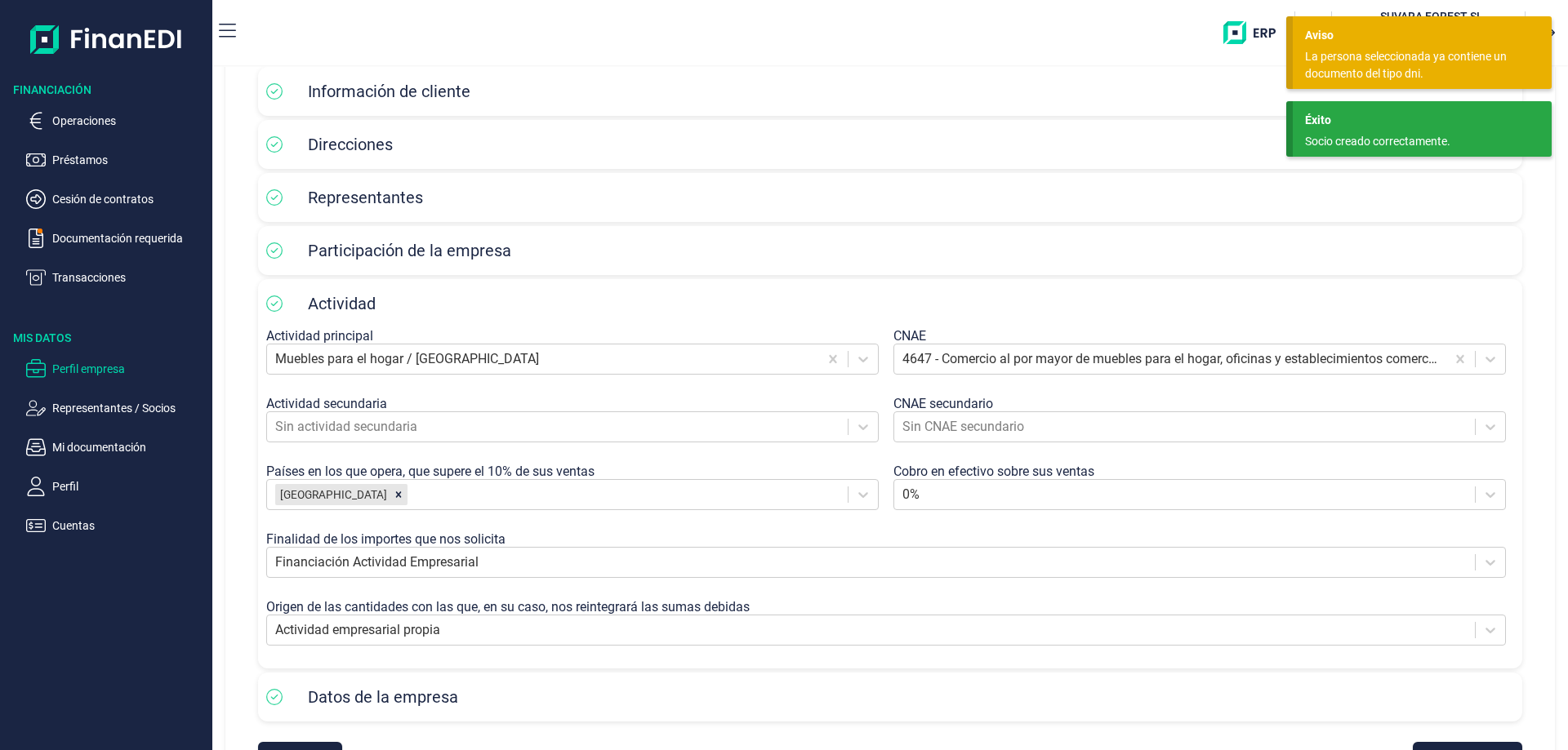
scroll to position [181, 0]
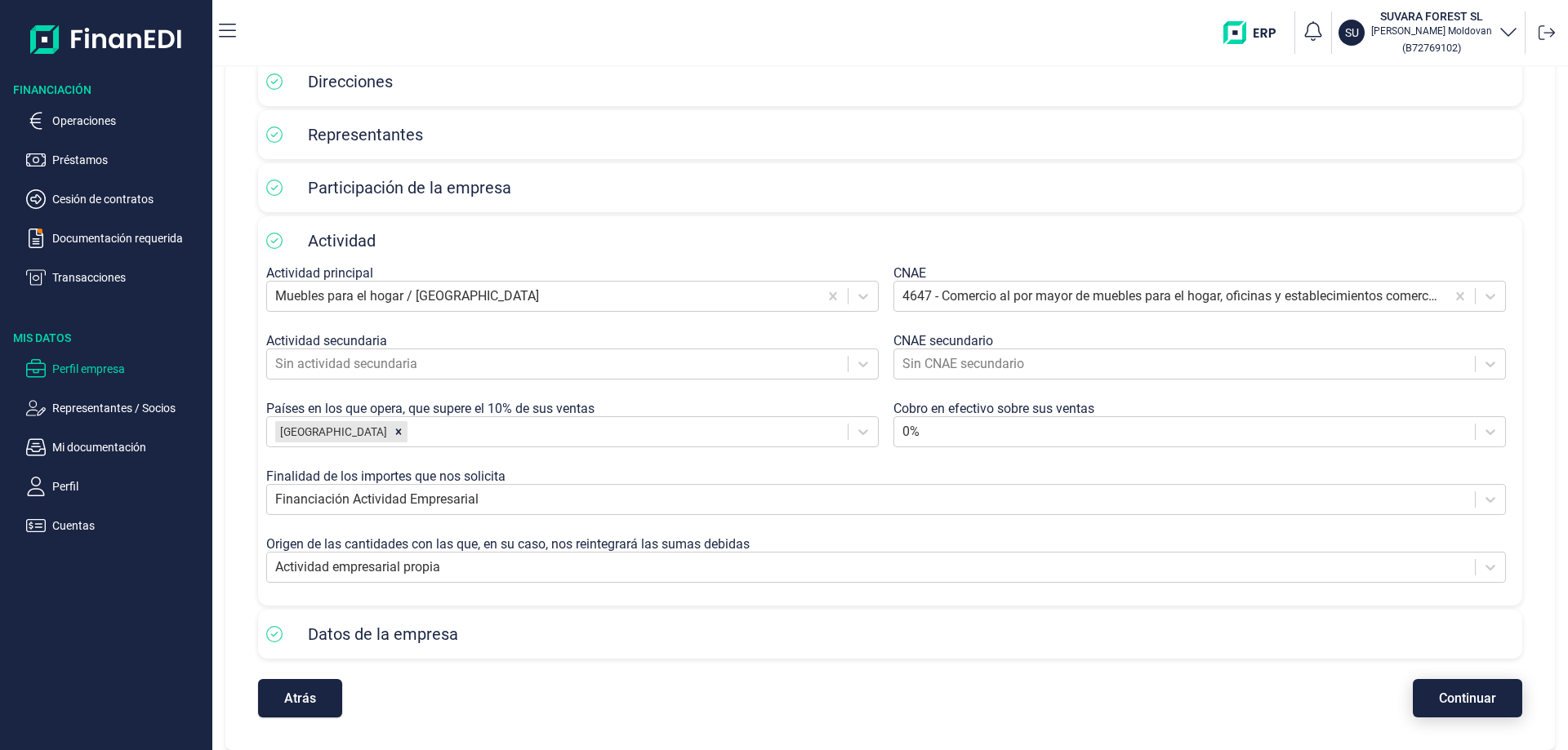
click at [1441, 695] on span "Continuar" at bounding box center [1467, 698] width 57 height 13
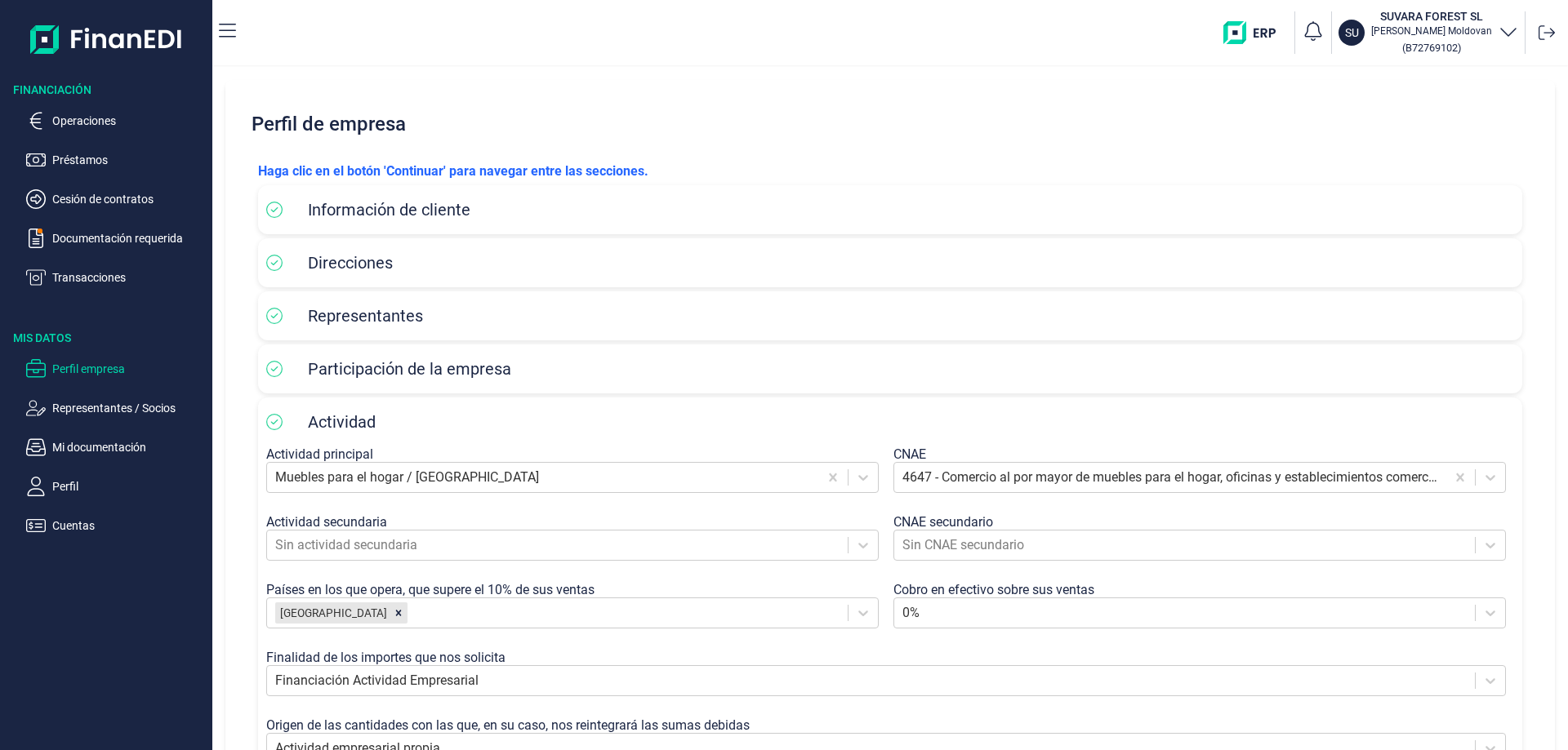
select select "ES"
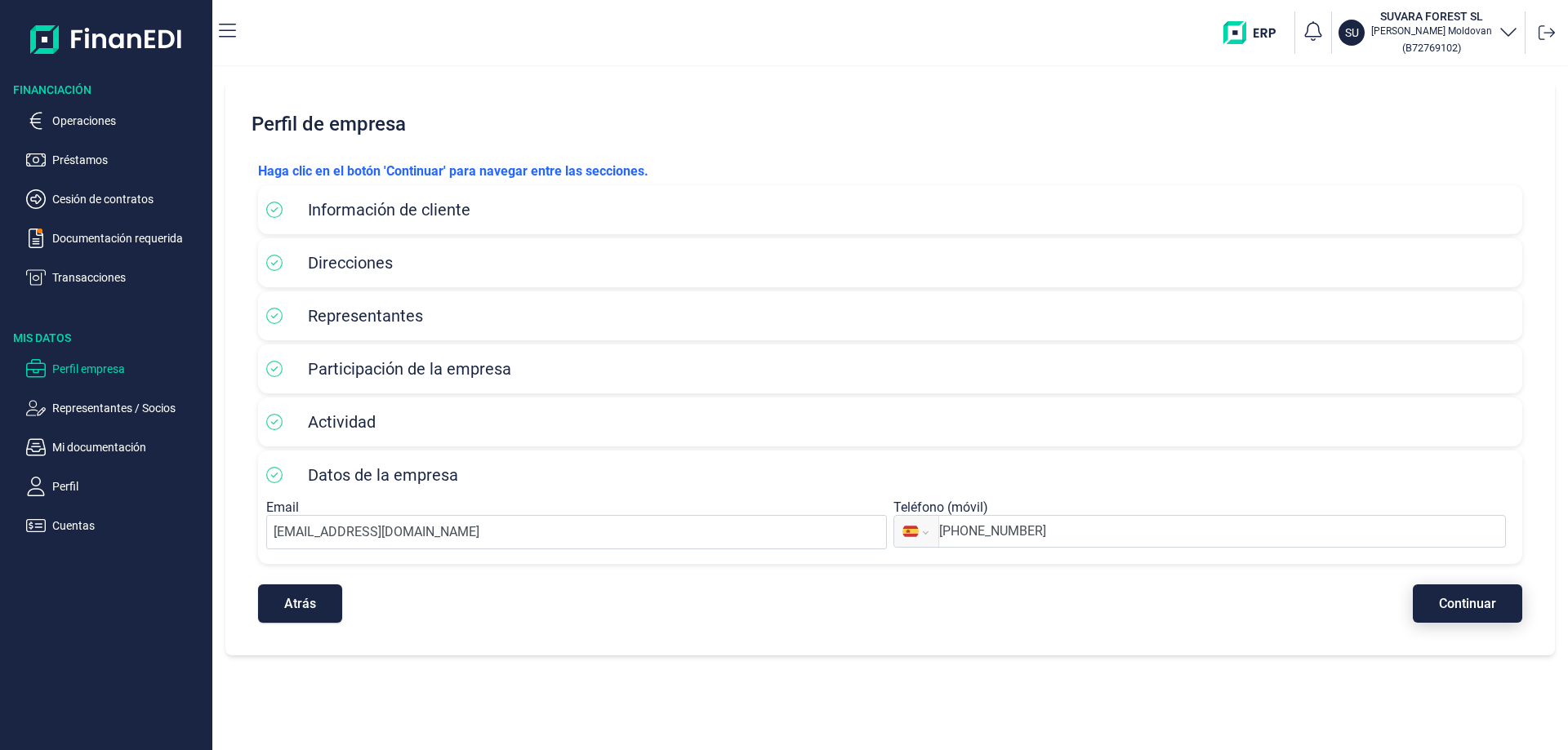
click at [1454, 592] on button "Continuar" at bounding box center [1467, 603] width 110 height 39
click at [93, 237] on p "Documentación requerida" at bounding box center [128, 238] width 153 height 19
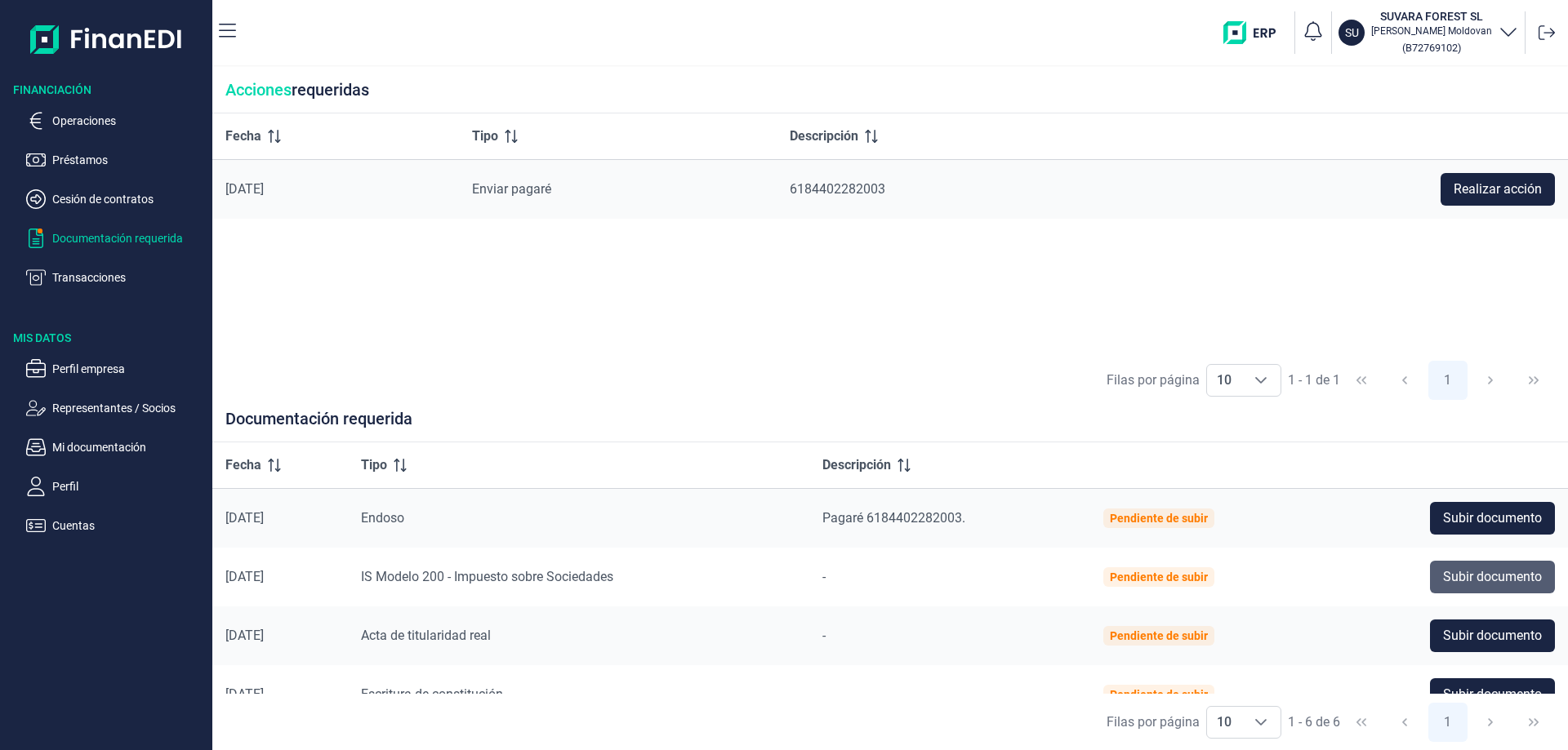
click at [1493, 578] on span "Subir documento" at bounding box center [1493, 577] width 99 height 19
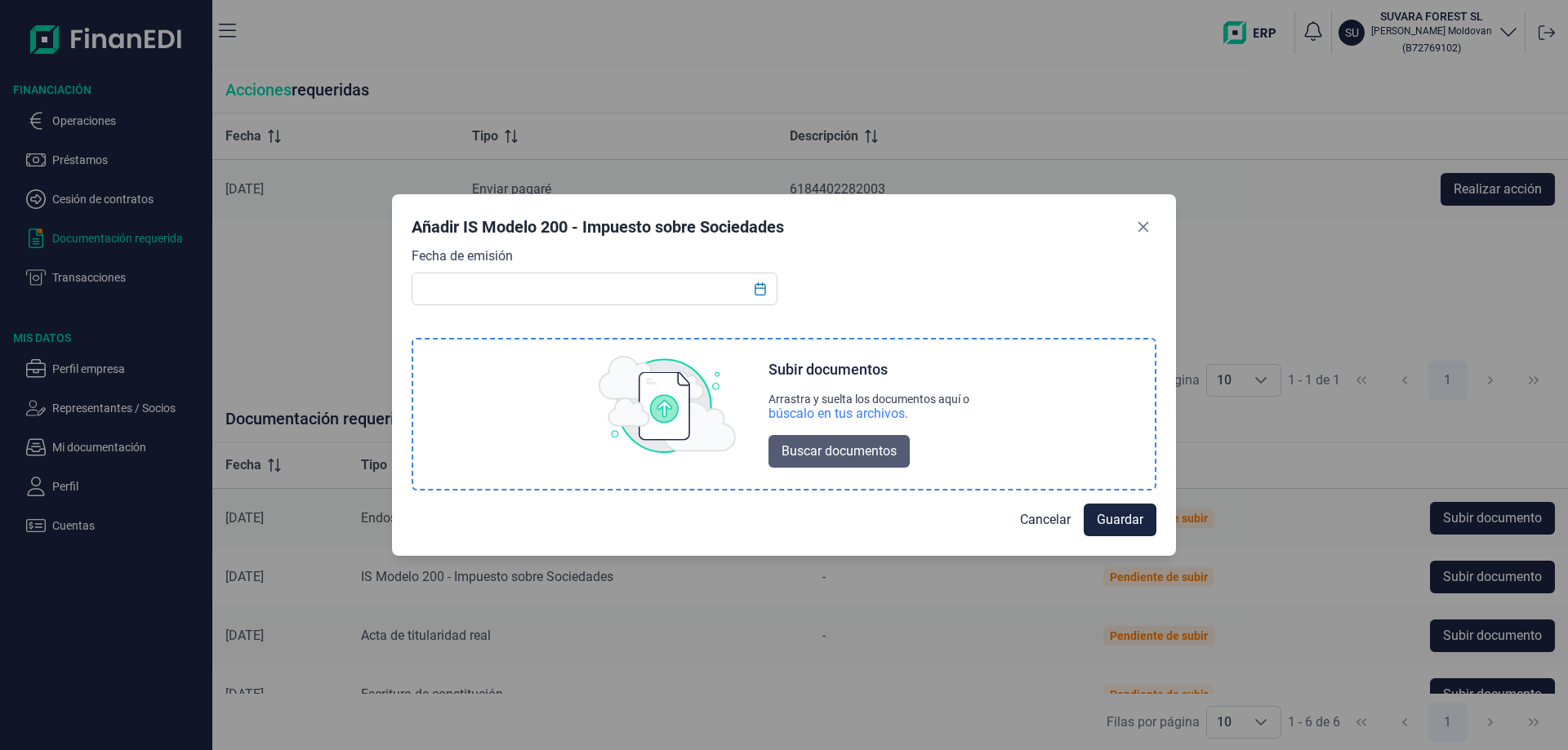
click at [839, 447] on span "Buscar documentos" at bounding box center [839, 451] width 115 height 19
click at [891, 452] on span "Buscar documentos" at bounding box center [839, 451] width 115 height 19
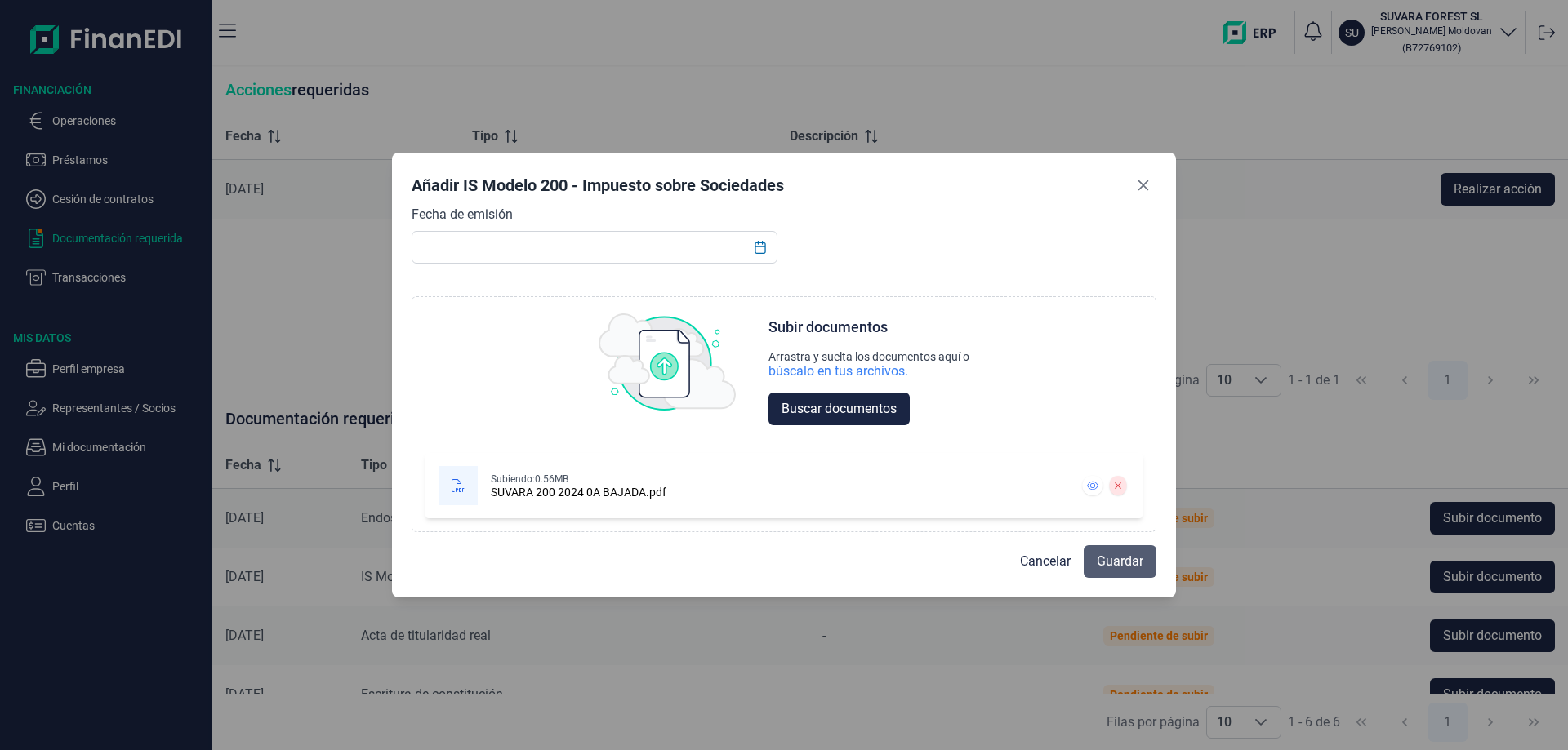
click at [1109, 566] on span "Guardar" at bounding box center [1120, 561] width 47 height 19
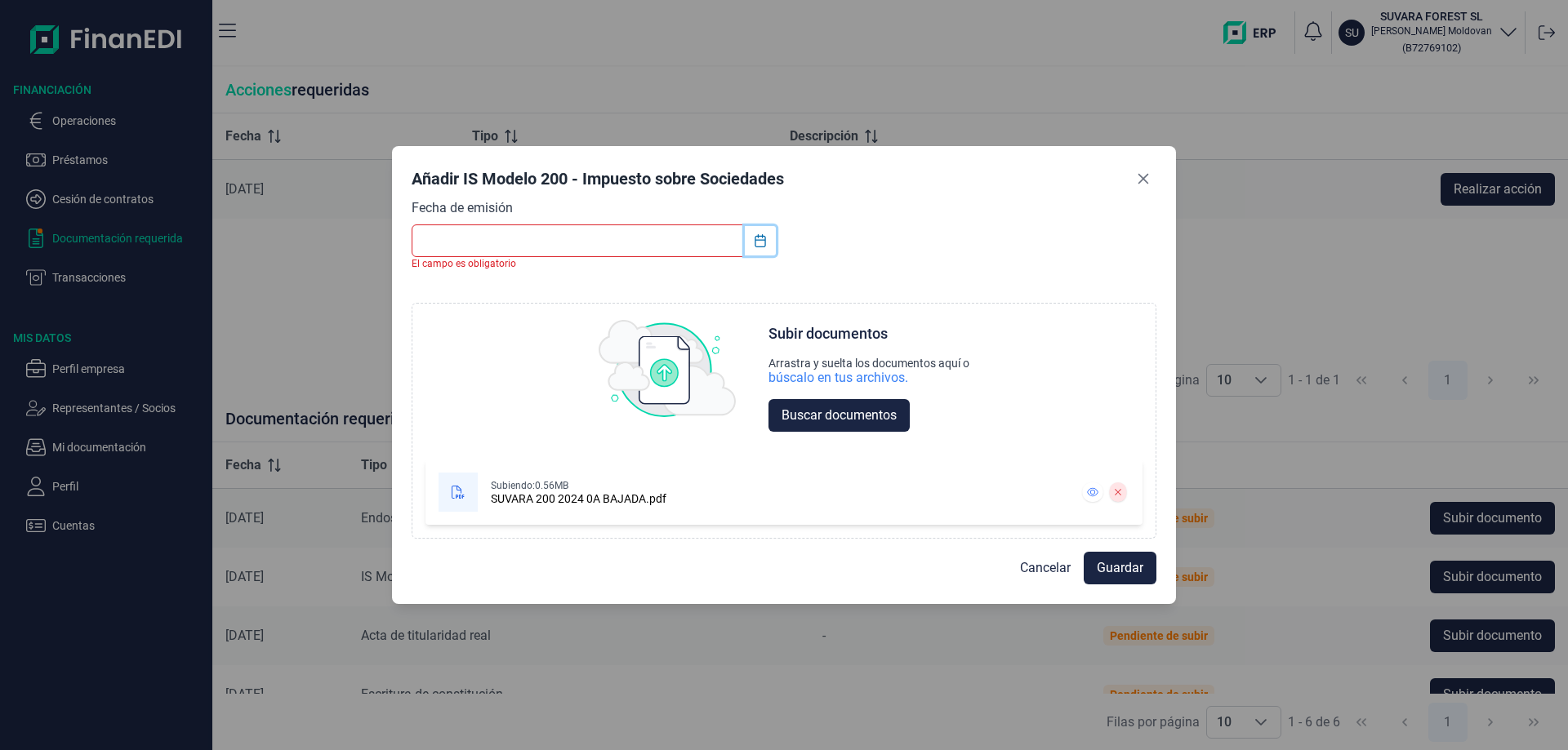
click at [760, 239] on icon "Choose Date" at bounding box center [761, 241] width 13 height 13
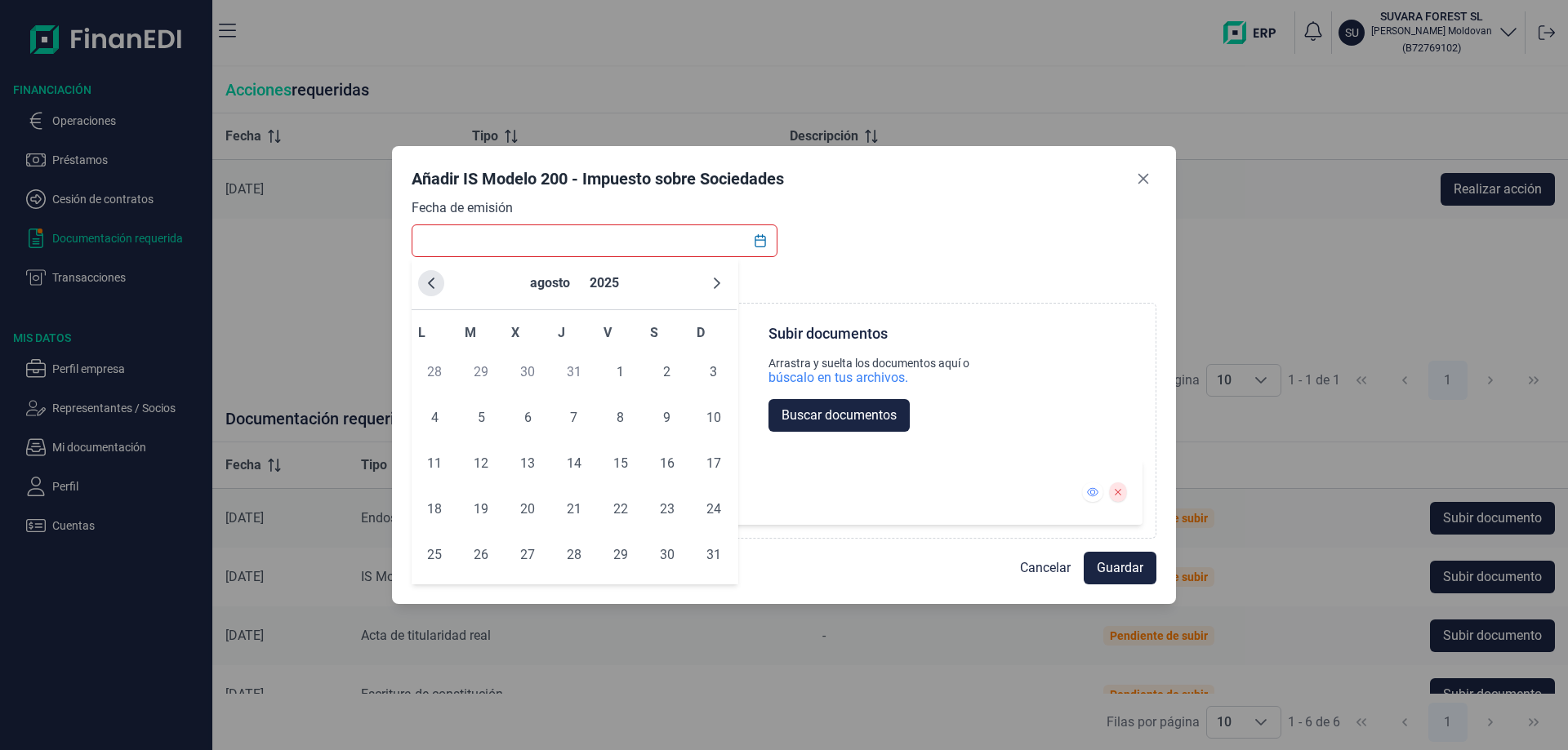
click at [429, 281] on icon "Previous Month" at bounding box center [432, 283] width 13 height 13
click at [605, 283] on button "2025" at bounding box center [596, 283] width 43 height 39
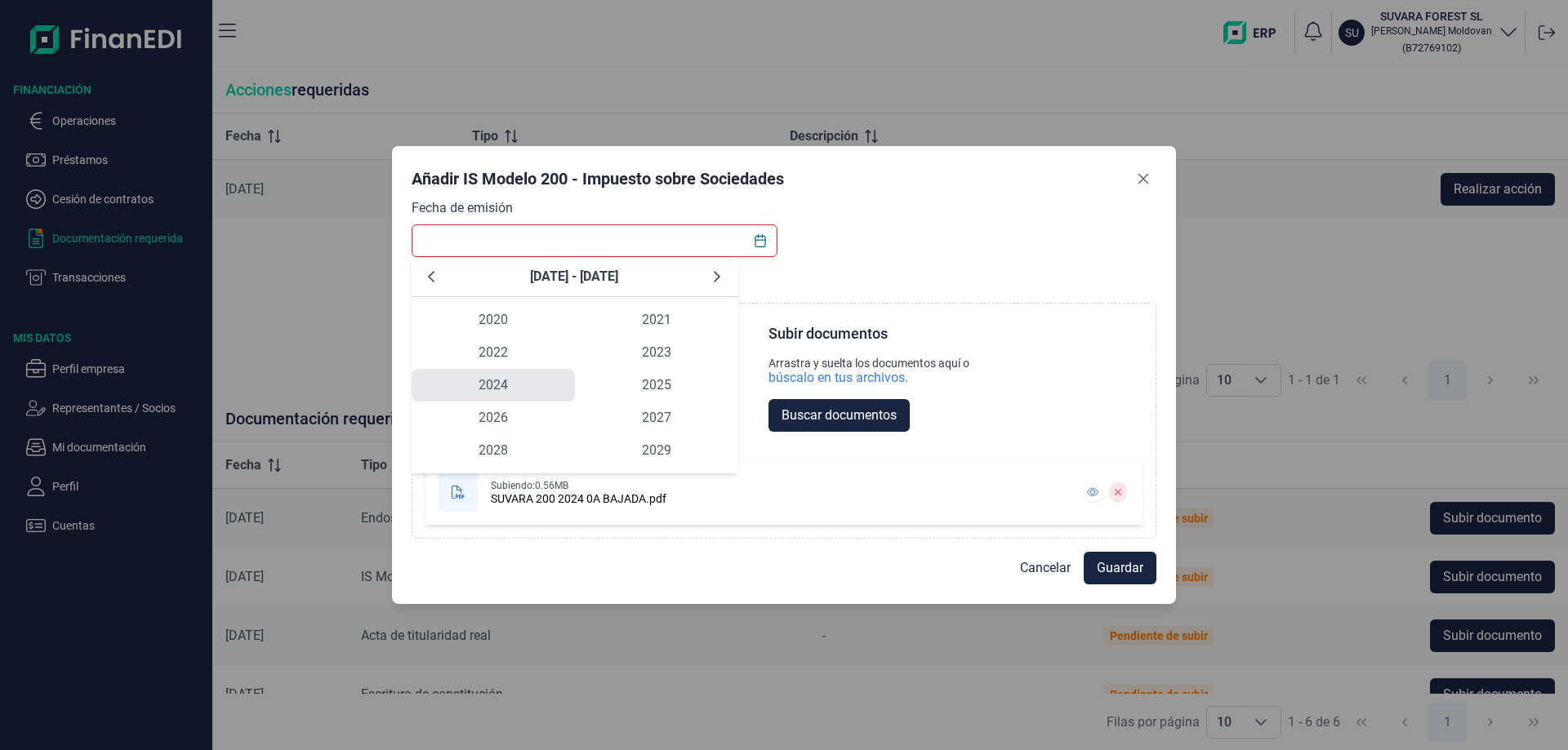
click at [496, 383] on span "2024" at bounding box center [493, 385] width 164 height 33
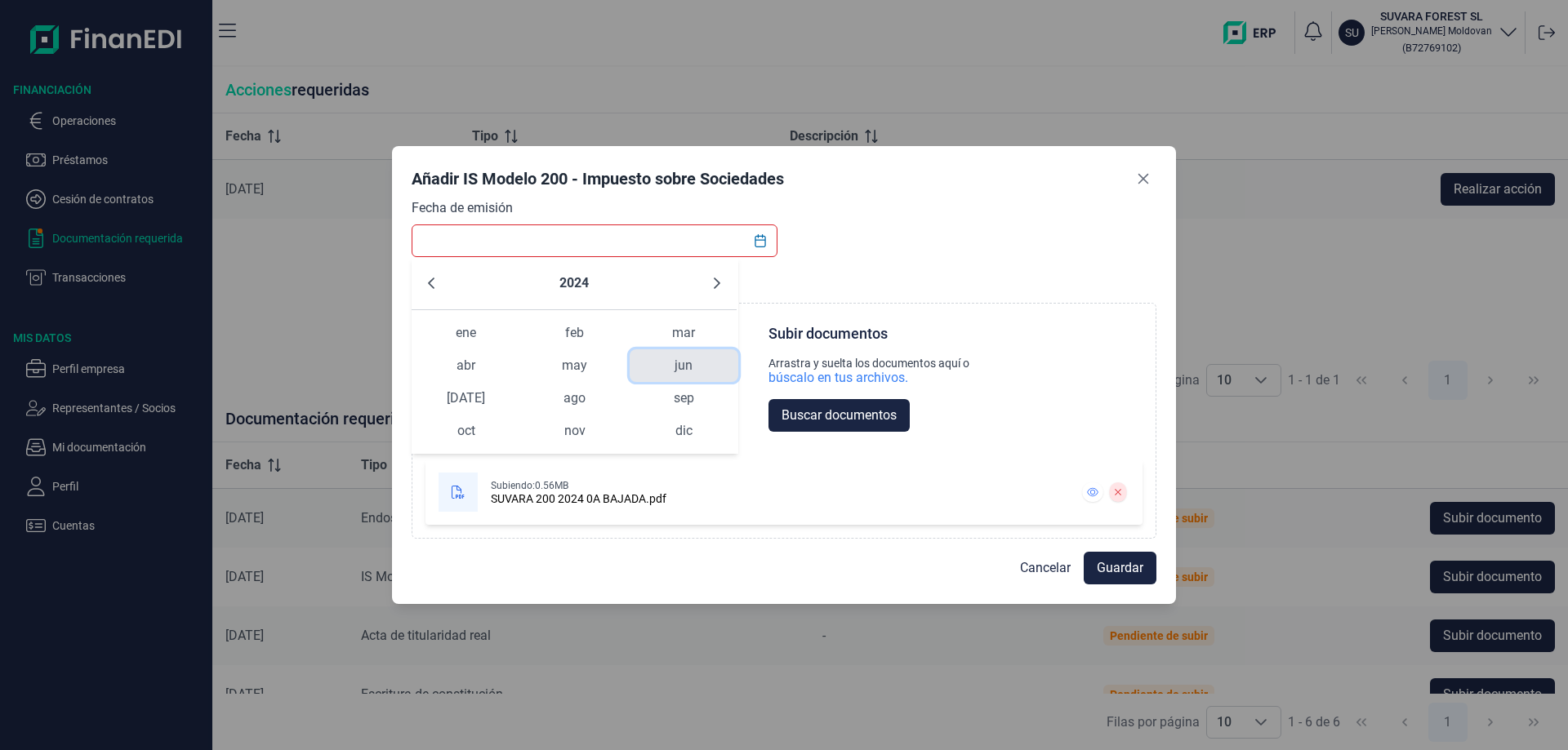
click at [685, 365] on span "jun" at bounding box center [684, 365] width 109 height 33
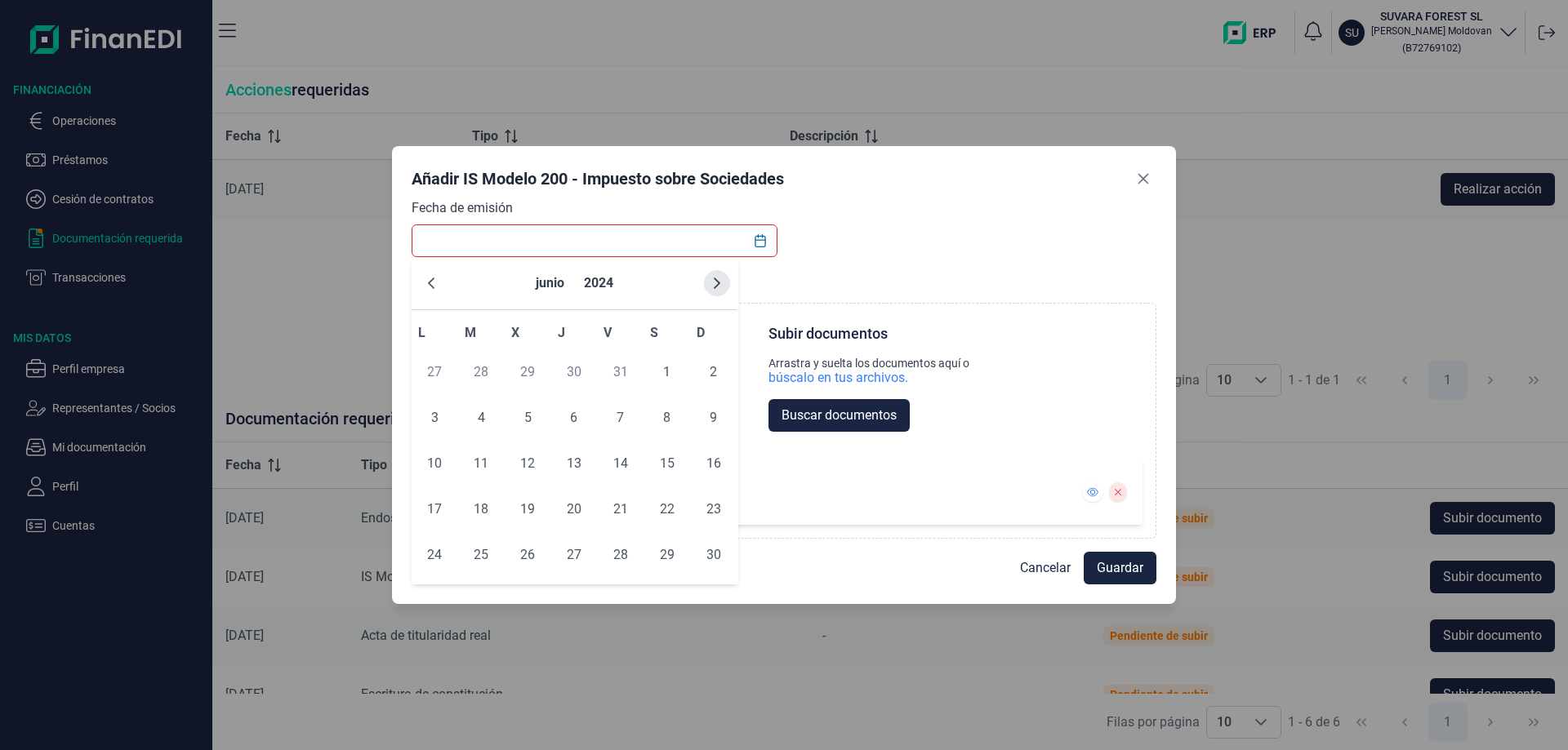
click at [714, 280] on icon "Next Month" at bounding box center [717, 283] width 13 height 13
click at [534, 503] on span "24" at bounding box center [527, 509] width 33 height 33
type input "[DATE]"
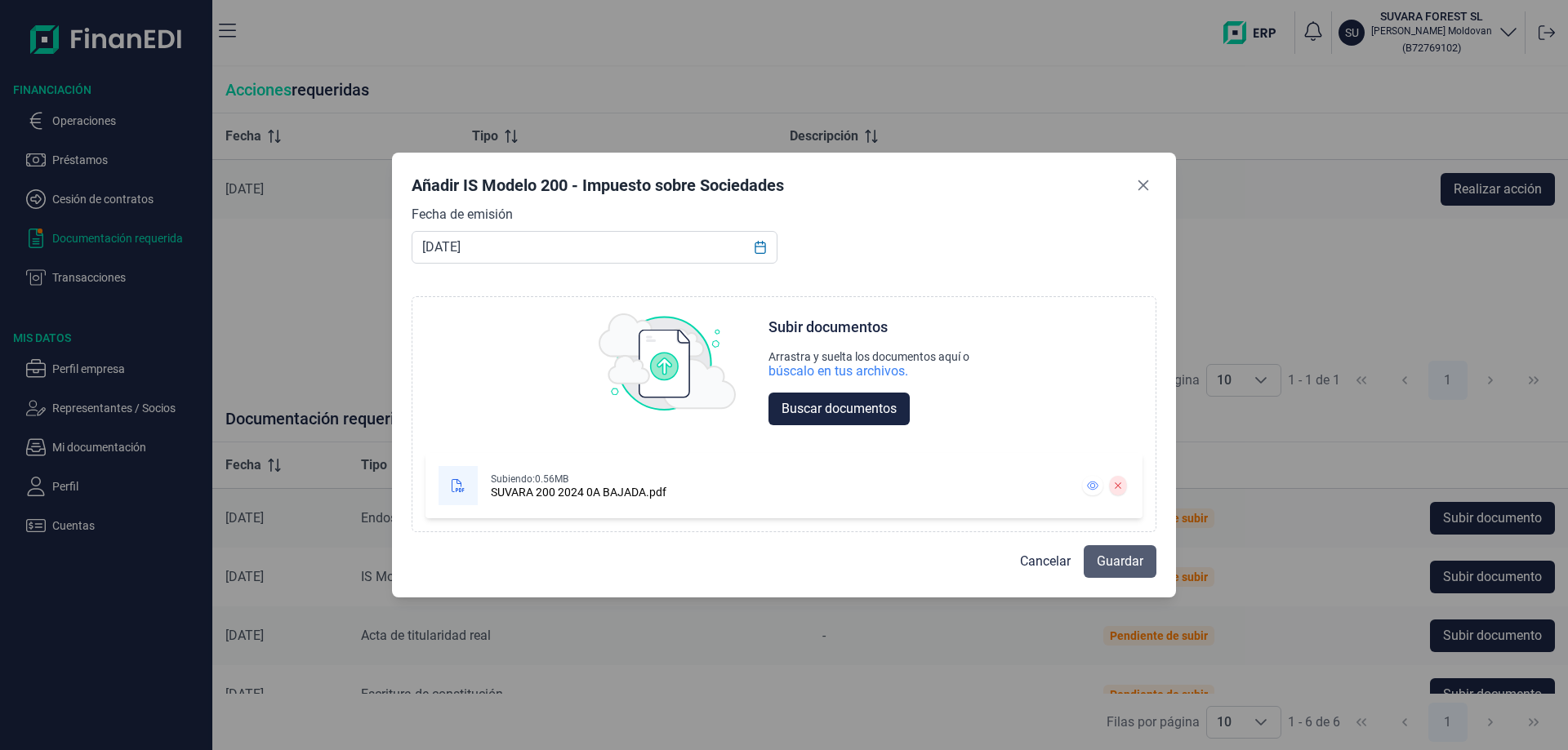
click at [1108, 561] on span "Guardar" at bounding box center [1120, 561] width 47 height 19
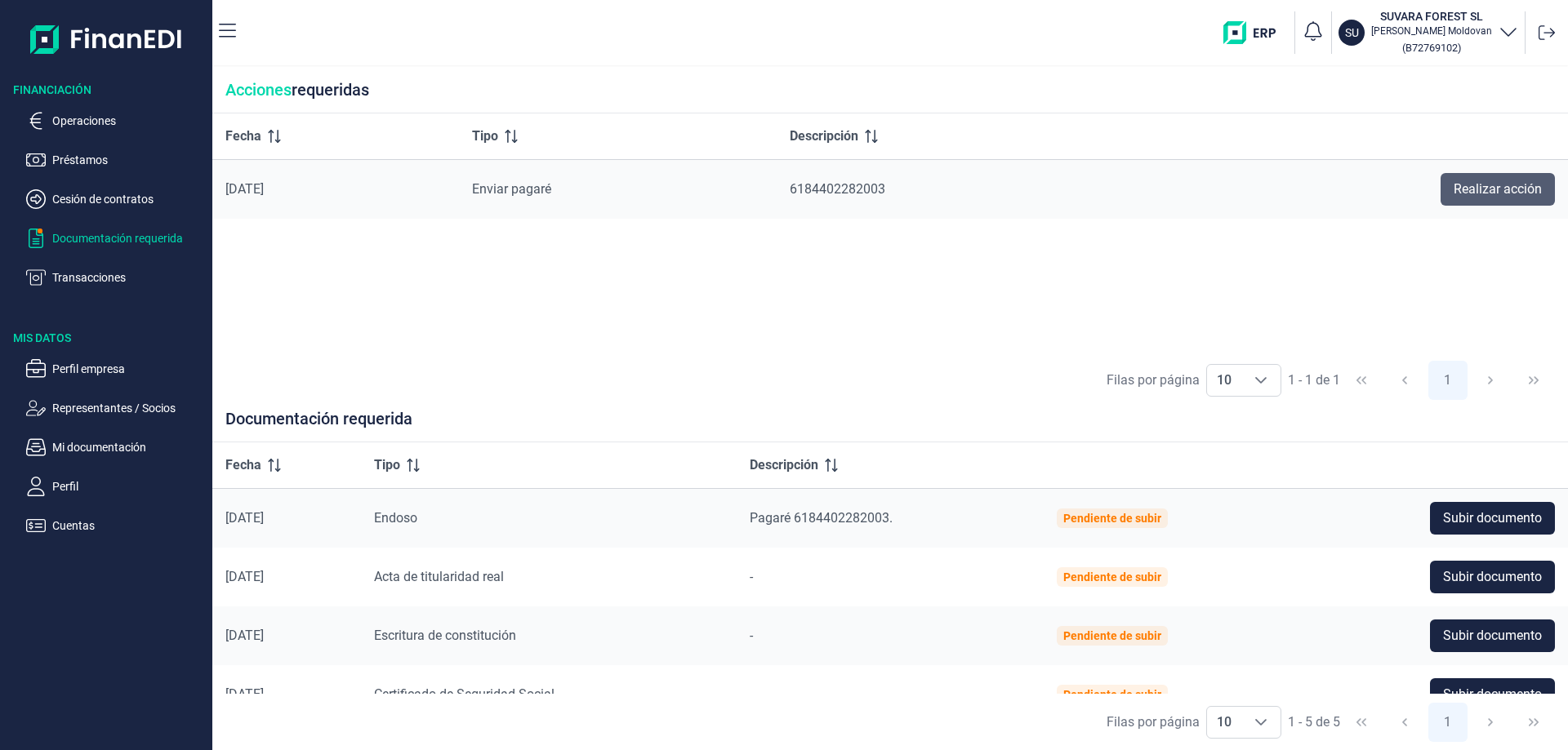
click at [1488, 194] on span "Realizar acción" at bounding box center [1498, 189] width 88 height 19
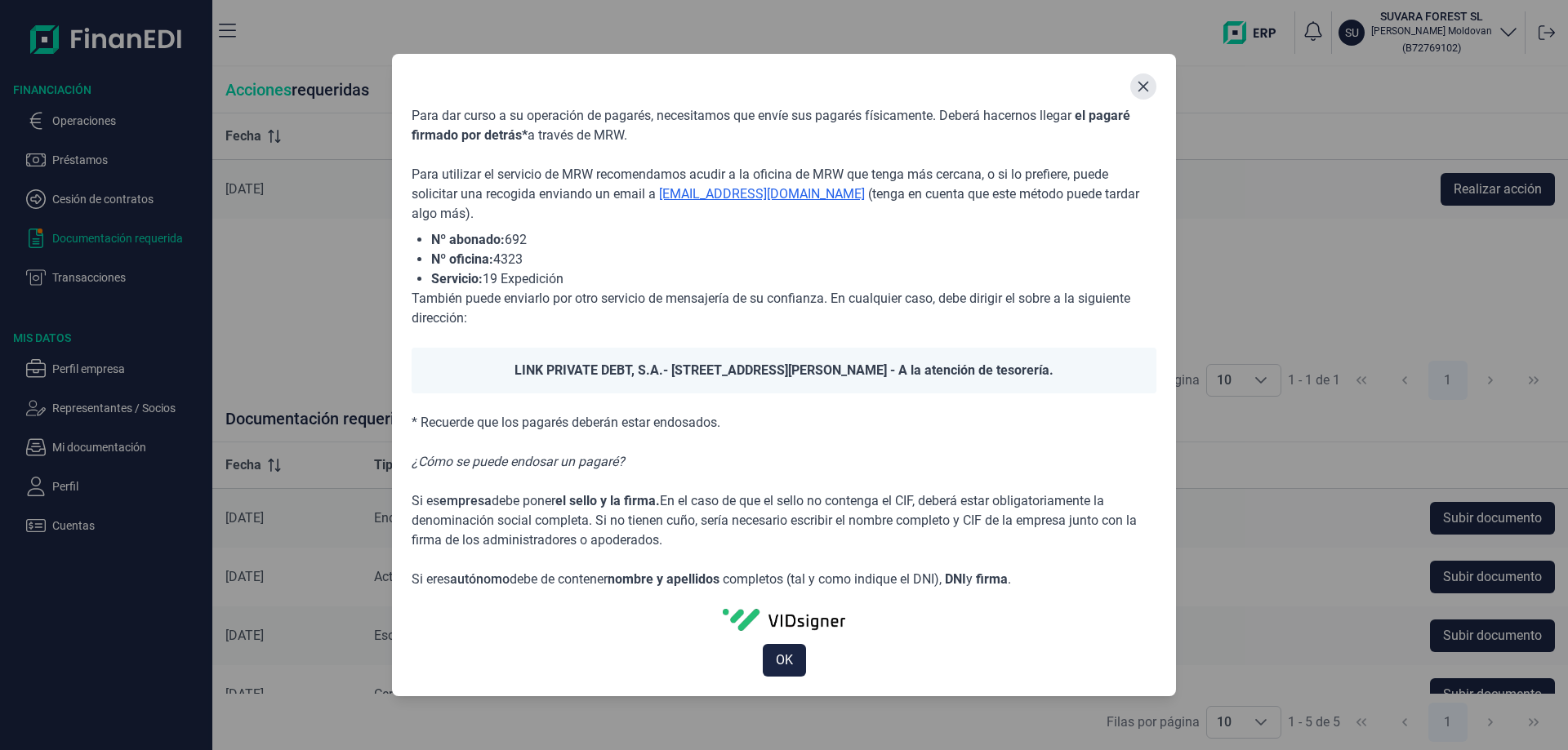
click at [1143, 83] on icon "Close" at bounding box center [1144, 86] width 13 height 13
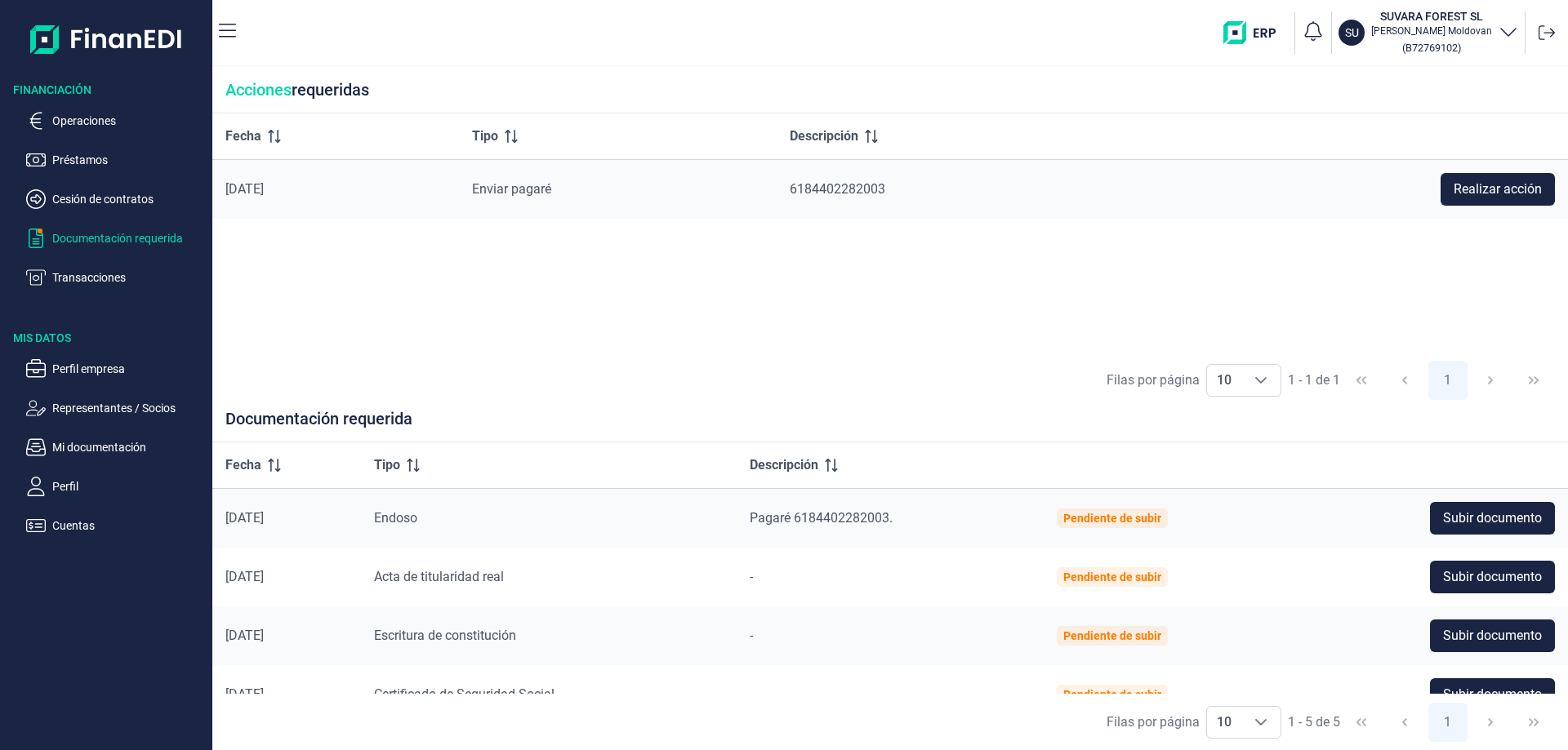
click at [1281, 37] on img "button" at bounding box center [1255, 32] width 65 height 23
